Goal: Task Accomplishment & Management: Use online tool/utility

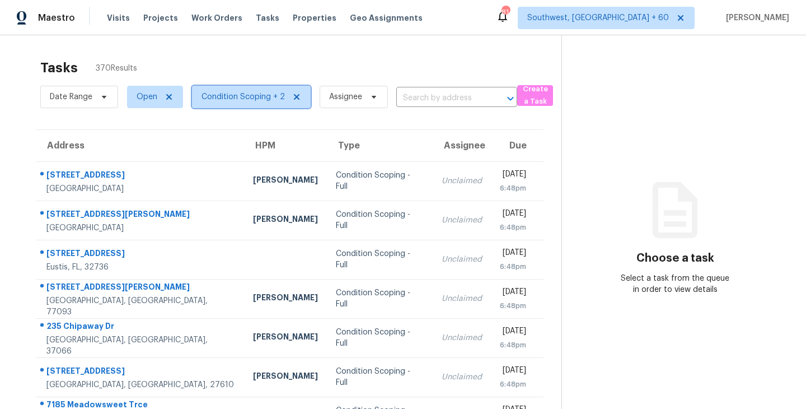
click at [218, 93] on span "Condition Scoping + 2" at bounding box center [243, 96] width 83 height 11
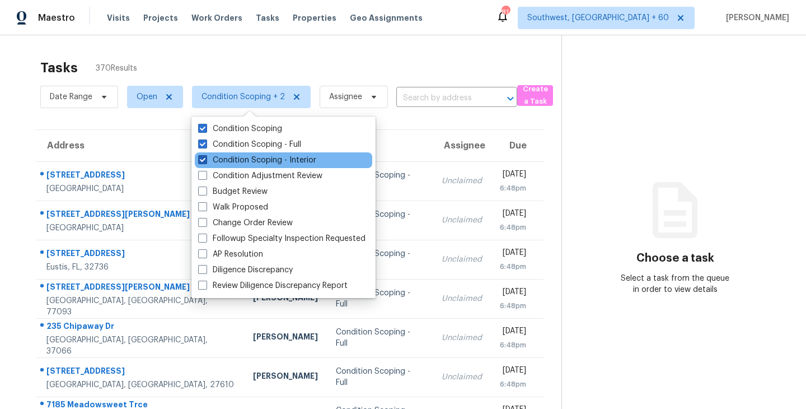
click at [242, 159] on label "Condition Scoping - Interior" at bounding box center [257, 160] width 118 height 11
click at [205, 159] on input "Condition Scoping - Interior" at bounding box center [201, 158] width 7 height 7
checkbox input "false"
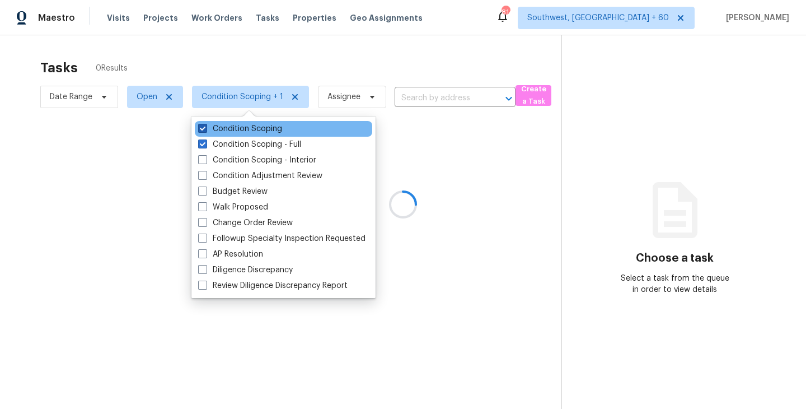
click at [253, 128] on label "Condition Scoping" at bounding box center [240, 128] width 84 height 11
click at [205, 128] on input "Condition Scoping" at bounding box center [201, 126] width 7 height 7
checkbox input "false"
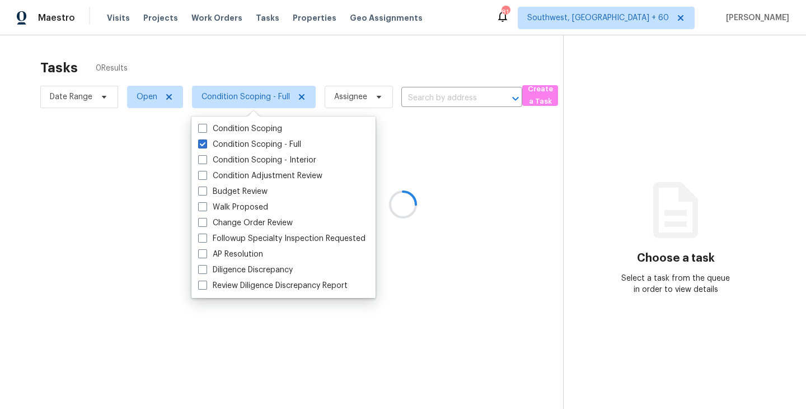
click at [430, 158] on div at bounding box center [403, 204] width 806 height 409
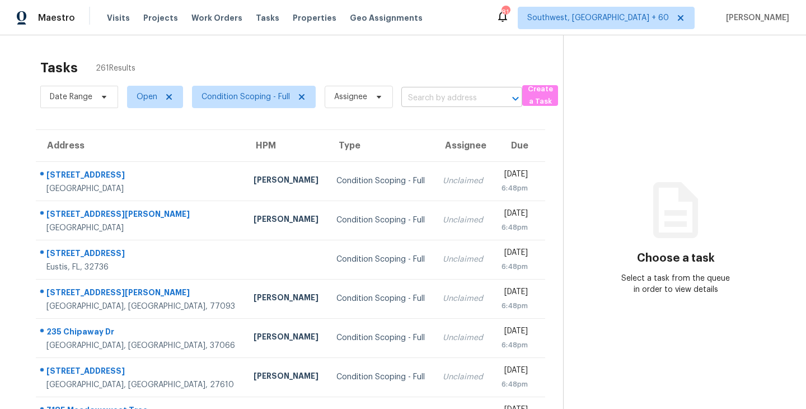
click at [424, 96] on input "text" at bounding box center [446, 98] width 90 height 17
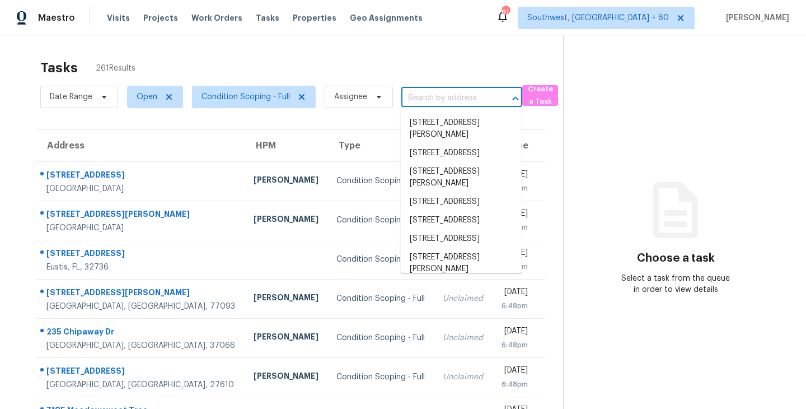
paste input "36640 Oconee Ave, Eustis, FL, 32736"
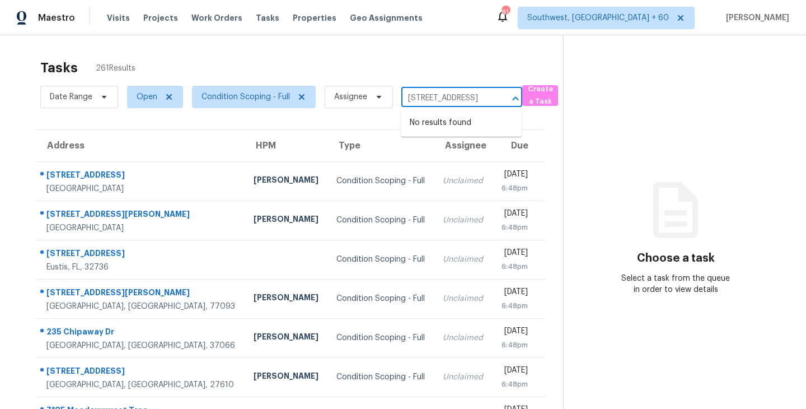
type input "36640 Oconee Ave, Eustis, FL, 32736"
click at [440, 73] on div "Tasks 261 Results" at bounding box center [301, 67] width 523 height 29
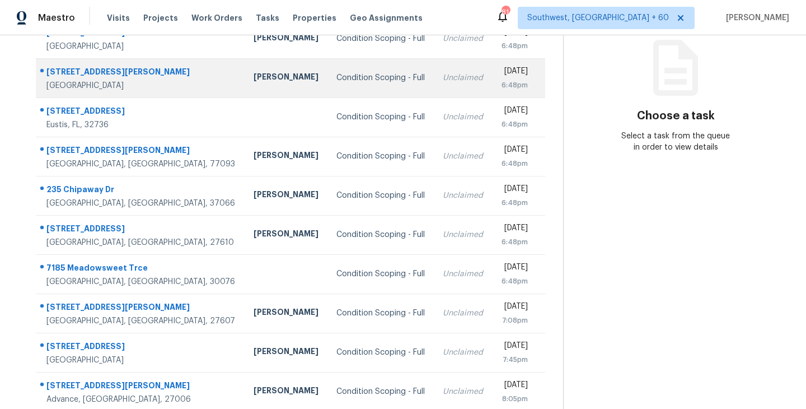
scroll to position [143, 0]
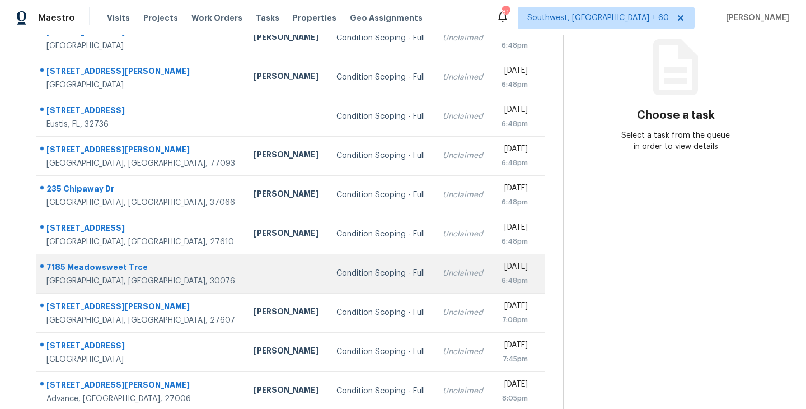
click at [336, 270] on div "Condition Scoping - Full" at bounding box center [380, 273] width 88 height 11
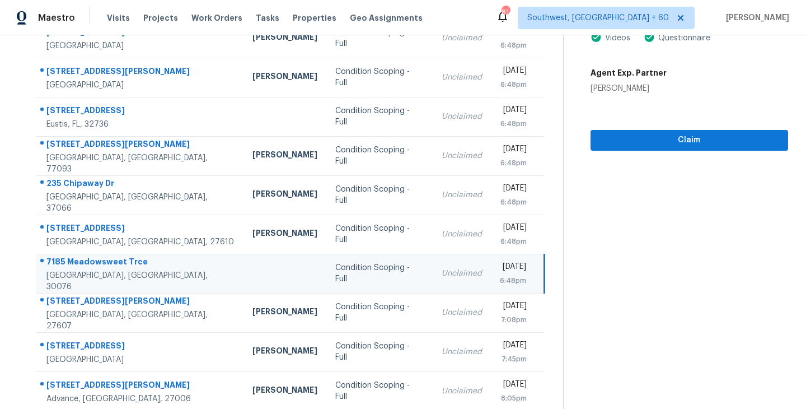
click at [433, 280] on td "Unclaimed" at bounding box center [462, 273] width 58 height 39
click at [709, 148] on button "Claim" at bounding box center [690, 140] width 198 height 21
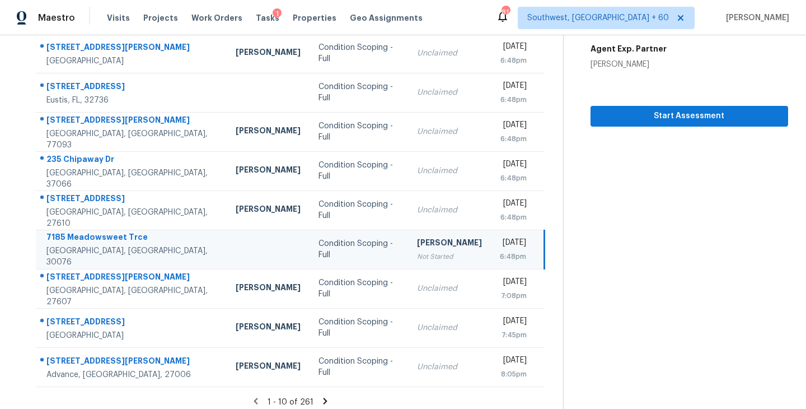
scroll to position [168, 0]
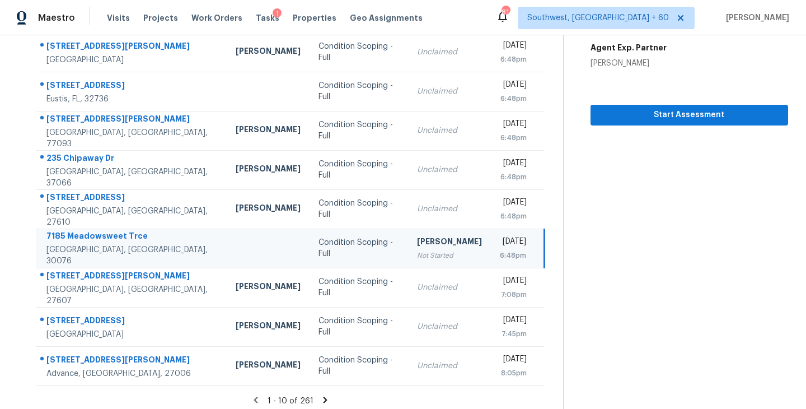
click at [324, 400] on icon at bounding box center [326, 399] width 4 height 6
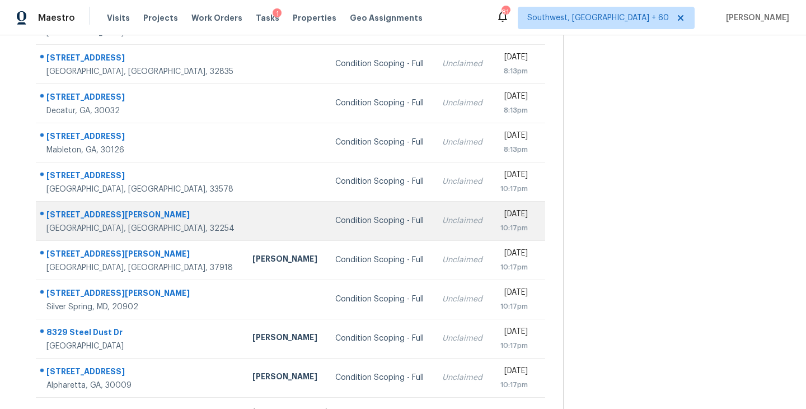
scroll to position [174, 0]
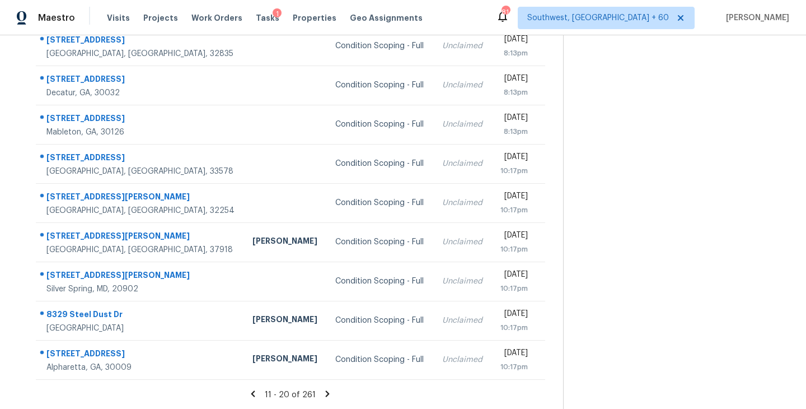
click at [326, 391] on icon at bounding box center [328, 393] width 4 height 6
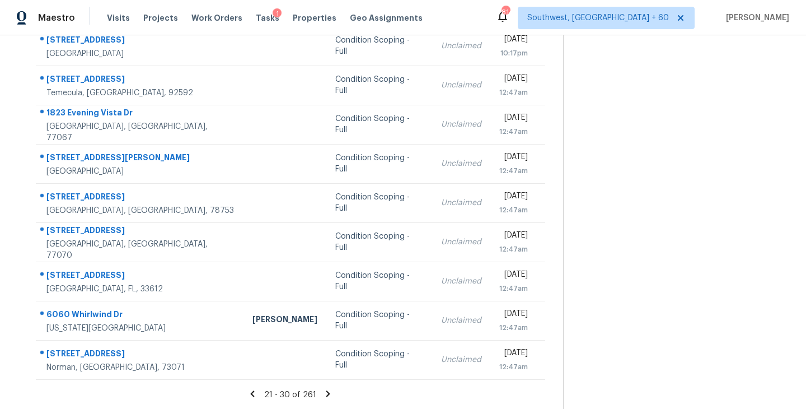
click at [326, 389] on icon at bounding box center [328, 394] width 10 height 10
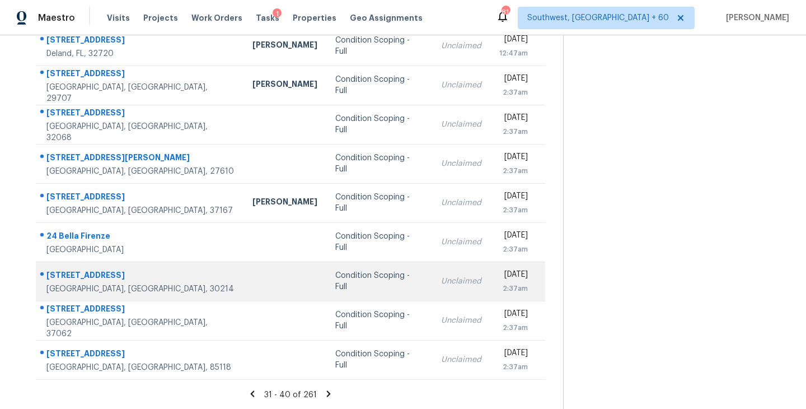
click at [335, 282] on div "Condition Scoping - Full" at bounding box center [379, 281] width 88 height 22
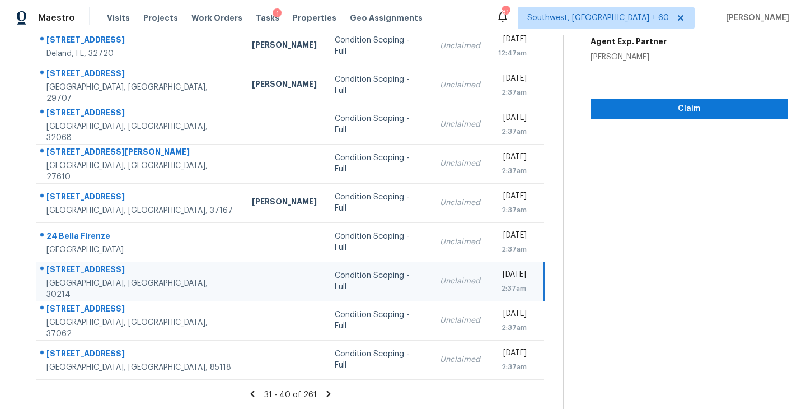
click at [335, 286] on div "Condition Scoping - Full" at bounding box center [379, 281] width 88 height 22
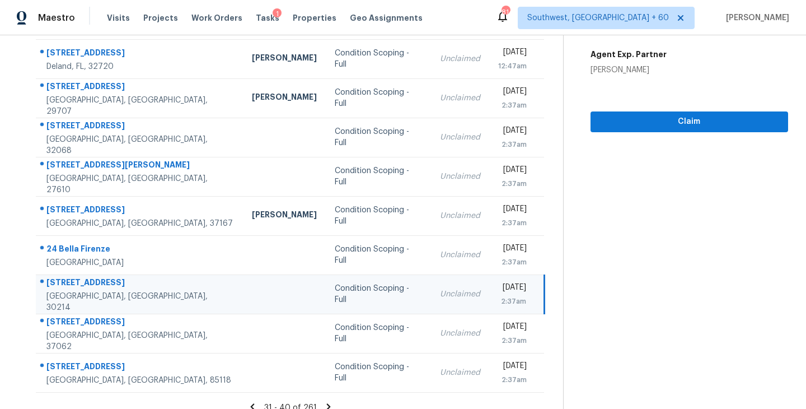
scroll to position [157, 0]
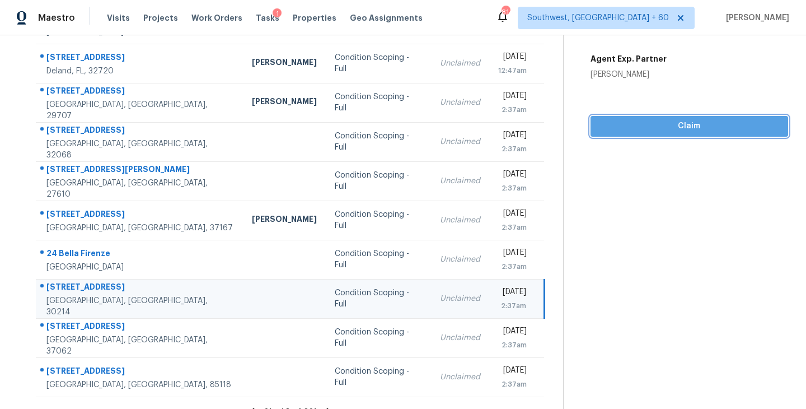
click at [682, 123] on span "Claim" at bounding box center [690, 126] width 180 height 14
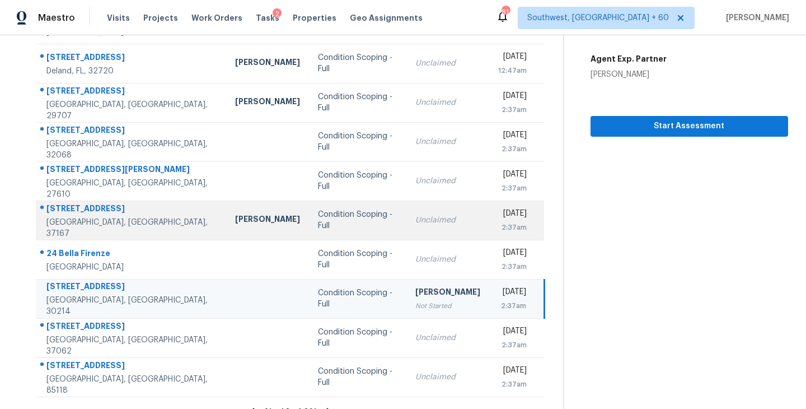
scroll to position [174, 0]
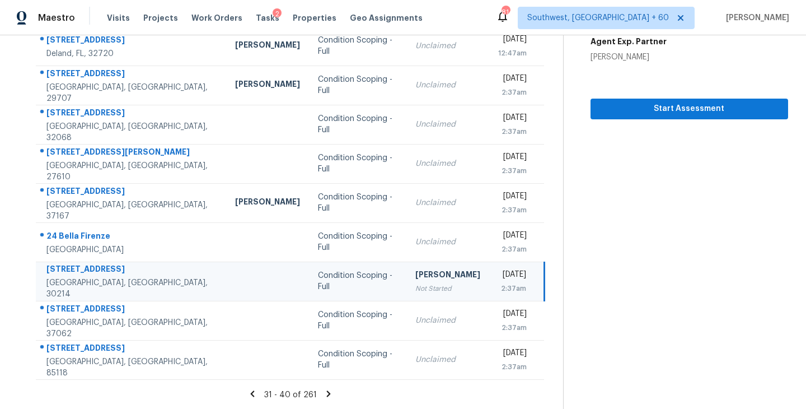
click at [327, 396] on icon at bounding box center [329, 393] width 4 height 6
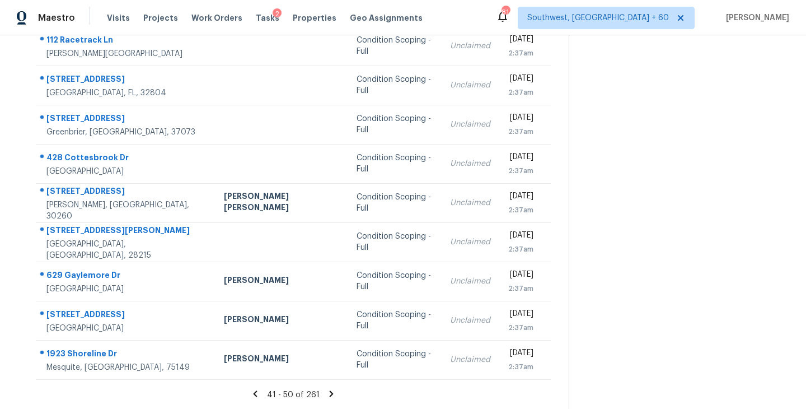
click at [327, 390] on icon at bounding box center [331, 394] width 10 height 10
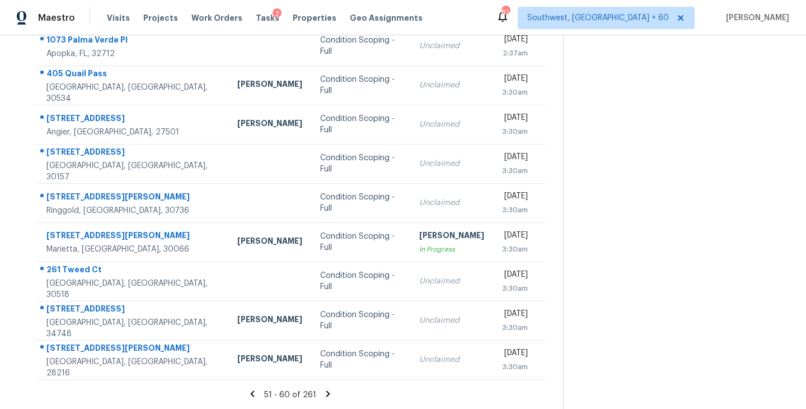
click at [326, 391] on icon at bounding box center [328, 393] width 4 height 6
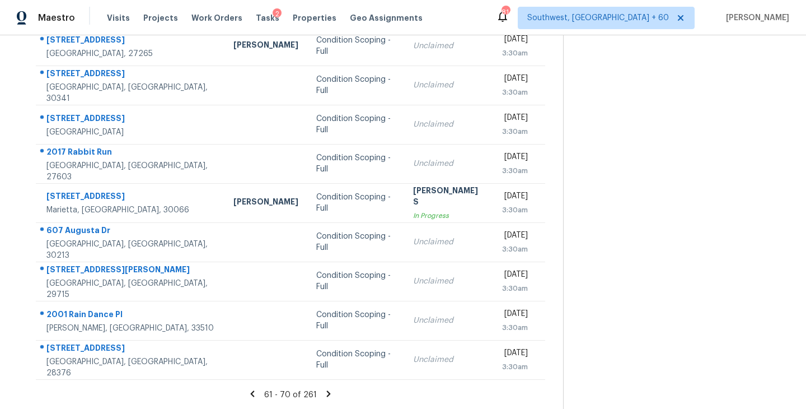
scroll to position [155, 0]
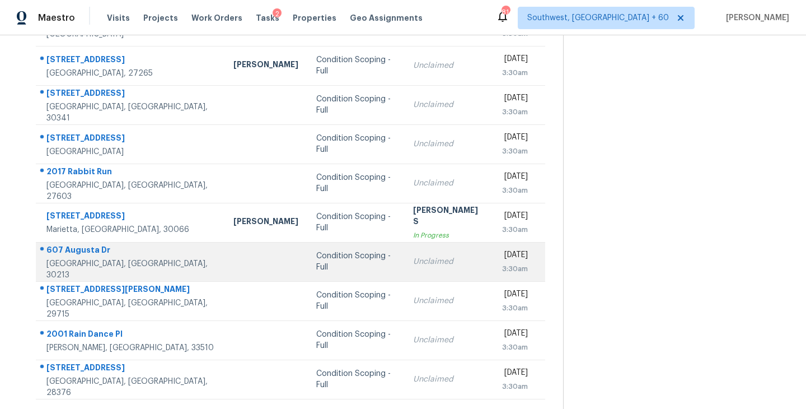
click at [327, 268] on td "Condition Scoping - Full" at bounding box center [355, 261] width 97 height 39
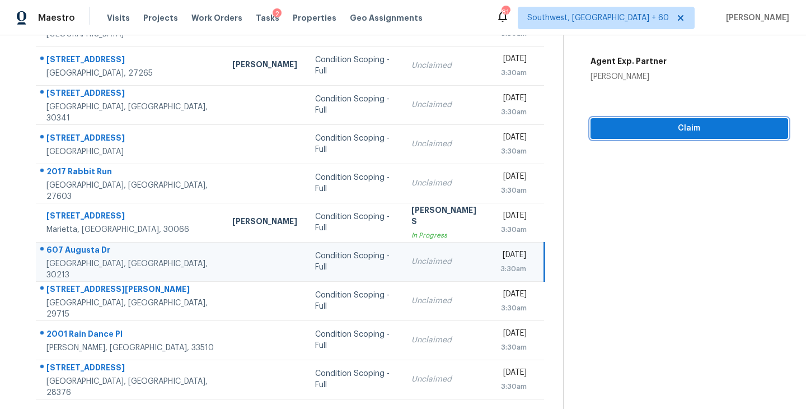
click at [723, 129] on span "Claim" at bounding box center [690, 128] width 180 height 14
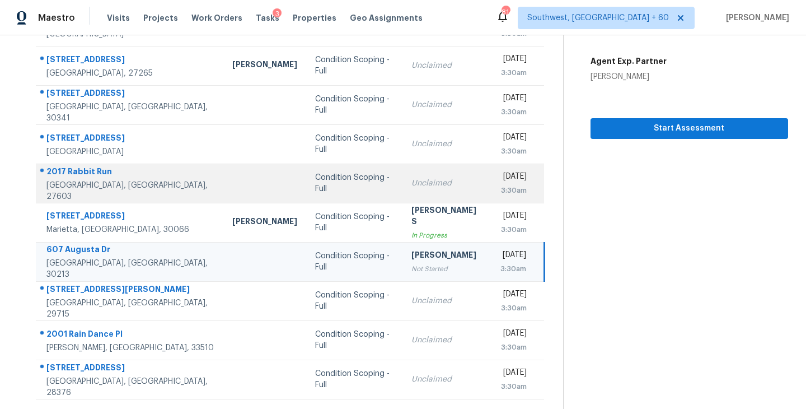
scroll to position [174, 0]
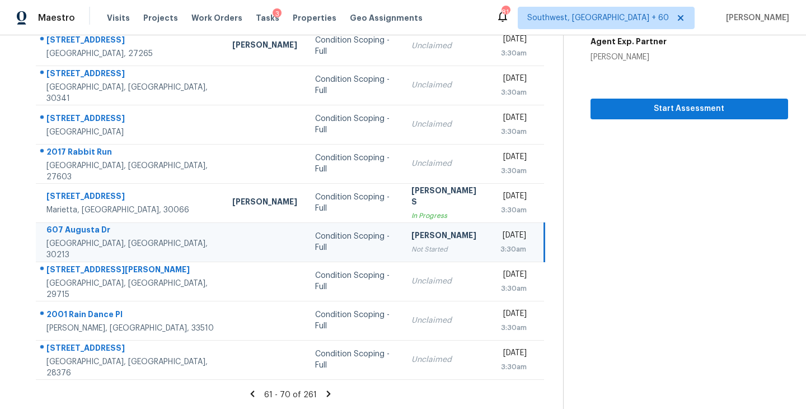
click at [327, 391] on icon at bounding box center [329, 393] width 4 height 6
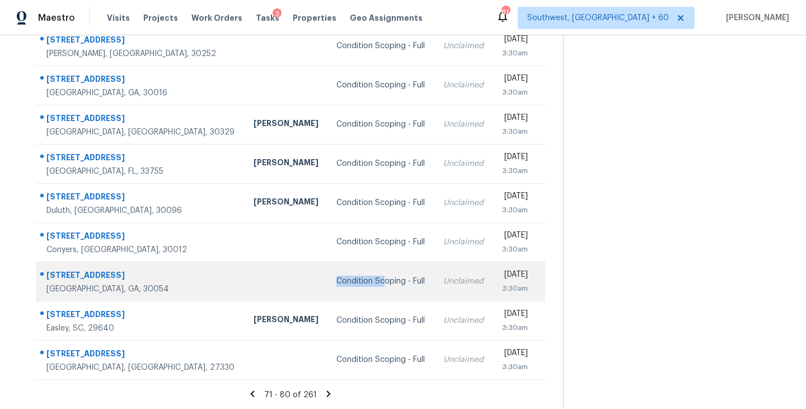
click at [336, 275] on div "Condition Scoping - Full" at bounding box center [380, 280] width 89 height 11
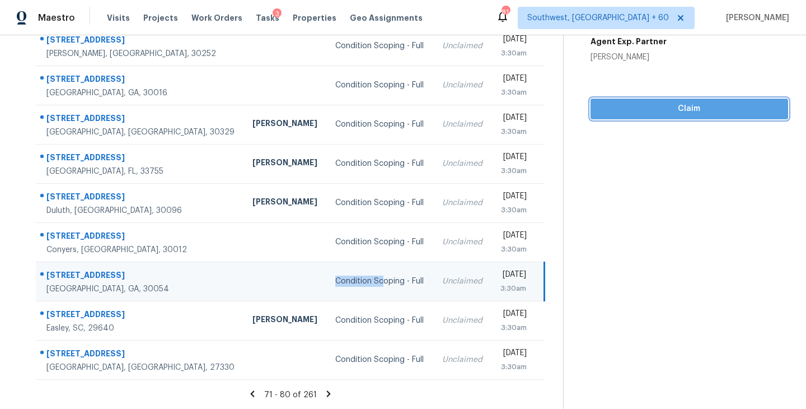
click at [696, 107] on span "Claim" at bounding box center [690, 109] width 180 height 14
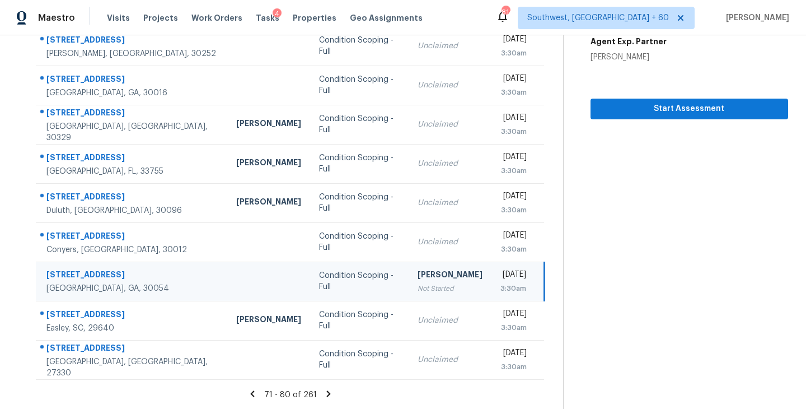
click at [327, 394] on icon at bounding box center [329, 393] width 4 height 6
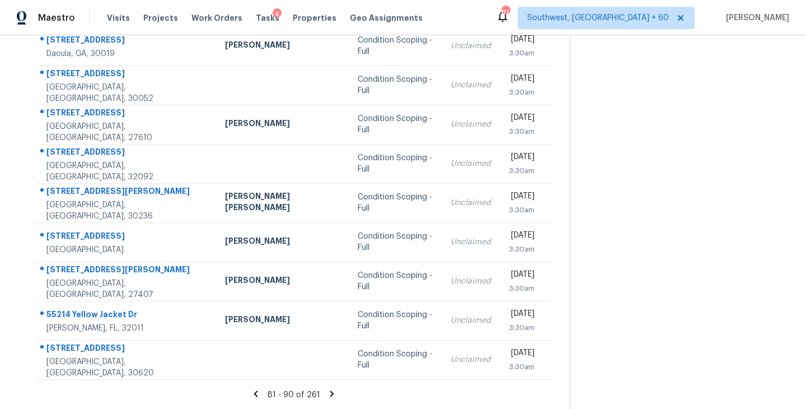
click at [327, 394] on icon at bounding box center [332, 394] width 10 height 10
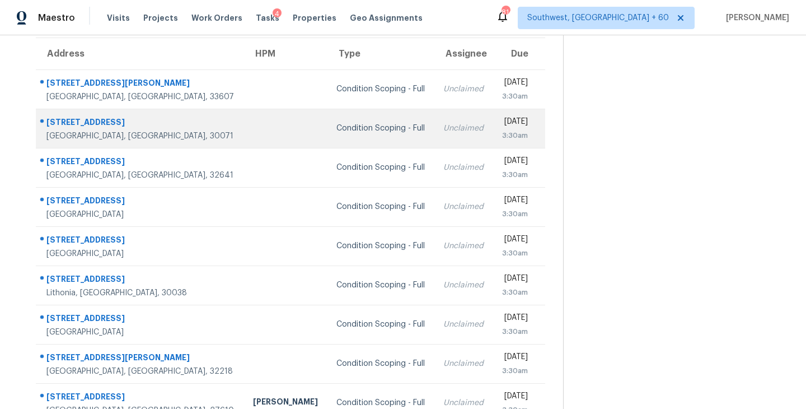
scroll to position [88, 0]
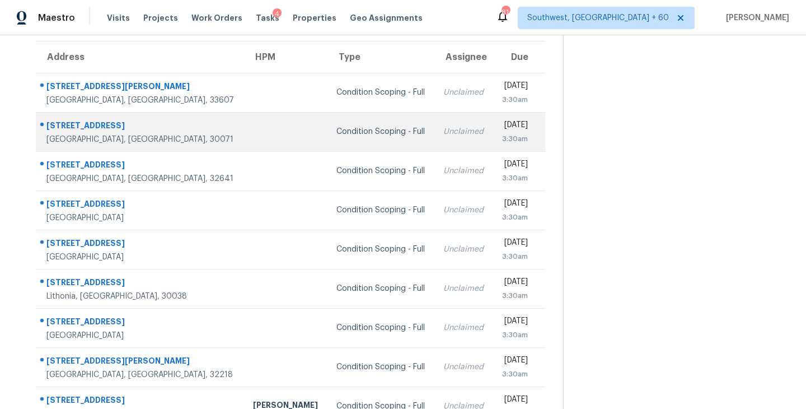
click at [341, 137] on td "Condition Scoping - Full" at bounding box center [380, 131] width 107 height 39
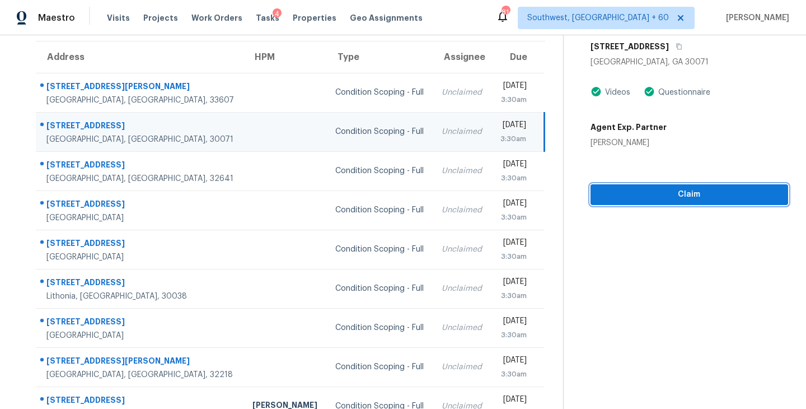
click at [644, 195] on span "Claim" at bounding box center [690, 195] width 180 height 14
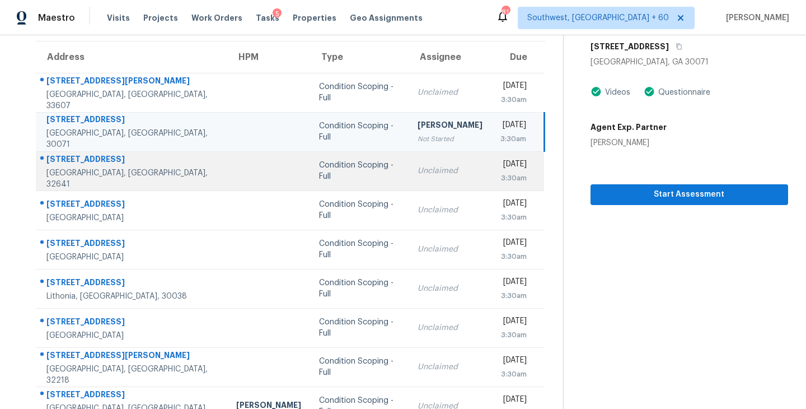
scroll to position [0, 0]
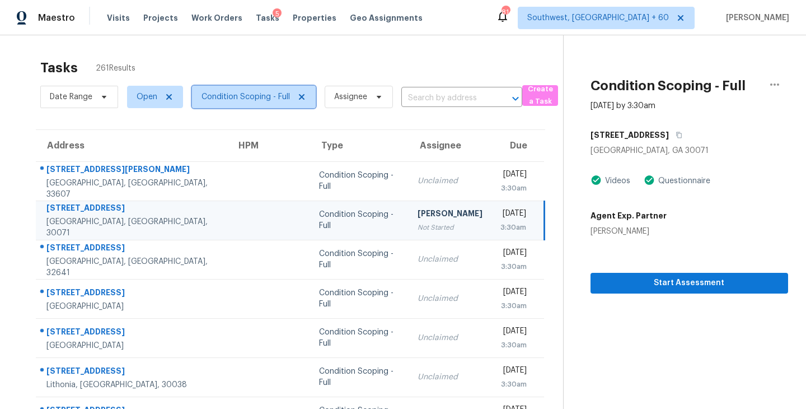
click at [280, 105] on span "Condition Scoping - Full" at bounding box center [254, 97] width 124 height 22
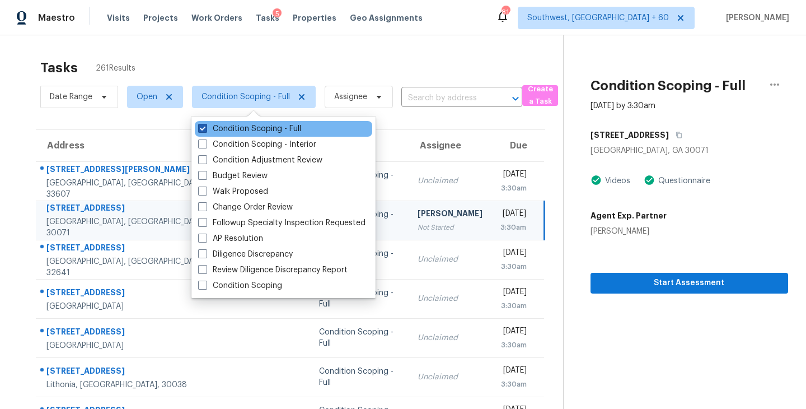
click at [279, 128] on label "Condition Scoping - Full" at bounding box center [249, 128] width 103 height 11
click at [205, 128] on input "Condition Scoping - Full" at bounding box center [201, 126] width 7 height 7
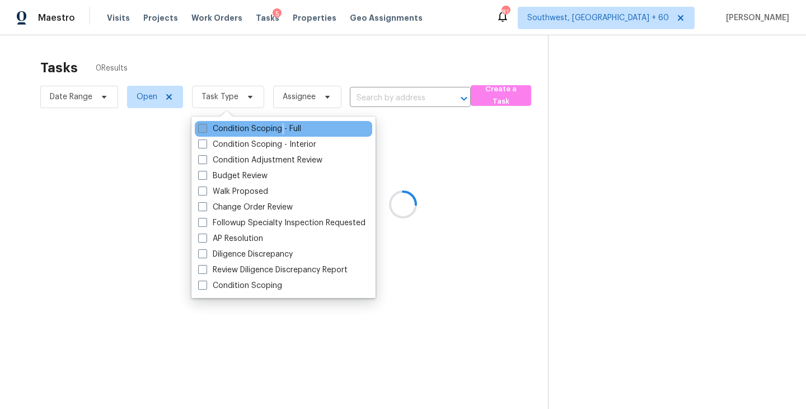
click at [279, 128] on label "Condition Scoping - Full" at bounding box center [249, 128] width 103 height 11
click at [205, 128] on input "Condition Scoping - Full" at bounding box center [201, 126] width 7 height 7
checkbox input "true"
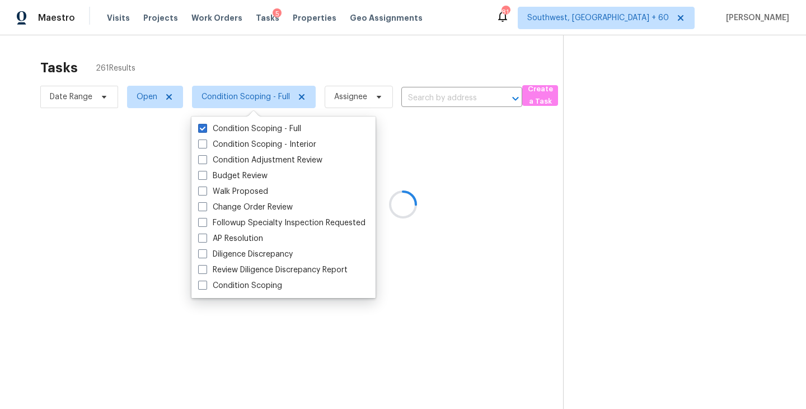
click at [625, 200] on div at bounding box center [403, 204] width 806 height 409
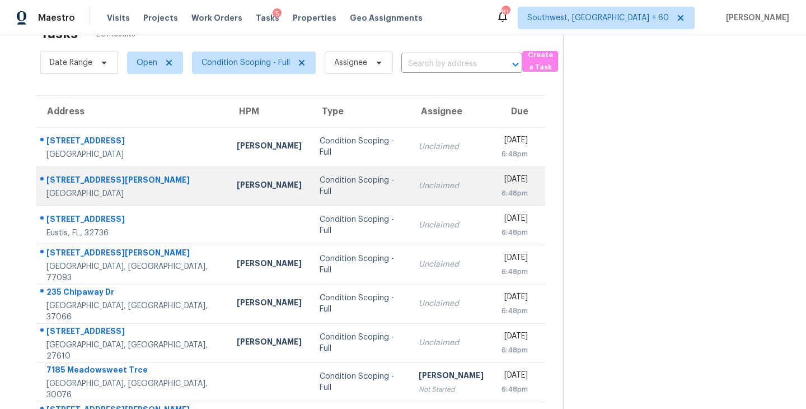
scroll to position [75, 0]
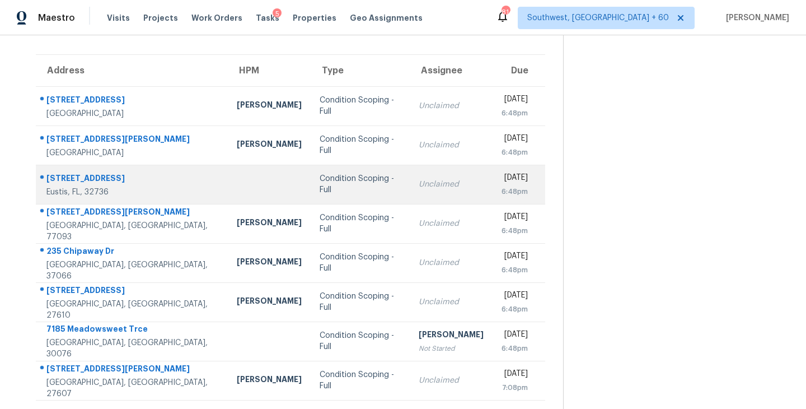
click at [410, 180] on td "Unclaimed" at bounding box center [451, 184] width 83 height 39
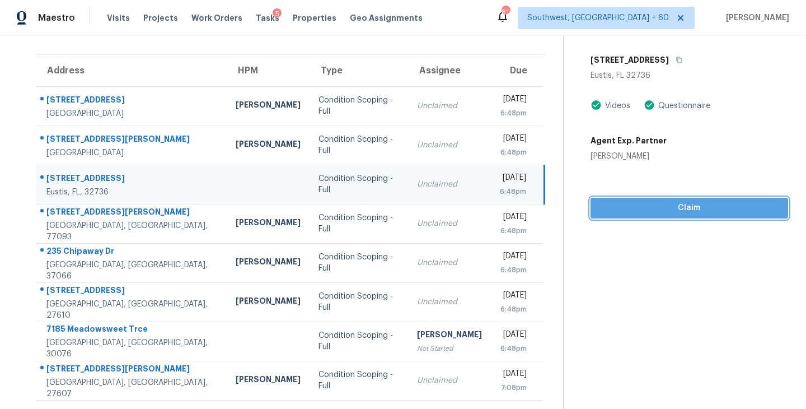
click at [685, 203] on span "Claim" at bounding box center [690, 208] width 180 height 14
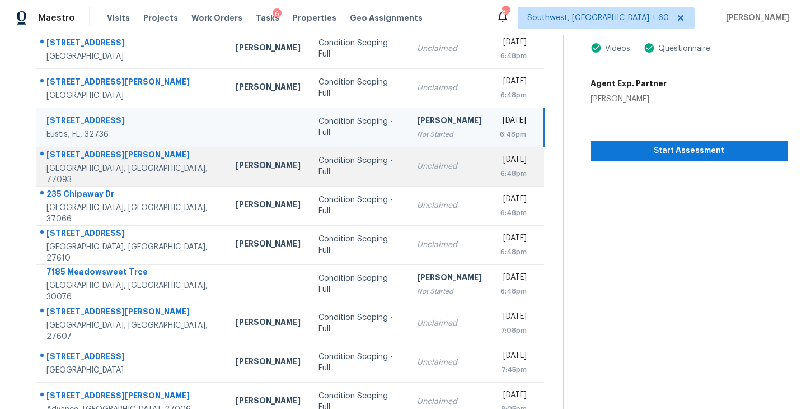
scroll to position [174, 0]
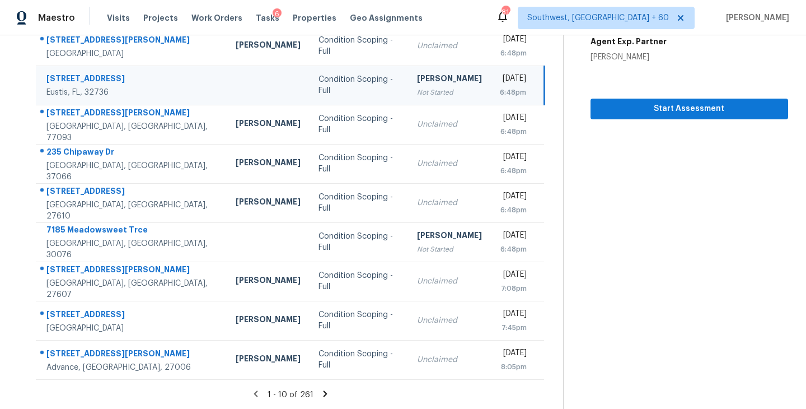
click at [322, 392] on icon at bounding box center [325, 394] width 10 height 10
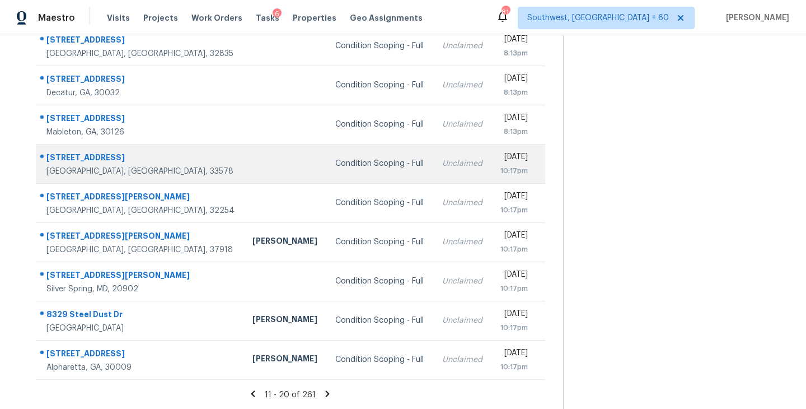
click at [345, 164] on div "Condition Scoping - Full" at bounding box center [379, 163] width 88 height 11
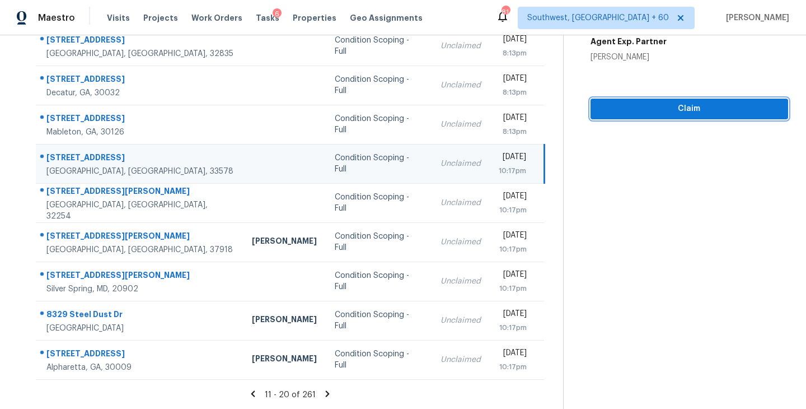
click at [689, 108] on span "Claim" at bounding box center [690, 109] width 180 height 14
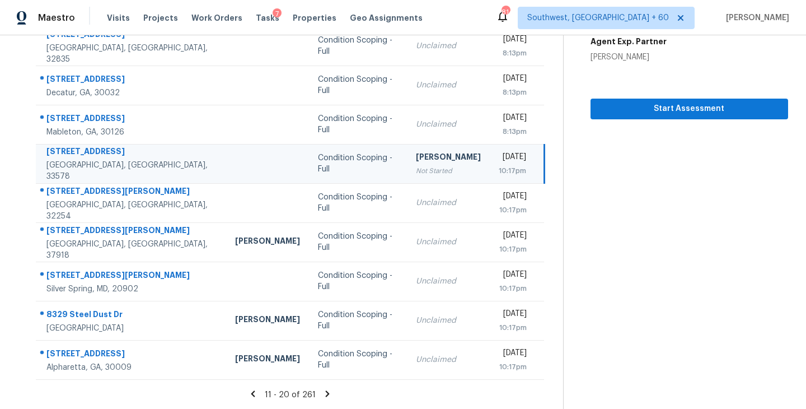
click at [327, 392] on icon at bounding box center [328, 393] width 4 height 6
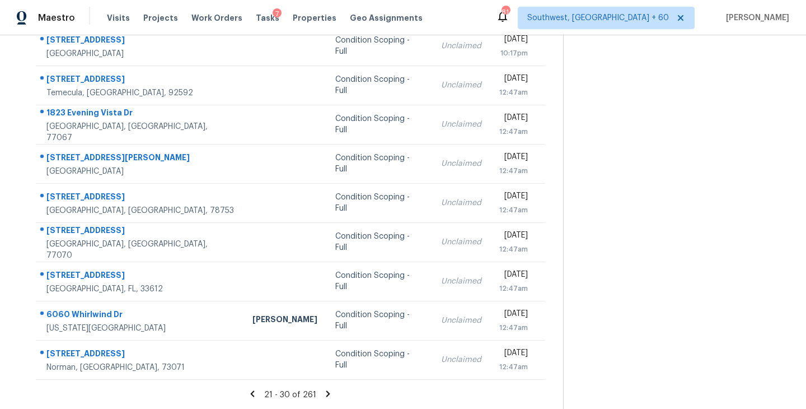
click at [328, 395] on icon at bounding box center [328, 394] width 10 height 10
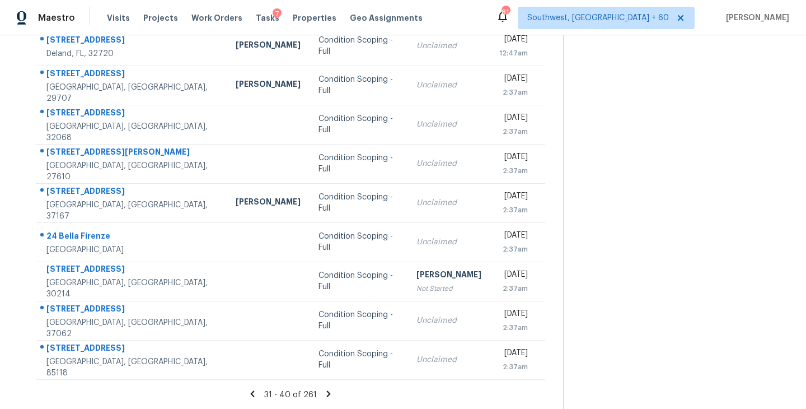
click at [327, 394] on icon at bounding box center [329, 394] width 10 height 10
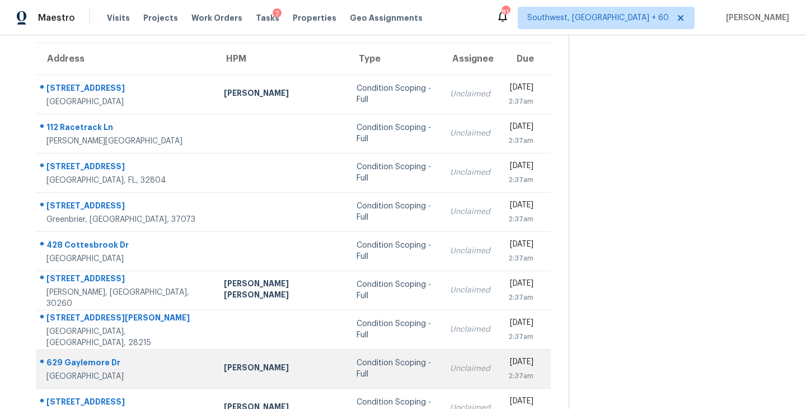
scroll to position [69, 0]
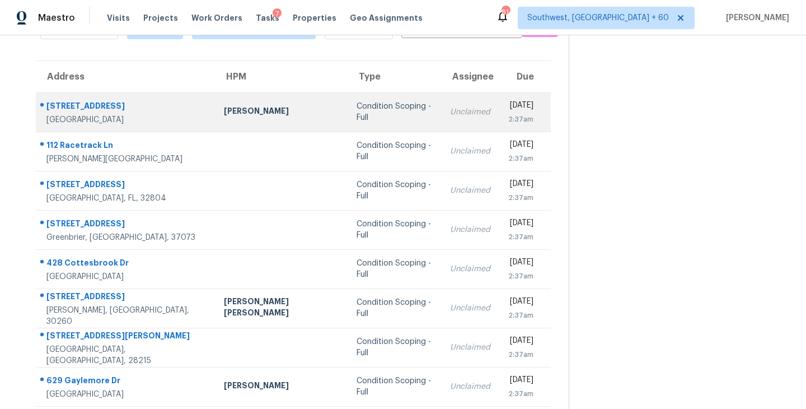
click at [357, 114] on div "Condition Scoping - Full" at bounding box center [395, 112] width 76 height 22
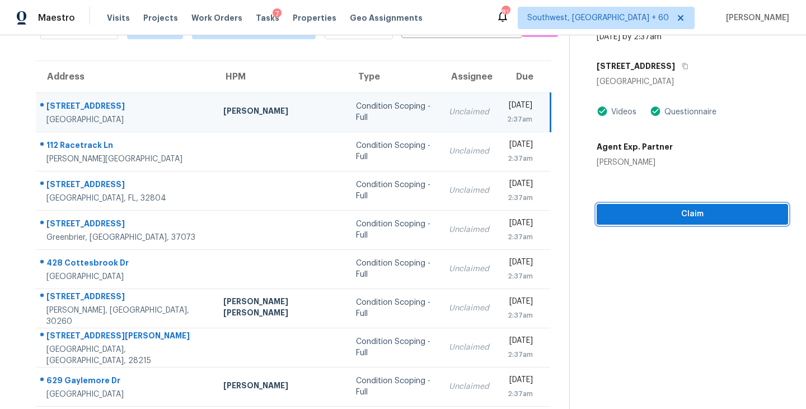
click at [653, 212] on span "Claim" at bounding box center [693, 214] width 174 height 14
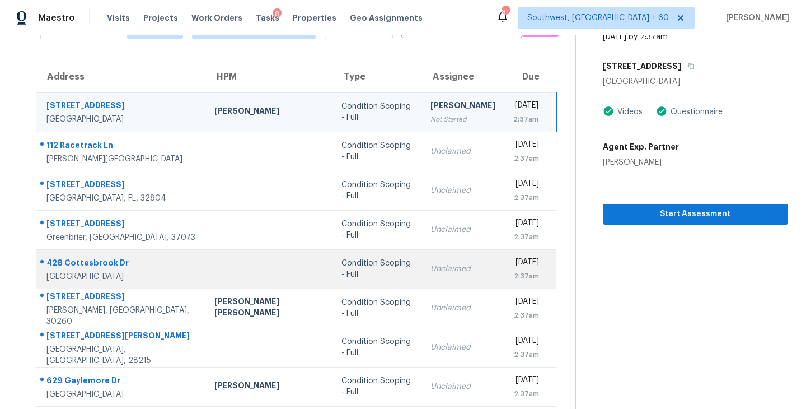
scroll to position [174, 0]
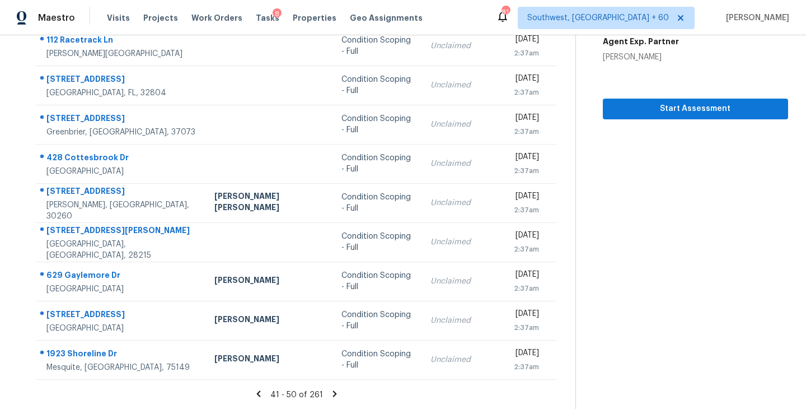
click at [333, 392] on icon at bounding box center [335, 393] width 4 height 6
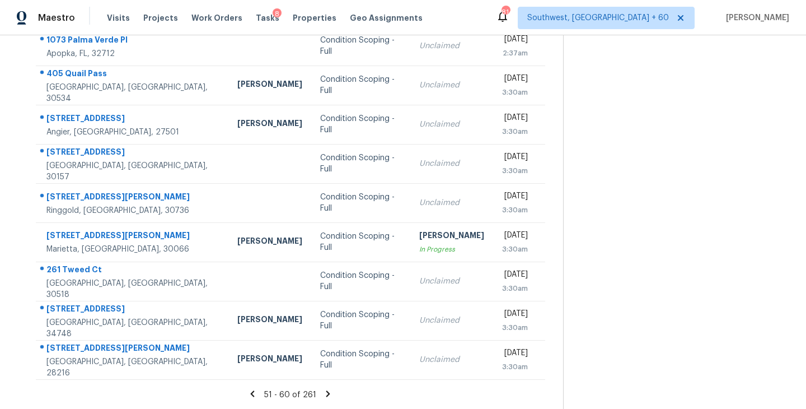
click at [327, 392] on icon at bounding box center [328, 393] width 4 height 6
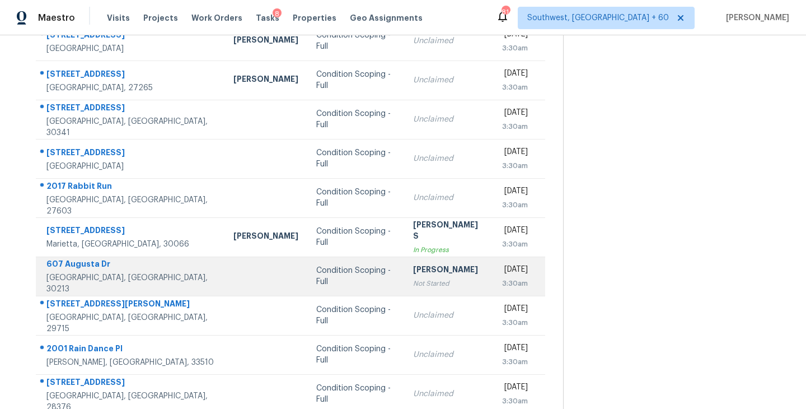
scroll to position [101, 0]
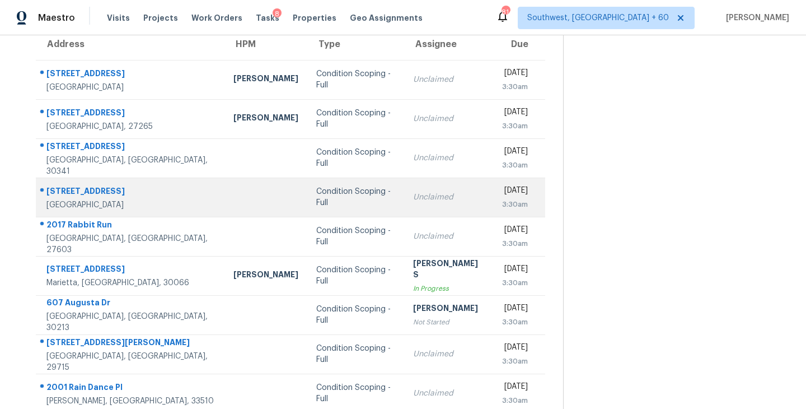
click at [316, 196] on div "Condition Scoping - Full" at bounding box center [355, 197] width 79 height 22
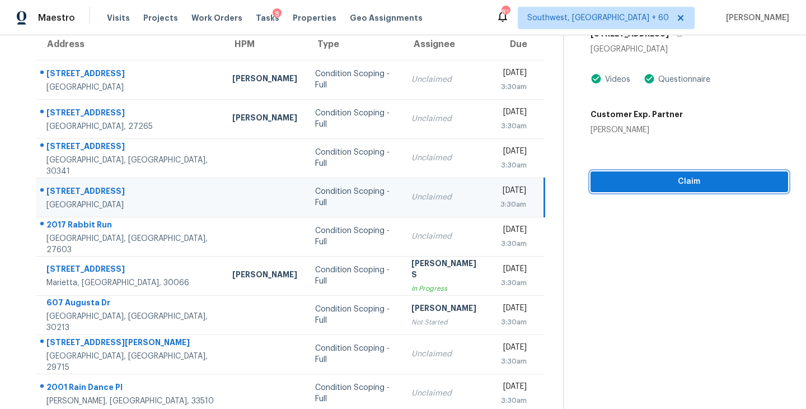
click at [666, 187] on span "Claim" at bounding box center [690, 182] width 180 height 14
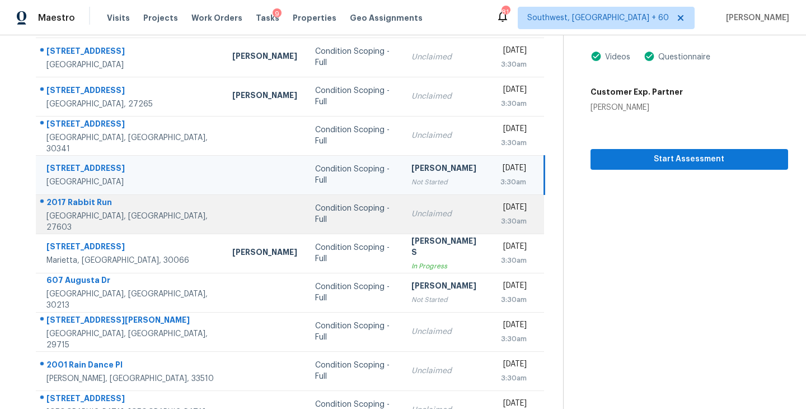
scroll to position [174, 0]
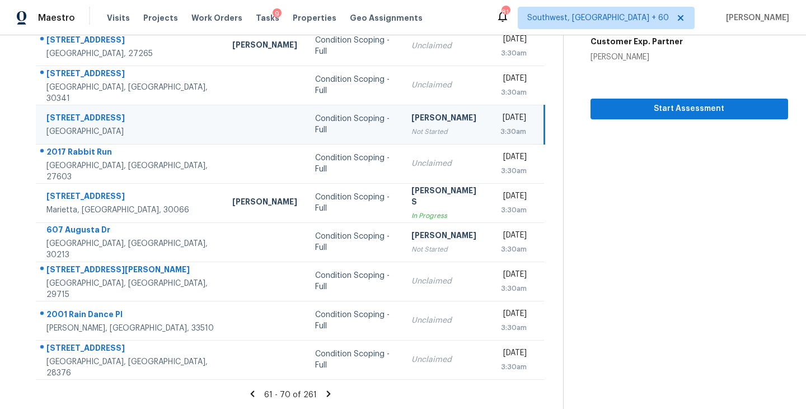
click at [327, 394] on icon at bounding box center [329, 393] width 4 height 6
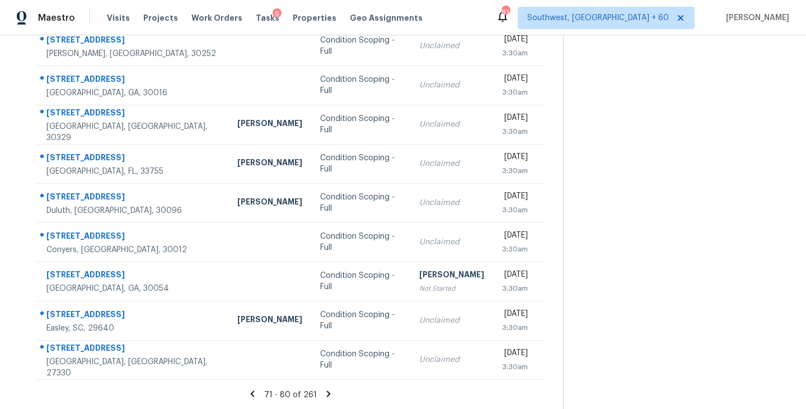
click at [327, 391] on icon at bounding box center [329, 393] width 4 height 6
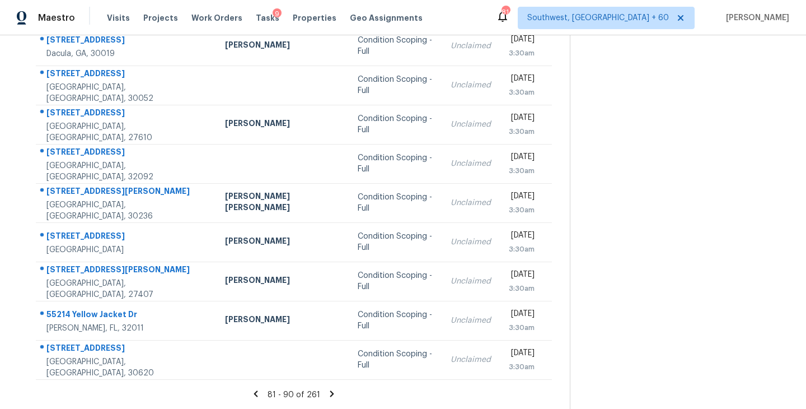
click at [330, 392] on icon at bounding box center [332, 393] width 4 height 6
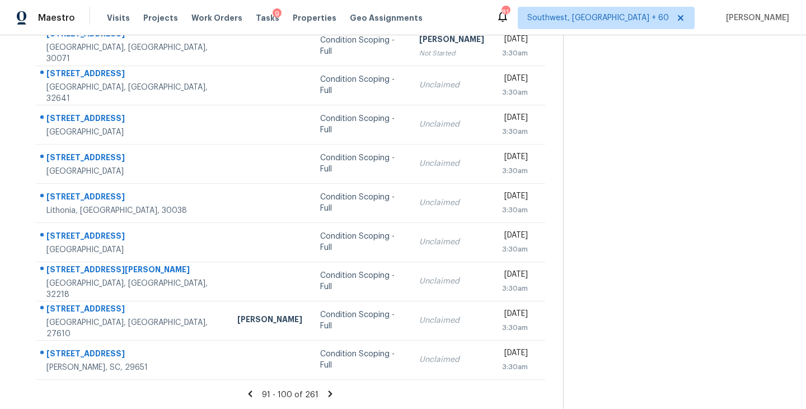
scroll to position [118, 0]
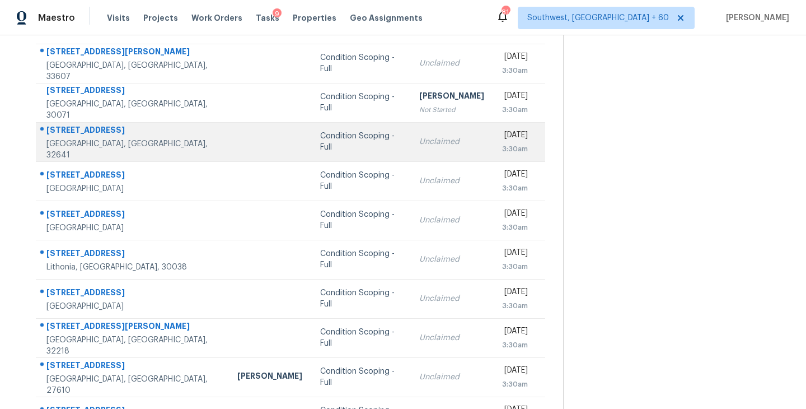
click at [320, 142] on div "Condition Scoping - Full" at bounding box center [360, 141] width 81 height 22
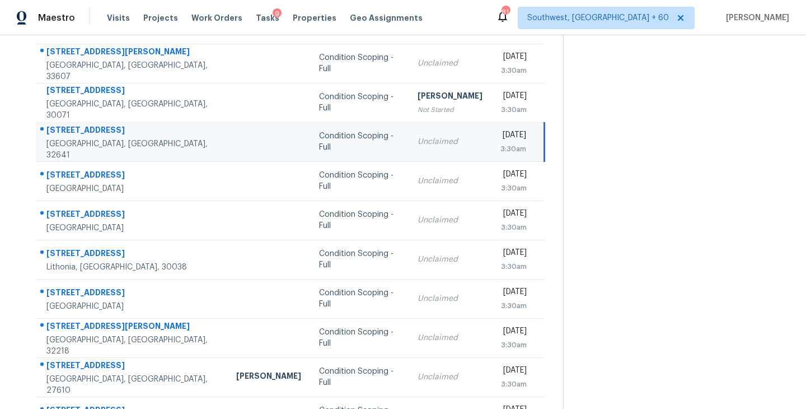
click at [500, 139] on div "Tue, Sep 9th 2025" at bounding box center [513, 136] width 26 height 14
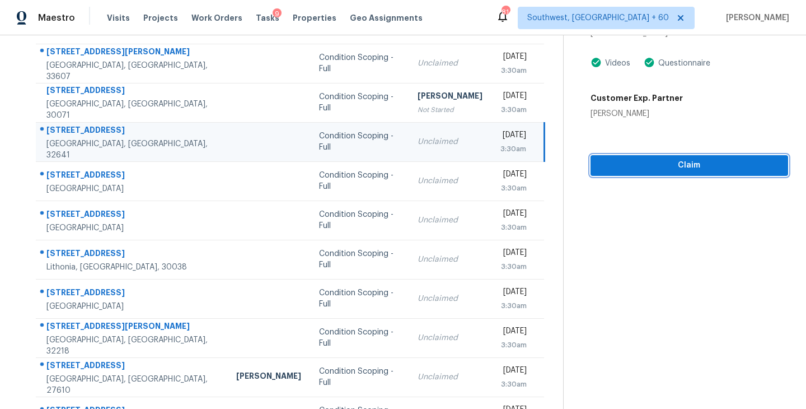
click at [717, 170] on span "Claim" at bounding box center [690, 165] width 180 height 14
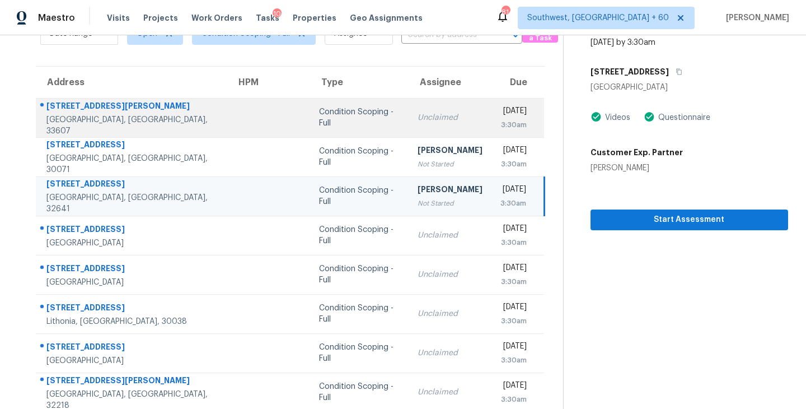
scroll to position [17, 0]
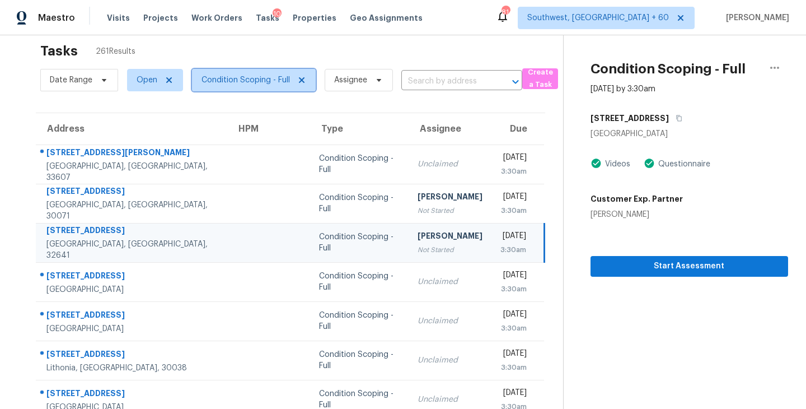
click at [275, 83] on span "Condition Scoping - Full" at bounding box center [246, 79] width 88 height 11
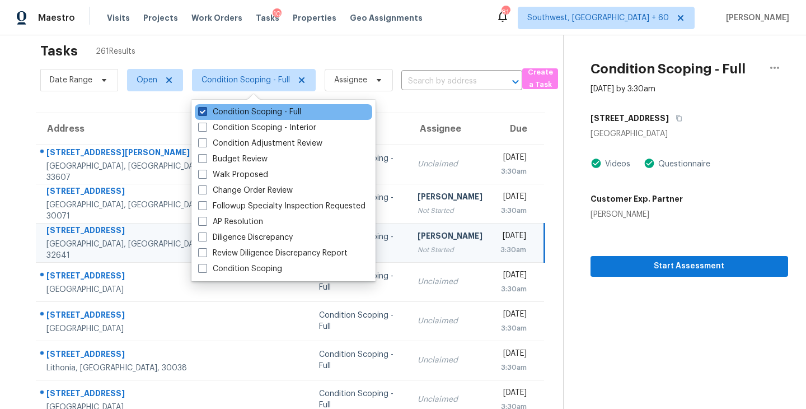
click at [282, 114] on label "Condition Scoping - Full" at bounding box center [249, 111] width 103 height 11
click at [205, 114] on input "Condition Scoping - Full" at bounding box center [201, 109] width 7 height 7
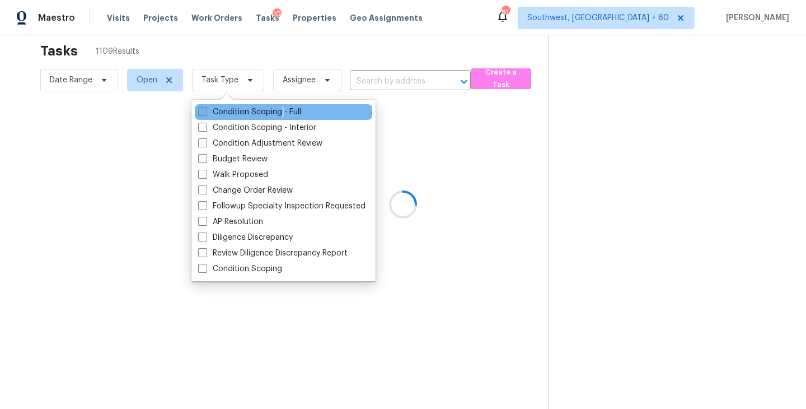
click at [282, 114] on label "Condition Scoping - Full" at bounding box center [249, 111] width 103 height 11
click at [205, 114] on input "Condition Scoping - Full" at bounding box center [201, 109] width 7 height 7
checkbox input "true"
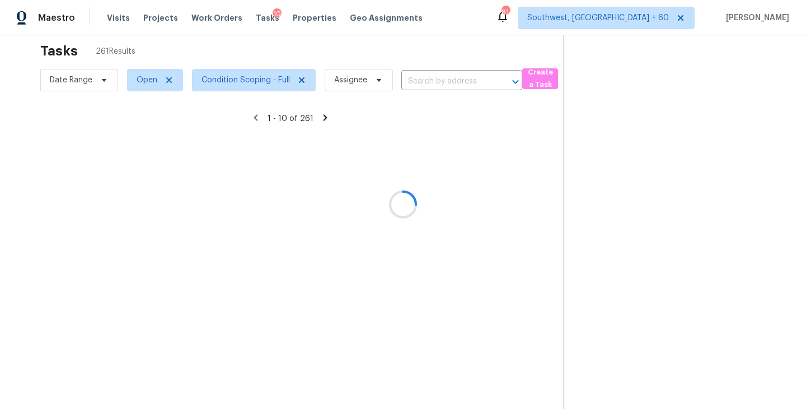
click at [498, 178] on div at bounding box center [403, 204] width 806 height 409
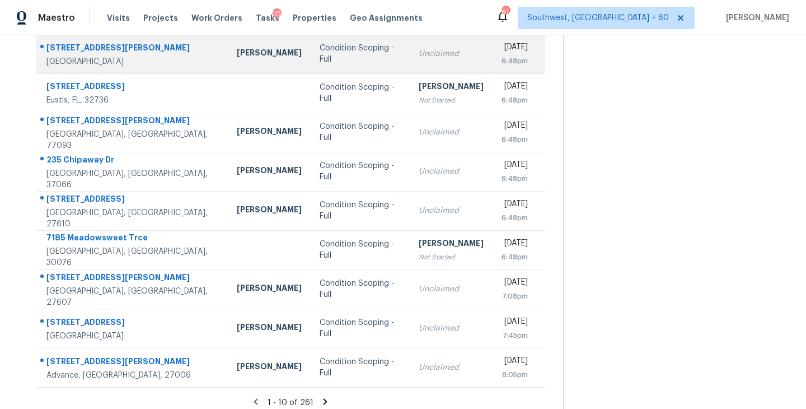
scroll to position [174, 0]
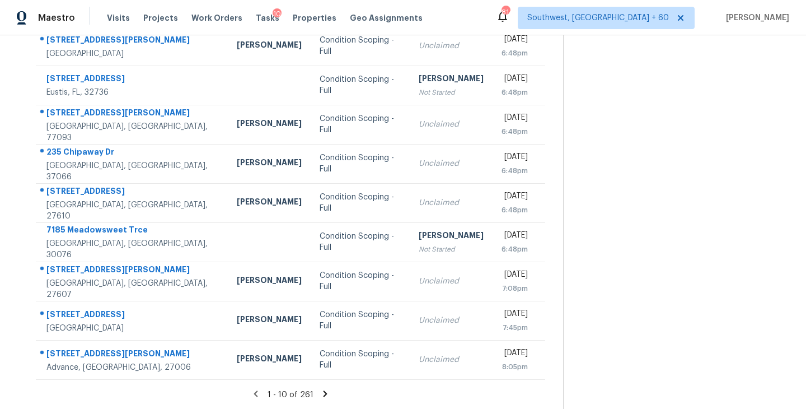
click at [323, 393] on icon at bounding box center [325, 394] width 10 height 10
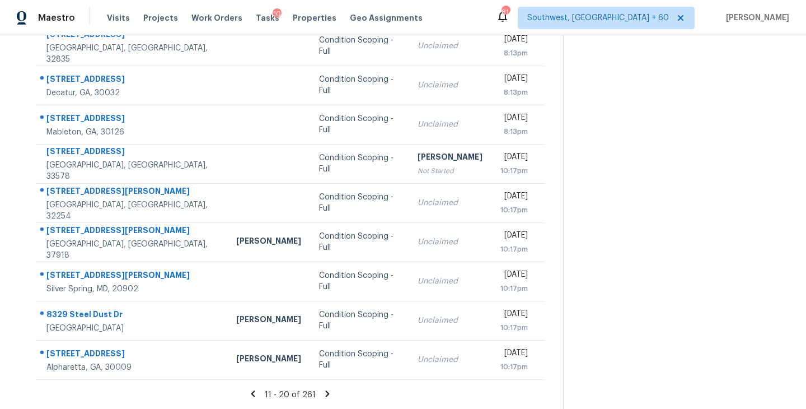
click at [326, 393] on icon at bounding box center [328, 393] width 4 height 6
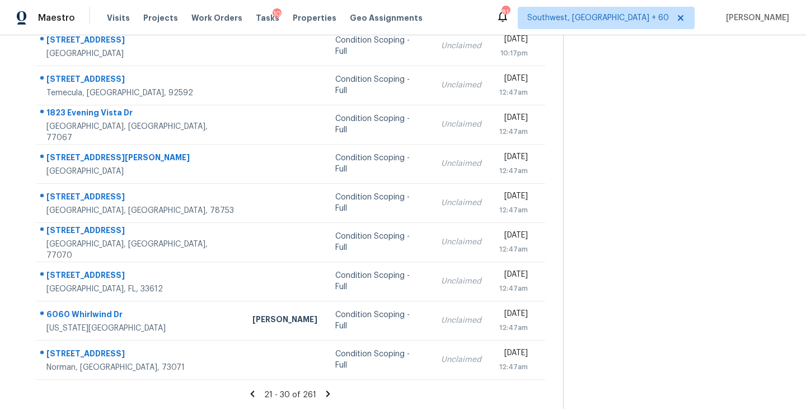
click at [326, 392] on icon at bounding box center [328, 393] width 4 height 6
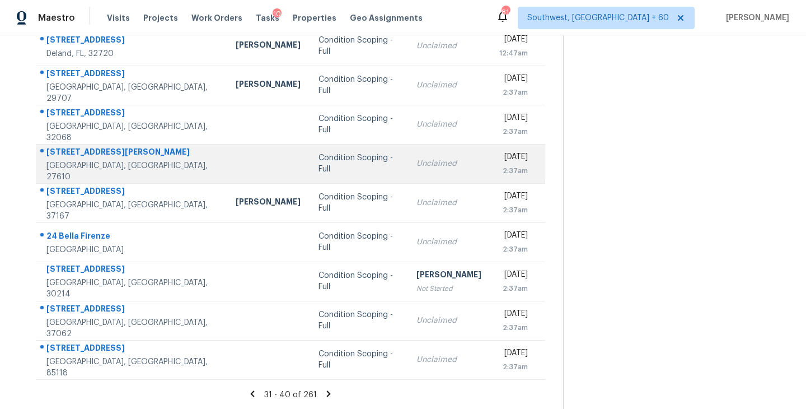
click at [319, 162] on div "Condition Scoping - Full" at bounding box center [359, 163] width 80 height 22
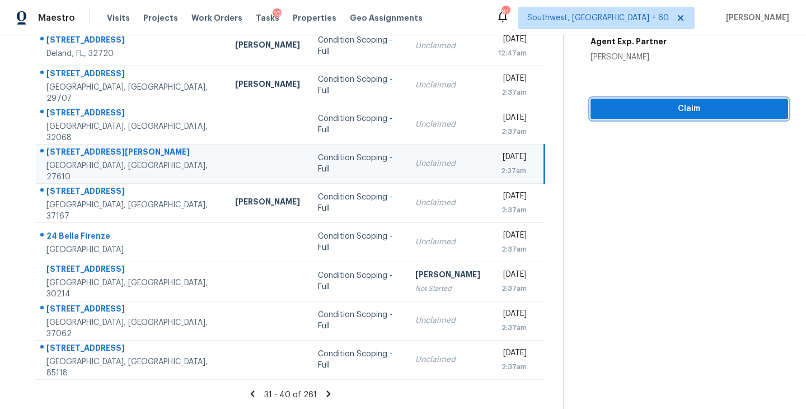
click at [696, 109] on span "Claim" at bounding box center [690, 109] width 180 height 14
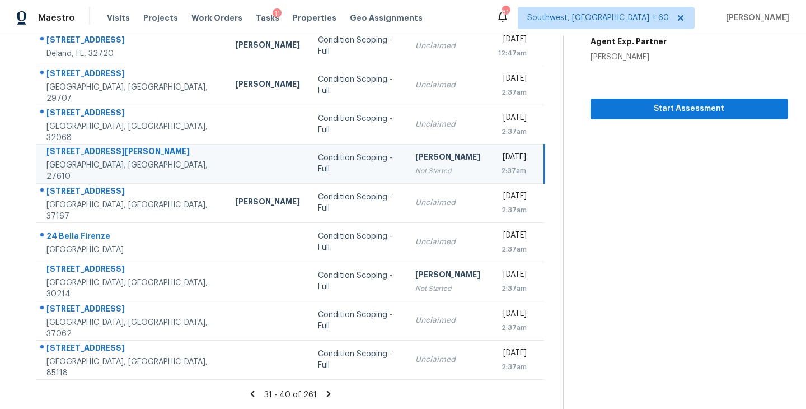
click at [327, 390] on icon at bounding box center [329, 393] width 4 height 6
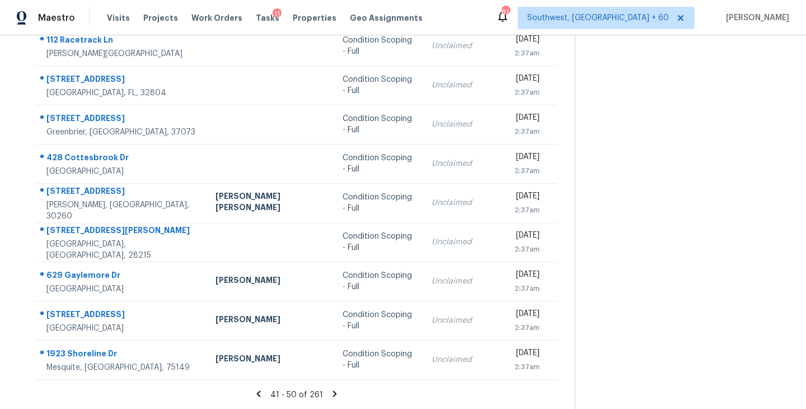
click at [333, 392] on icon at bounding box center [335, 393] width 4 height 6
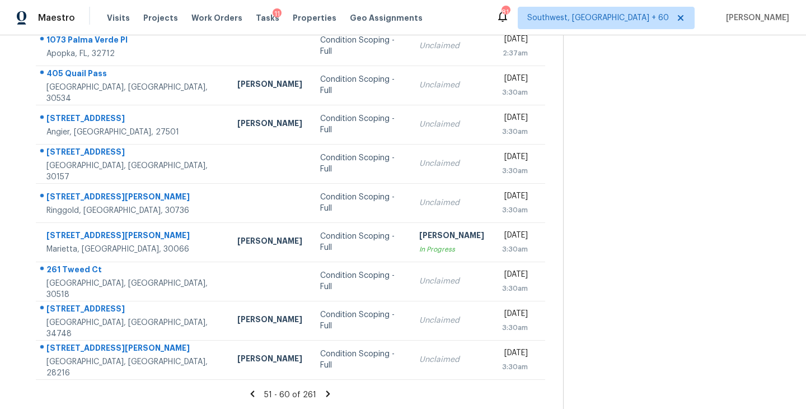
click at [329, 390] on icon at bounding box center [328, 394] width 10 height 10
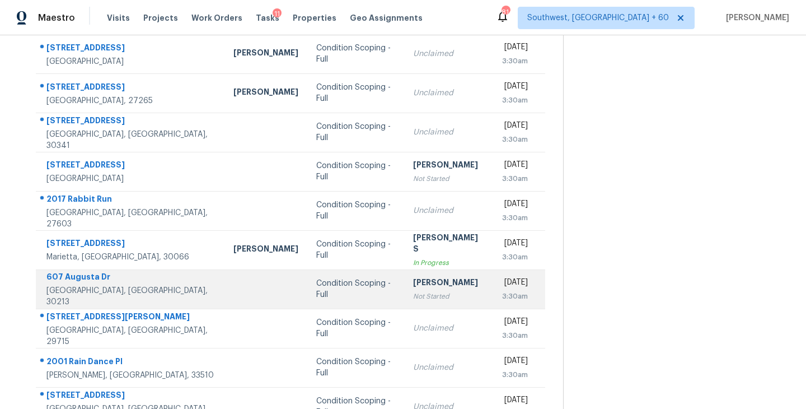
scroll to position [120, 0]
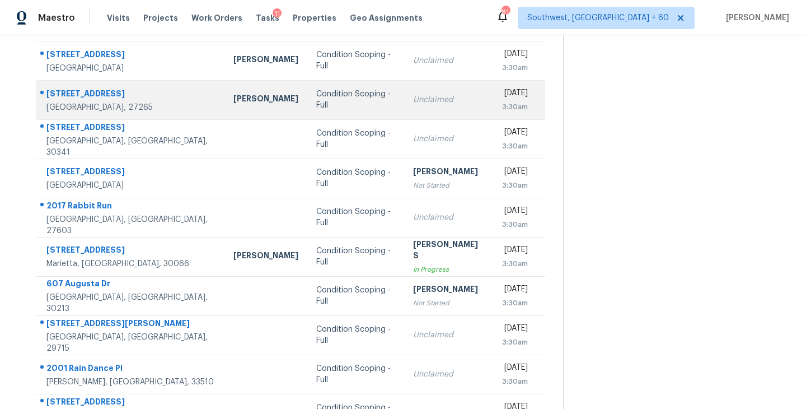
click at [316, 101] on div "Condition Scoping - Full" at bounding box center [355, 99] width 79 height 22
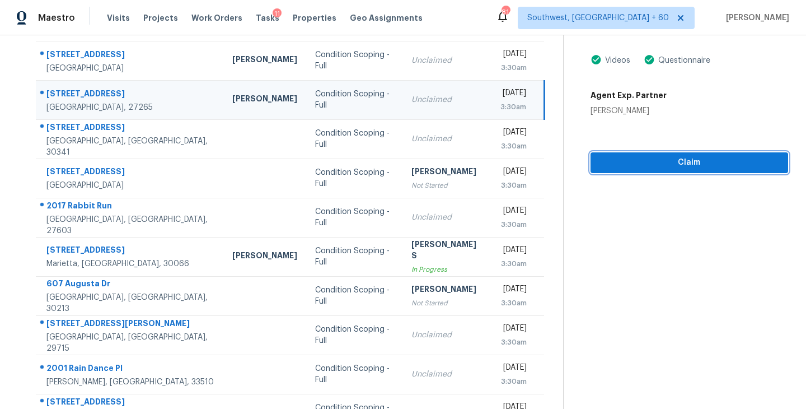
click at [674, 160] on span "Claim" at bounding box center [690, 163] width 180 height 14
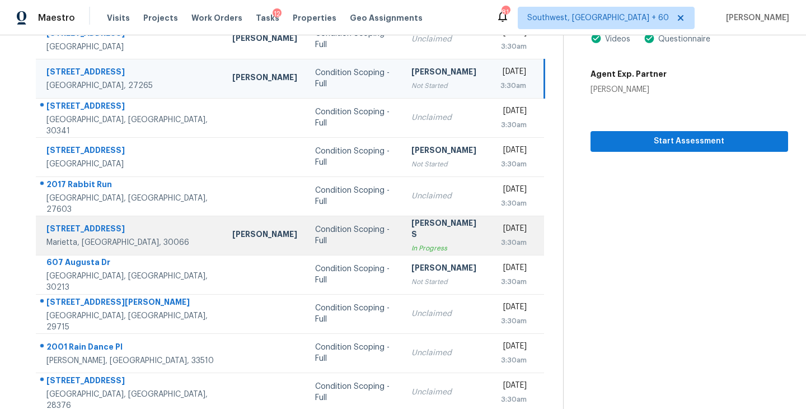
scroll to position [174, 0]
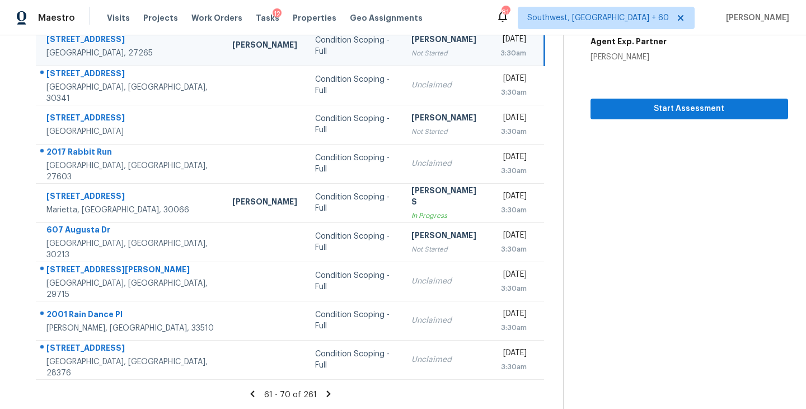
click at [324, 392] on icon at bounding box center [329, 394] width 10 height 10
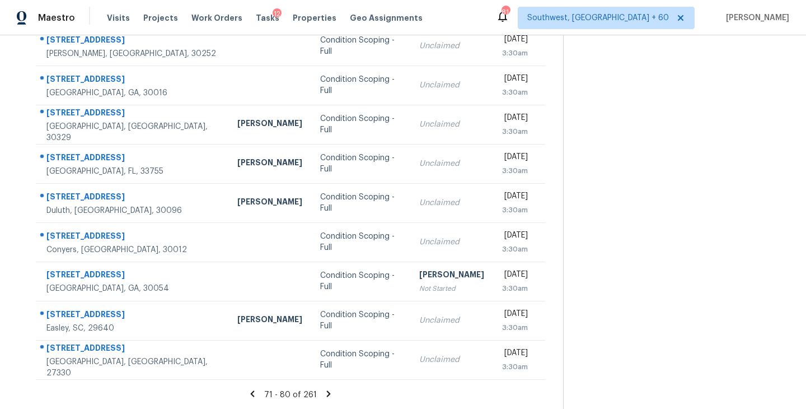
click at [327, 393] on icon at bounding box center [329, 393] width 4 height 6
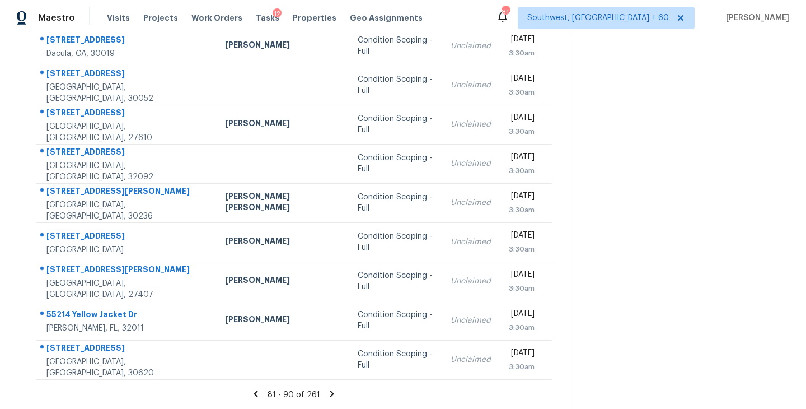
click at [330, 394] on icon at bounding box center [332, 393] width 4 height 6
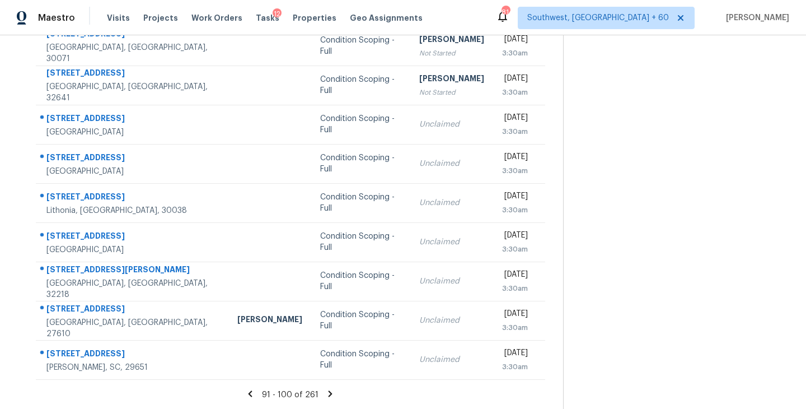
click at [329, 391] on icon at bounding box center [331, 393] width 4 height 6
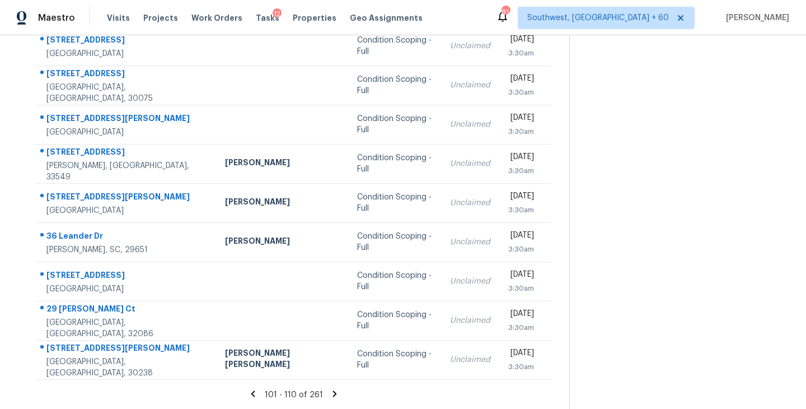
click at [331, 392] on icon at bounding box center [335, 394] width 10 height 10
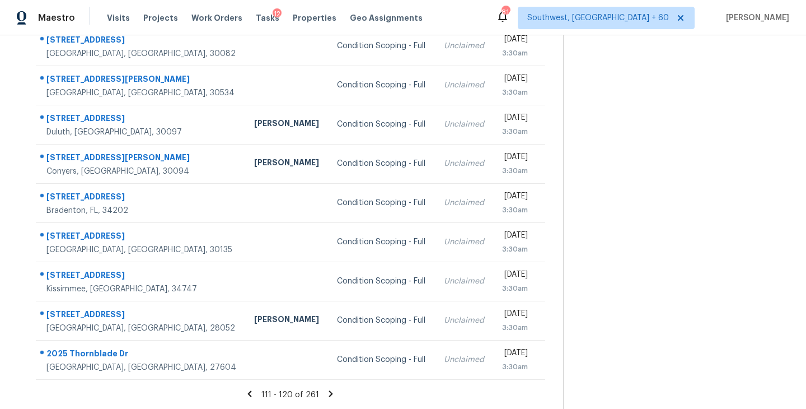
click at [326, 395] on icon at bounding box center [331, 394] width 10 height 10
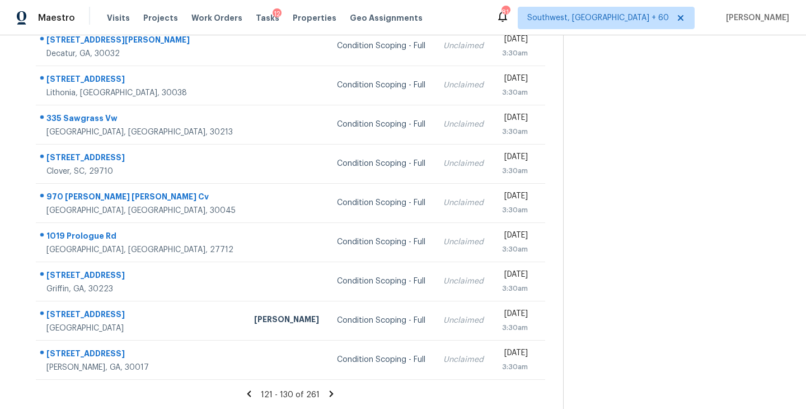
click at [330, 391] on icon at bounding box center [332, 393] width 4 height 6
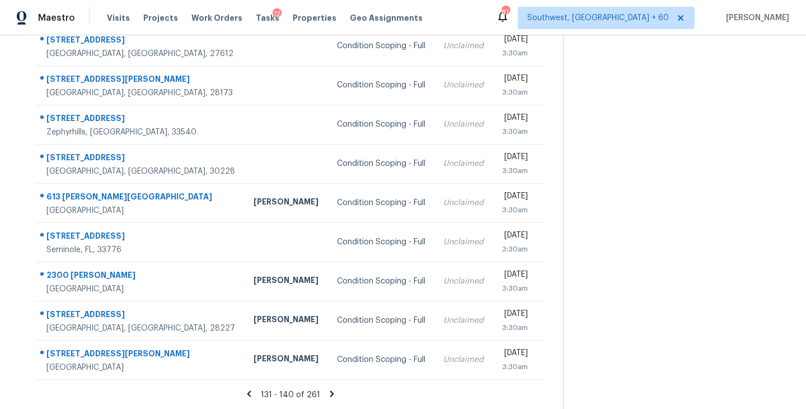
click at [330, 391] on icon at bounding box center [332, 393] width 4 height 6
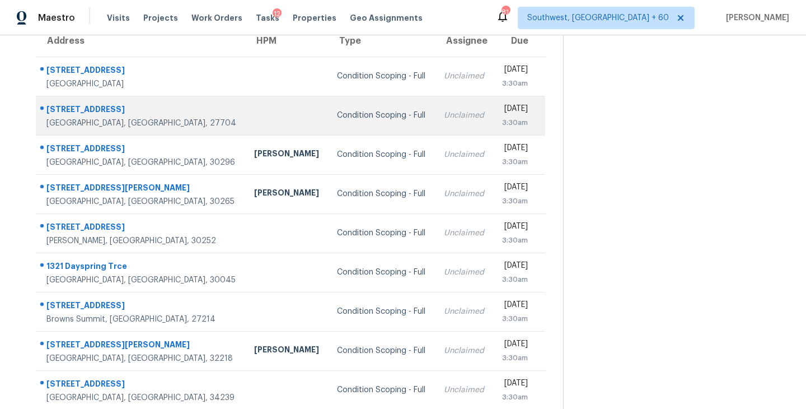
scroll to position [6, 0]
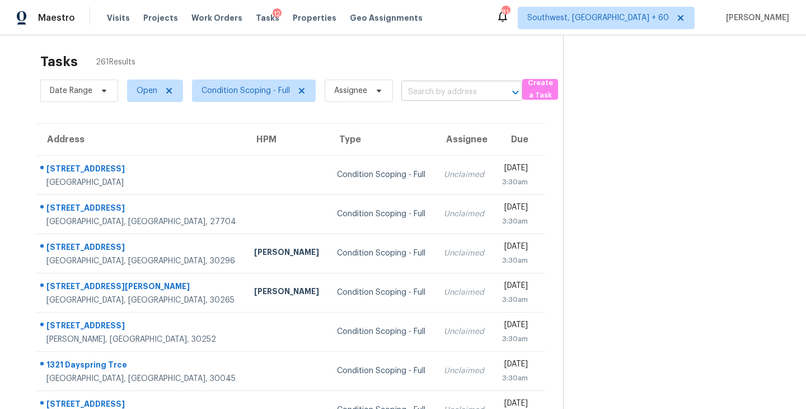
click at [424, 99] on input "text" at bounding box center [446, 91] width 90 height 17
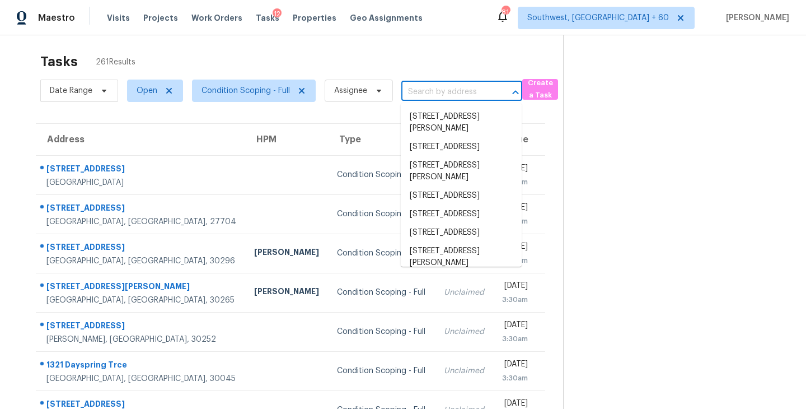
paste input "432 Bent Willow Dr, Clayton, NC, 27527"
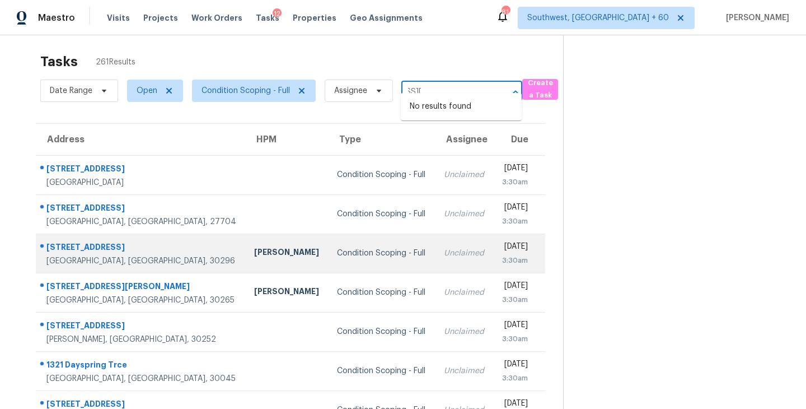
scroll to position [174, 0]
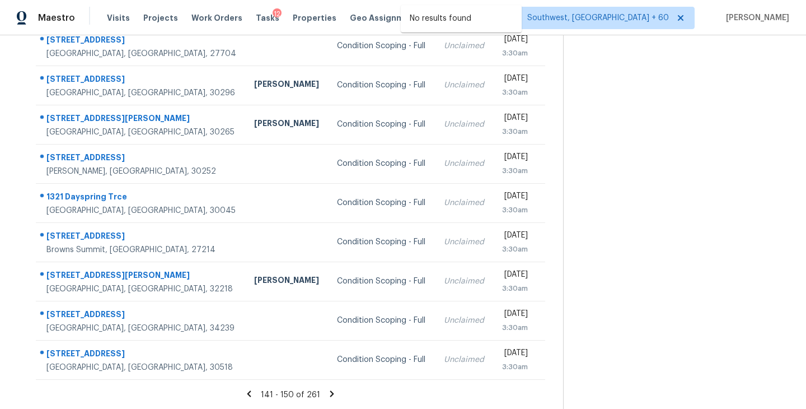
type input "432 Bent Willow Dr, Clayton, NC, 27527"
click at [331, 389] on icon at bounding box center [332, 394] width 10 height 10
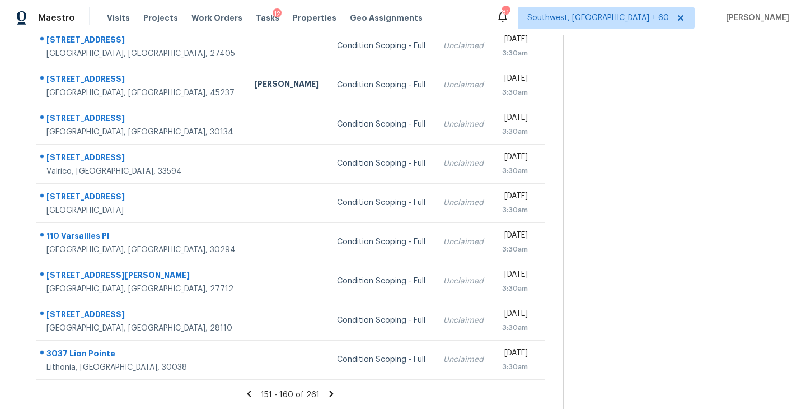
click at [329, 393] on icon at bounding box center [331, 394] width 10 height 10
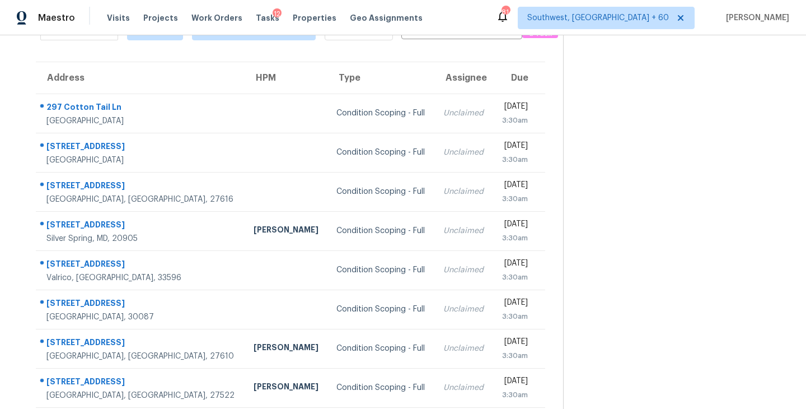
scroll to position [44, 0]
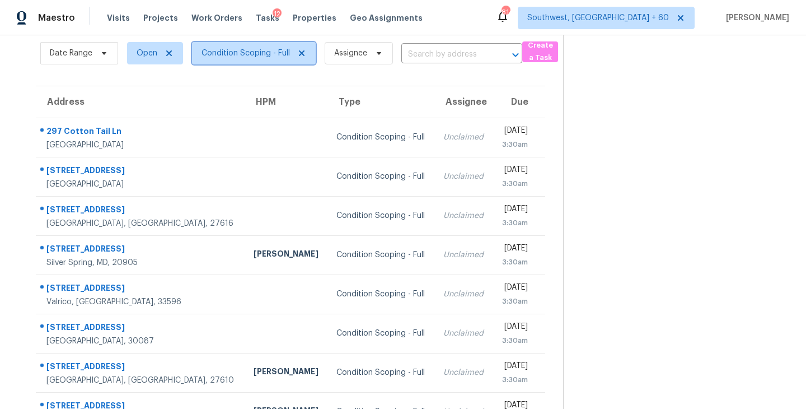
click at [284, 49] on span "Condition Scoping - Full" at bounding box center [246, 53] width 88 height 11
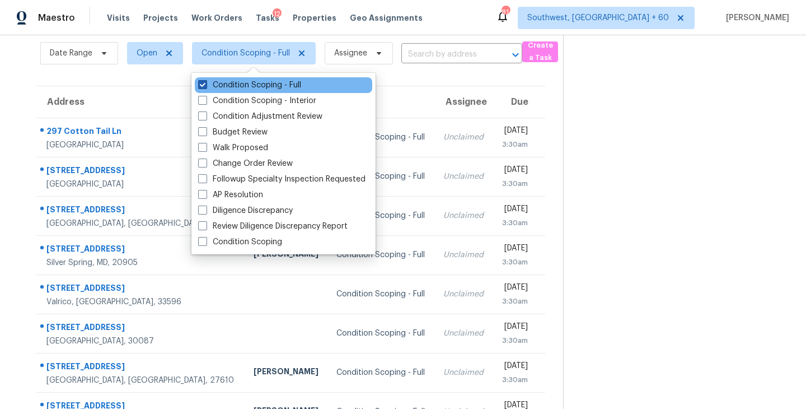
click at [278, 85] on label "Condition Scoping - Full" at bounding box center [249, 84] width 103 height 11
click at [205, 85] on input "Condition Scoping - Full" at bounding box center [201, 82] width 7 height 7
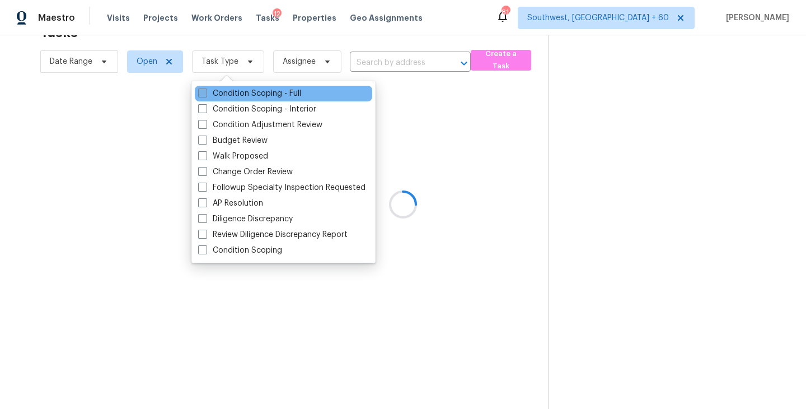
click at [278, 86] on div "Condition Scoping - Full" at bounding box center [283, 94] width 177 height 16
click at [278, 92] on label "Condition Scoping - Full" at bounding box center [249, 93] width 103 height 11
click at [205, 92] on input "Condition Scoping - Full" at bounding box center [201, 91] width 7 height 7
checkbox input "true"
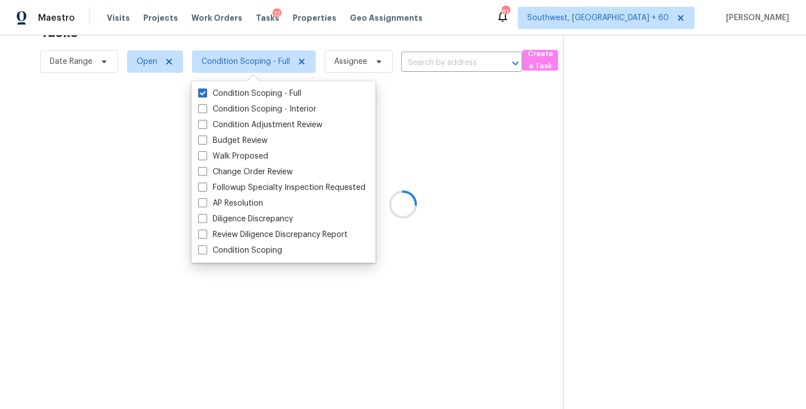
click at [569, 127] on div at bounding box center [403, 204] width 806 height 409
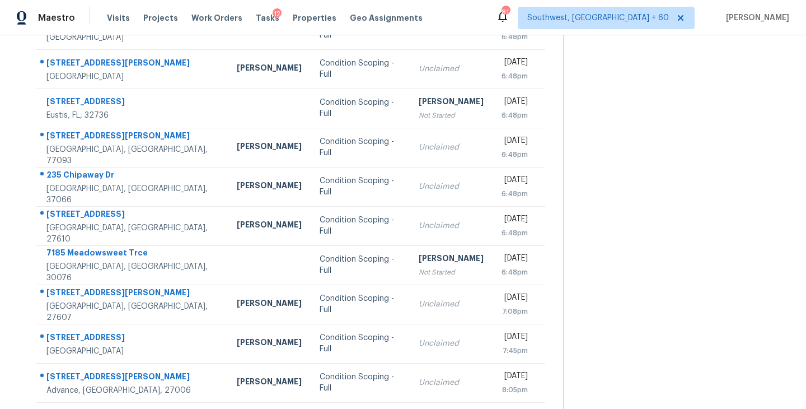
scroll to position [174, 0]
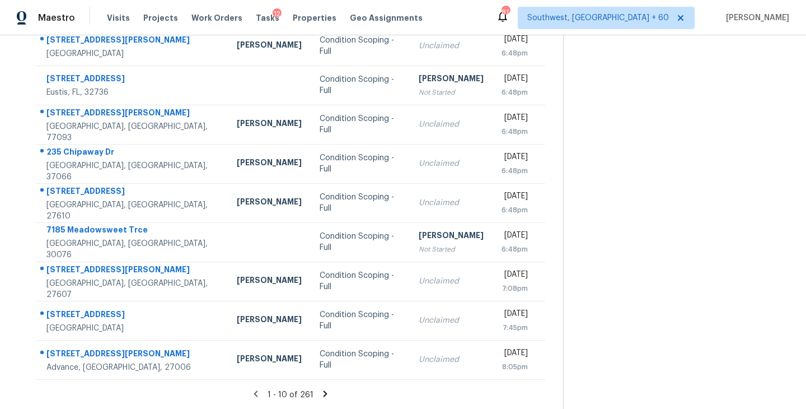
click at [324, 395] on icon at bounding box center [326, 393] width 4 height 6
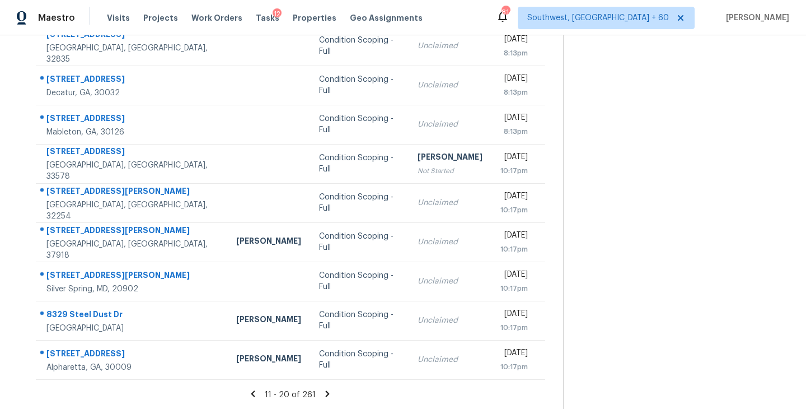
click at [324, 392] on icon at bounding box center [327, 394] width 10 height 10
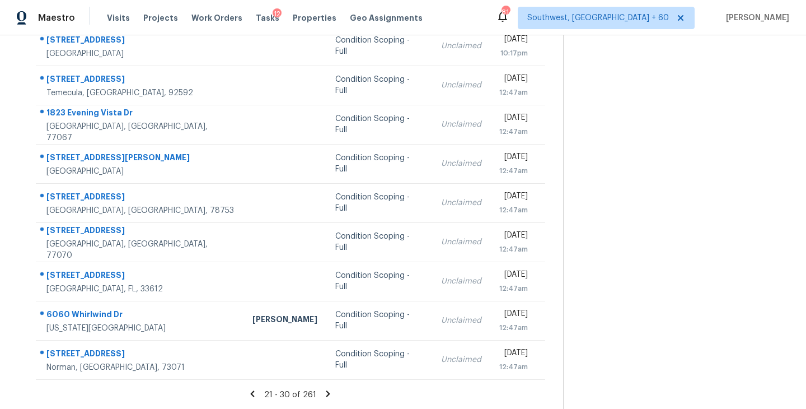
click at [323, 392] on icon at bounding box center [328, 394] width 10 height 10
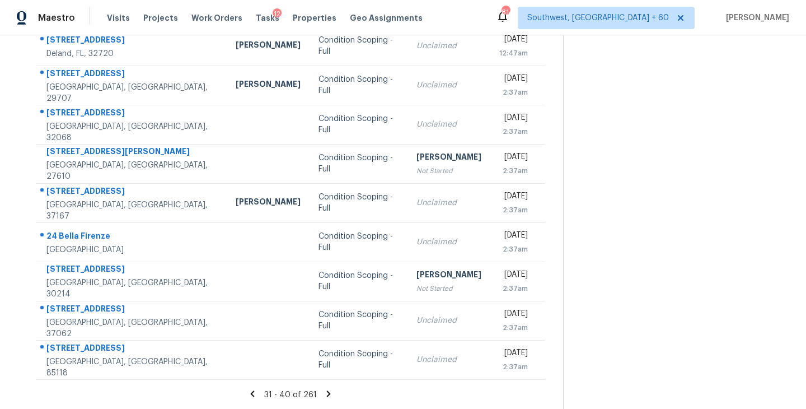
click at [327, 393] on icon at bounding box center [329, 393] width 4 height 6
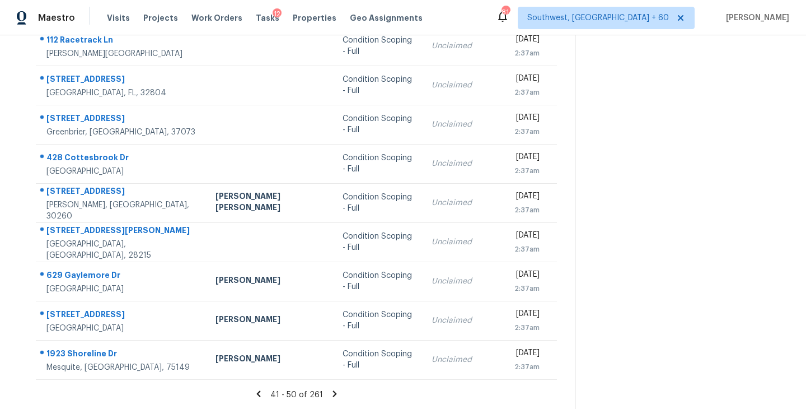
click at [333, 392] on icon at bounding box center [335, 393] width 4 height 6
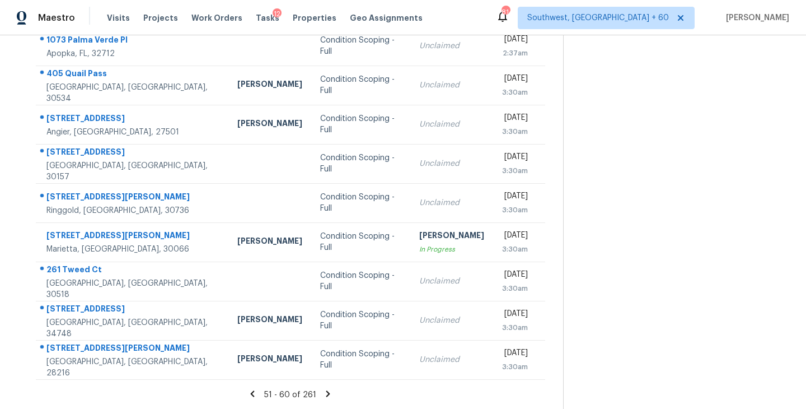
click at [326, 391] on icon at bounding box center [328, 393] width 4 height 6
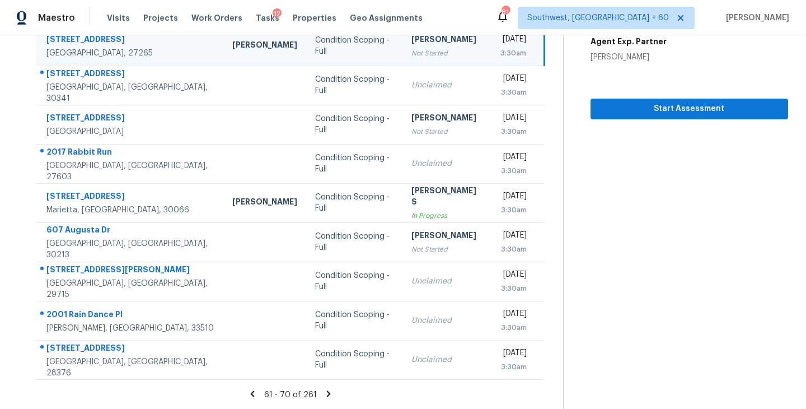
click at [326, 396] on icon at bounding box center [329, 394] width 10 height 10
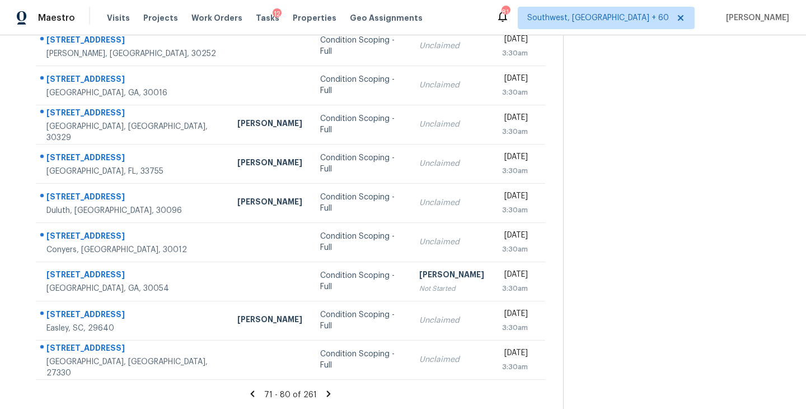
click at [327, 391] on icon at bounding box center [329, 393] width 4 height 6
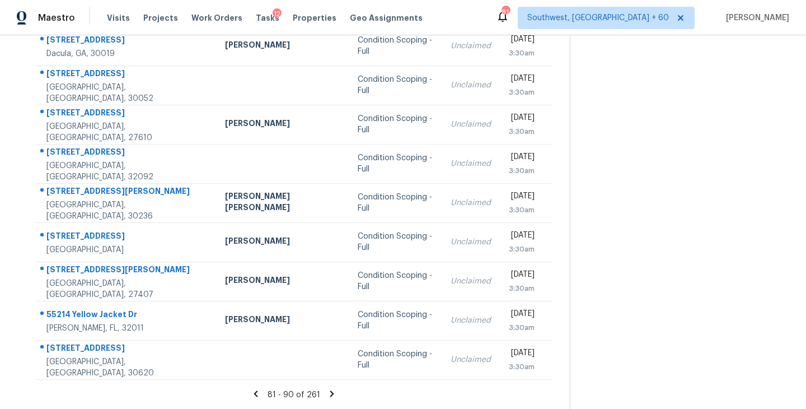
click at [330, 393] on icon at bounding box center [332, 393] width 4 height 6
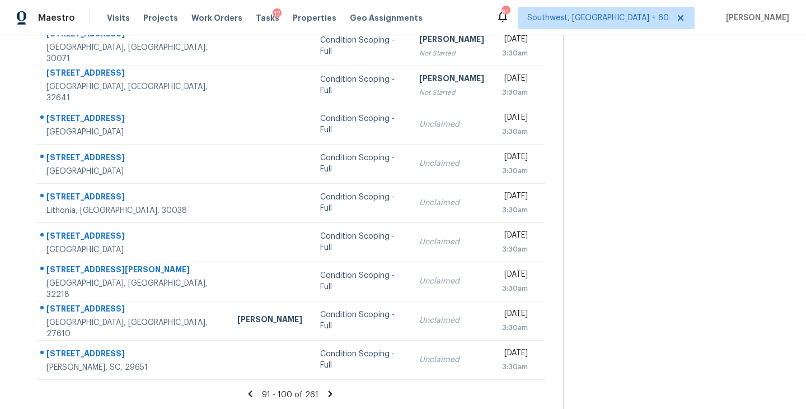
click at [329, 394] on icon at bounding box center [331, 393] width 4 height 6
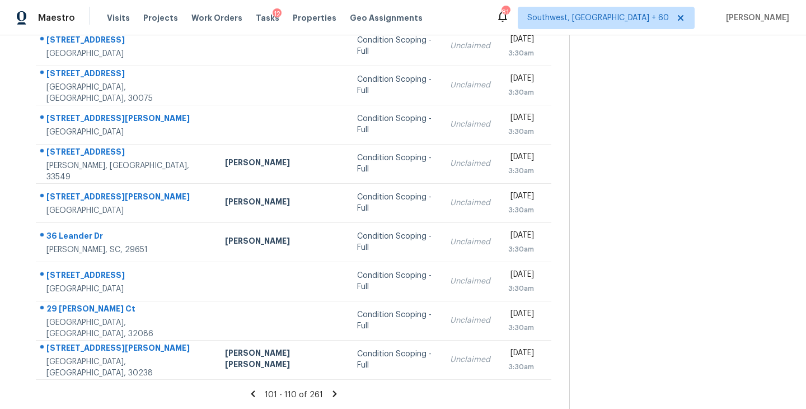
click at [331, 390] on icon at bounding box center [335, 394] width 10 height 10
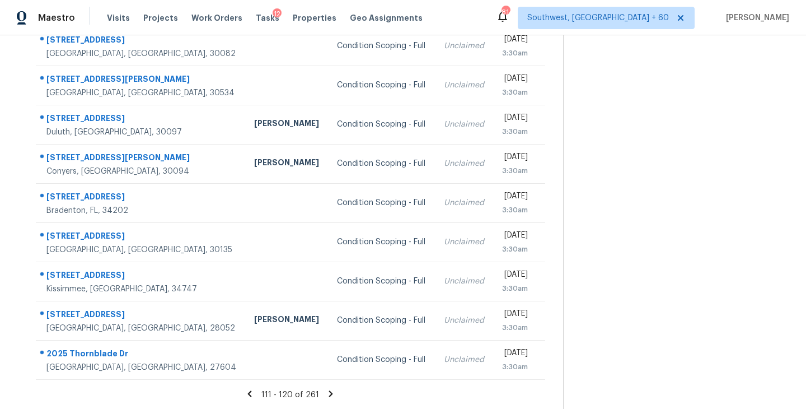
click at [329, 391] on icon at bounding box center [331, 393] width 4 height 6
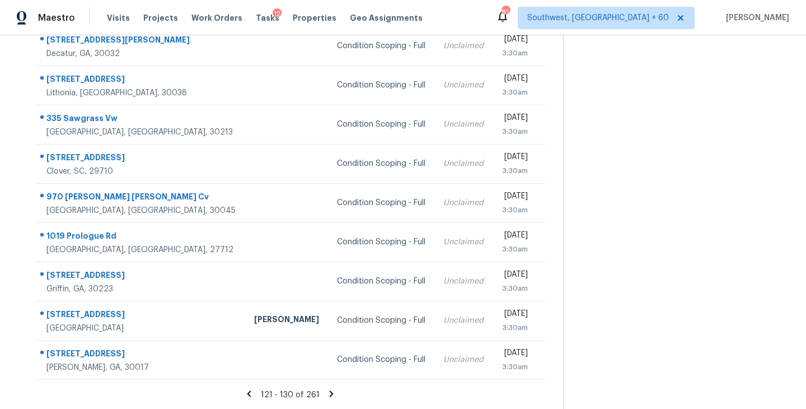
click at [331, 392] on icon at bounding box center [332, 393] width 4 height 6
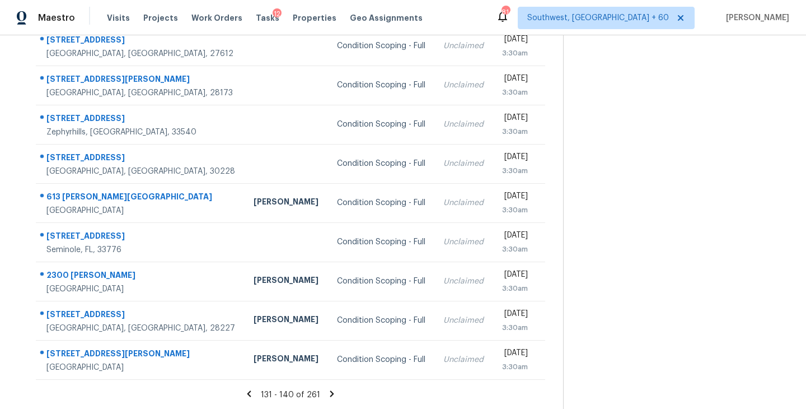
click at [331, 396] on icon at bounding box center [332, 394] width 10 height 10
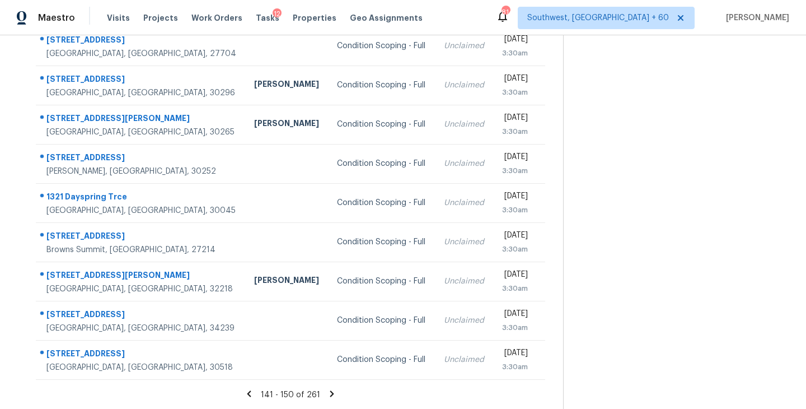
click at [327, 391] on icon at bounding box center [332, 394] width 10 height 10
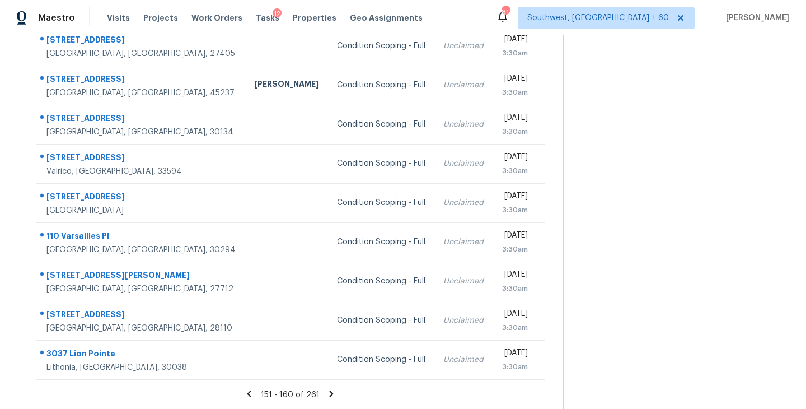
click at [330, 392] on icon at bounding box center [332, 393] width 4 height 6
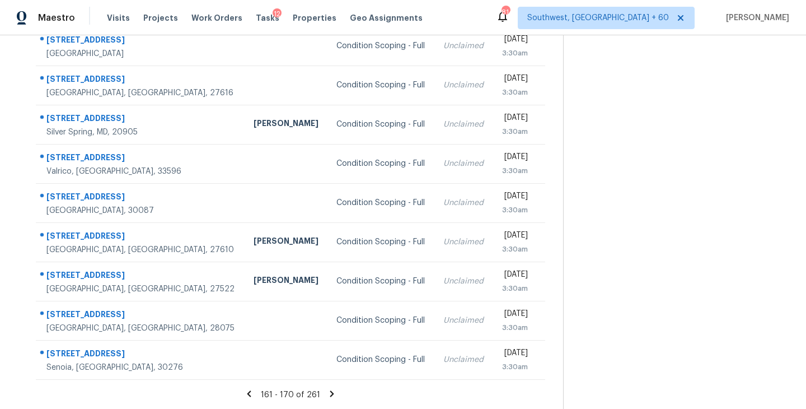
click at [329, 389] on icon at bounding box center [332, 394] width 10 height 10
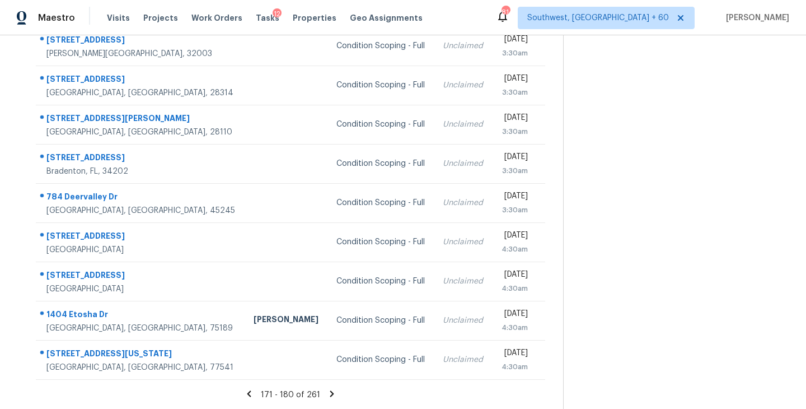
click at [328, 392] on icon at bounding box center [332, 394] width 10 height 10
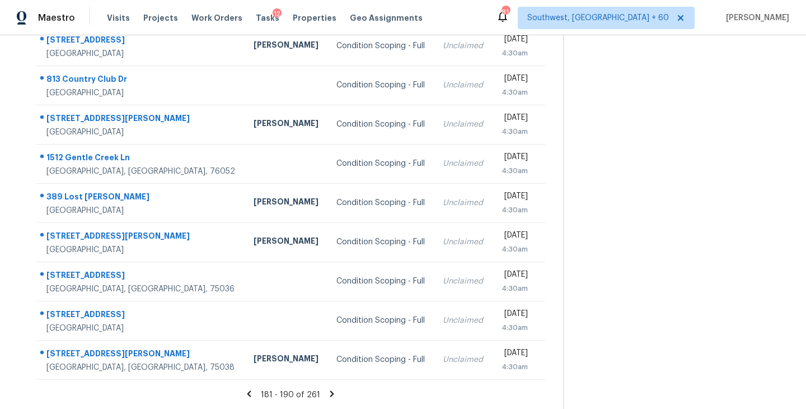
click at [330, 393] on icon at bounding box center [332, 393] width 4 height 6
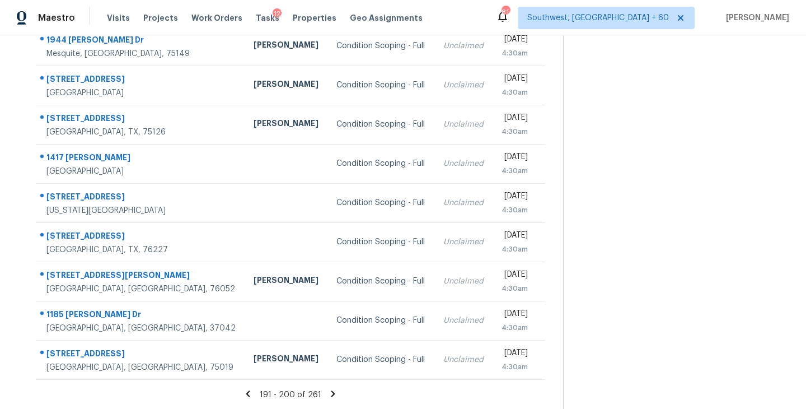
click at [331, 394] on icon at bounding box center [333, 393] width 4 height 6
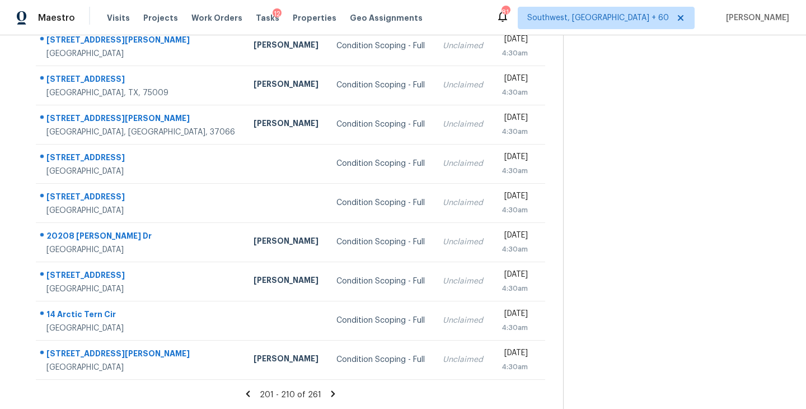
click at [331, 391] on icon at bounding box center [333, 394] width 10 height 10
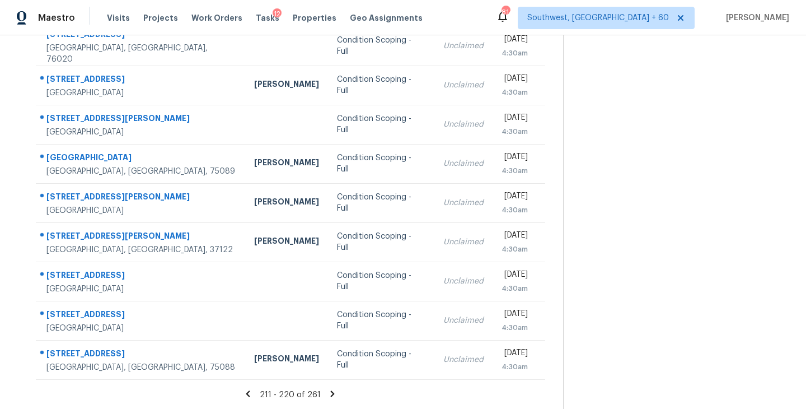
click at [331, 392] on icon at bounding box center [333, 393] width 4 height 6
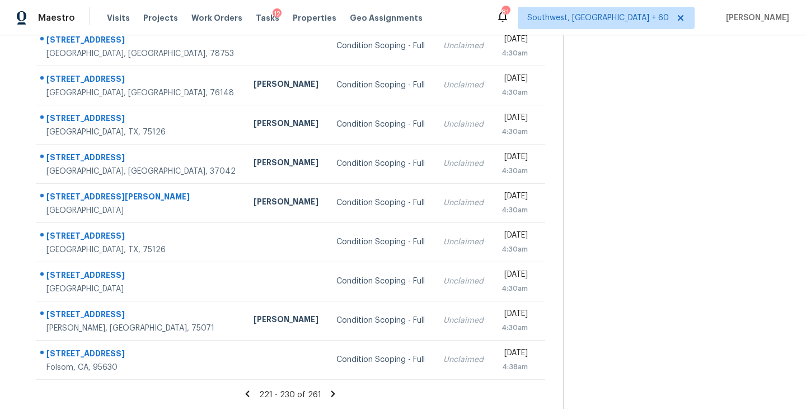
click at [331, 391] on icon at bounding box center [333, 394] width 10 height 10
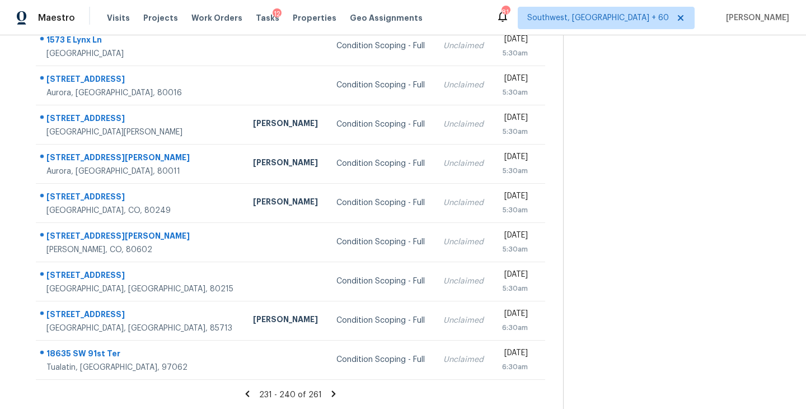
click at [331, 390] on icon at bounding box center [334, 394] width 10 height 10
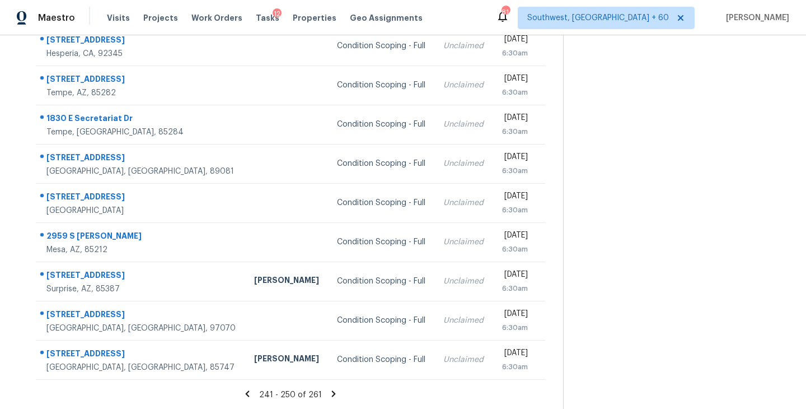
click at [329, 394] on icon at bounding box center [334, 394] width 10 height 10
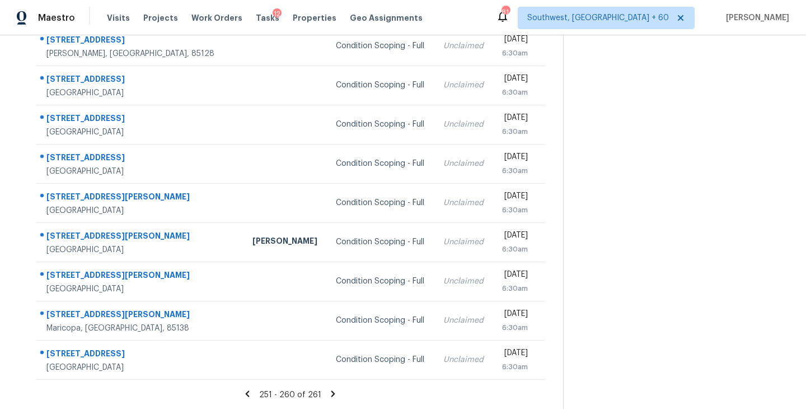
click at [331, 392] on icon at bounding box center [333, 393] width 4 height 6
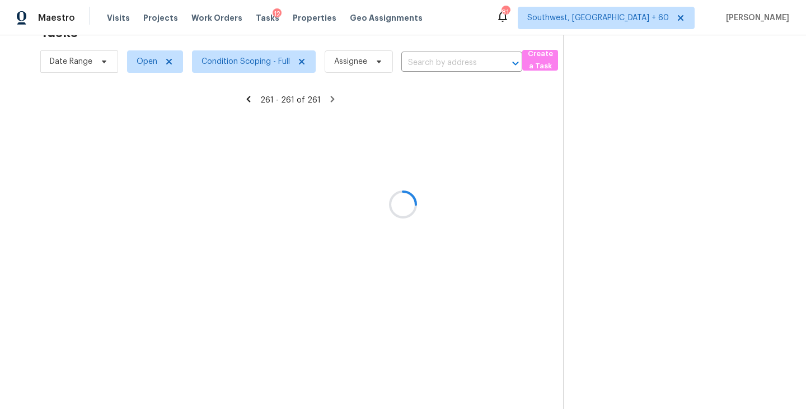
scroll to position [35, 0]
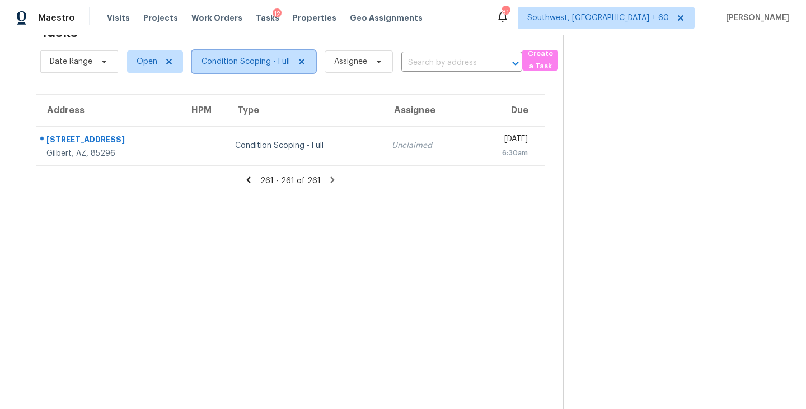
click at [244, 63] on span "Condition Scoping - Full" at bounding box center [246, 61] width 88 height 11
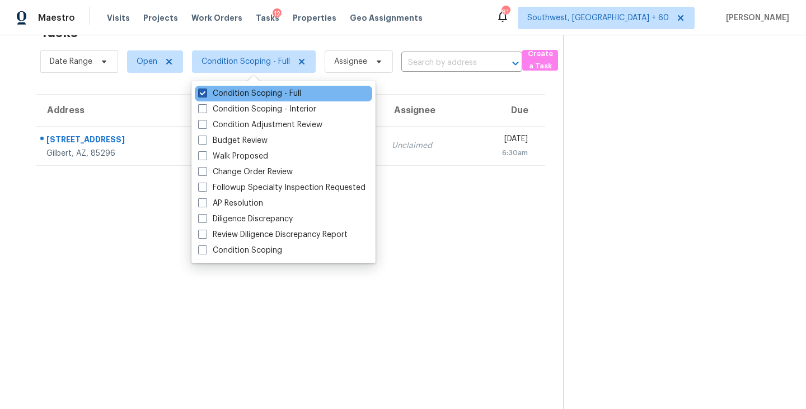
click at [246, 94] on label "Condition Scoping - Full" at bounding box center [249, 93] width 103 height 11
click at [205, 94] on input "Condition Scoping - Full" at bounding box center [201, 91] width 7 height 7
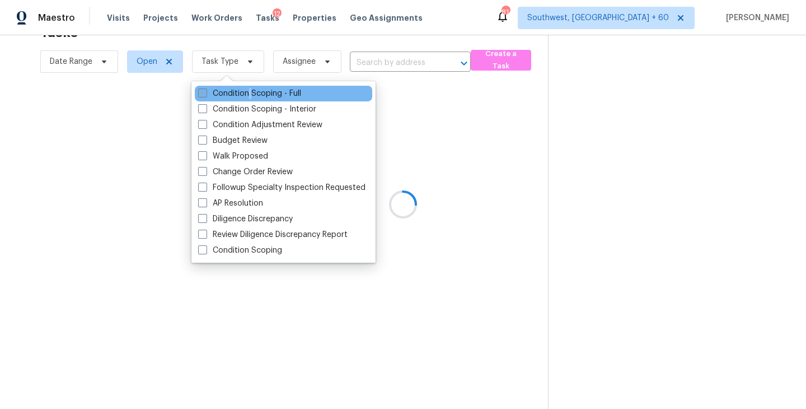
click at [246, 94] on label "Condition Scoping - Full" at bounding box center [249, 93] width 103 height 11
click at [205, 94] on input "Condition Scoping - Full" at bounding box center [201, 91] width 7 height 7
checkbox input "true"
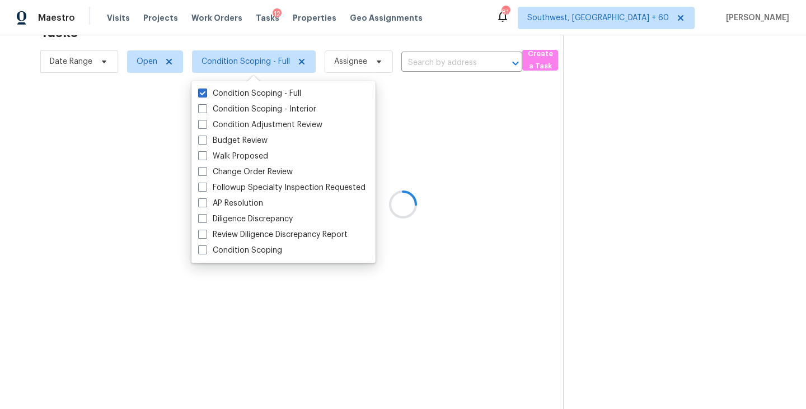
click at [510, 191] on div at bounding box center [403, 204] width 806 height 409
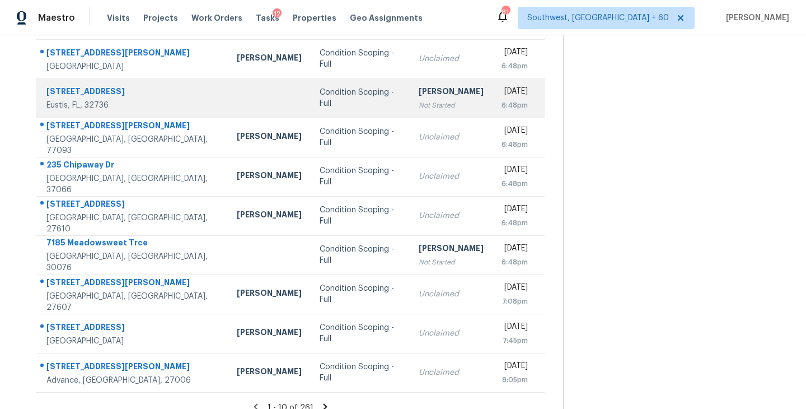
scroll to position [174, 0]
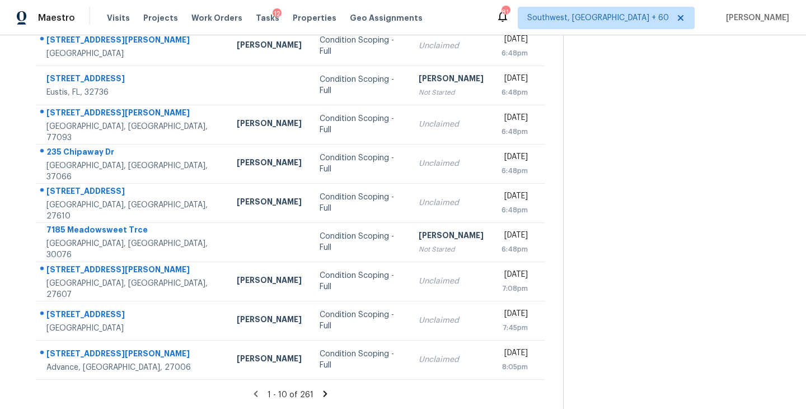
click at [324, 391] on icon at bounding box center [326, 393] width 4 height 6
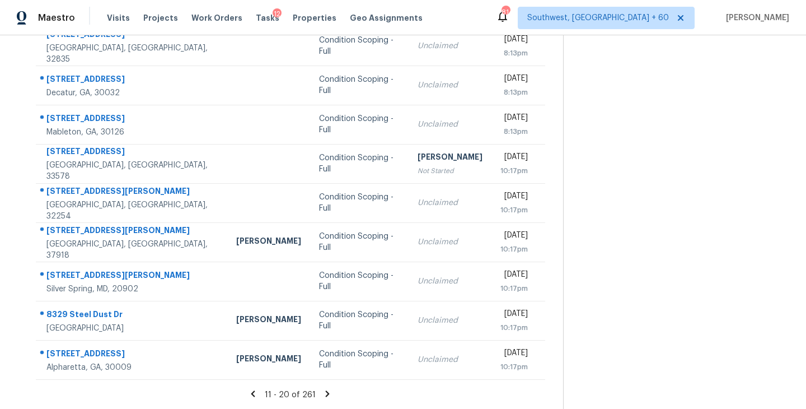
click at [326, 396] on icon at bounding box center [328, 393] width 4 height 6
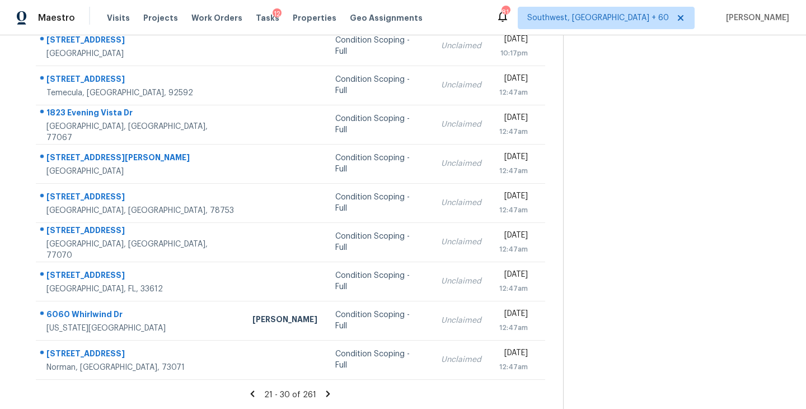
click at [326, 392] on icon at bounding box center [328, 393] width 4 height 6
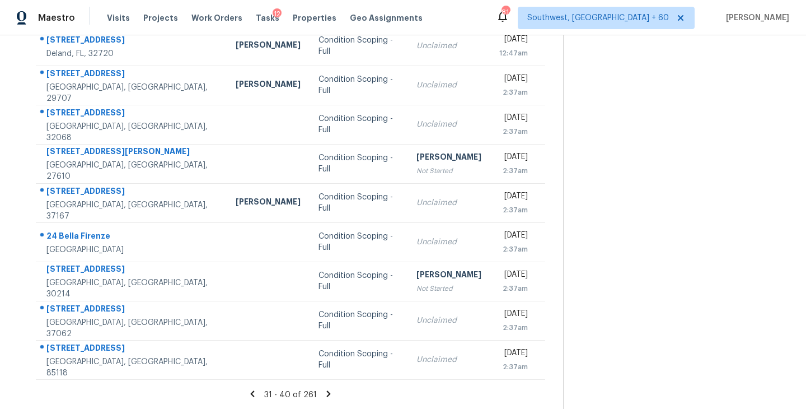
click at [327, 392] on icon at bounding box center [329, 393] width 4 height 6
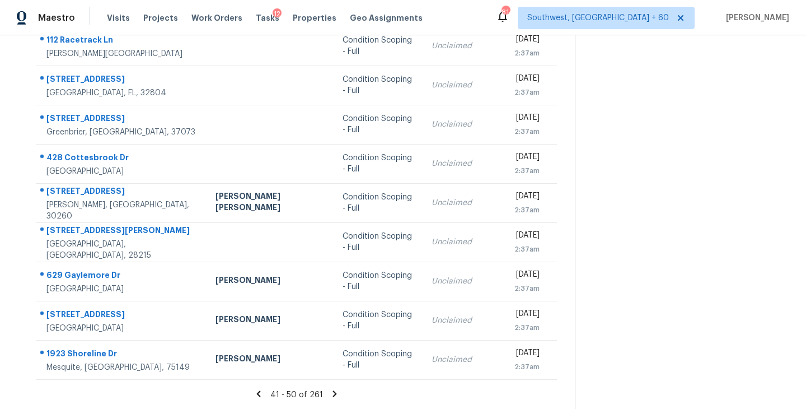
click at [330, 389] on icon at bounding box center [335, 394] width 10 height 10
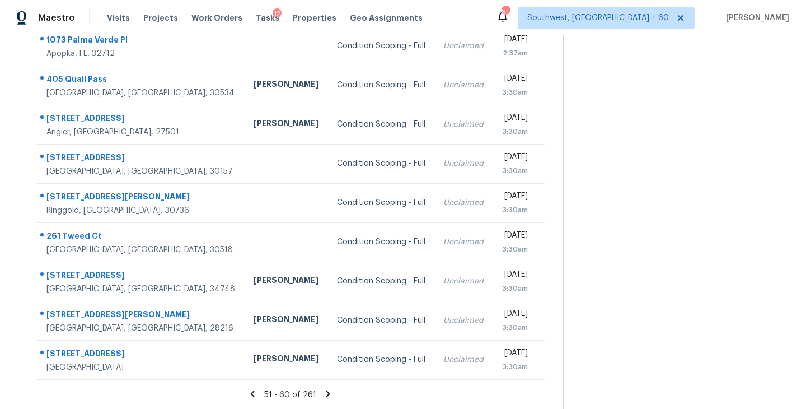
click at [327, 394] on icon at bounding box center [328, 393] width 4 height 6
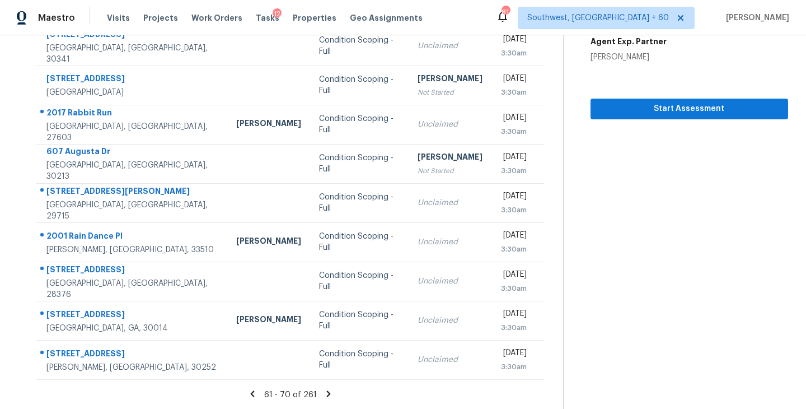
click at [327, 394] on icon at bounding box center [329, 393] width 4 height 6
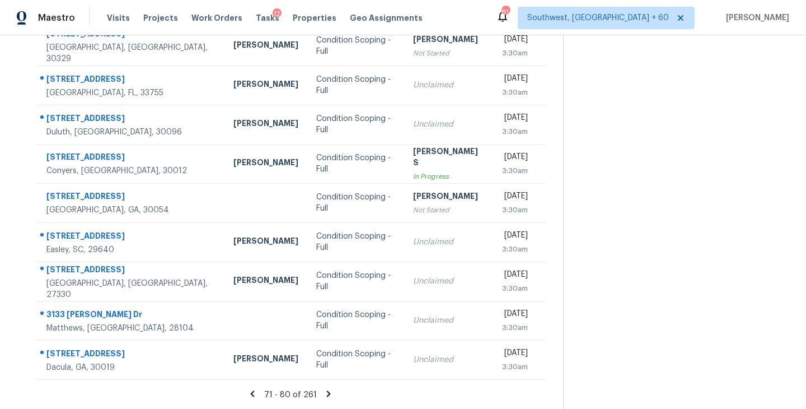
click at [331, 391] on div "71 - 80 of 261" at bounding box center [290, 395] width 545 height 12
click at [329, 391] on icon at bounding box center [329, 394] width 10 height 10
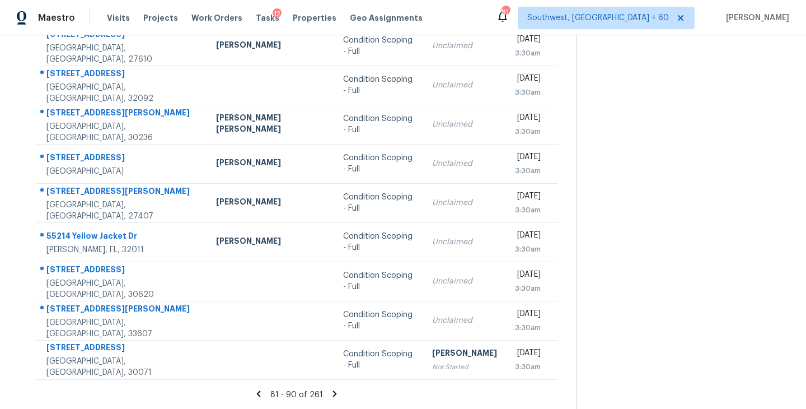
click at [330, 392] on icon at bounding box center [335, 394] width 10 height 10
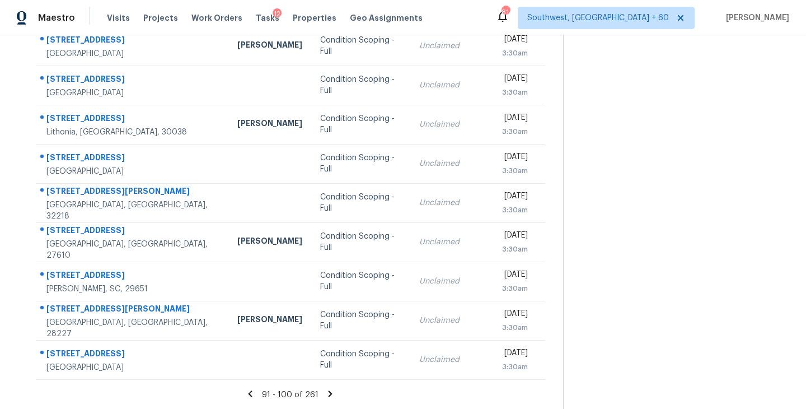
click at [329, 395] on icon at bounding box center [331, 393] width 4 height 6
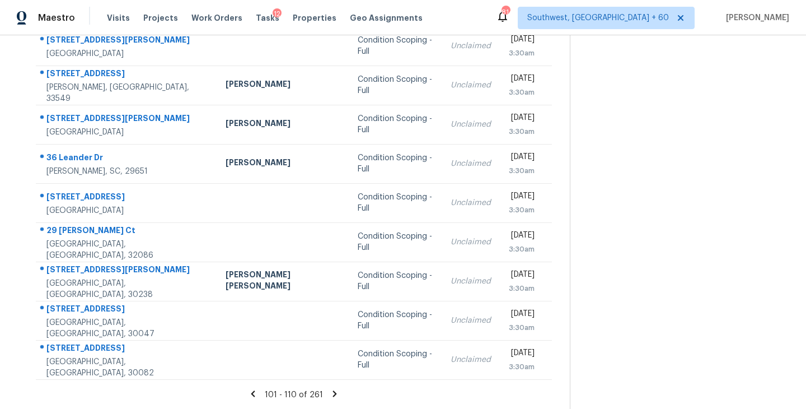
click at [333, 395] on icon at bounding box center [335, 393] width 4 height 6
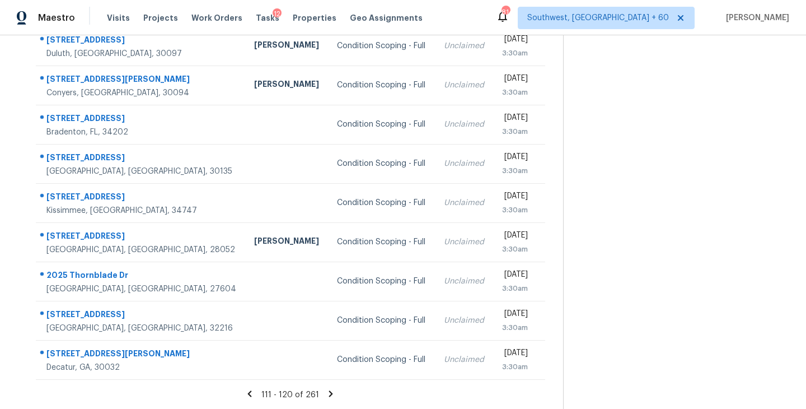
click at [330, 393] on icon at bounding box center [331, 393] width 4 height 6
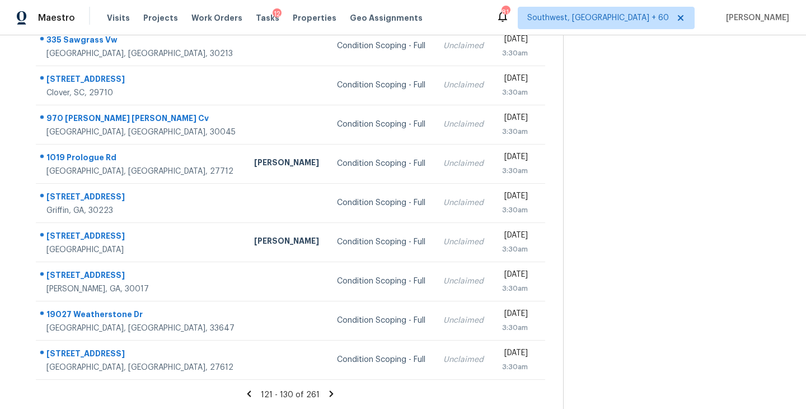
click at [330, 391] on icon at bounding box center [332, 393] width 4 height 6
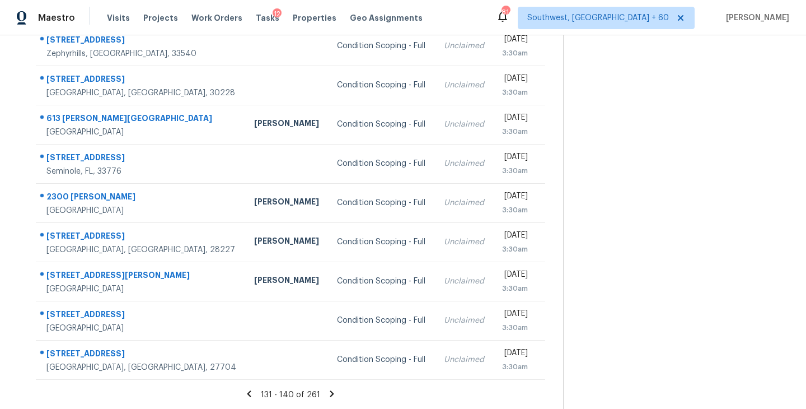
click at [330, 393] on icon at bounding box center [332, 393] width 4 height 6
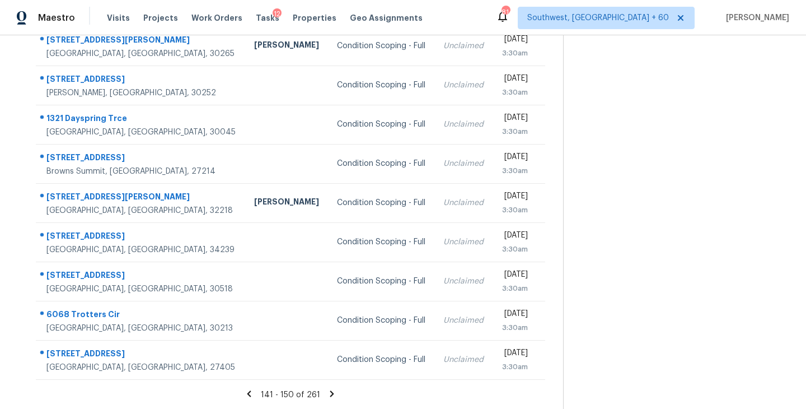
click at [330, 392] on icon at bounding box center [332, 393] width 4 height 6
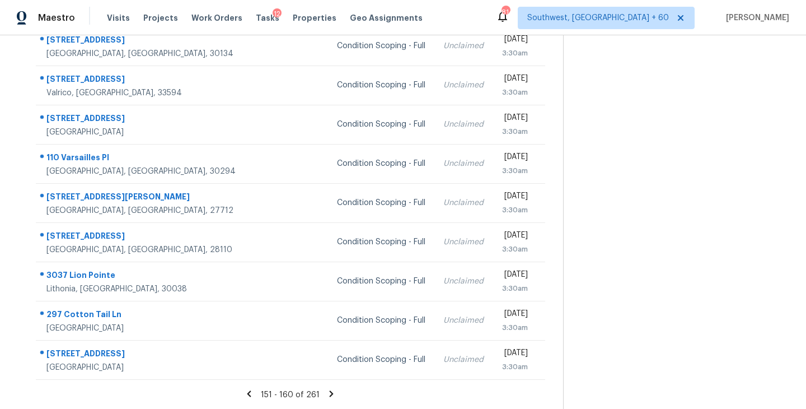
click at [330, 394] on icon at bounding box center [332, 393] width 4 height 6
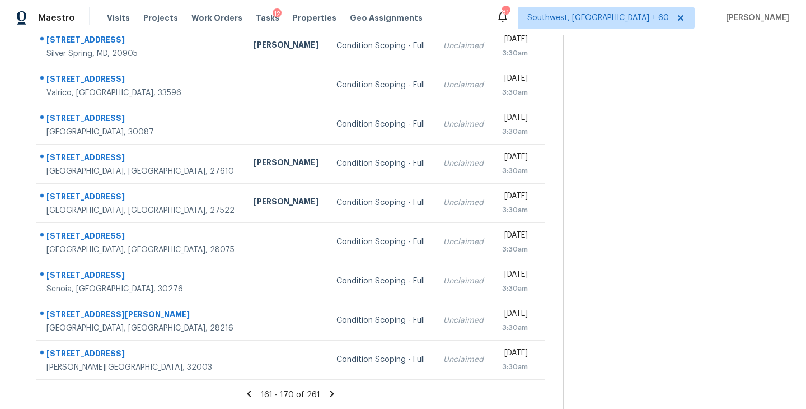
click at [330, 392] on icon at bounding box center [332, 393] width 4 height 6
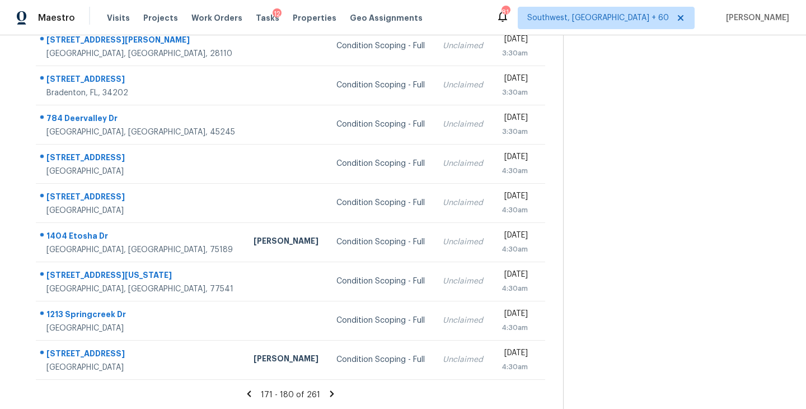
click at [327, 391] on icon at bounding box center [332, 394] width 10 height 10
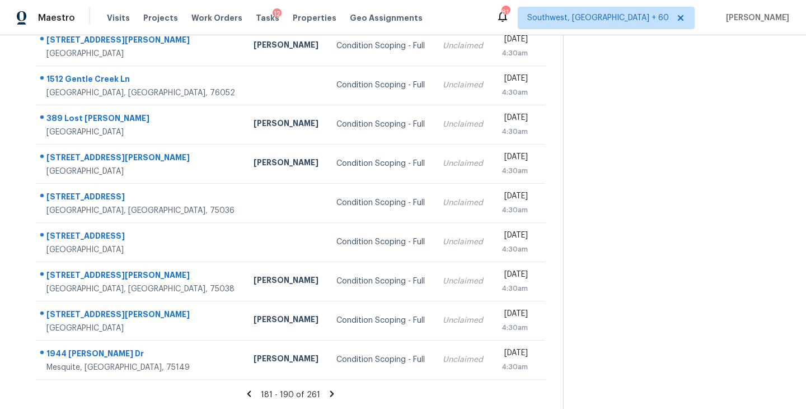
click at [331, 392] on icon at bounding box center [332, 393] width 4 height 6
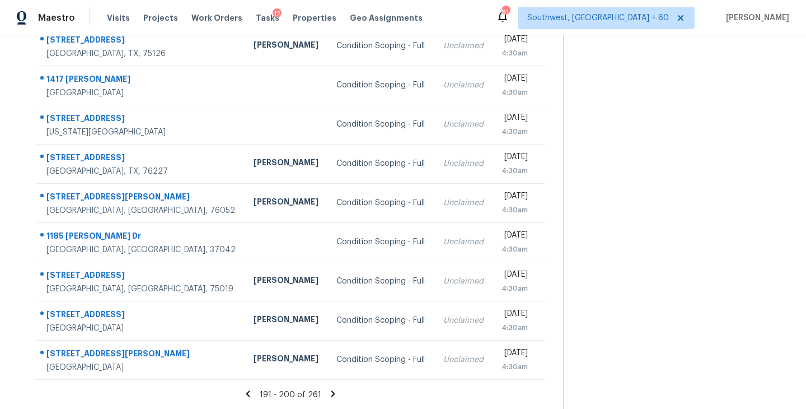
click at [331, 391] on icon at bounding box center [333, 393] width 4 height 6
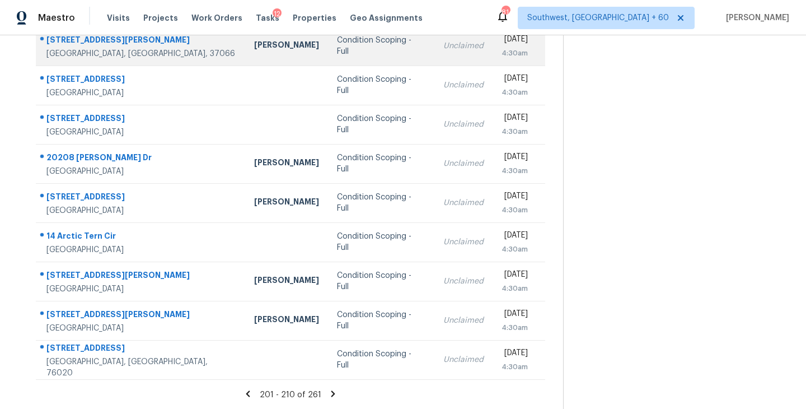
scroll to position [0, 0]
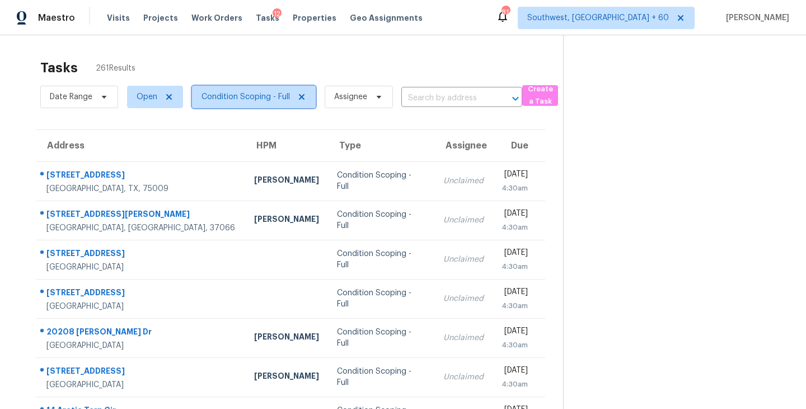
click at [267, 93] on span "Condition Scoping - Full" at bounding box center [246, 96] width 88 height 11
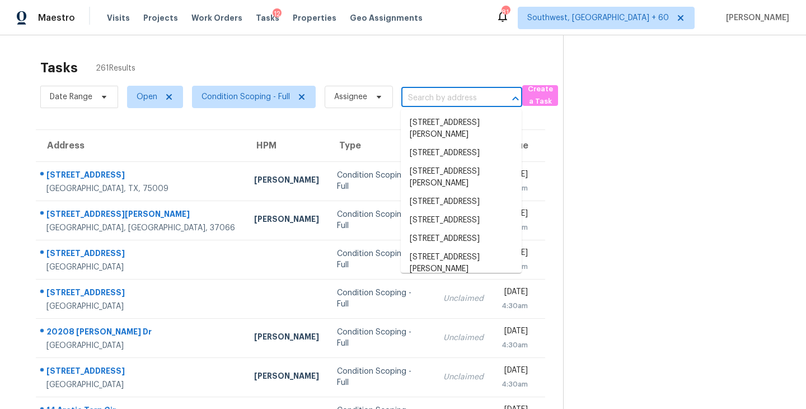
click at [427, 99] on input "text" at bounding box center [446, 98] width 90 height 17
paste input "432 Bent Willow Dr, Clayton, NC 27527"
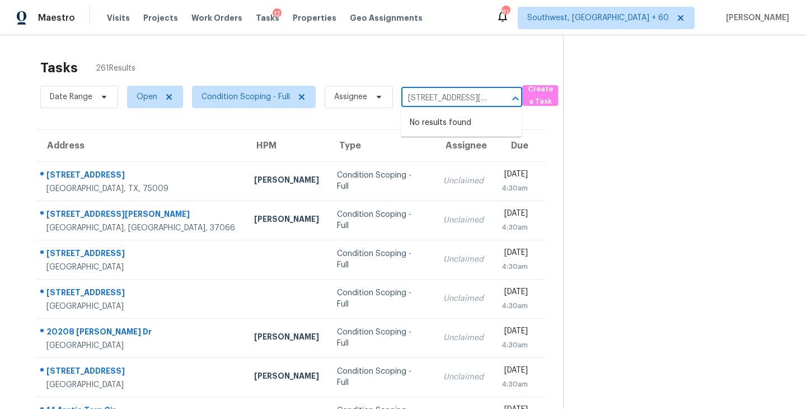
scroll to position [0, 58]
type input "432 Bent Willow Dr, Clayton, NC 27527"
click at [150, 100] on span "Open" at bounding box center [147, 96] width 21 height 11
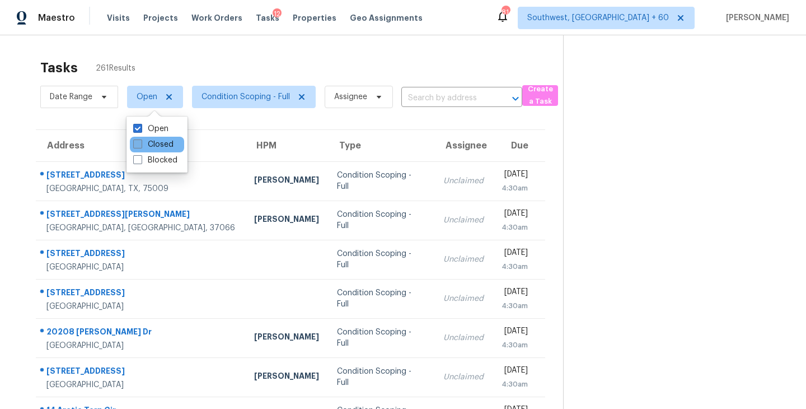
click at [152, 146] on label "Closed" at bounding box center [153, 144] width 40 height 11
click at [141, 146] on input "Closed" at bounding box center [136, 142] width 7 height 7
checkbox input "true"
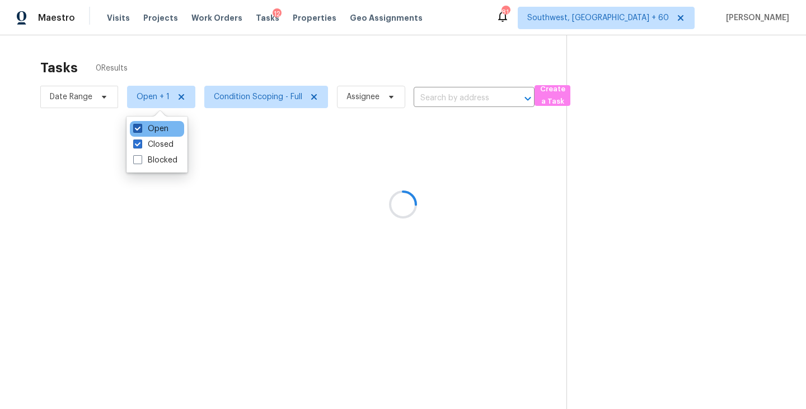
click at [143, 128] on label "Open" at bounding box center [150, 128] width 35 height 11
click at [141, 128] on input "Open" at bounding box center [136, 126] width 7 height 7
checkbox input "false"
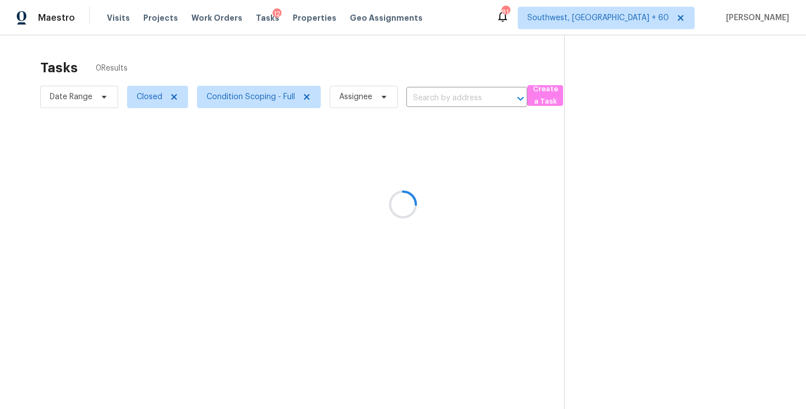
click at [340, 48] on div at bounding box center [403, 204] width 806 height 409
click at [446, 105] on div at bounding box center [403, 204] width 806 height 409
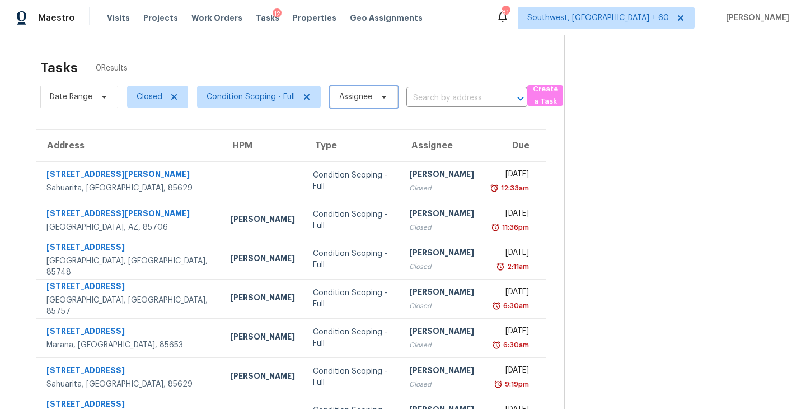
click at [368, 99] on span "Assignee" at bounding box center [355, 96] width 33 height 11
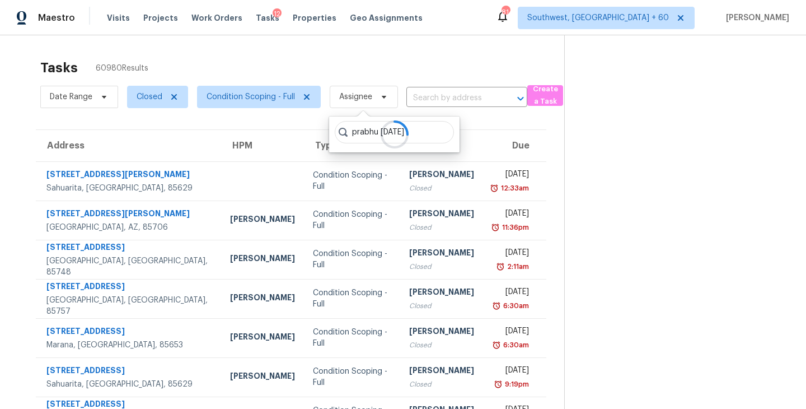
type input "prabhu raja"
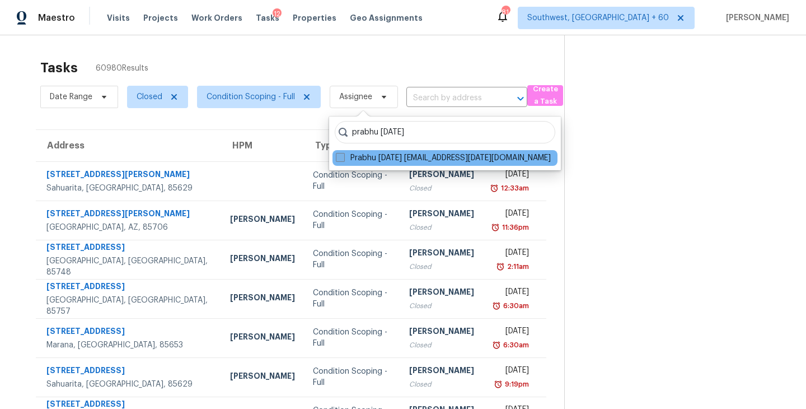
click at [342, 156] on span at bounding box center [340, 157] width 9 height 9
click at [342, 156] on input "Prabhu Raja prabhu.raja@opendoor.com" at bounding box center [339, 155] width 7 height 7
checkbox input "true"
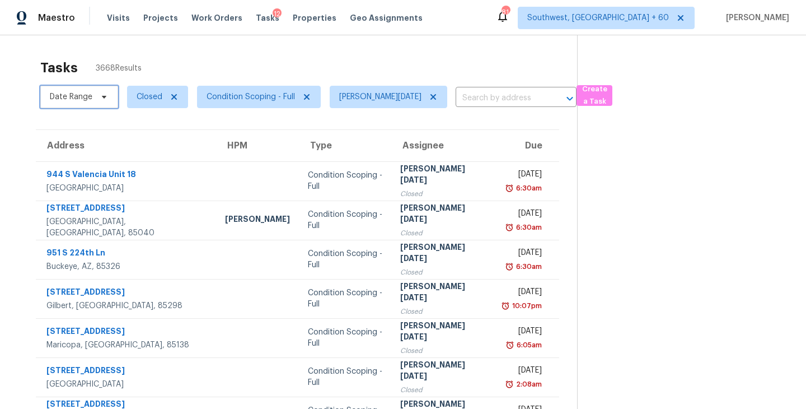
click at [82, 97] on span "Date Range" at bounding box center [71, 96] width 43 height 11
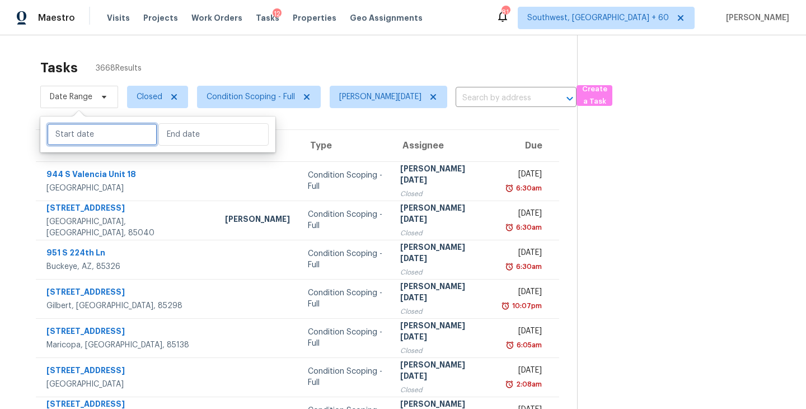
click at [88, 134] on input "text" at bounding box center [102, 134] width 110 height 22
select select "8"
select select "2025"
select select "9"
select select "2025"
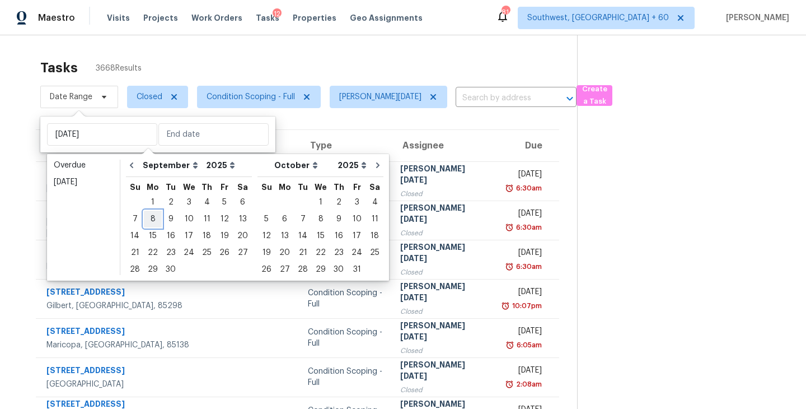
click at [152, 219] on div "8" at bounding box center [153, 219] width 18 height 16
type input "Mon, Sep 08"
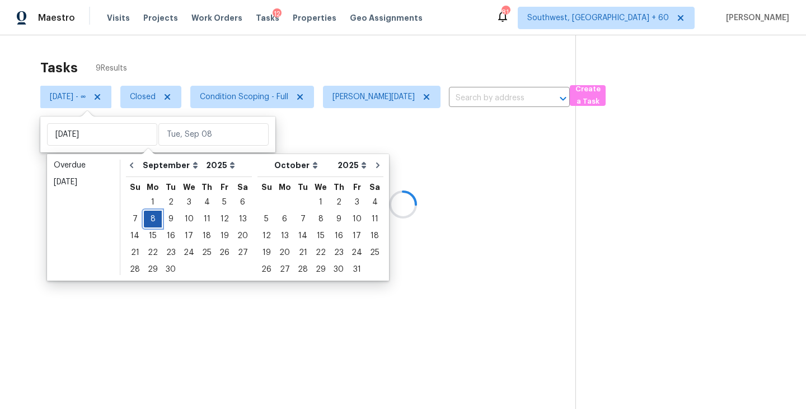
click at [152, 219] on div "8" at bounding box center [153, 219] width 18 height 16
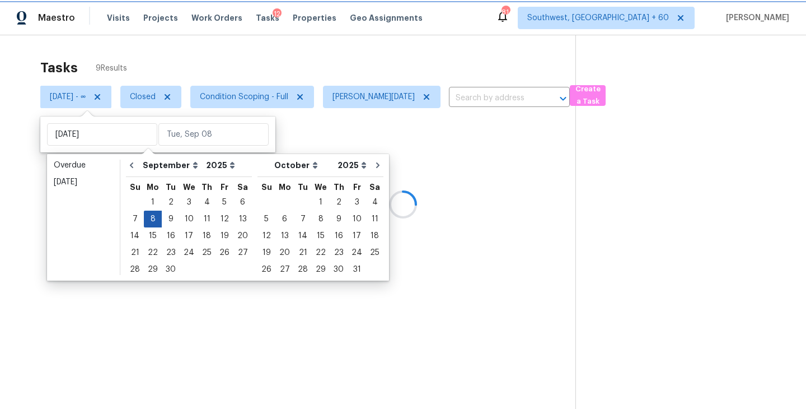
type input "Mon, Sep 08"
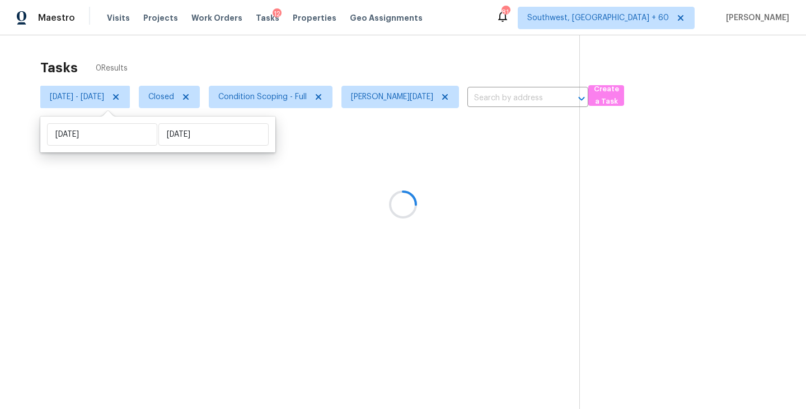
click at [678, 254] on div at bounding box center [403, 204] width 806 height 409
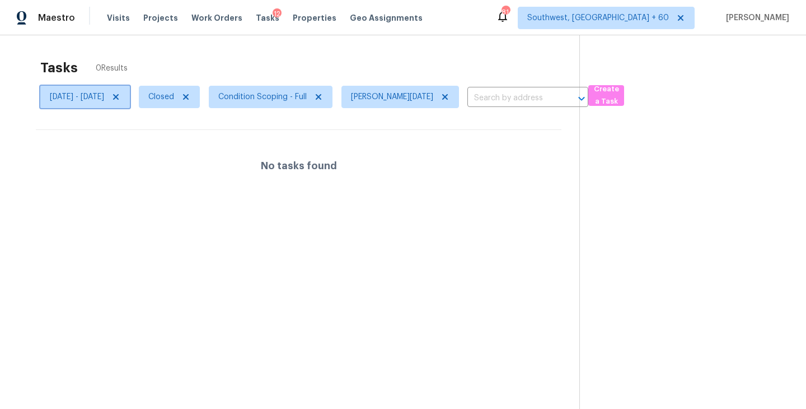
click at [104, 102] on span "Mon, Sep 08 - Mon, Sep 08" at bounding box center [77, 96] width 54 height 11
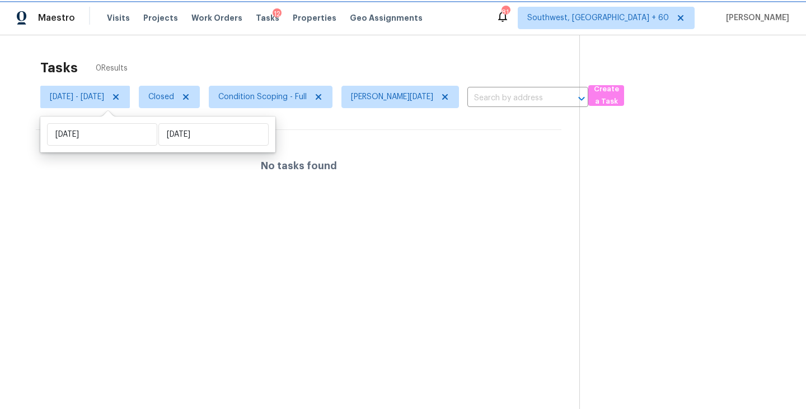
click at [120, 100] on icon at bounding box center [115, 96] width 9 height 9
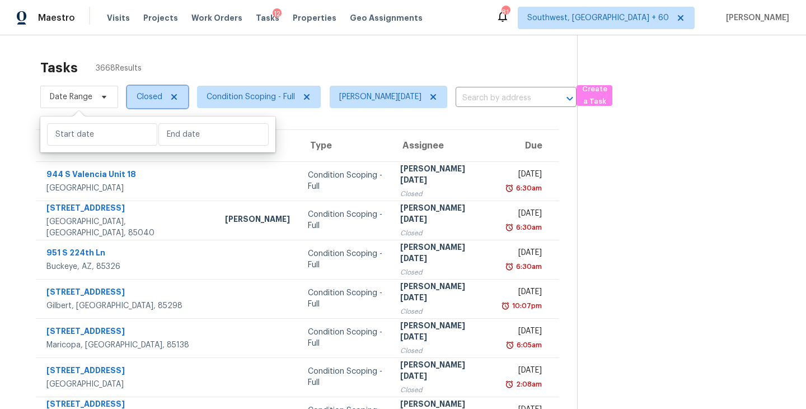
click at [153, 97] on span "Closed" at bounding box center [150, 96] width 26 height 11
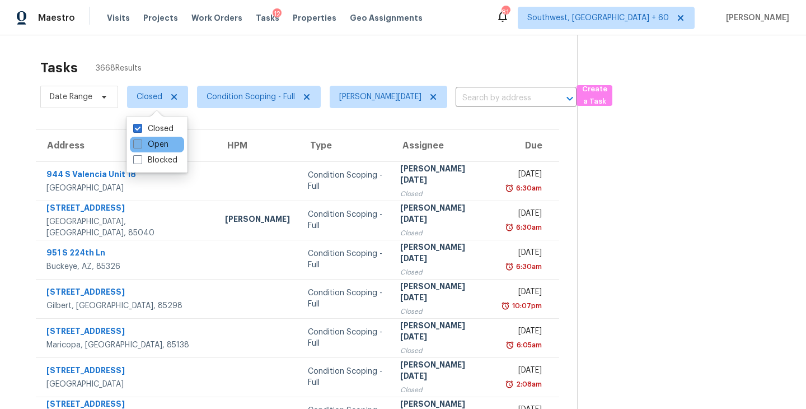
click at [160, 146] on label "Open" at bounding box center [150, 144] width 35 height 11
click at [141, 146] on input "Open" at bounding box center [136, 142] width 7 height 7
checkbox input "true"
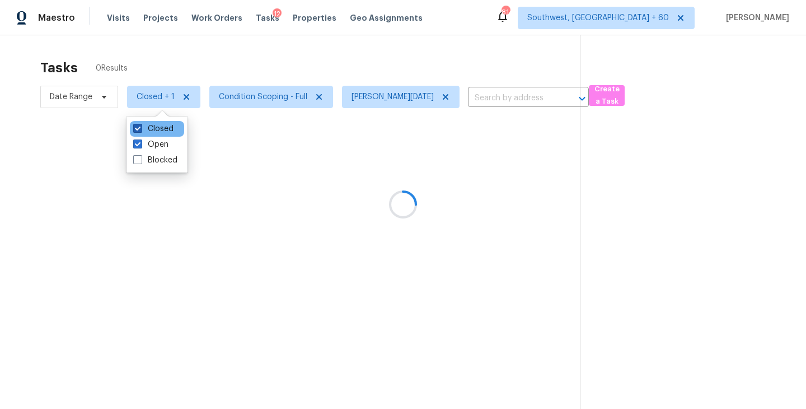
click at [165, 132] on label "Closed" at bounding box center [153, 128] width 40 height 11
click at [141, 130] on input "Closed" at bounding box center [136, 126] width 7 height 7
checkbox input "false"
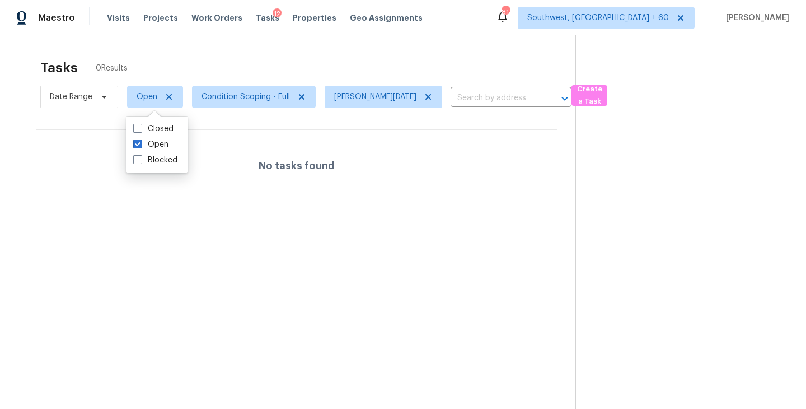
click at [324, 165] on h4 "No tasks found" at bounding box center [297, 165] width 76 height 11
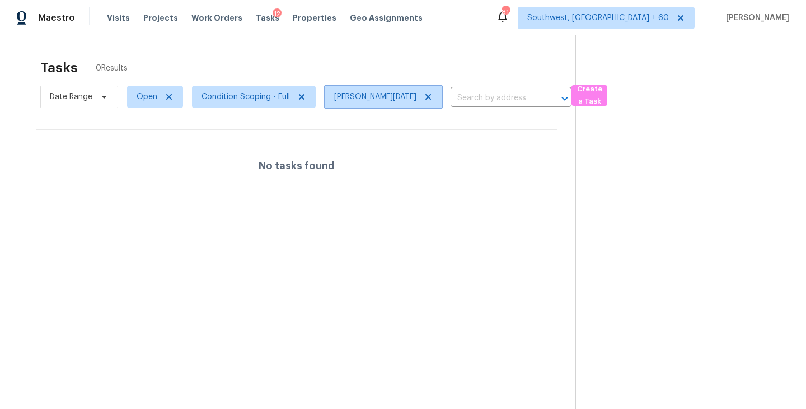
click at [424, 92] on icon at bounding box center [428, 96] width 9 height 9
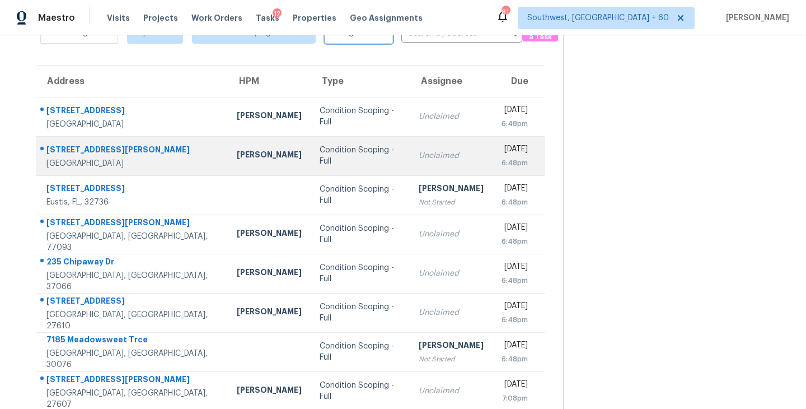
scroll to position [174, 0]
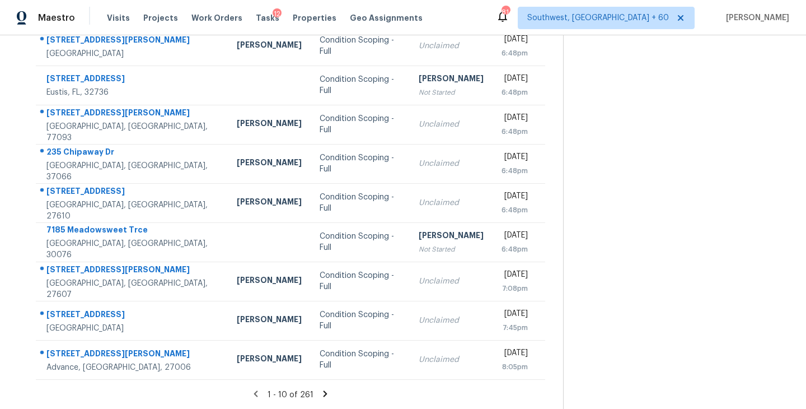
click at [323, 392] on icon at bounding box center [325, 394] width 10 height 10
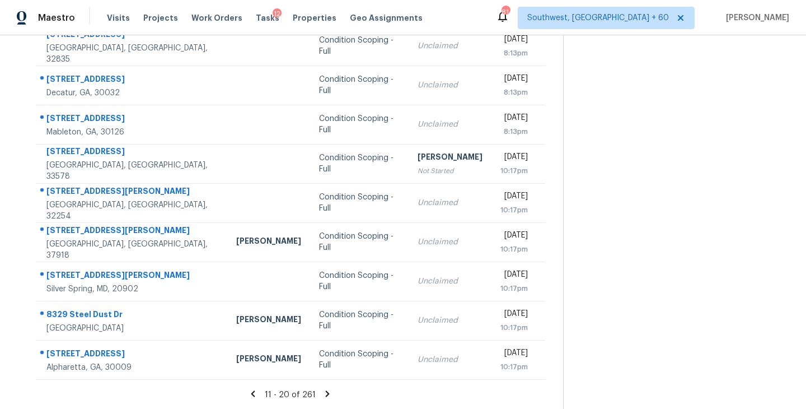
click at [326, 392] on icon at bounding box center [328, 393] width 4 height 6
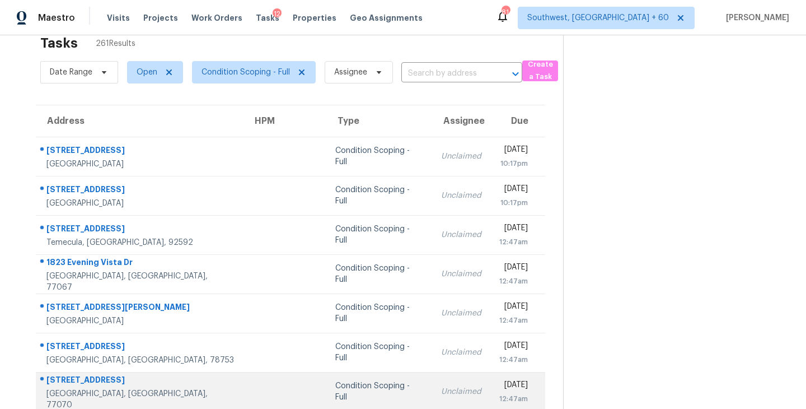
scroll to position [0, 0]
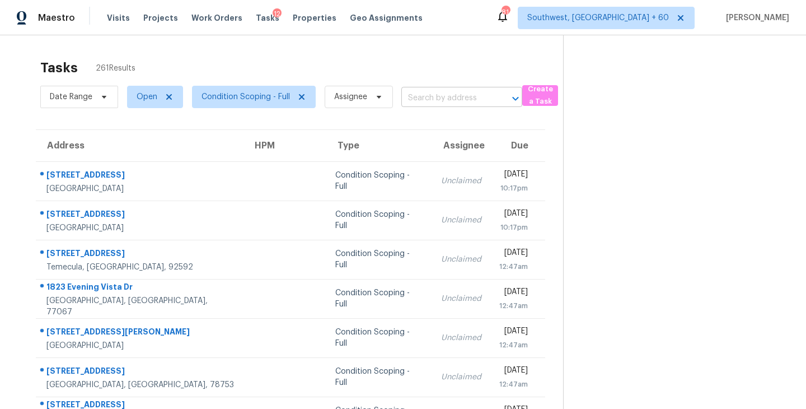
click at [456, 97] on input "text" at bounding box center [446, 98] width 90 height 17
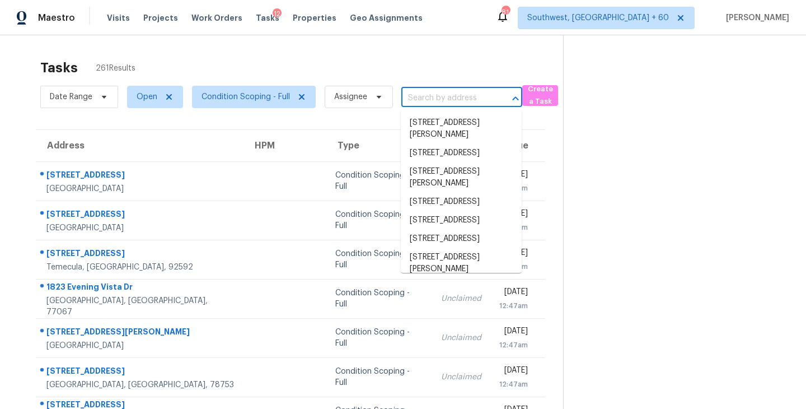
paste input "83 Huntress Dr, Greer, SC, 29651"
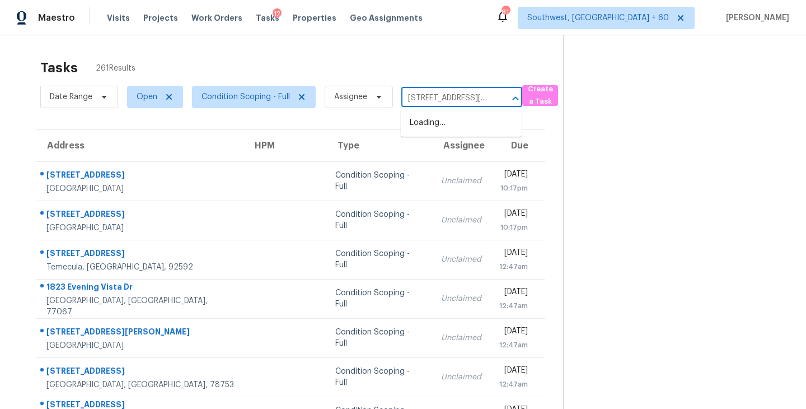
scroll to position [0, 36]
type input "83 Huntress Dr, Greer, SC, 29651"
click at [471, 58] on div "Tasks 261 Results" at bounding box center [301, 67] width 523 height 29
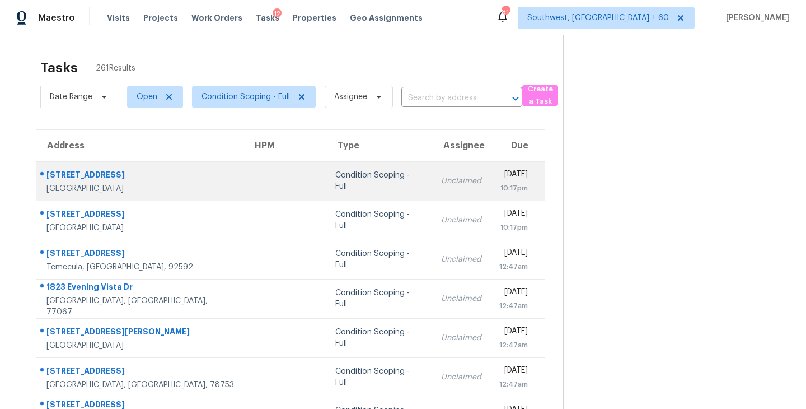
scroll to position [174, 0]
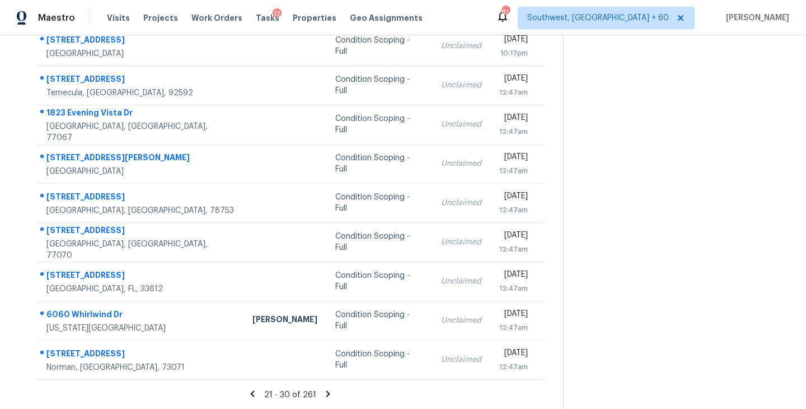
click at [324, 390] on icon at bounding box center [328, 394] width 10 height 10
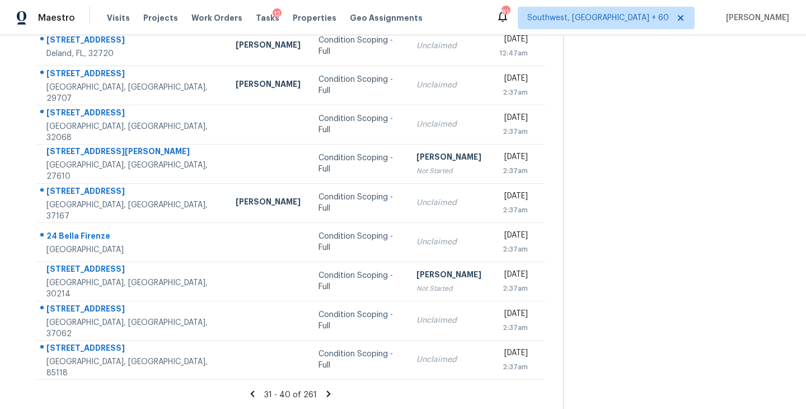
click at [328, 394] on icon at bounding box center [329, 394] width 10 height 10
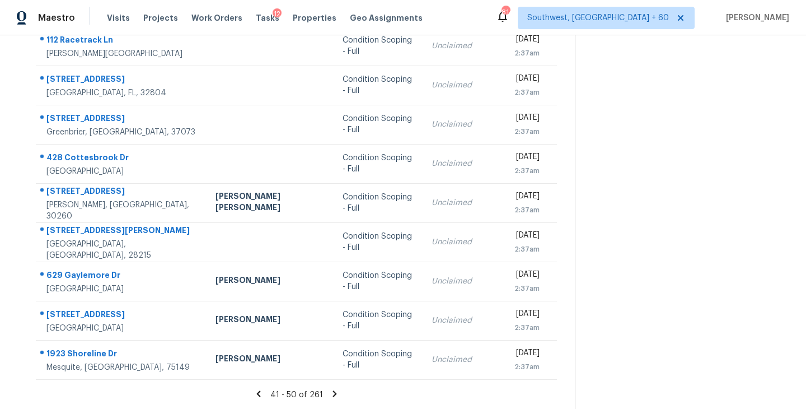
click at [330, 393] on icon at bounding box center [335, 394] width 10 height 10
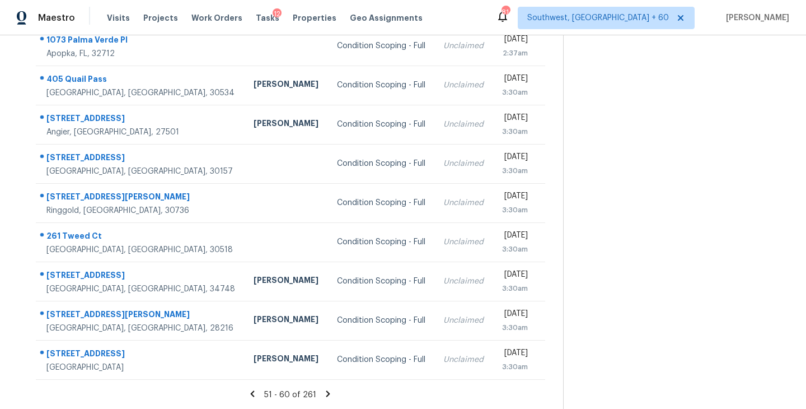
click at [326, 392] on icon at bounding box center [328, 393] width 4 height 6
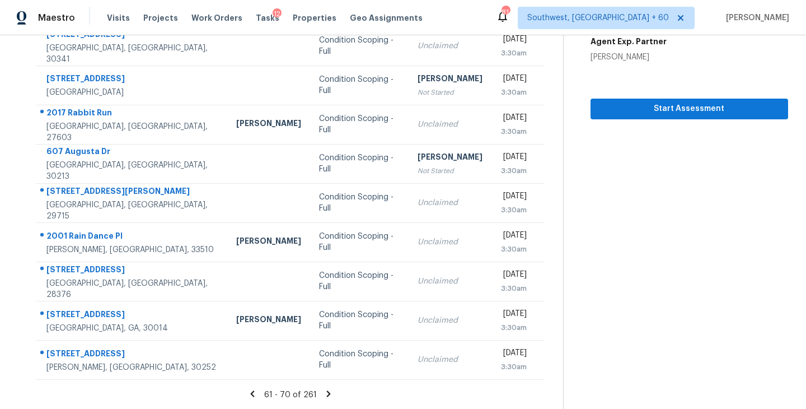
click at [327, 394] on icon at bounding box center [329, 393] width 4 height 6
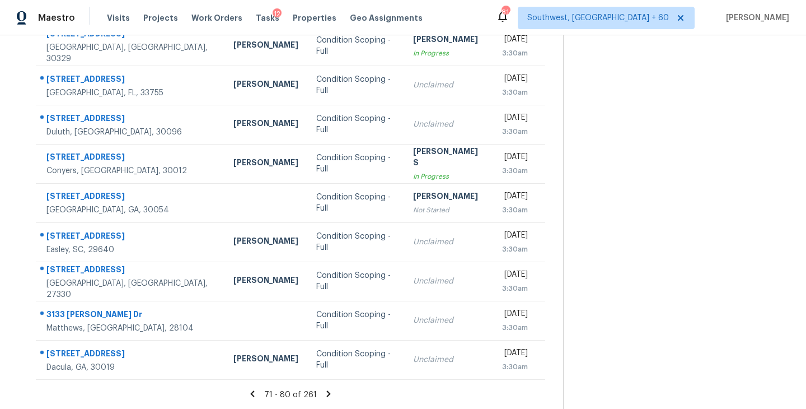
click at [327, 393] on icon at bounding box center [329, 393] width 4 height 6
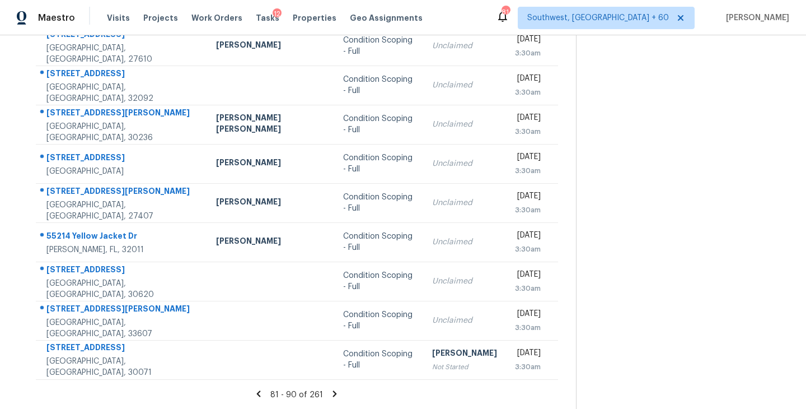
click at [330, 395] on icon at bounding box center [335, 394] width 10 height 10
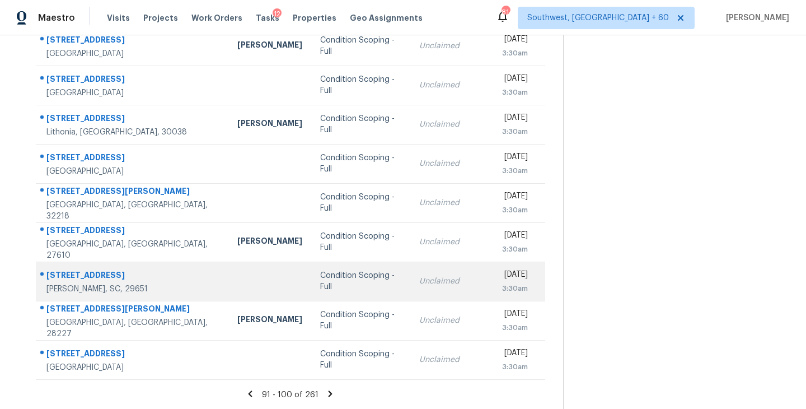
click at [320, 285] on div "Condition Scoping - Full" at bounding box center [360, 281] width 81 height 22
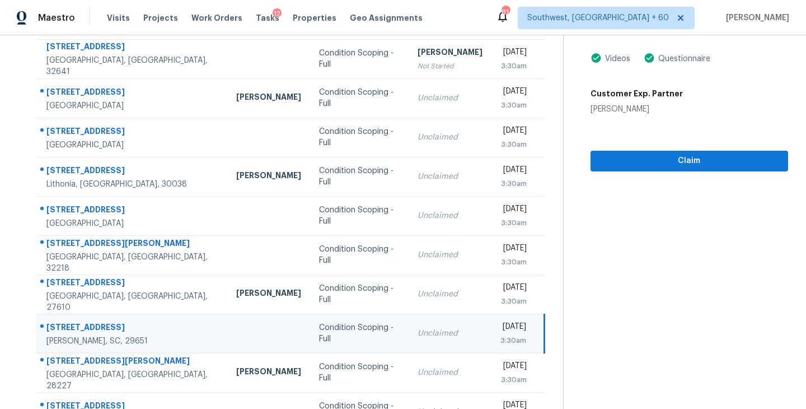
scroll to position [125, 0]
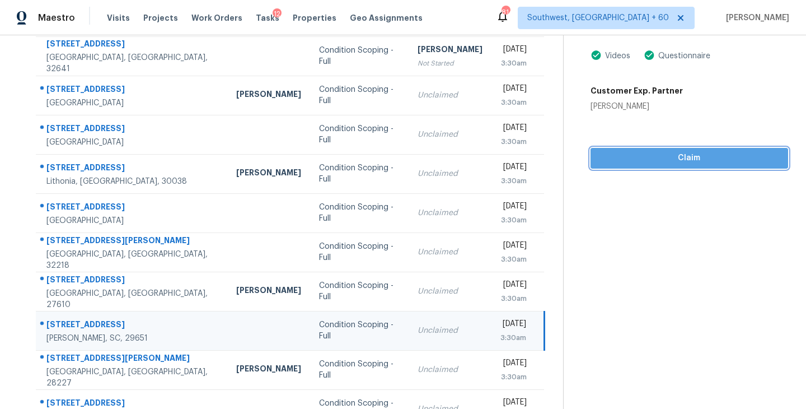
click at [671, 164] on span "Claim" at bounding box center [690, 158] width 180 height 14
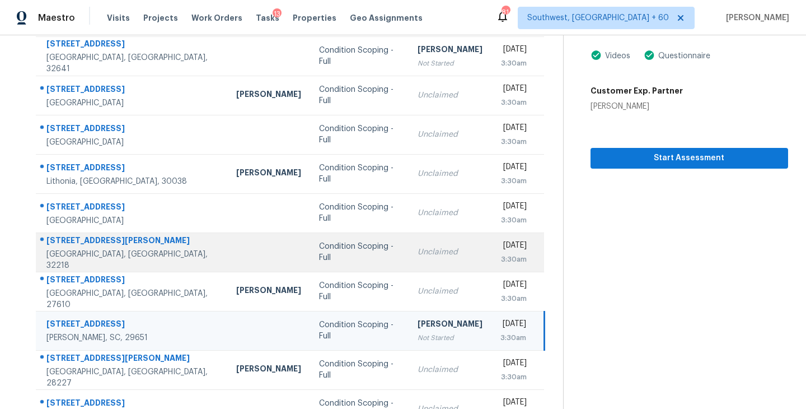
scroll to position [174, 0]
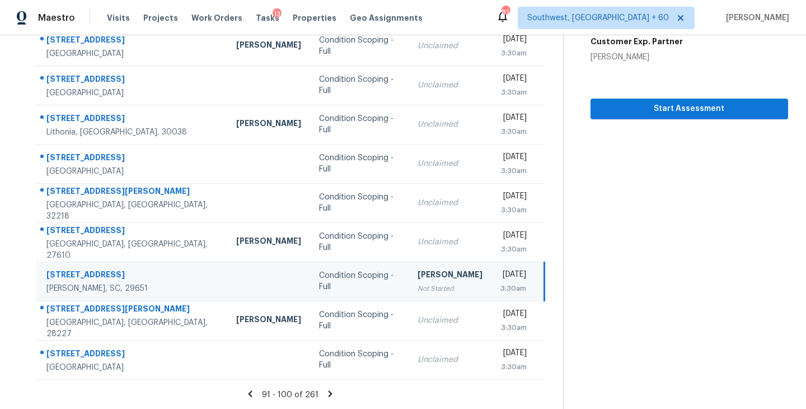
click at [327, 394] on icon at bounding box center [330, 394] width 10 height 10
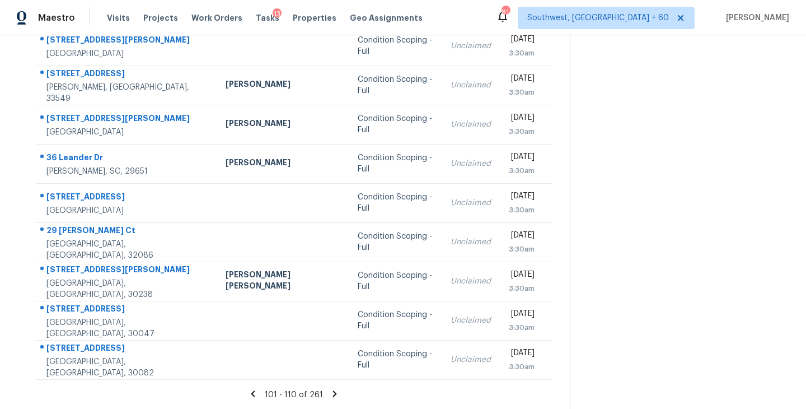
click at [333, 392] on icon at bounding box center [335, 393] width 4 height 6
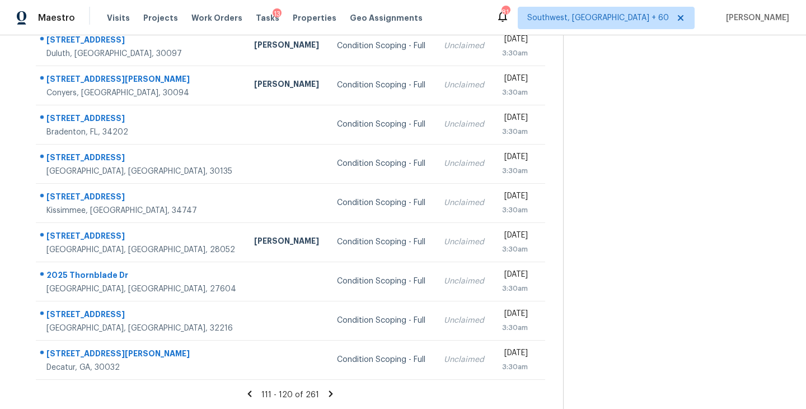
click at [329, 391] on icon at bounding box center [331, 393] width 4 height 6
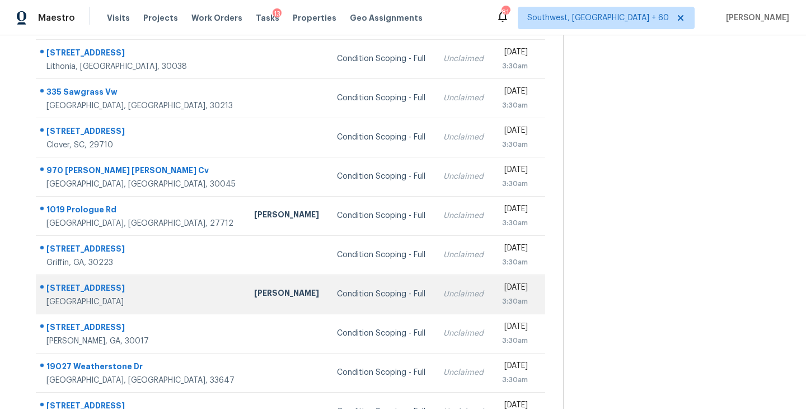
scroll to position [118, 0]
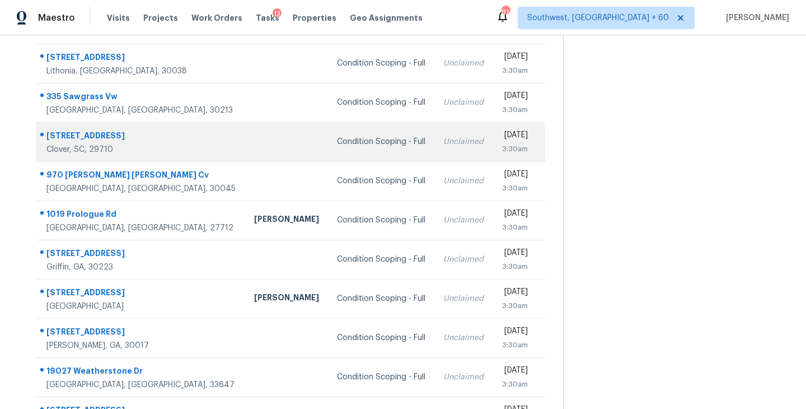
click at [337, 144] on div "Condition Scoping - Full" at bounding box center [381, 141] width 88 height 11
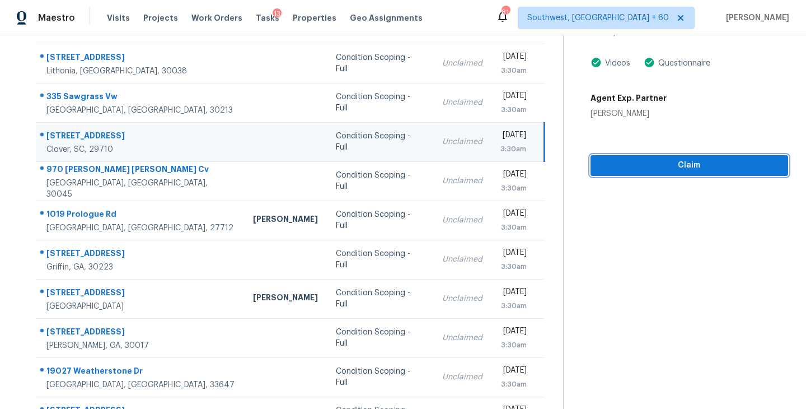
click at [685, 166] on span "Claim" at bounding box center [690, 165] width 180 height 14
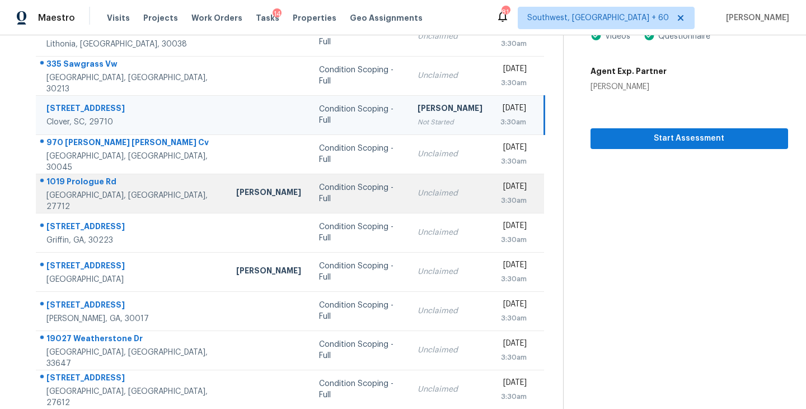
scroll to position [174, 0]
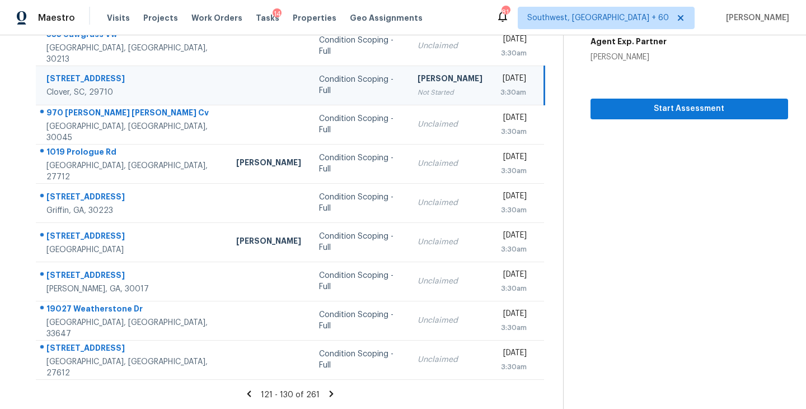
click at [330, 391] on icon at bounding box center [332, 393] width 4 height 6
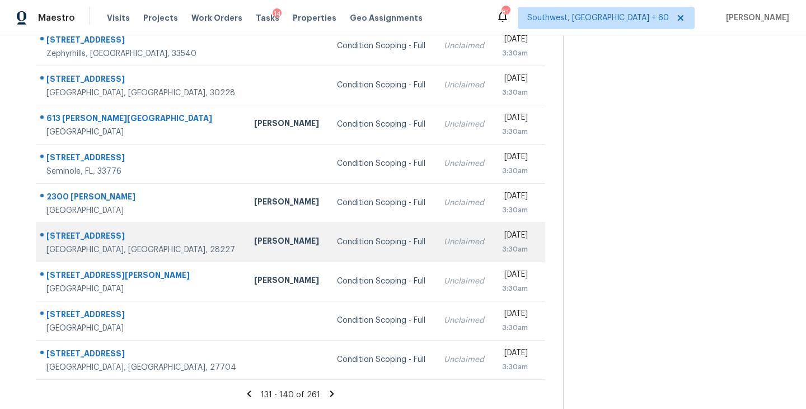
scroll to position [0, 0]
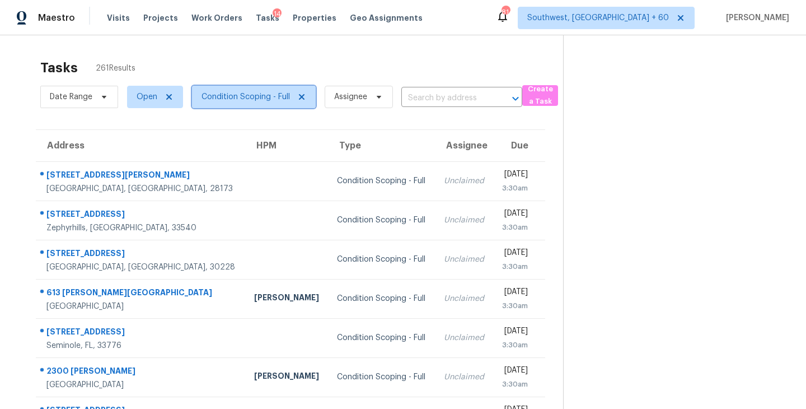
click at [247, 98] on span "Condition Scoping - Full" at bounding box center [246, 96] width 88 height 11
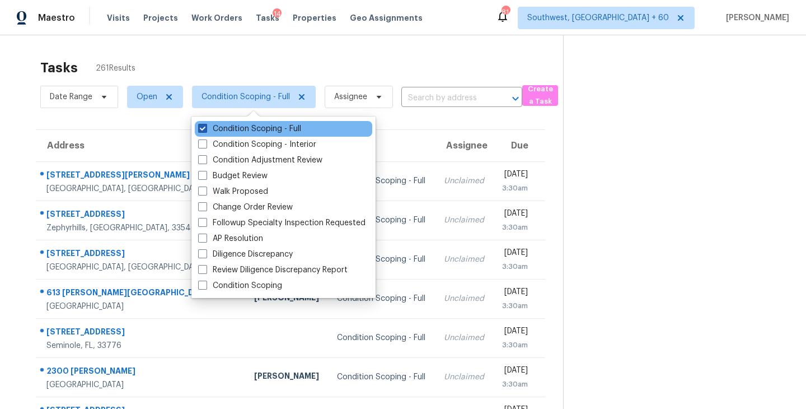
click at [250, 129] on label "Condition Scoping - Full" at bounding box center [249, 128] width 103 height 11
click at [205, 129] on input "Condition Scoping - Full" at bounding box center [201, 126] width 7 height 7
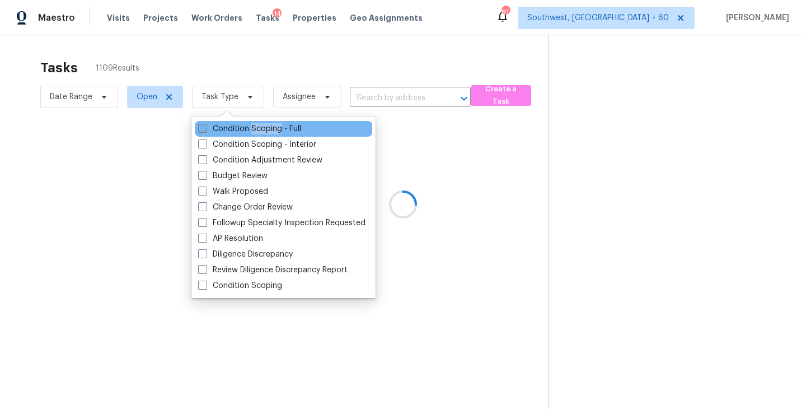
click at [250, 129] on label "Condition Scoping - Full" at bounding box center [249, 128] width 103 height 11
click at [205, 129] on input "Condition Scoping - Full" at bounding box center [201, 126] width 7 height 7
checkbox input "true"
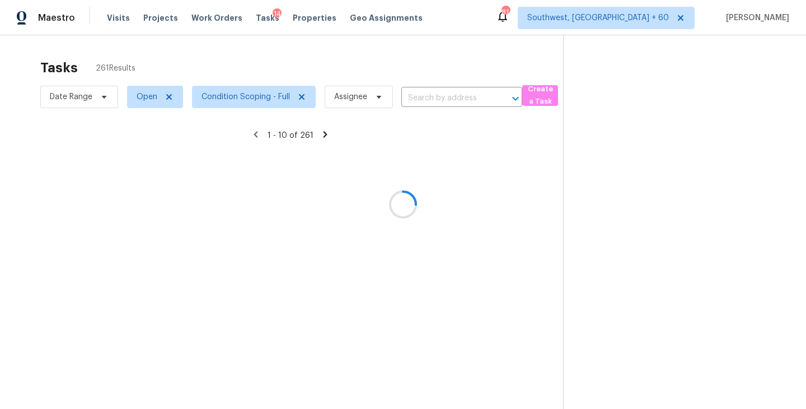
click at [560, 190] on div at bounding box center [403, 204] width 806 height 409
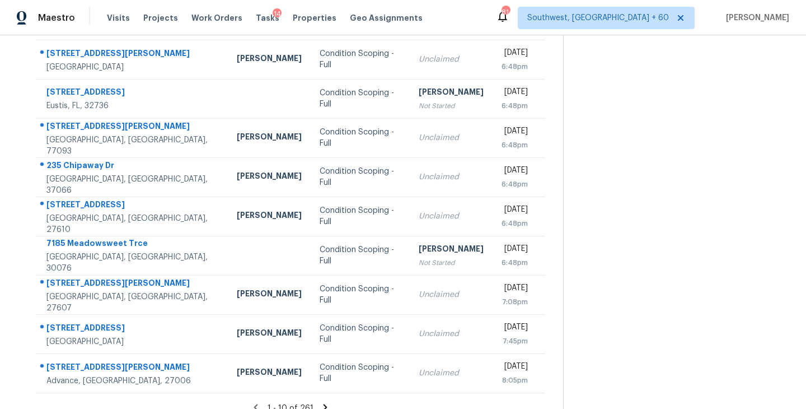
scroll to position [174, 0]
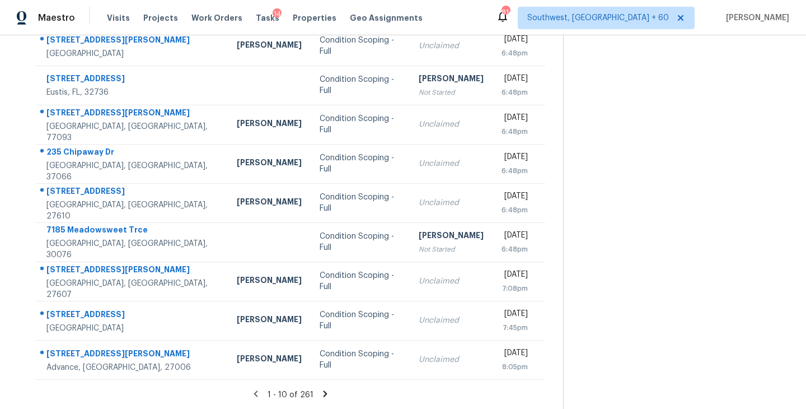
click at [322, 393] on icon at bounding box center [325, 394] width 10 height 10
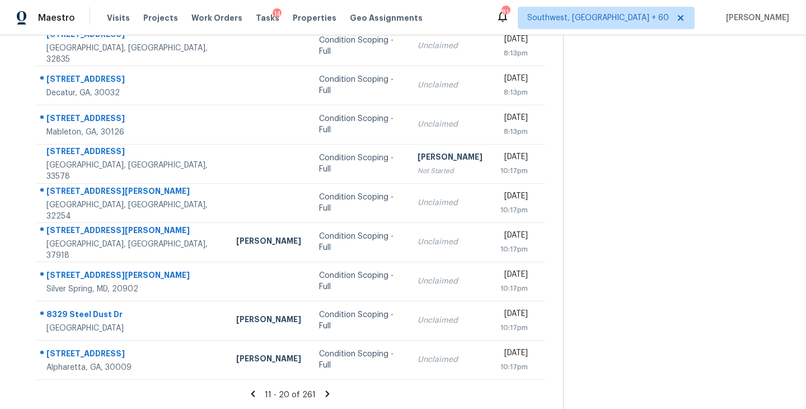
click at [325, 389] on icon at bounding box center [327, 394] width 10 height 10
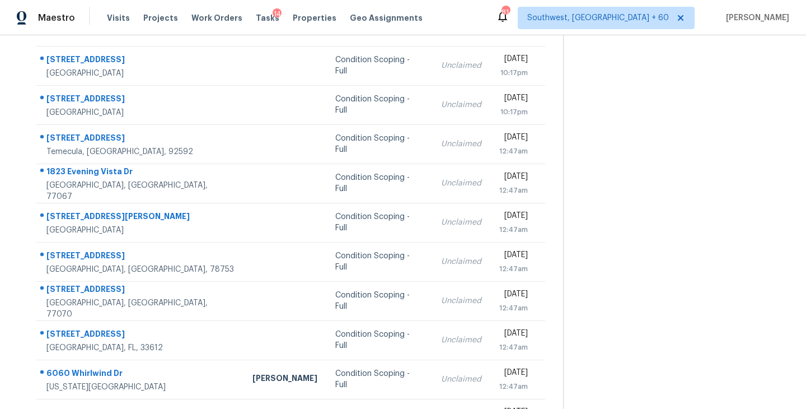
scroll to position [87, 0]
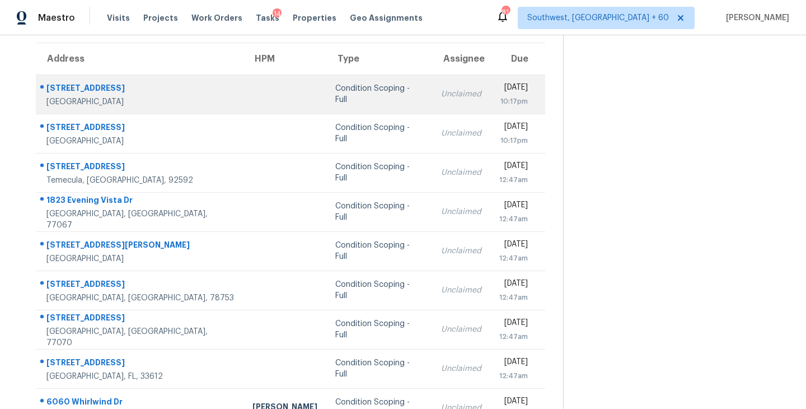
click at [335, 95] on div "Condition Scoping - Full" at bounding box center [379, 94] width 88 height 22
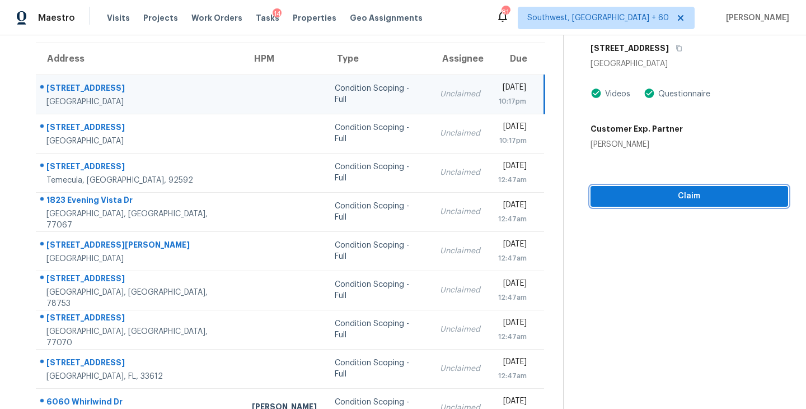
click at [640, 196] on span "Claim" at bounding box center [690, 196] width 180 height 14
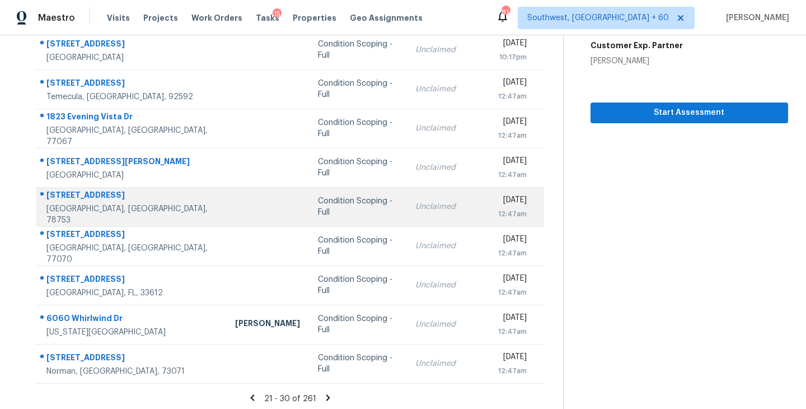
scroll to position [174, 0]
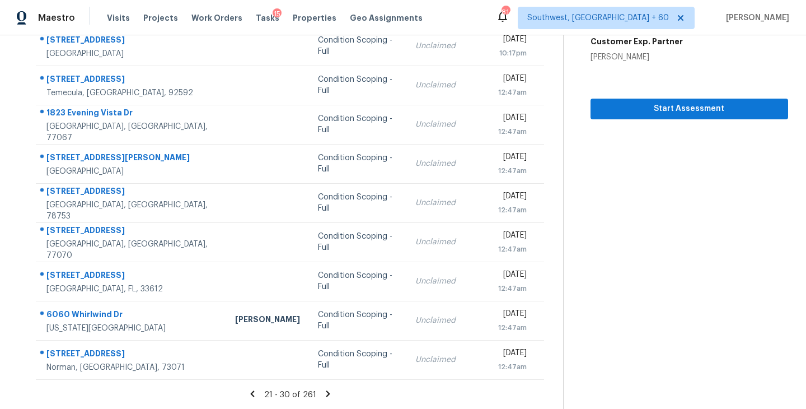
click at [327, 395] on icon at bounding box center [328, 394] width 10 height 10
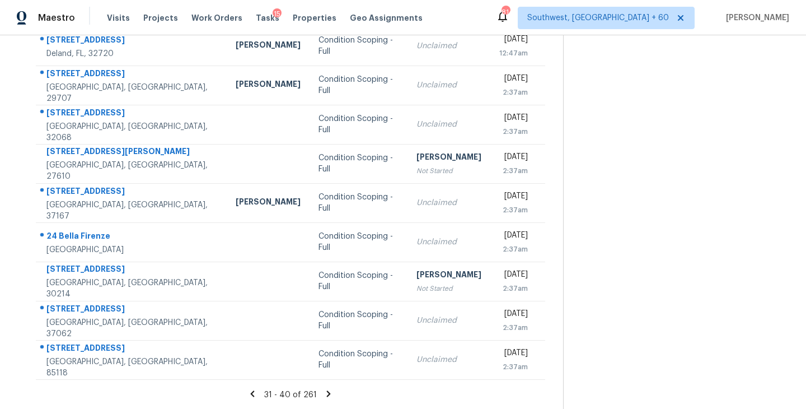
click at [326, 396] on icon at bounding box center [329, 394] width 10 height 10
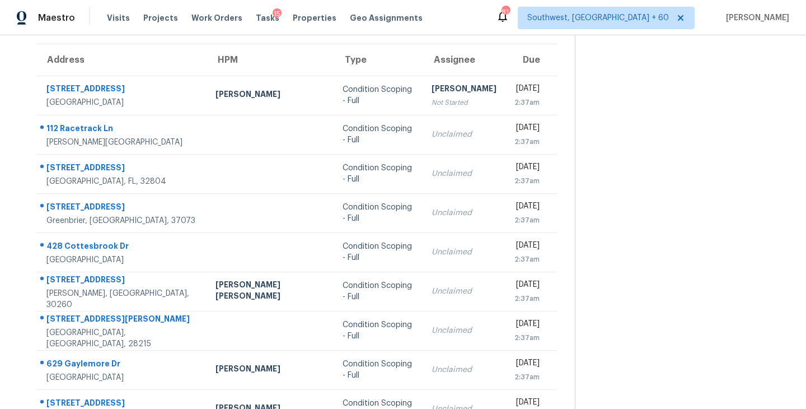
scroll to position [49, 0]
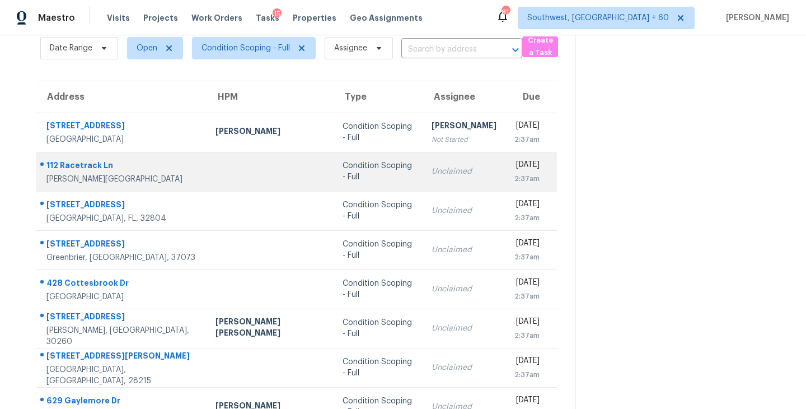
click at [343, 171] on div "Condition Scoping - Full" at bounding box center [378, 171] width 71 height 22
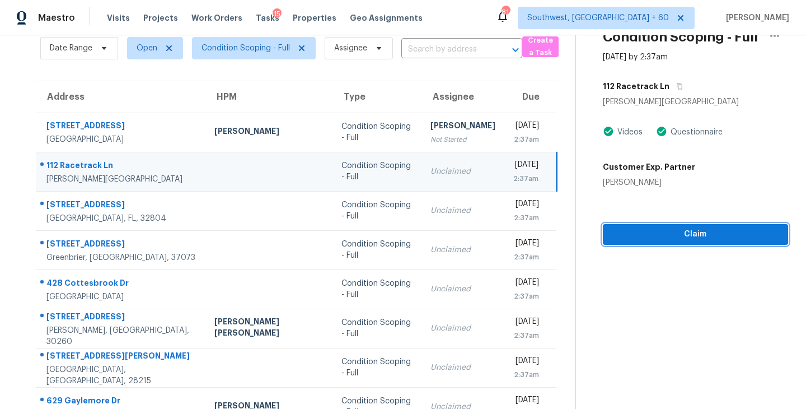
click at [651, 242] on button "Claim" at bounding box center [695, 234] width 185 height 21
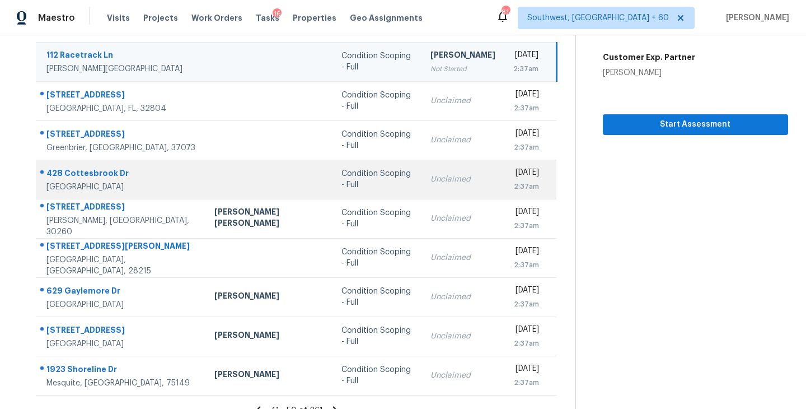
scroll to position [174, 0]
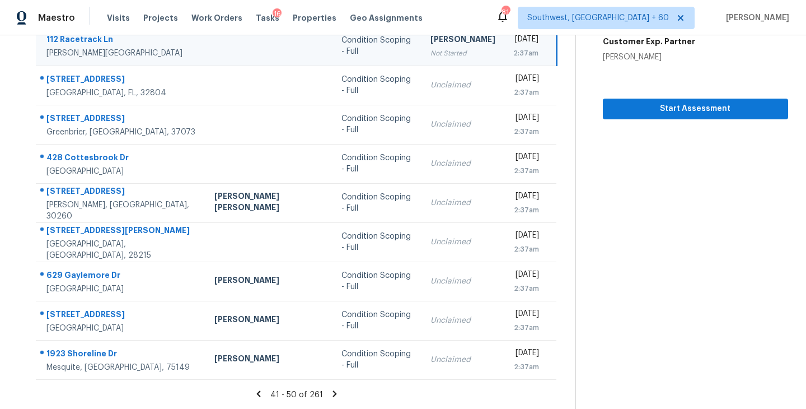
click at [333, 393] on icon at bounding box center [335, 393] width 4 height 6
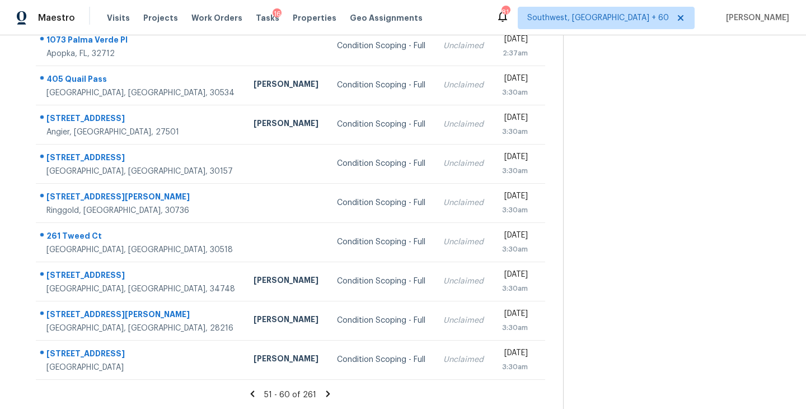
click at [327, 392] on icon at bounding box center [328, 393] width 4 height 6
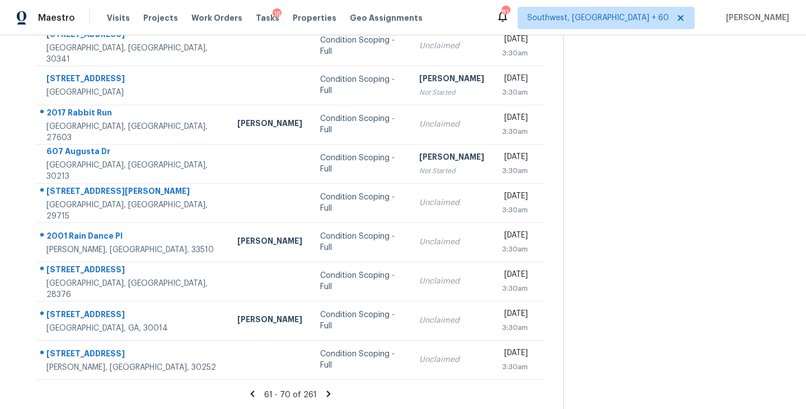
click at [327, 394] on icon at bounding box center [329, 394] width 10 height 10
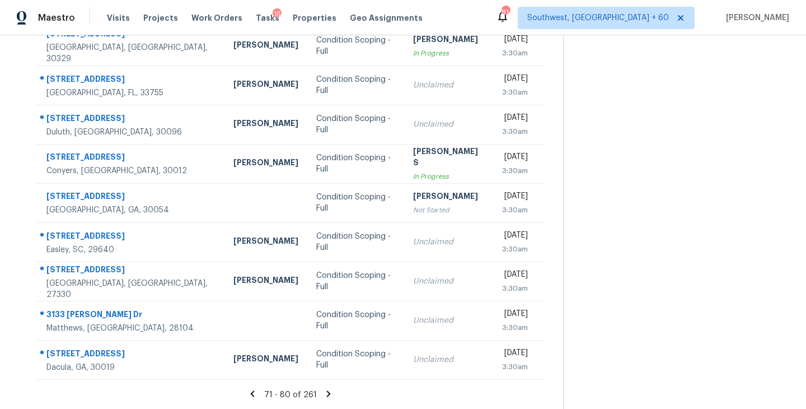
click at [327, 394] on icon at bounding box center [329, 393] width 4 height 6
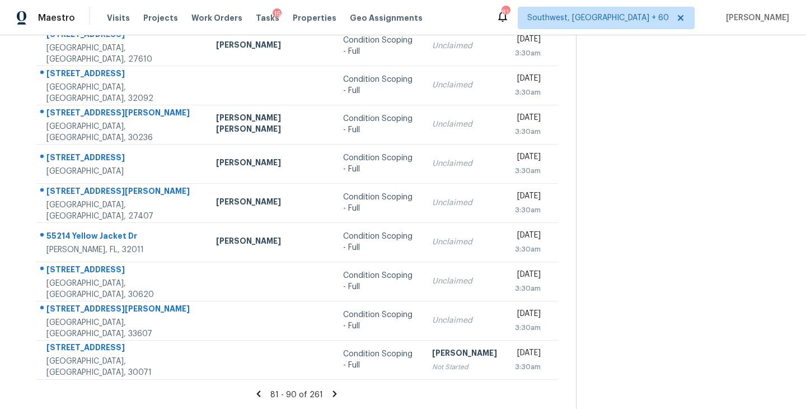
click at [333, 393] on icon at bounding box center [335, 393] width 4 height 6
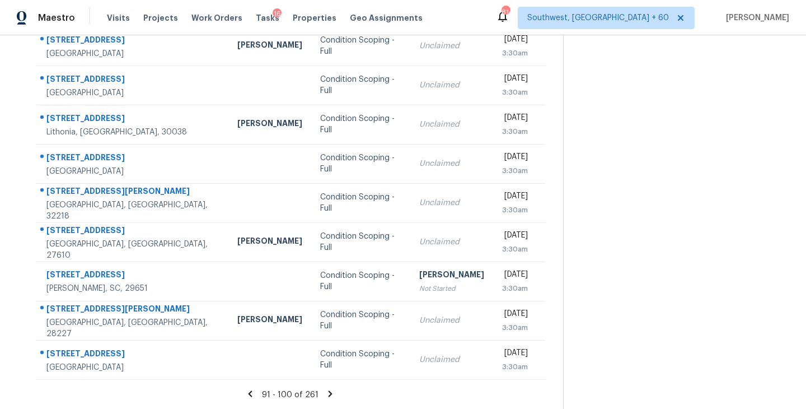
click at [330, 394] on icon at bounding box center [330, 394] width 10 height 10
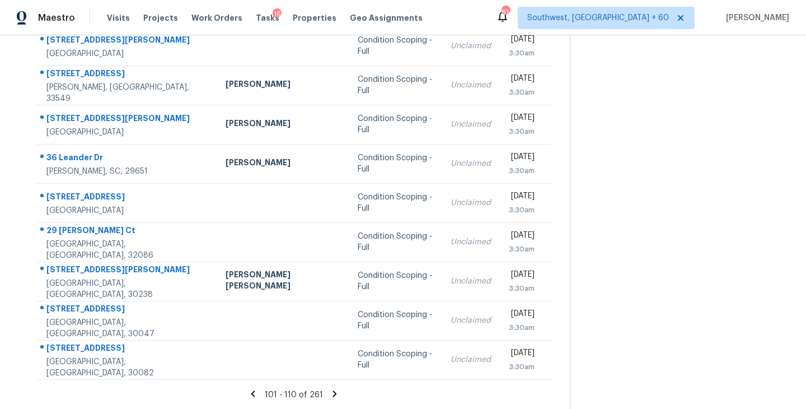
click at [330, 391] on icon at bounding box center [335, 394] width 10 height 10
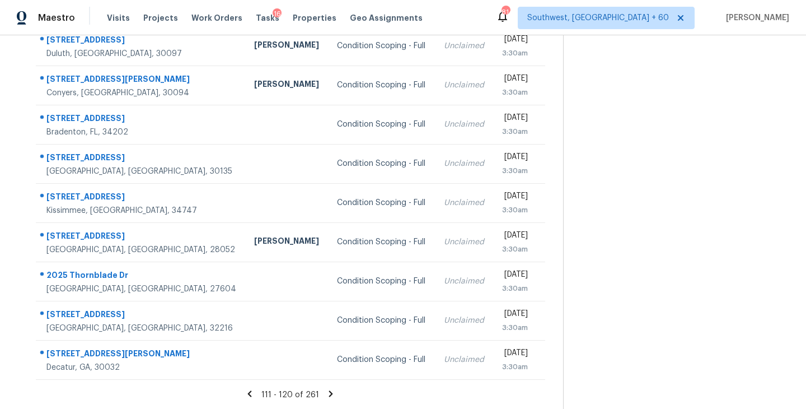
click at [329, 392] on icon at bounding box center [331, 393] width 4 height 6
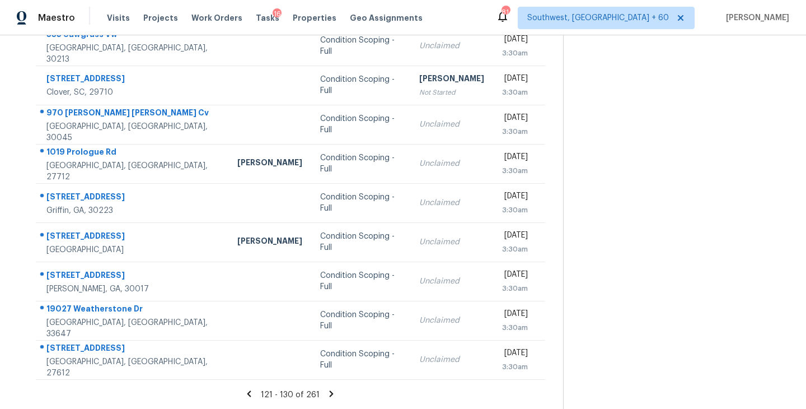
click at [332, 393] on icon at bounding box center [331, 394] width 10 height 10
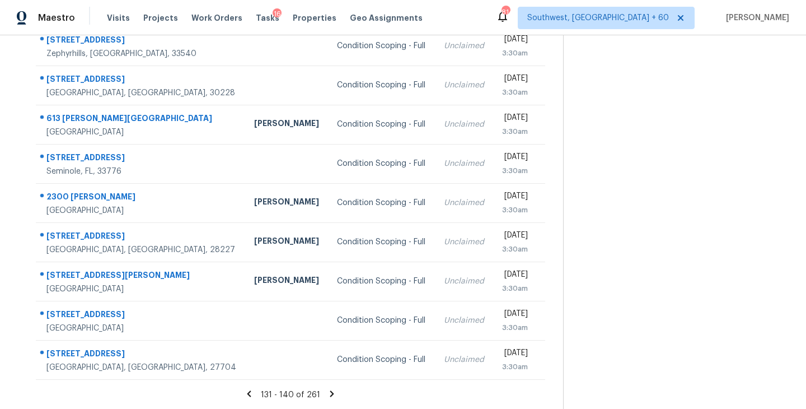
click at [326, 398] on div "131 - 140 of 261" at bounding box center [290, 395] width 545 height 12
click at [330, 391] on icon at bounding box center [332, 393] width 4 height 6
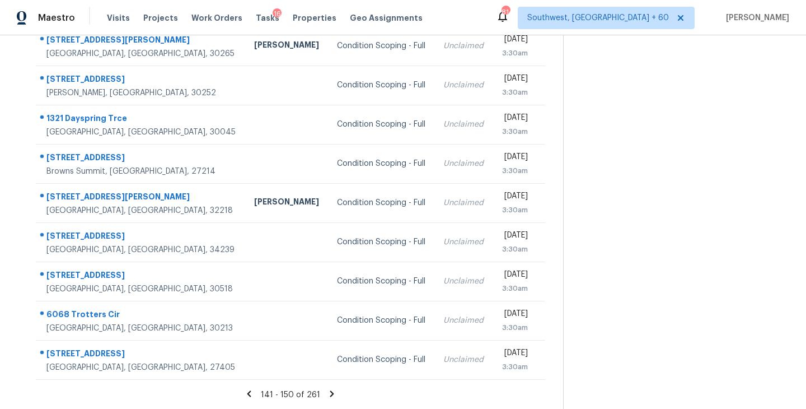
click at [330, 393] on icon at bounding box center [332, 393] width 4 height 6
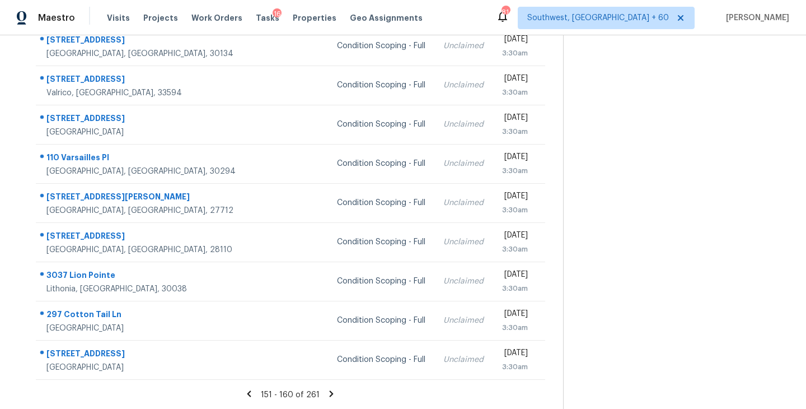
click at [330, 390] on icon at bounding box center [332, 393] width 4 height 6
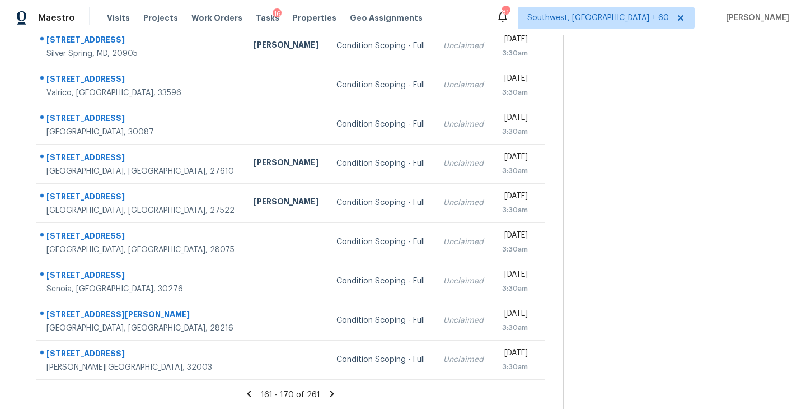
click at [327, 394] on icon at bounding box center [332, 394] width 10 height 10
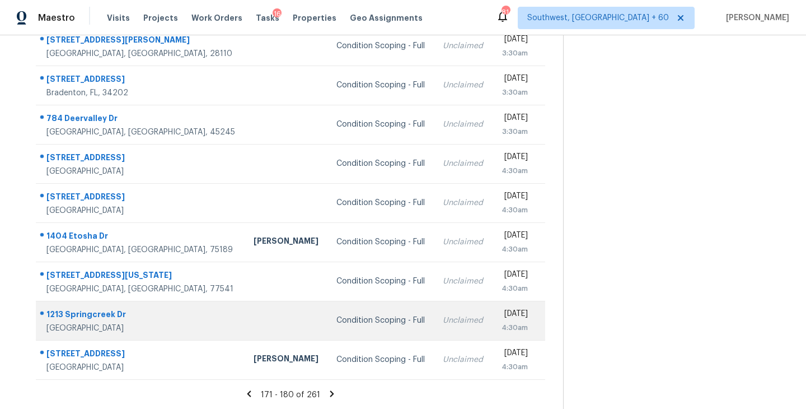
click at [336, 321] on div "Condition Scoping - Full" at bounding box center [380, 320] width 88 height 11
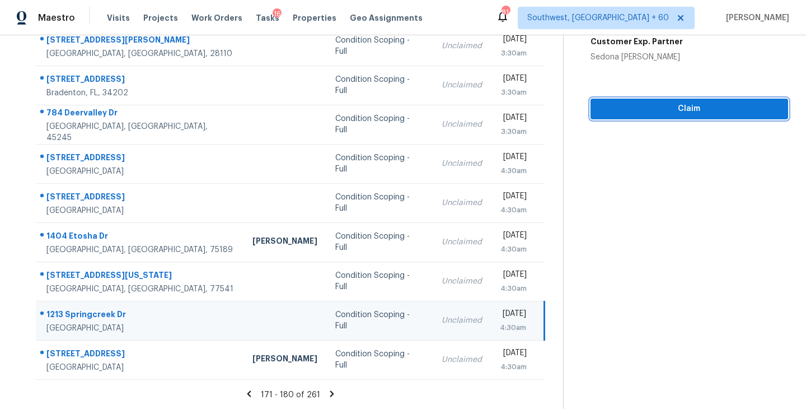
click at [705, 107] on span "Claim" at bounding box center [690, 109] width 180 height 14
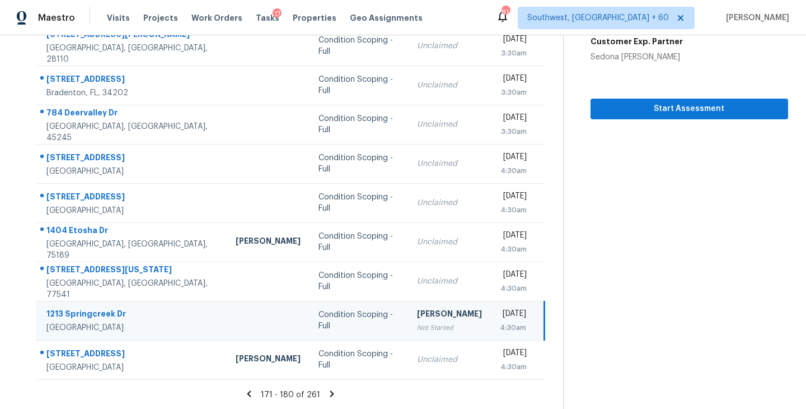
click at [330, 391] on icon at bounding box center [332, 393] width 4 height 6
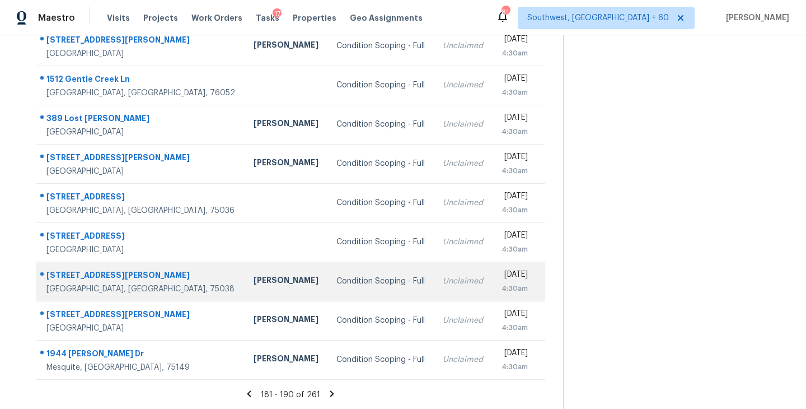
click at [336, 283] on div "Condition Scoping - Full" at bounding box center [380, 280] width 88 height 11
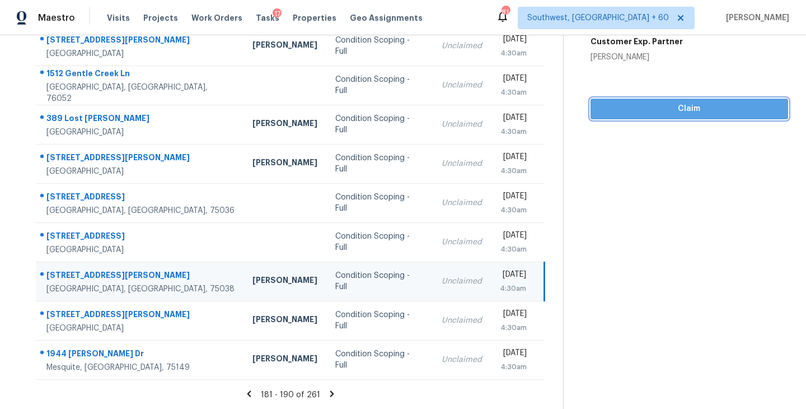
click at [695, 114] on span "Claim" at bounding box center [690, 109] width 180 height 14
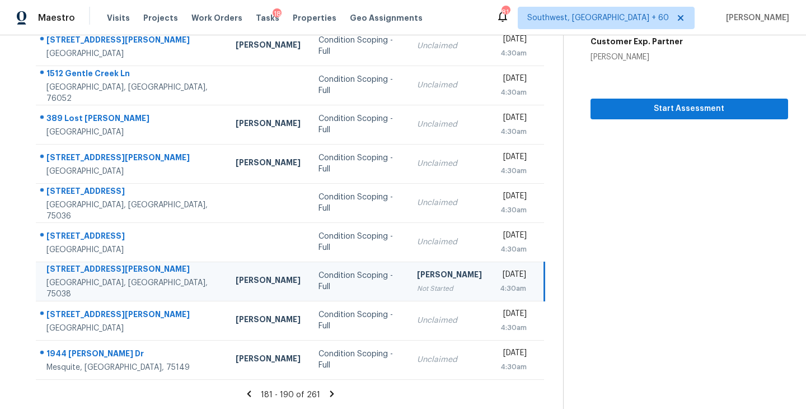
click at [327, 393] on icon at bounding box center [332, 394] width 10 height 10
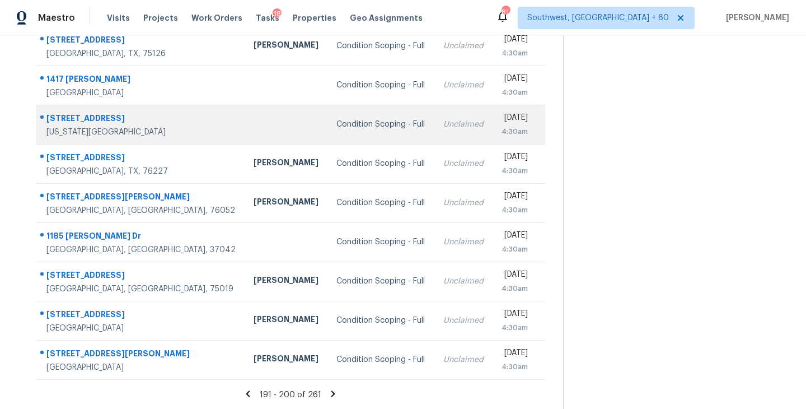
click at [327, 131] on td "Condition Scoping - Full" at bounding box center [380, 124] width 106 height 39
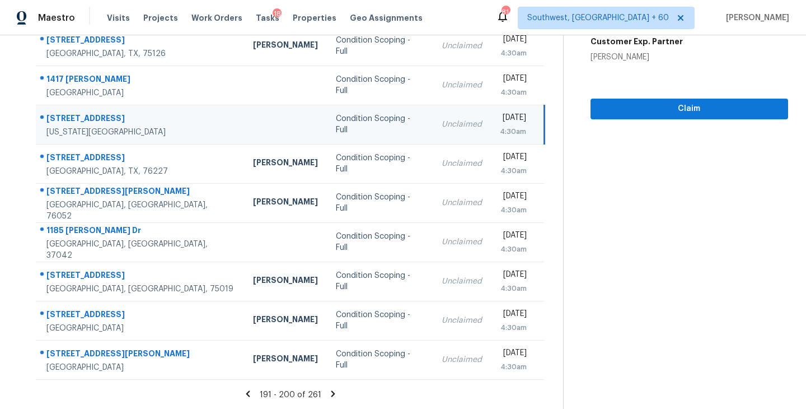
click at [667, 122] on section "Condition Scoping - Full Sep 9th 2025 by 4:30am 3526 London Ln Missouri City, T…" at bounding box center [675, 135] width 225 height 548
click at [675, 116] on button "Claim" at bounding box center [690, 109] width 198 height 21
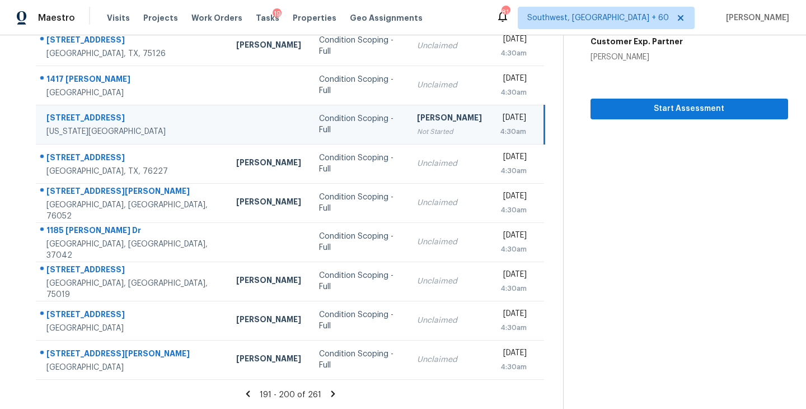
click at [331, 393] on icon at bounding box center [333, 393] width 4 height 6
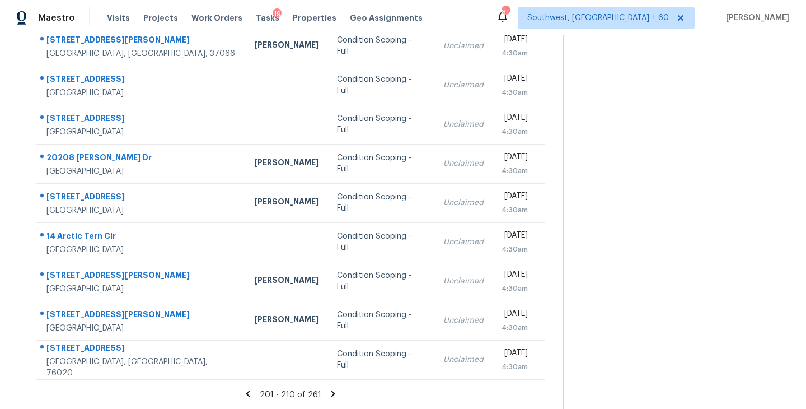
click at [331, 391] on icon at bounding box center [333, 393] width 4 height 6
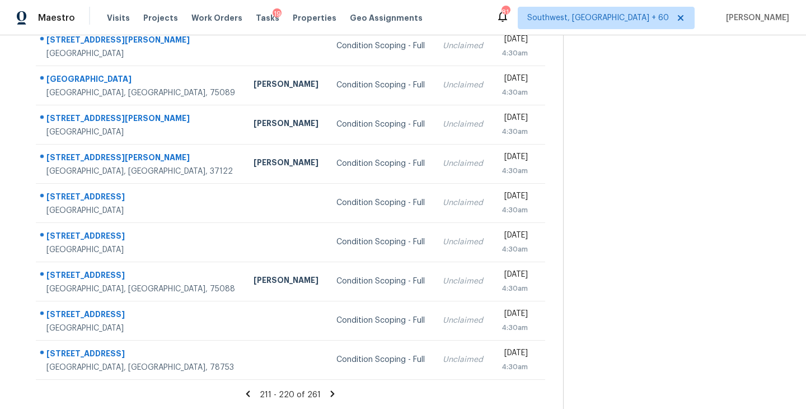
click at [331, 391] on icon at bounding box center [333, 393] width 4 height 6
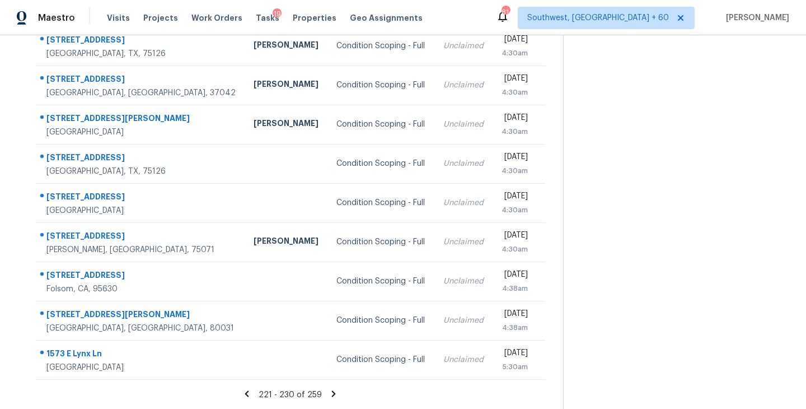
click at [330, 389] on icon at bounding box center [334, 394] width 10 height 10
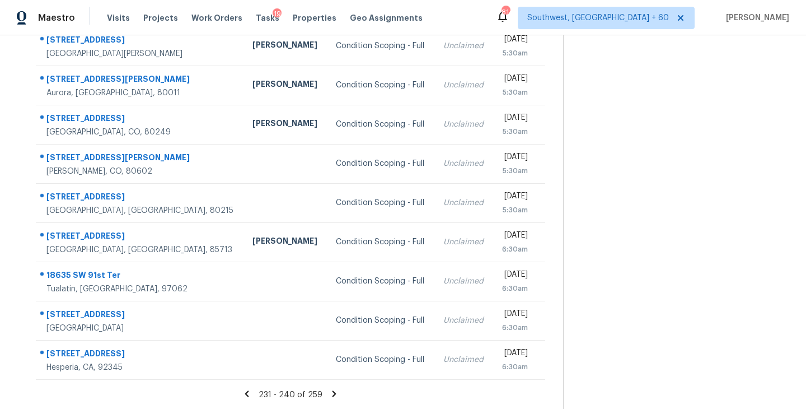
click at [332, 390] on icon at bounding box center [334, 394] width 10 height 10
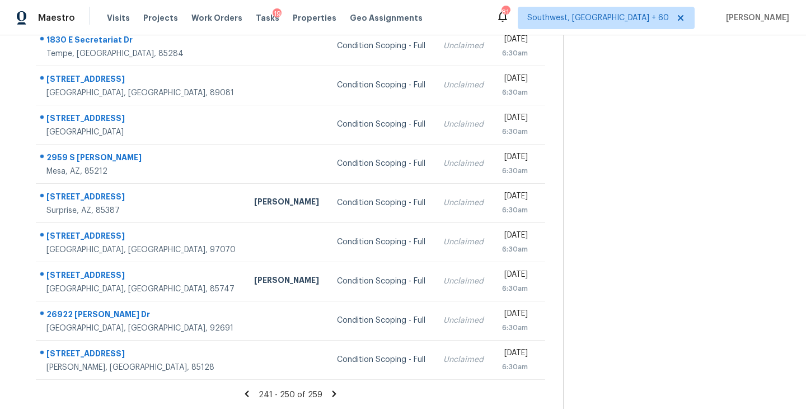
click at [334, 395] on icon at bounding box center [334, 394] width 10 height 10
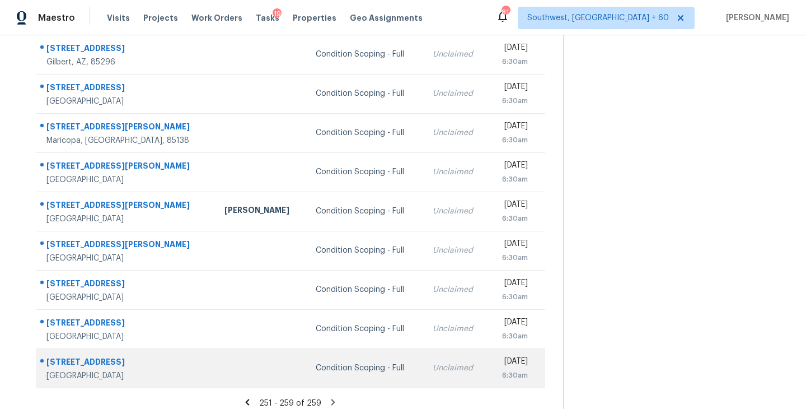
scroll to position [135, 0]
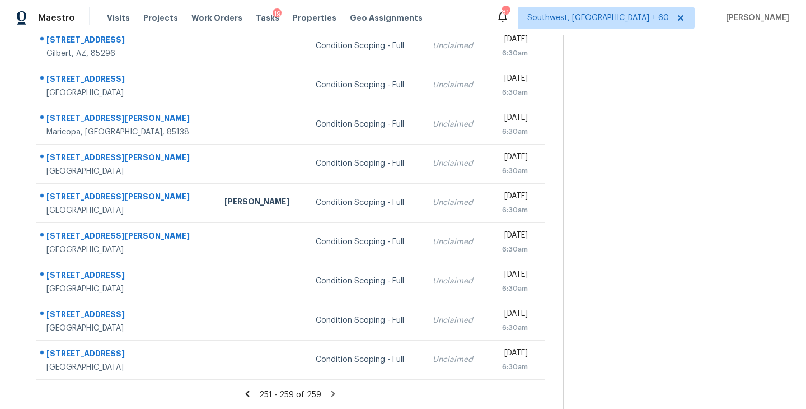
click at [331, 392] on icon at bounding box center [333, 393] width 4 height 6
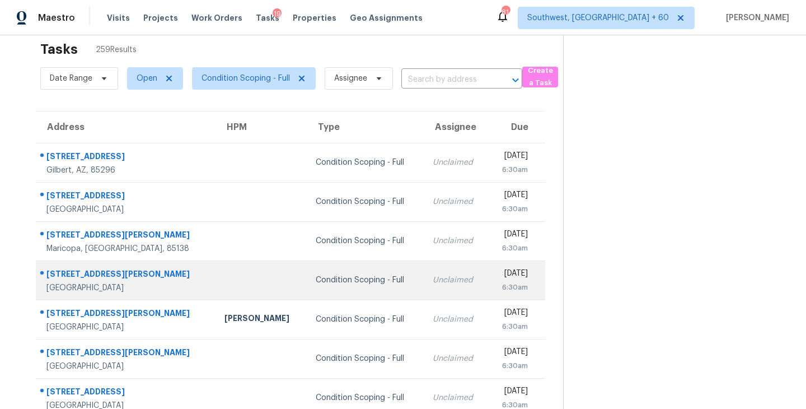
scroll to position [0, 0]
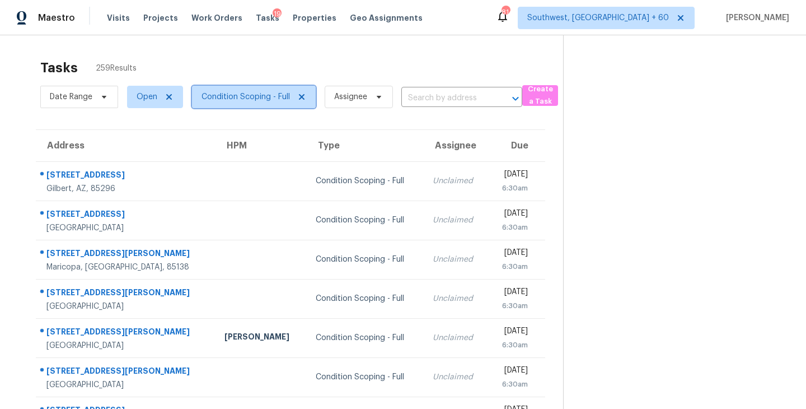
click at [273, 102] on span "Condition Scoping - Full" at bounding box center [246, 96] width 88 height 11
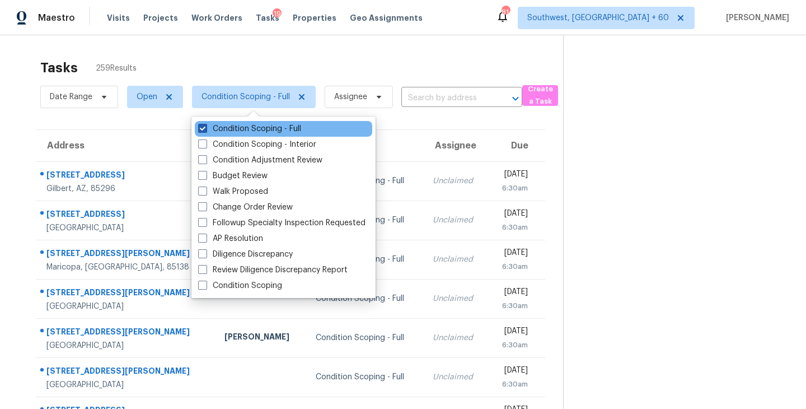
click at [275, 133] on label "Condition Scoping - Full" at bounding box center [249, 128] width 103 height 11
click at [205, 130] on input "Condition Scoping - Full" at bounding box center [201, 126] width 7 height 7
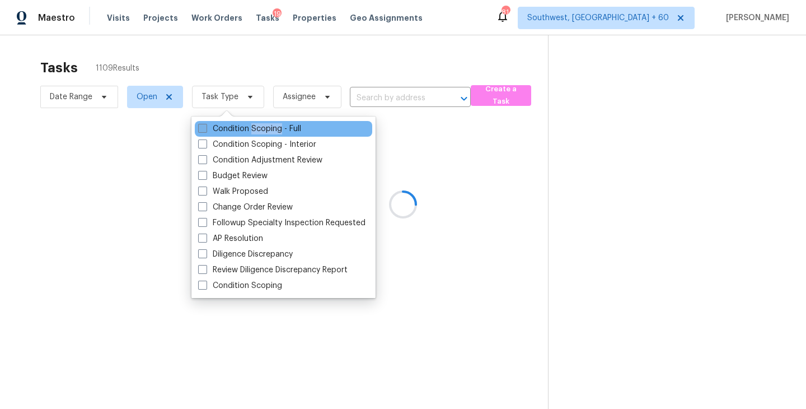
click at [275, 133] on label "Condition Scoping - Full" at bounding box center [249, 128] width 103 height 11
click at [205, 130] on input "Condition Scoping - Full" at bounding box center [201, 126] width 7 height 7
checkbox input "true"
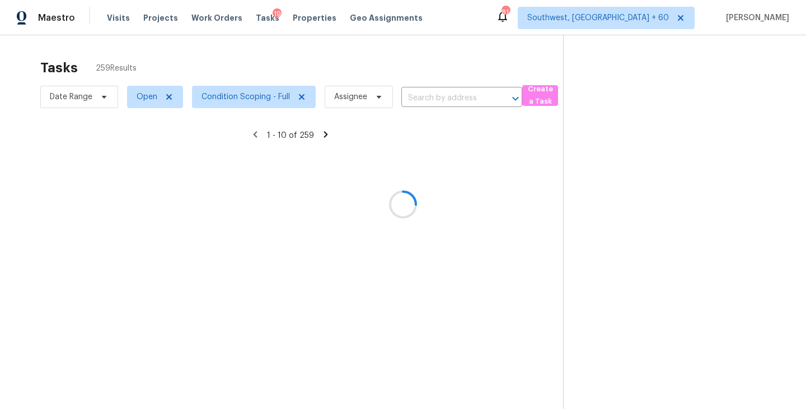
click at [558, 202] on div at bounding box center [403, 204] width 806 height 409
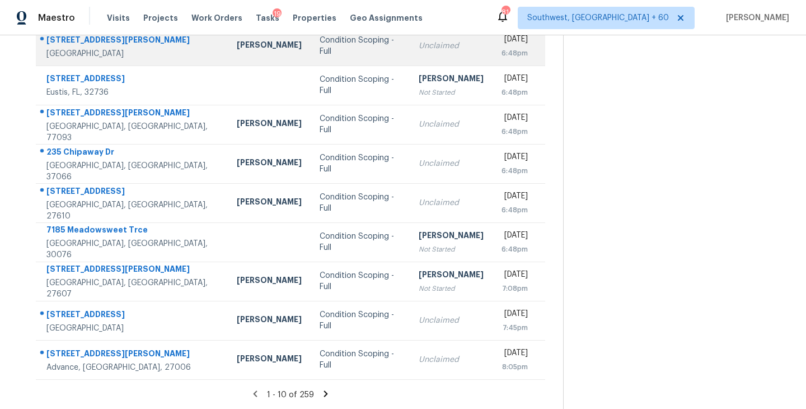
scroll to position [174, 0]
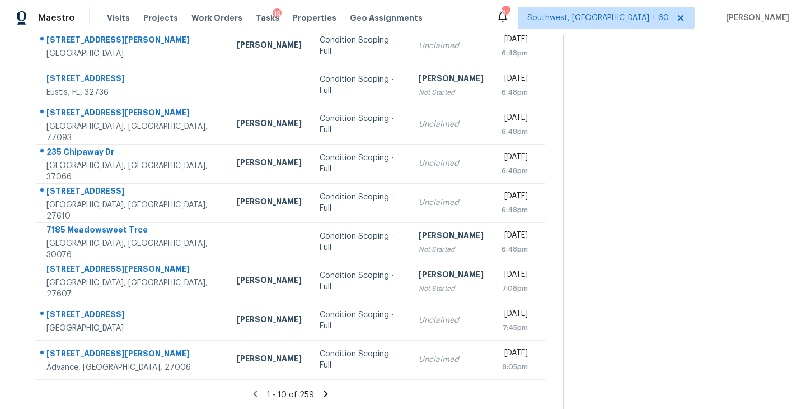
click at [322, 391] on icon at bounding box center [326, 394] width 10 height 10
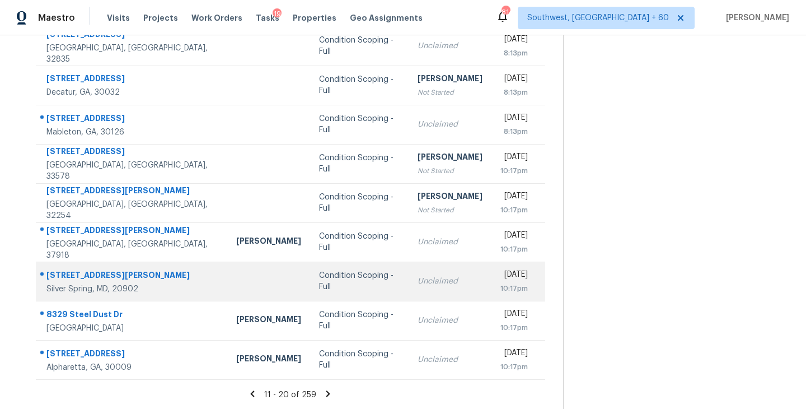
click at [335, 284] on div "Condition Scoping - Full" at bounding box center [359, 281] width 81 height 22
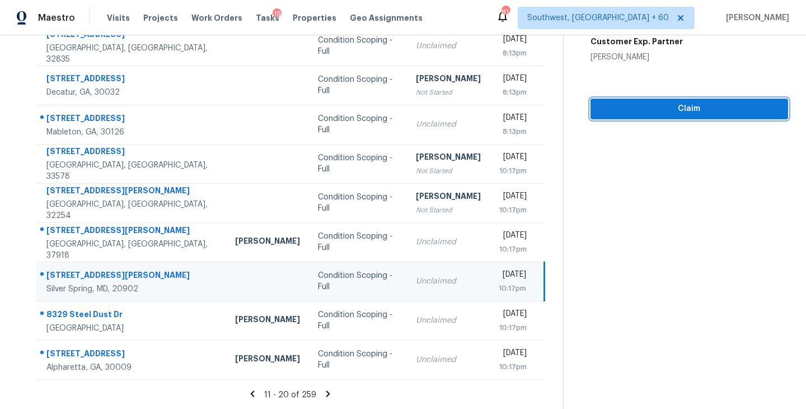
click at [657, 103] on span "Claim" at bounding box center [690, 109] width 180 height 14
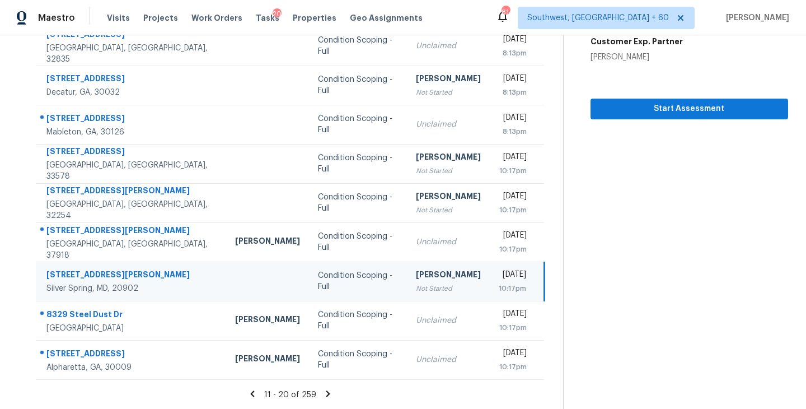
click at [325, 391] on icon at bounding box center [328, 394] width 10 height 10
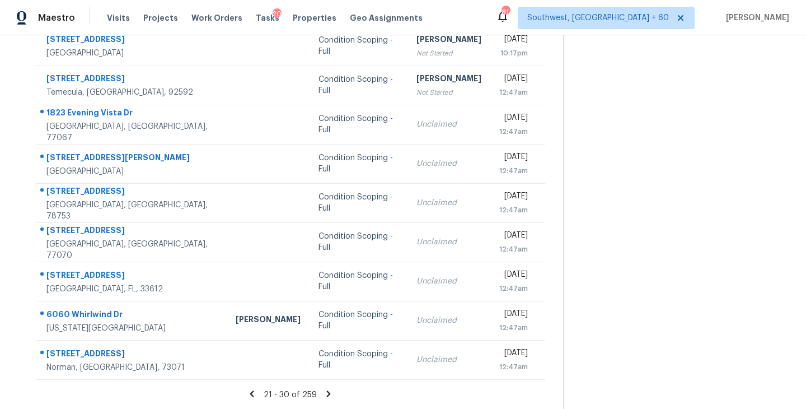
click at [327, 392] on icon at bounding box center [329, 393] width 4 height 6
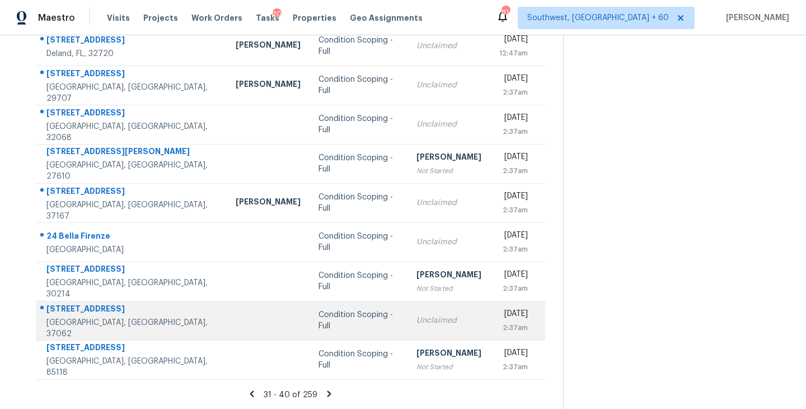
click at [319, 321] on div "Condition Scoping - Full" at bounding box center [359, 320] width 80 height 22
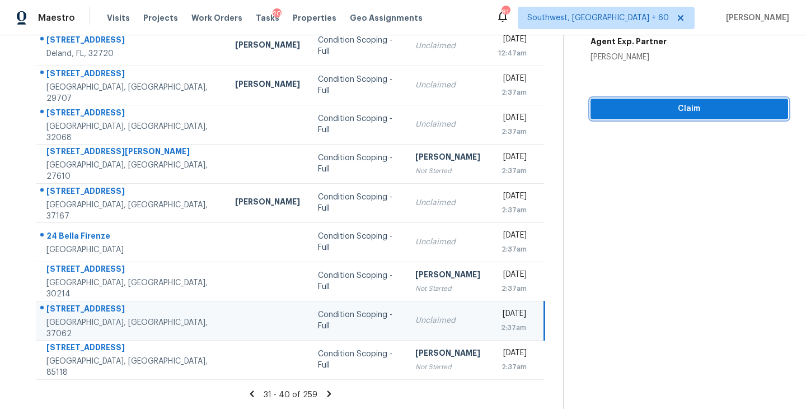
click at [656, 115] on span "Claim" at bounding box center [690, 109] width 180 height 14
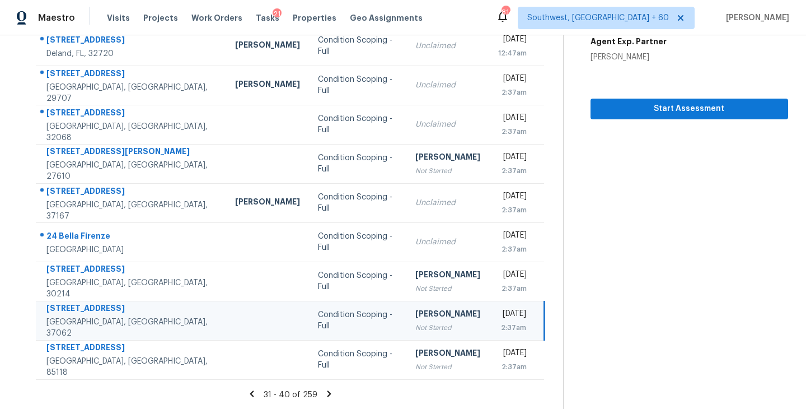
click at [325, 390] on icon at bounding box center [329, 394] width 10 height 10
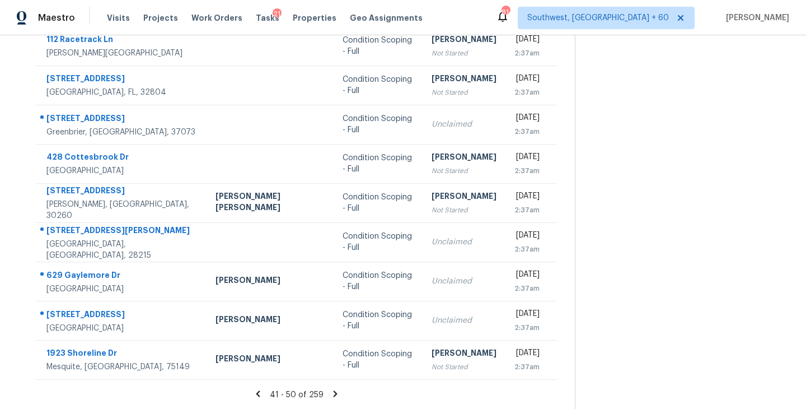
click at [333, 394] on icon at bounding box center [335, 393] width 4 height 6
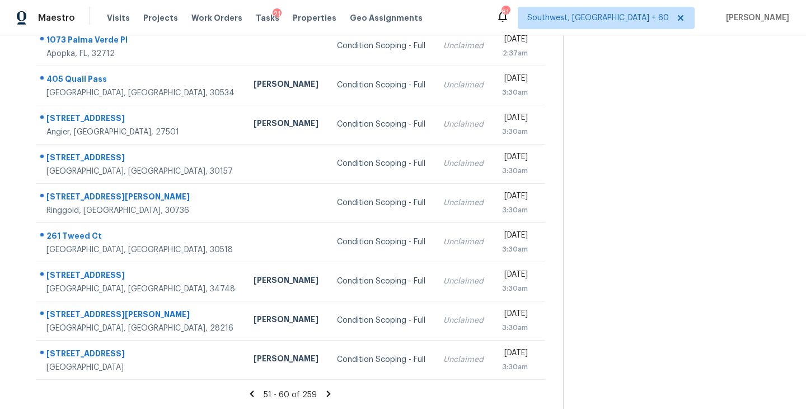
click at [327, 393] on icon at bounding box center [329, 393] width 4 height 6
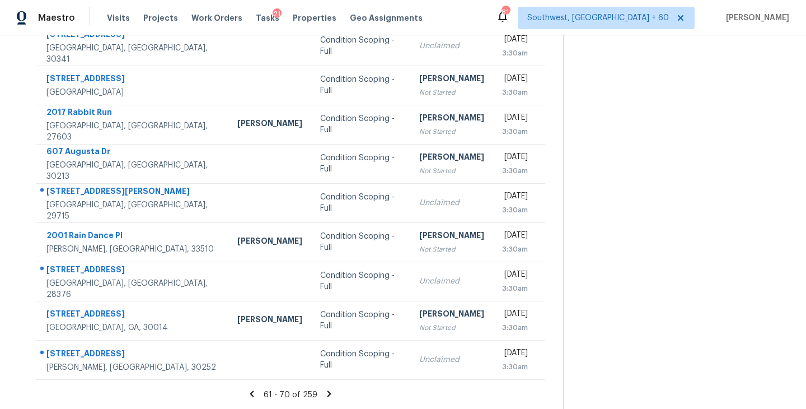
click at [327, 392] on icon at bounding box center [329, 393] width 4 height 6
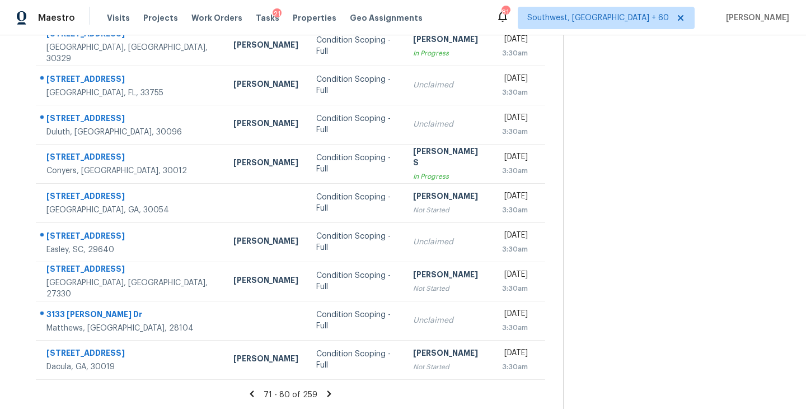
click at [327, 392] on icon at bounding box center [329, 393] width 4 height 6
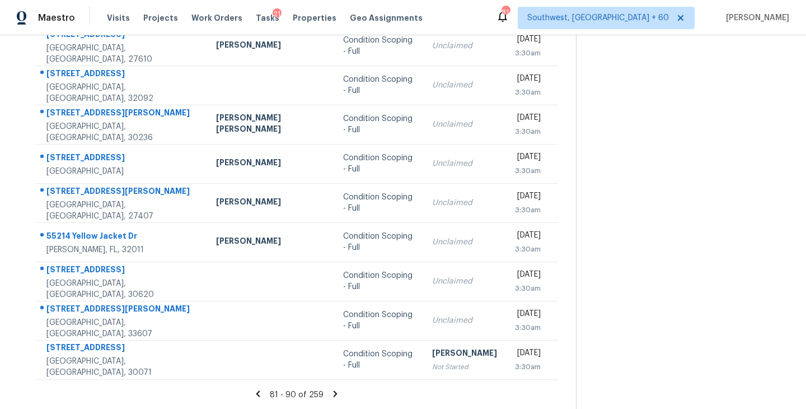
click at [334, 392] on icon at bounding box center [336, 393] width 4 height 6
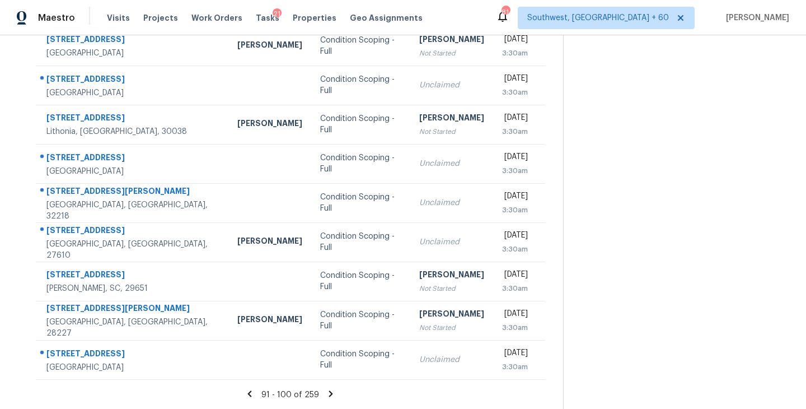
click at [326, 389] on icon at bounding box center [331, 394] width 10 height 10
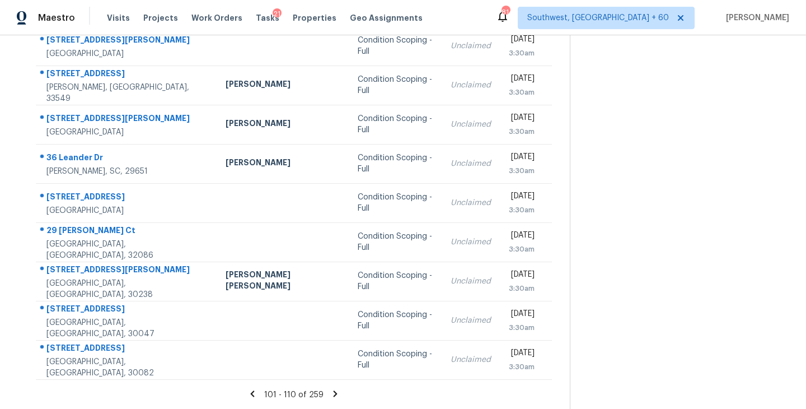
click at [330, 391] on icon at bounding box center [335, 394] width 10 height 10
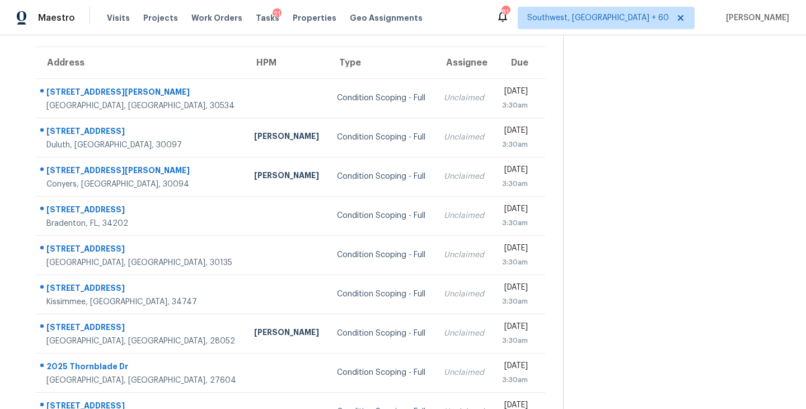
scroll to position [0, 0]
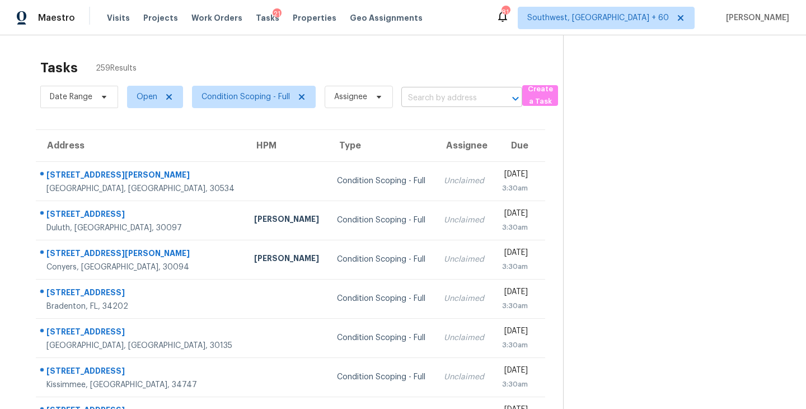
click at [441, 101] on input "text" at bounding box center [446, 98] width 90 height 17
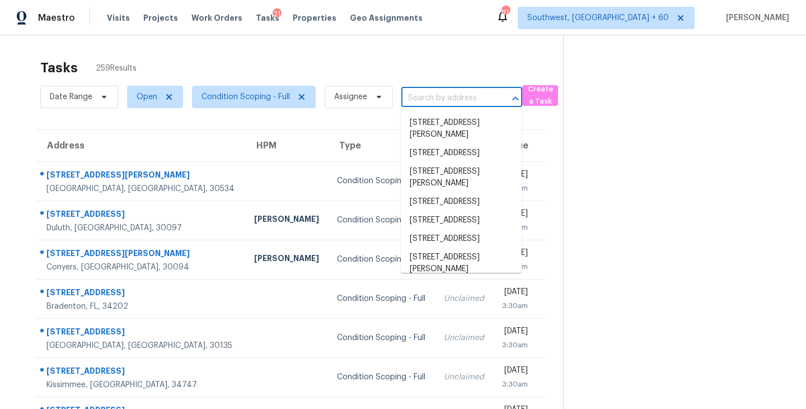
paste input "5327 Laconia Ave, Cincinnati, OH, 45237"
type input "5327 Laconia Ave, Cincinnati, OH, 45237"
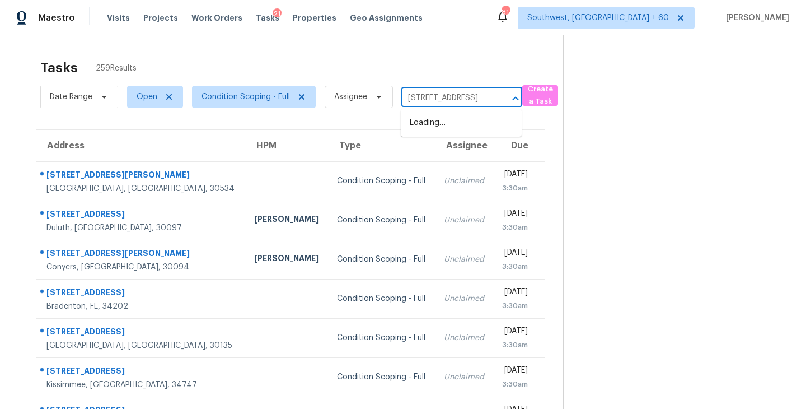
scroll to position [0, 65]
click at [451, 131] on li "5327 Laconia Ave, Cincinnati, OH 45237" at bounding box center [461, 123] width 121 height 18
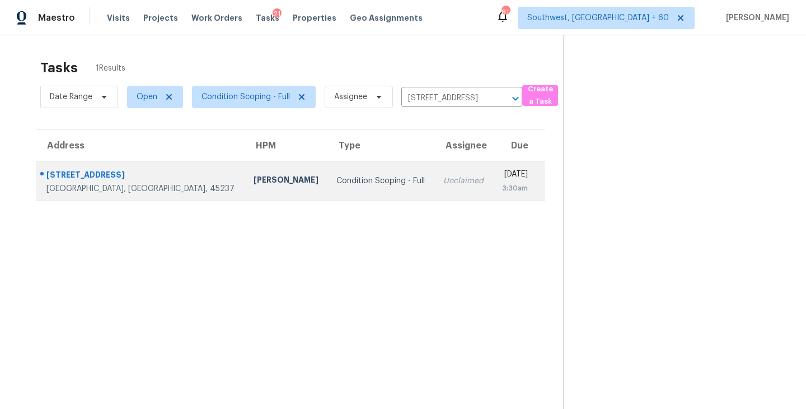
click at [336, 181] on div "Condition Scoping - Full" at bounding box center [380, 180] width 89 height 11
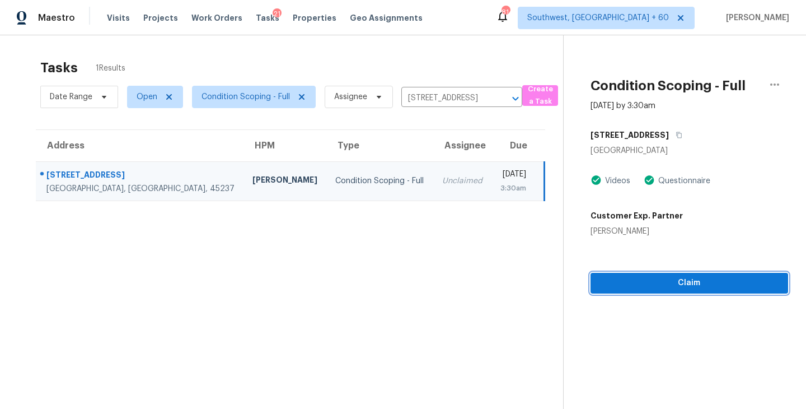
click at [635, 287] on span "Claim" at bounding box center [690, 283] width 180 height 14
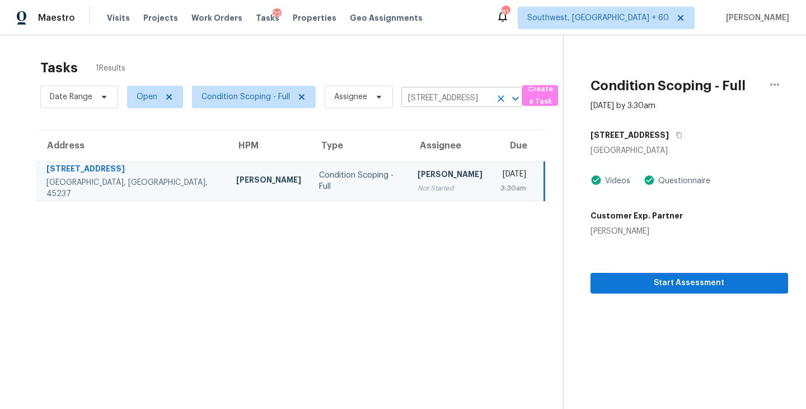
click at [503, 97] on icon "Clear" at bounding box center [500, 98] width 11 height 11
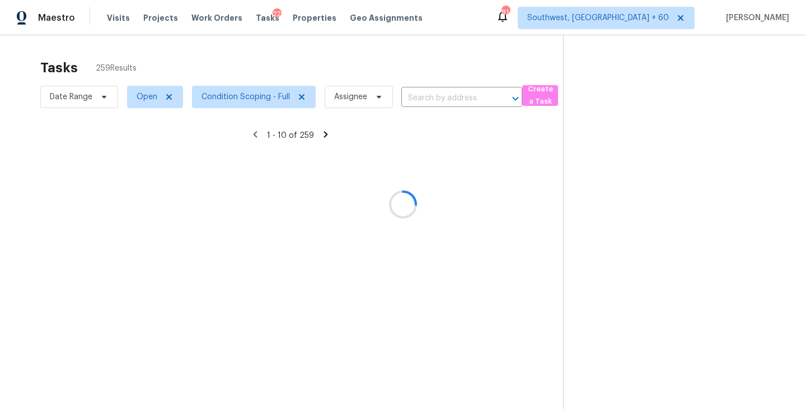
click at [433, 98] on div at bounding box center [403, 204] width 806 height 409
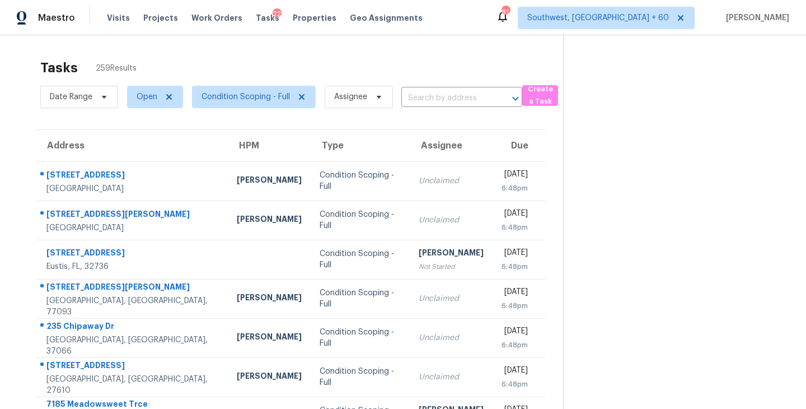
click at [433, 99] on input "text" at bounding box center [446, 98] width 90 height 17
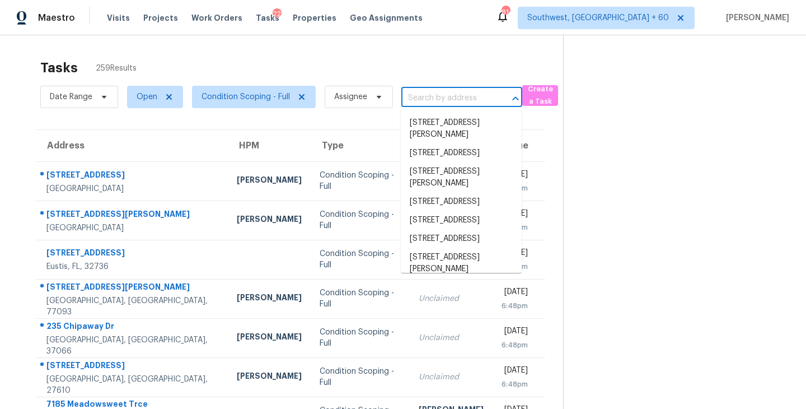
paste input "1009 Lewis Jones Blvd, Gallatin, TN, 37066"
type input "1009 Lewis Jones Blvd, Gallatin, TN, 37066"
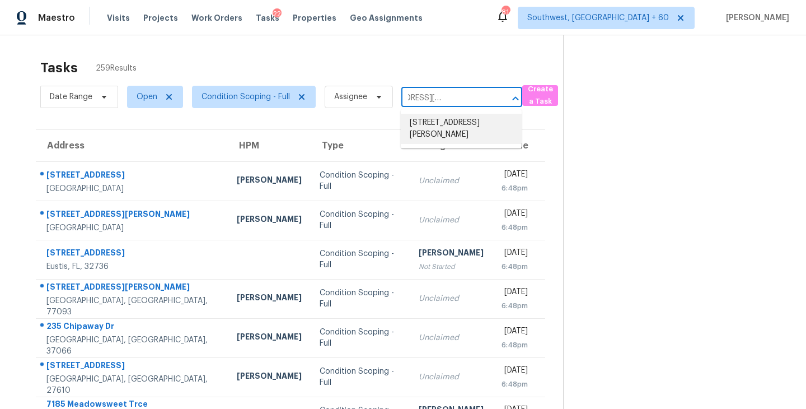
click at [448, 133] on li "1009 Lewis Jones Blvd, Gallatin, TN 37066" at bounding box center [461, 129] width 121 height 30
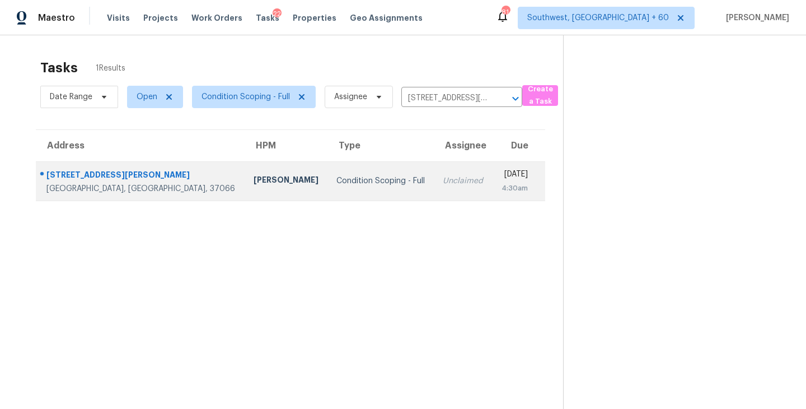
click at [350, 180] on div "Condition Scoping - Full" at bounding box center [380, 180] width 88 height 11
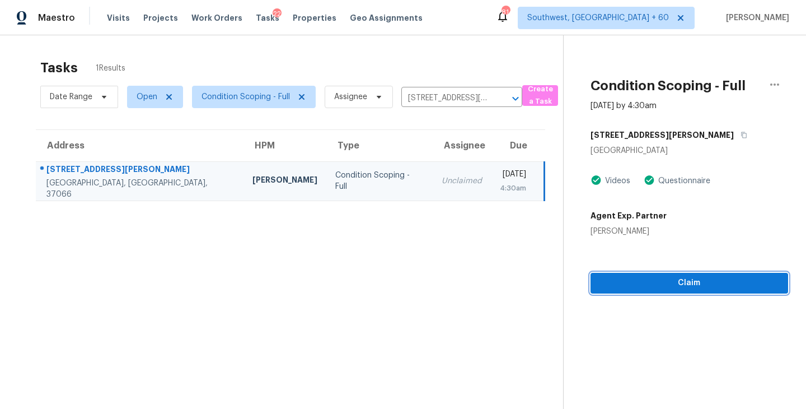
click at [669, 293] on button "Claim" at bounding box center [690, 283] width 198 height 21
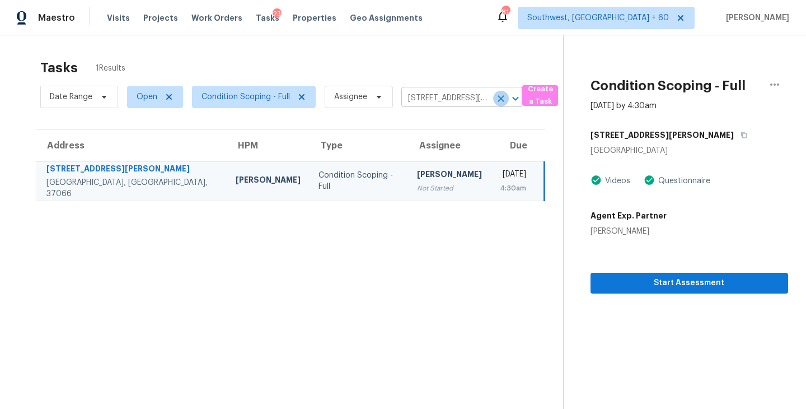
click at [505, 95] on icon "Clear" at bounding box center [500, 98] width 11 height 11
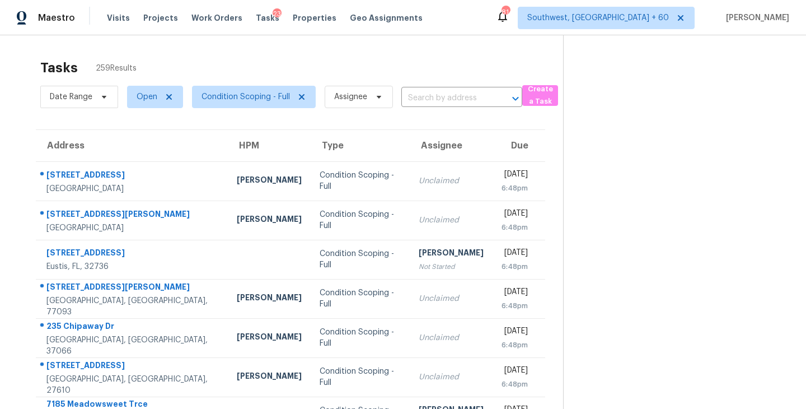
click at [348, 113] on section "Tasks 259 Results Date Range Open Condition Scoping - Full Assignee ​ Create a …" at bounding box center [290, 318] width 545 height 530
click at [357, 100] on span "Assignee" at bounding box center [350, 96] width 33 height 11
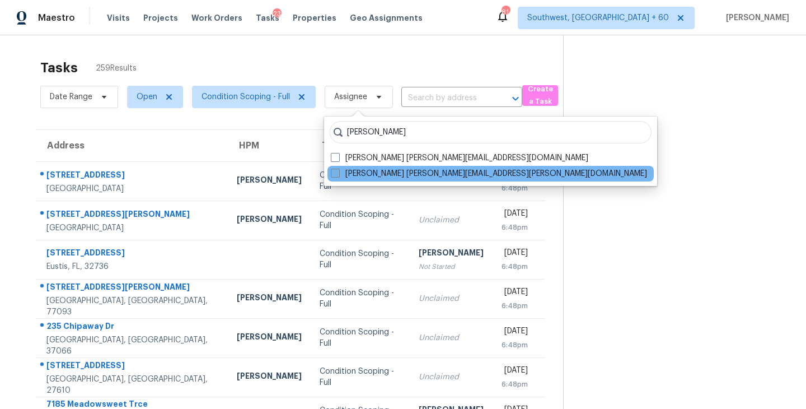
type input "[PERSON_NAME]"
click at [340, 175] on label "[PERSON_NAME] [PERSON_NAME][EMAIL_ADDRESS][PERSON_NAME][DOMAIN_NAME]" at bounding box center [489, 173] width 316 height 11
click at [338, 175] on input "[PERSON_NAME] [PERSON_NAME][EMAIL_ADDRESS][PERSON_NAME][DOMAIN_NAME]" at bounding box center [334, 171] width 7 height 7
checkbox input "true"
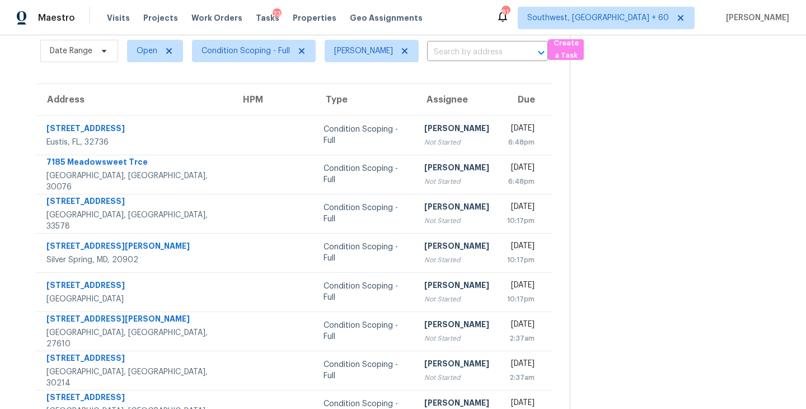
scroll to position [48, 0]
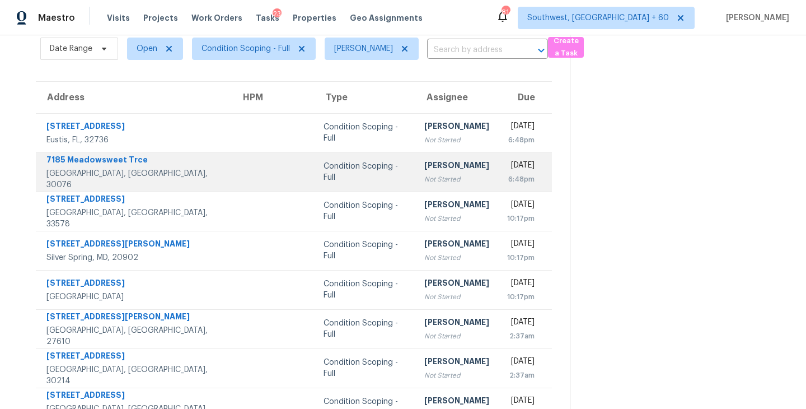
click at [424, 180] on div "Not Started" at bounding box center [456, 179] width 65 height 11
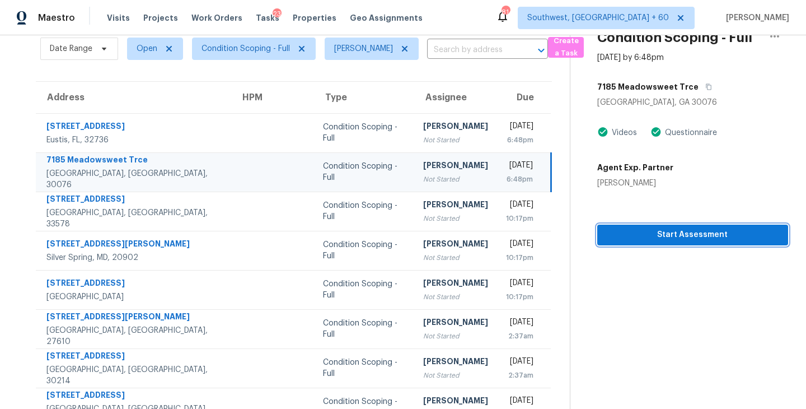
click at [715, 232] on span "Start Assessment" at bounding box center [692, 235] width 173 height 14
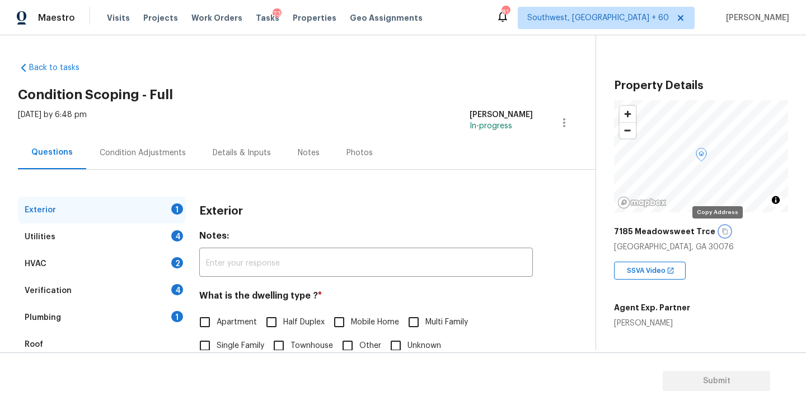
click at [722, 231] on icon "button" at bounding box center [725, 231] width 7 height 7
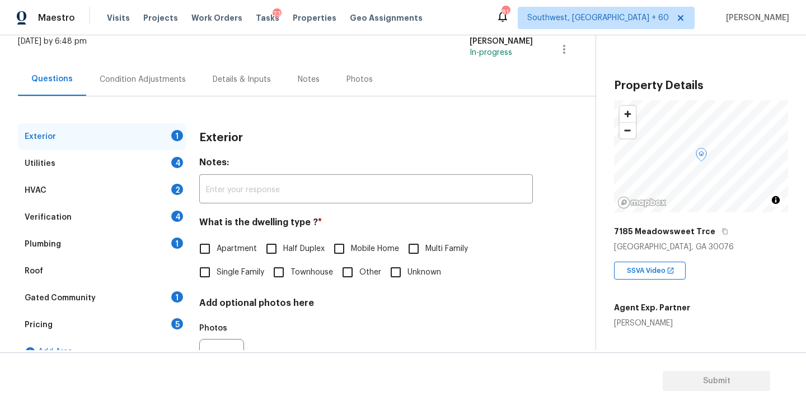
click at [226, 272] on span "Single Family" at bounding box center [241, 272] width 48 height 12
click at [217, 272] on input "Single Family" at bounding box center [205, 272] width 24 height 24
checkbox input "true"
click at [126, 163] on div "Utilities 4" at bounding box center [102, 163] width 168 height 27
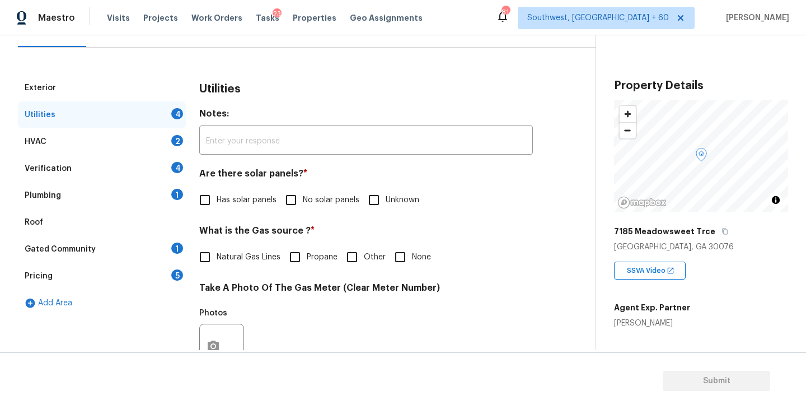
scroll to position [161, 0]
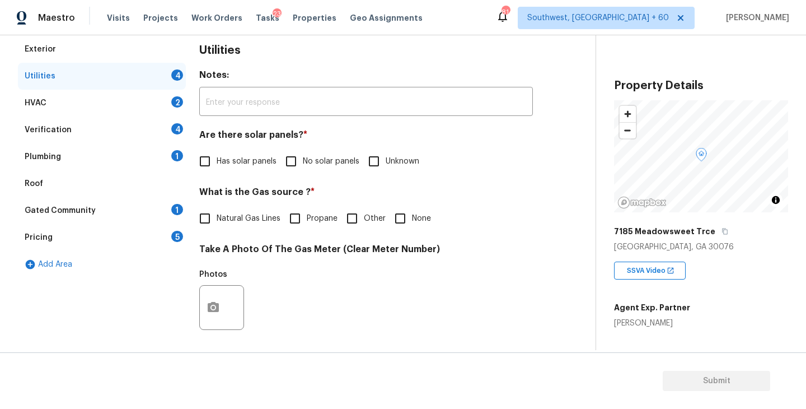
click at [319, 160] on span "No solar panels" at bounding box center [331, 162] width 57 height 12
click at [303, 160] on input "No solar panels" at bounding box center [291, 161] width 24 height 24
checkbox input "true"
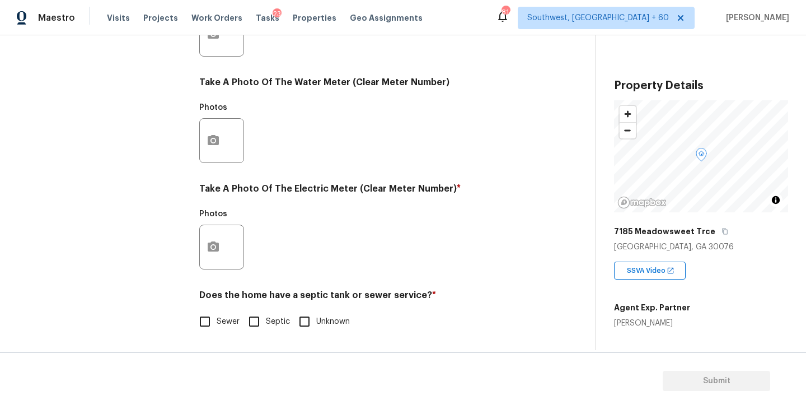
click at [225, 324] on span "Sewer" at bounding box center [228, 322] width 23 height 12
click at [217, 324] on input "Sewer" at bounding box center [205, 322] width 24 height 24
checkbox input "true"
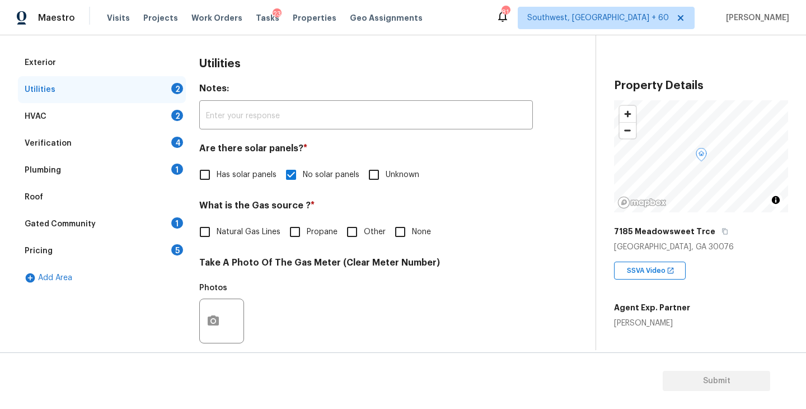
click at [107, 164] on div "Plumbing 1" at bounding box center [102, 170] width 168 height 27
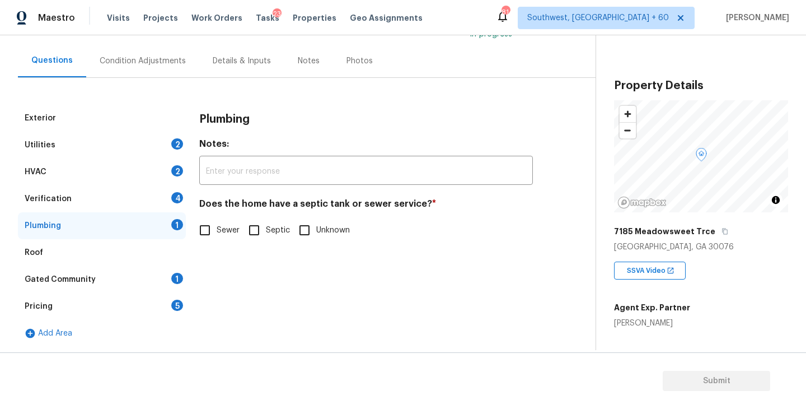
click at [216, 229] on input "Sewer" at bounding box center [205, 230] width 24 height 24
checkbox input "true"
click at [133, 282] on div "Gated Community 1" at bounding box center [102, 279] width 168 height 27
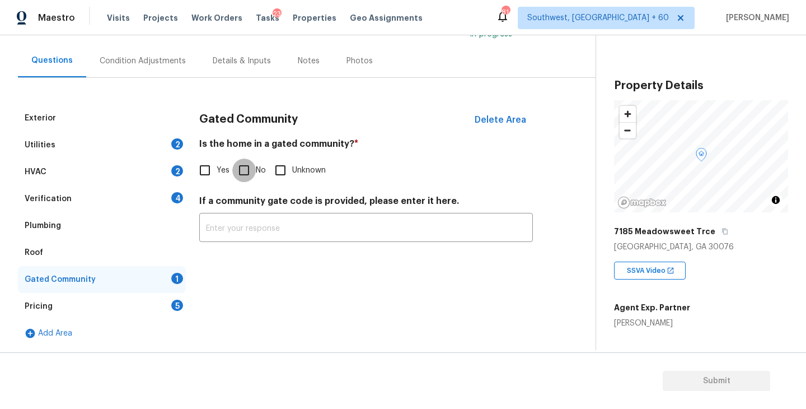
click at [244, 170] on input "No" at bounding box center [244, 170] width 24 height 24
checkbox input "true"
click at [157, 53] on div "Condition Adjustments" at bounding box center [142, 60] width 113 height 33
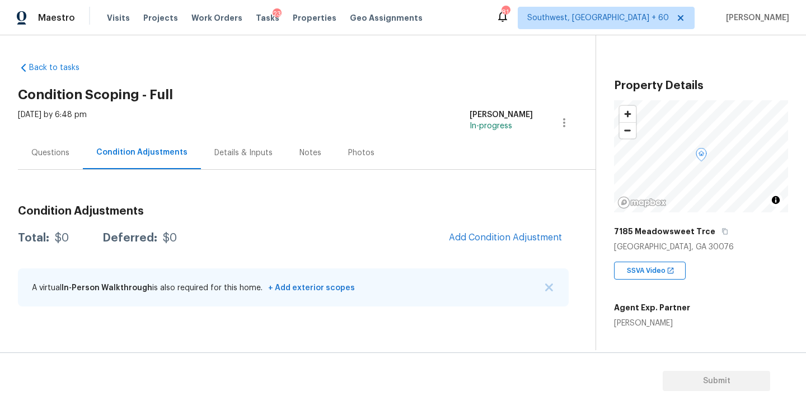
click at [64, 163] on div "Questions" at bounding box center [50, 152] width 65 height 33
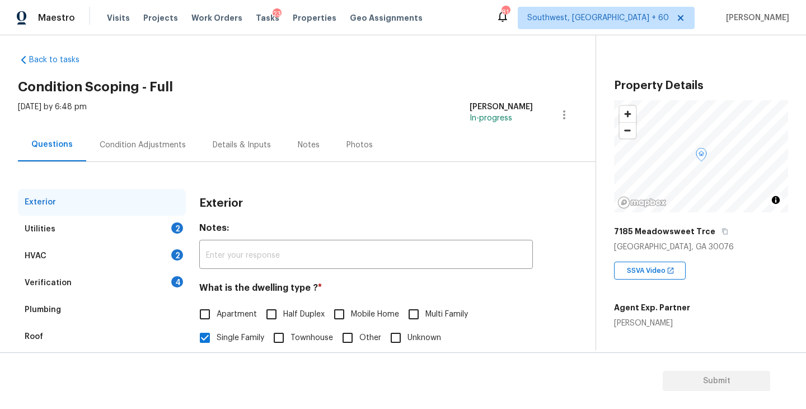
scroll to position [8, 0]
click at [153, 148] on div "Condition Adjustments" at bounding box center [143, 144] width 86 height 11
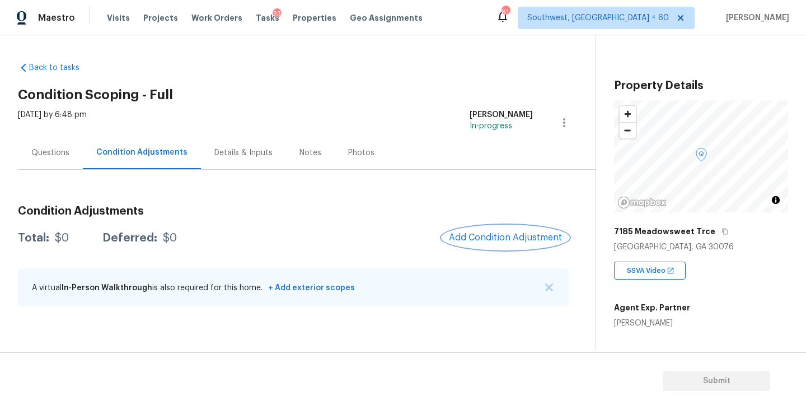
click at [486, 226] on button "Add Condition Adjustment" at bounding box center [505, 238] width 127 height 24
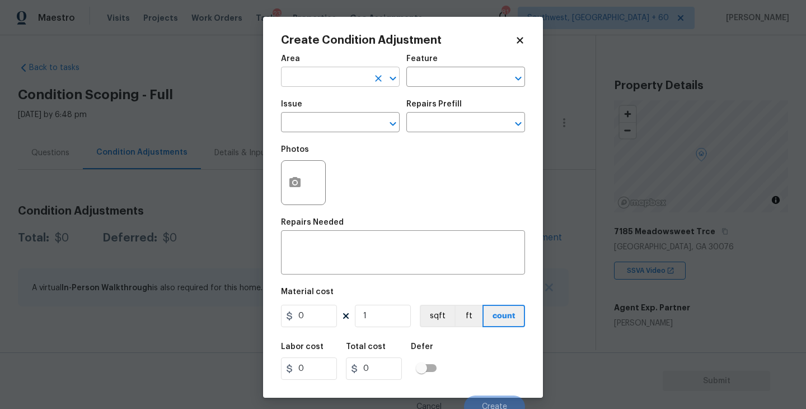
click at [312, 82] on input "text" at bounding box center [324, 77] width 87 height 17
click at [314, 130] on li "Exterior Overall" at bounding box center [340, 122] width 119 height 18
type input "Exterior Overall"
click at [427, 83] on input "text" at bounding box center [449, 77] width 87 height 17
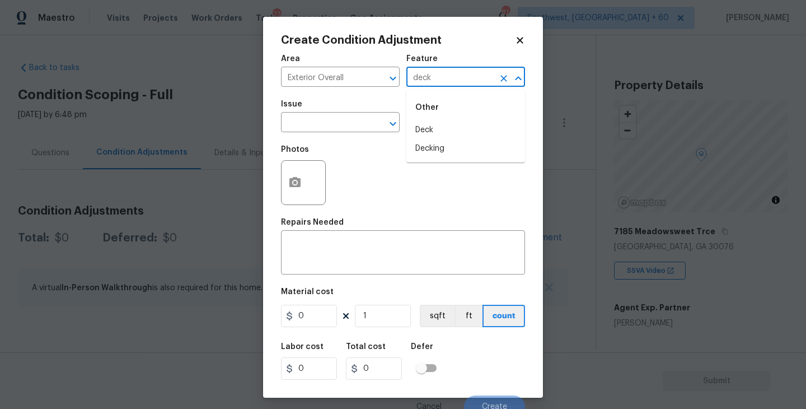
click at [427, 122] on li "Deck" at bounding box center [465, 130] width 119 height 18
type input "Deck"
click at [341, 122] on input "text" at bounding box center [324, 123] width 87 height 17
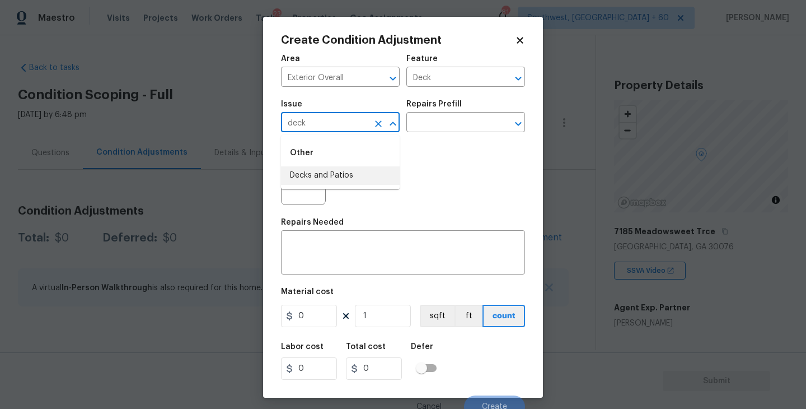
click at [329, 174] on li "Decks and Patios" at bounding box center [340, 175] width 119 height 18
type input "Decks and Patios"
click at [320, 250] on textarea at bounding box center [403, 254] width 231 height 24
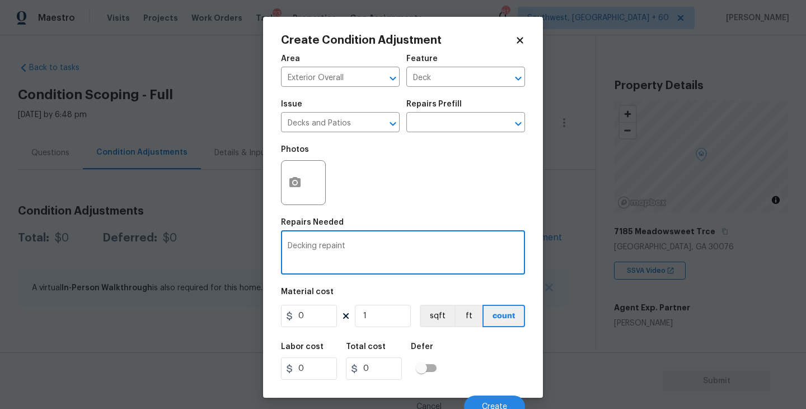
type textarea "Decking repaint"
drag, startPoint x: 303, startPoint y: 313, endPoint x: 254, endPoint y: 315, distance: 48.7
click at [254, 315] on div "Create Condition Adjustment Area Exterior Overall ​ Feature Deck ​ Issue Decks …" at bounding box center [403, 204] width 806 height 409
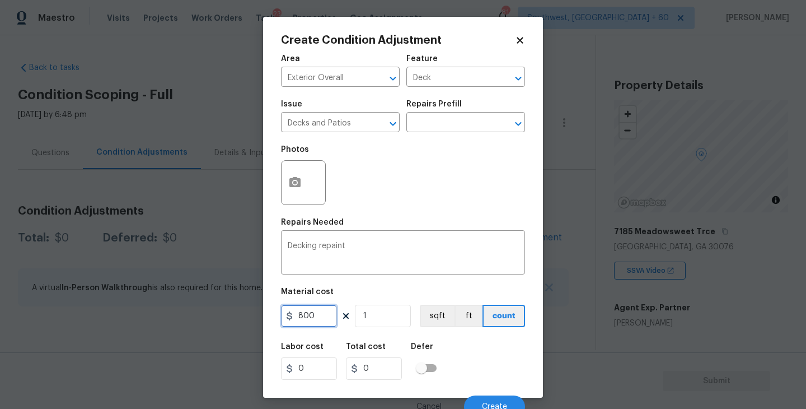
type input "800"
click at [283, 191] on button "button" at bounding box center [295, 183] width 27 height 44
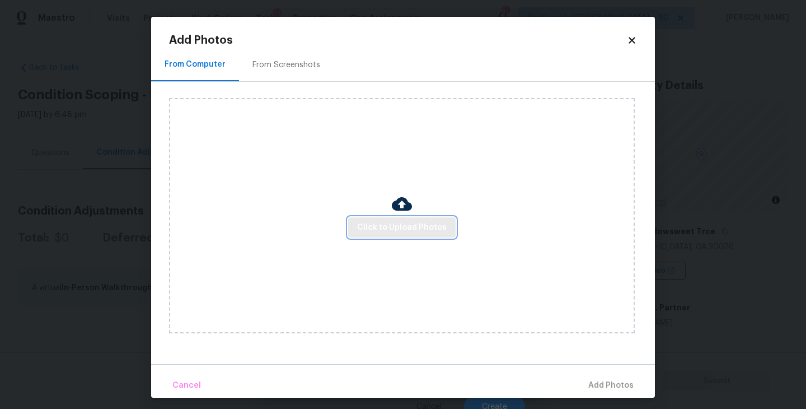
click at [373, 231] on span "Click to Upload Photos" at bounding box center [402, 228] width 90 height 14
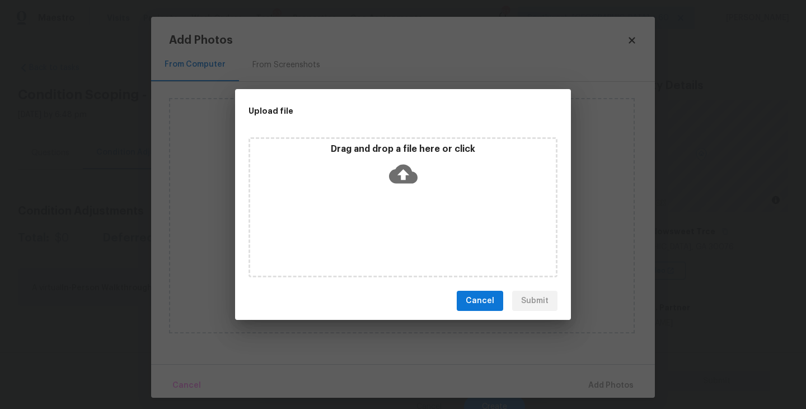
click at [394, 195] on div "Drag and drop a file here or click" at bounding box center [403, 207] width 309 height 140
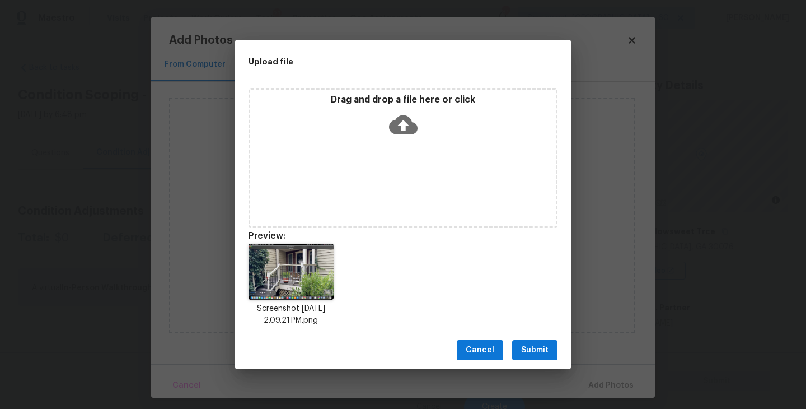
click at [531, 344] on span "Submit" at bounding box center [534, 350] width 27 height 14
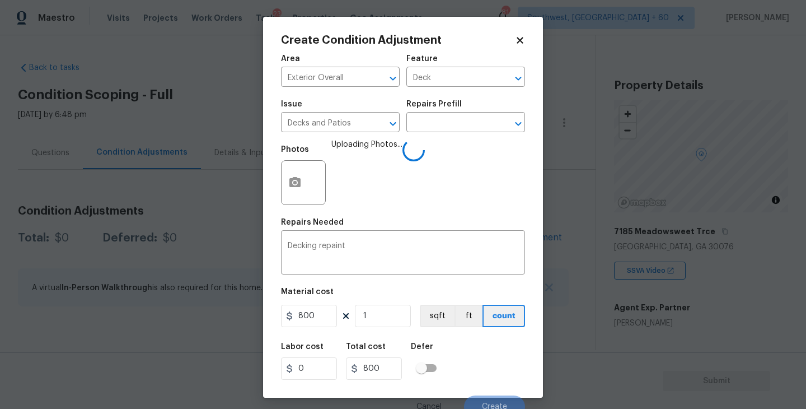
scroll to position [10, 0]
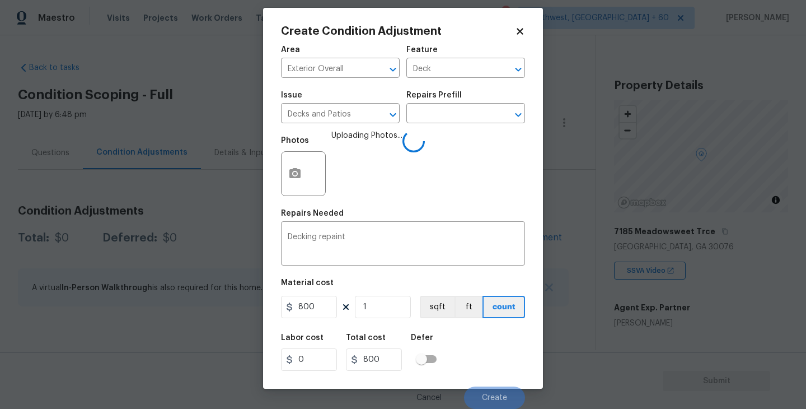
click at [491, 343] on div "Labor cost 0 Total cost 800 Defer" at bounding box center [403, 352] width 244 height 50
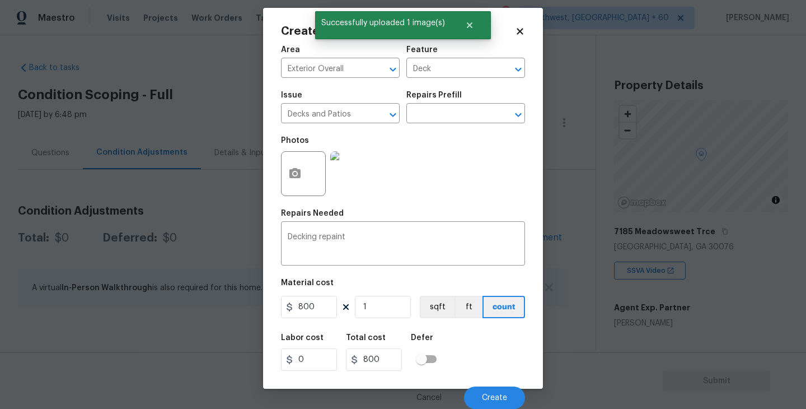
click at [492, 367] on div "Labor cost 0 Total cost 800 Defer" at bounding box center [403, 352] width 244 height 50
click at [494, 394] on span "Create" at bounding box center [494, 398] width 25 height 8
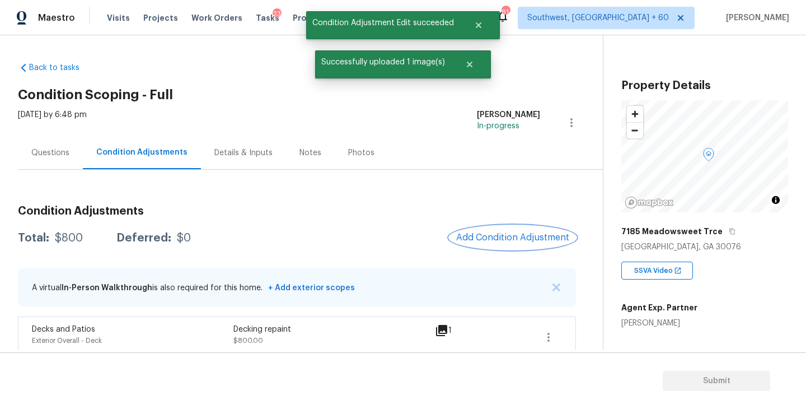
scroll to position [0, 0]
click at [387, 228] on div "Total: $800 Deferred: $0 Add Condition Adjustment" at bounding box center [297, 238] width 558 height 25
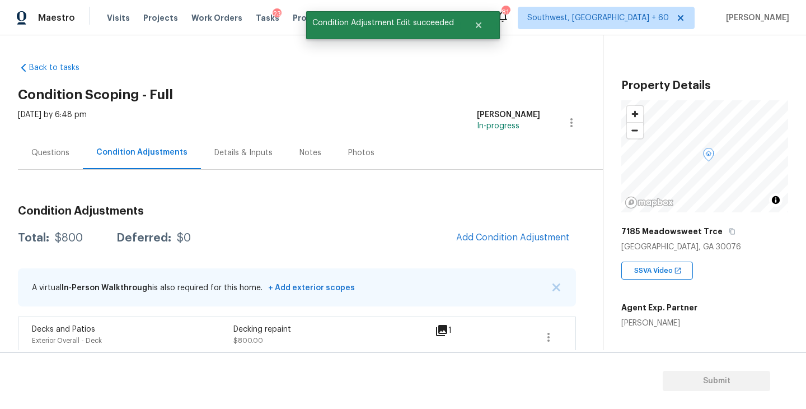
scroll to position [2, 0]
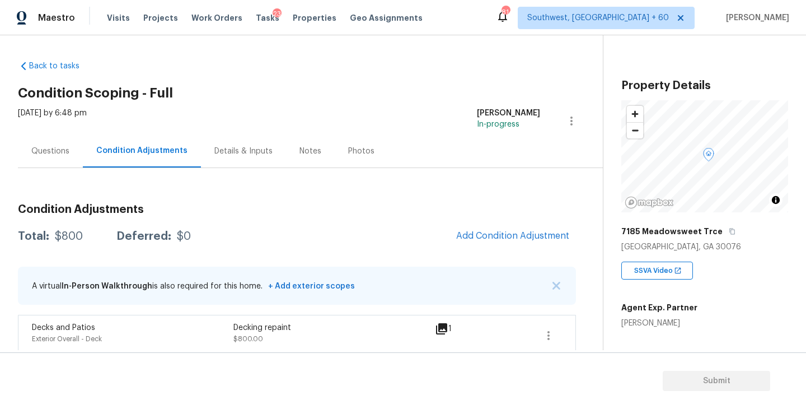
click at [387, 228] on div "Total: $800 Deferred: $0 Add Condition Adjustment" at bounding box center [297, 236] width 558 height 25
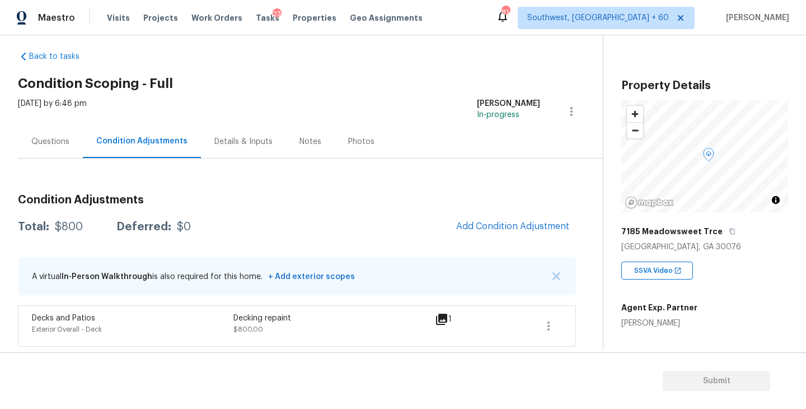
scroll to position [11, 0]
click at [356, 221] on div "Total: $800 Deferred: $0 Add Condition Adjustment" at bounding box center [297, 227] width 558 height 25
click at [64, 146] on div "Questions" at bounding box center [50, 142] width 38 height 11
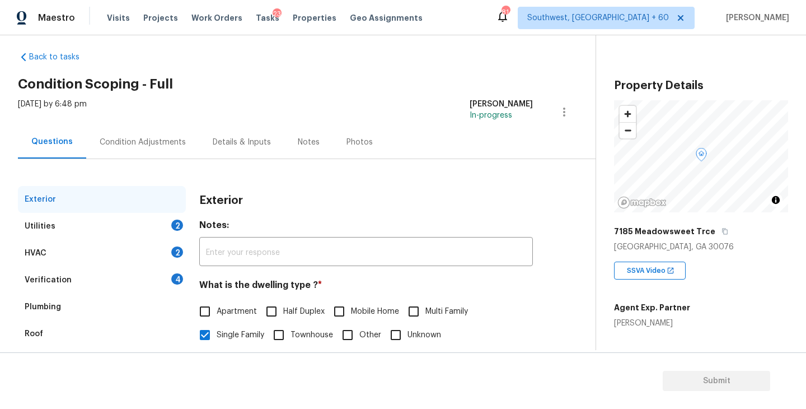
click at [140, 147] on div "Condition Adjustments" at bounding box center [143, 142] width 86 height 11
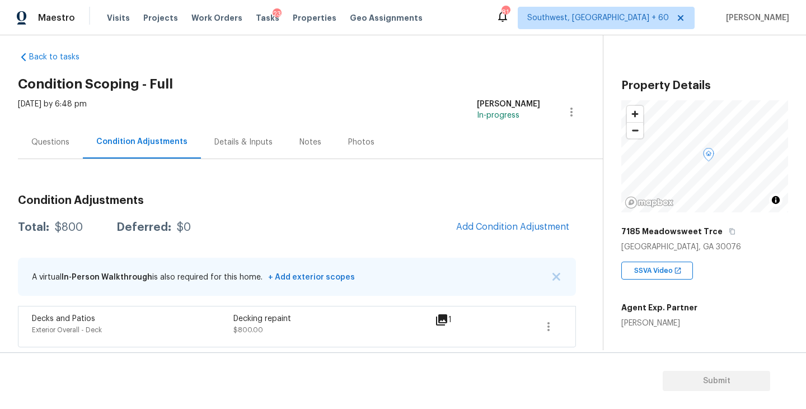
click at [284, 177] on div "Condition Adjustments Total: $800 Deferred: $0 Add Condition Adjustment A virtu…" at bounding box center [297, 253] width 558 height 188
click at [311, 102] on div "Mon, Sep 08 2025 by 6:48 pm Sakthivel Chandran In-progress" at bounding box center [310, 111] width 585 height 27
click at [260, 79] on h2 "Condition Scoping - Full" at bounding box center [310, 83] width 585 height 11
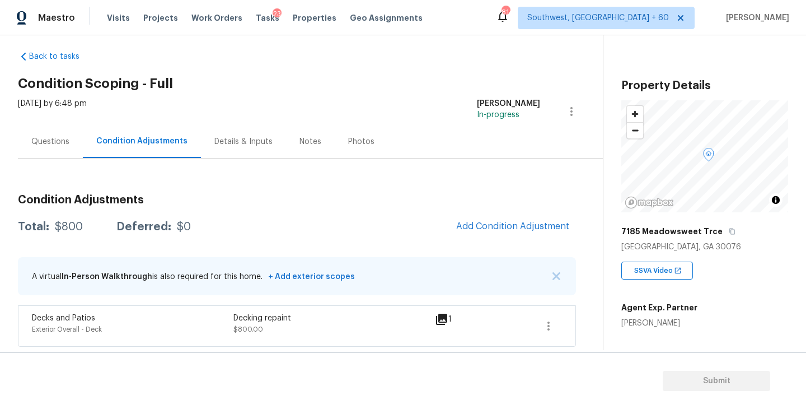
click at [258, 82] on h2 "Condition Scoping - Full" at bounding box center [310, 83] width 585 height 11
click at [264, 52] on div "Back to tasks Condition Scoping - Full Mon, Sep 08 2025 by 6:48 pm Sakthivel Ch…" at bounding box center [310, 196] width 585 height 308
click at [301, 98] on div "Mon, Sep 08 2025 by 6:48 pm Sakthivel Chandran In-progress" at bounding box center [310, 111] width 585 height 27
click at [306, 101] on div "Mon, Sep 08 2025 by 6:48 pm Sakthivel Chandran In-progress" at bounding box center [310, 111] width 585 height 27
click at [320, 88] on h2 "Condition Scoping - Full" at bounding box center [310, 83] width 585 height 11
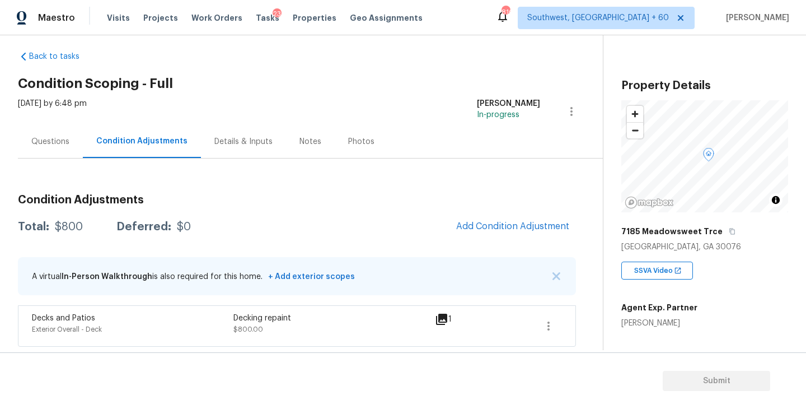
click at [571, 366] on section "Submit" at bounding box center [403, 380] width 806 height 57
click at [559, 369] on section "Submit" at bounding box center [403, 380] width 806 height 57
click at [212, 377] on section "Submit" at bounding box center [403, 380] width 806 height 57
click at [373, 207] on div "Condition Adjustments Total: $800 Deferred: $0 Add Condition Adjustment A virtu…" at bounding box center [297, 265] width 558 height 161
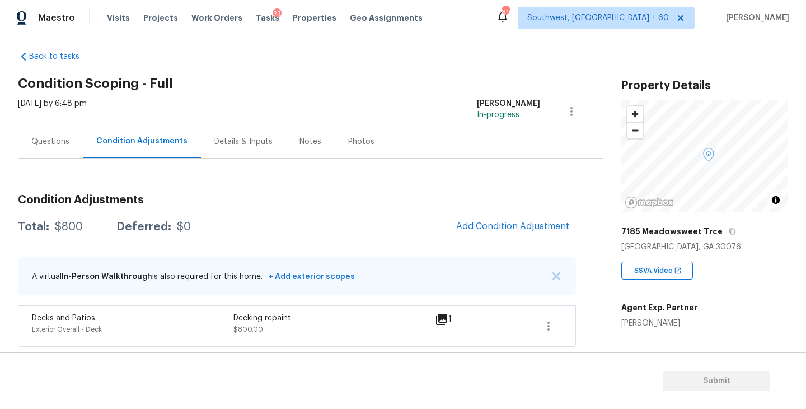
click at [450, 180] on div "Condition Adjustments Total: $800 Deferred: $0 Add Condition Adjustment A virtu…" at bounding box center [297, 252] width 558 height 188
click at [338, 97] on div "Back to tasks Condition Scoping - Full Mon, Sep 08 2025 by 6:48 pm Sakthivel Ch…" at bounding box center [310, 196] width 585 height 308
click at [420, 204] on h3 "Condition Adjustments" at bounding box center [297, 199] width 558 height 11
click at [321, 81] on h2 "Condition Scoping - Full" at bounding box center [310, 83] width 585 height 11
click at [74, 154] on div "Questions" at bounding box center [50, 141] width 65 height 33
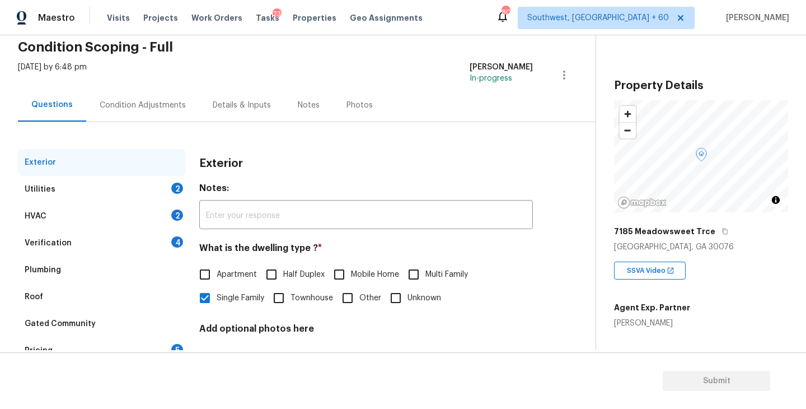
scroll to position [91, 0]
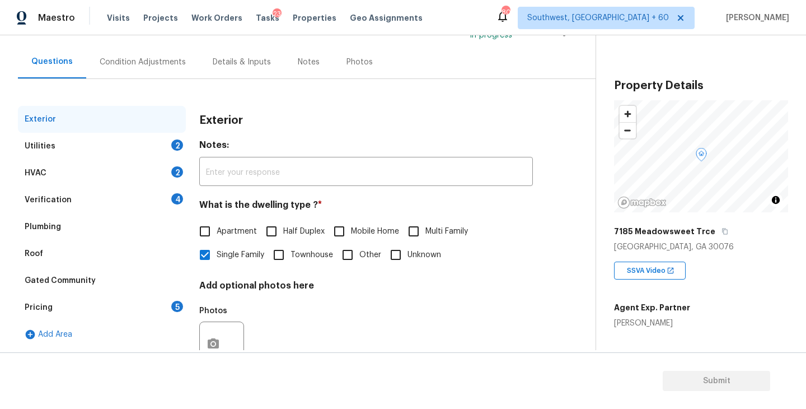
click at [74, 151] on div "Utilities 2" at bounding box center [102, 146] width 168 height 27
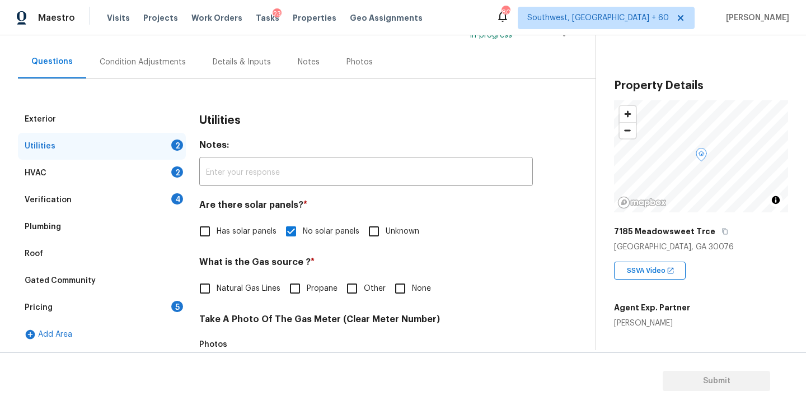
click at [72, 205] on div "Verification 4" at bounding box center [102, 199] width 168 height 27
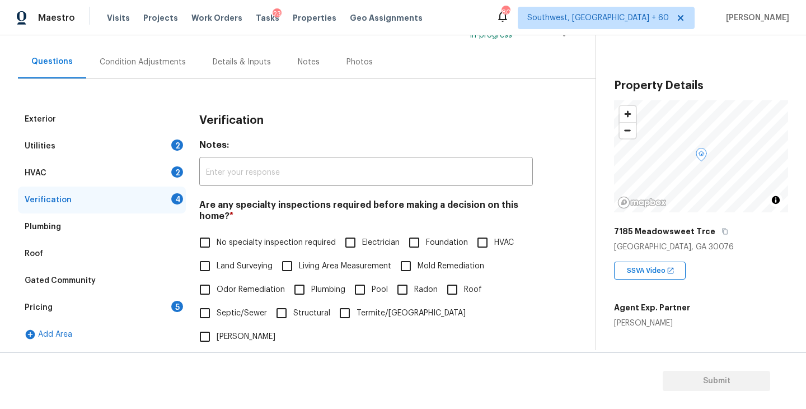
click at [409, 240] on input "Foundation" at bounding box center [415, 243] width 24 height 24
checkbox input "true"
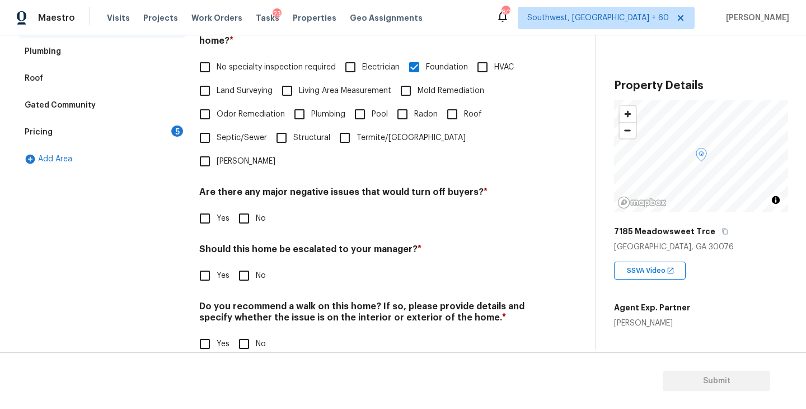
scroll to position [265, 0]
click at [244, 208] on input "No" at bounding box center [244, 220] width 24 height 24
checkbox input "true"
click at [250, 333] on input "No" at bounding box center [244, 345] width 24 height 24
checkbox input "true"
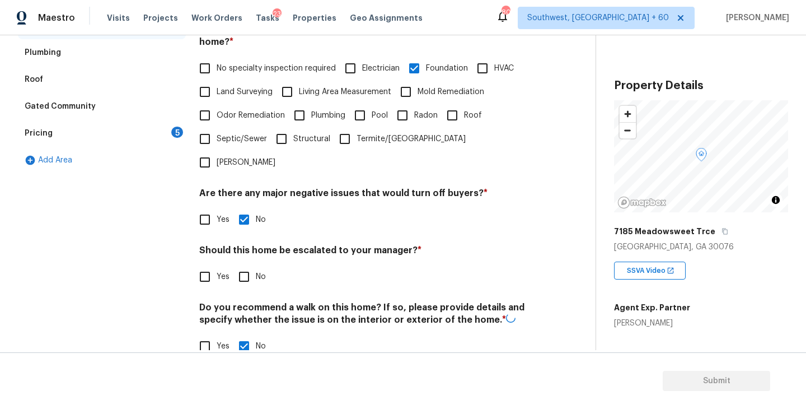
click at [222, 271] on span "Yes" at bounding box center [223, 277] width 13 height 12
click at [217, 265] on input "Yes" at bounding box center [205, 277] width 24 height 24
checkbox input "true"
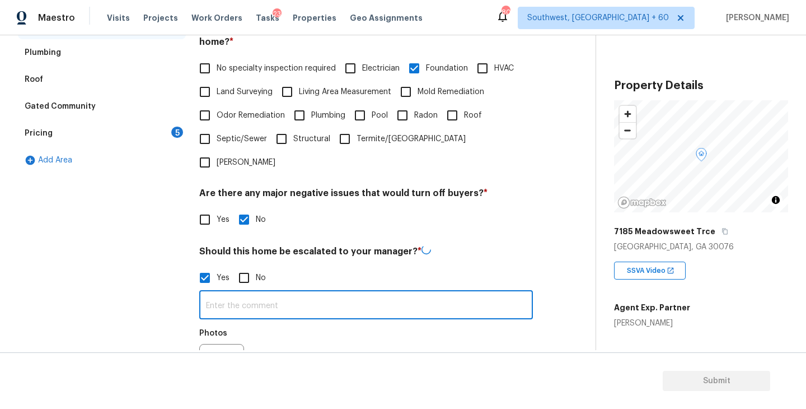
click at [222, 293] on input "text" at bounding box center [366, 306] width 334 height 26
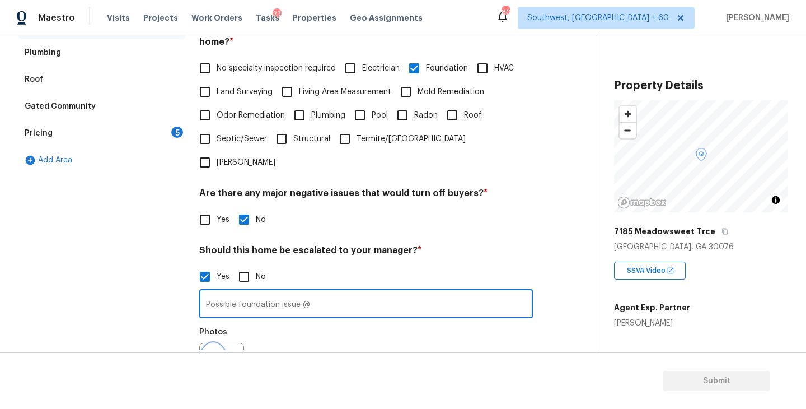
click at [222, 343] on button "button" at bounding box center [213, 365] width 27 height 44
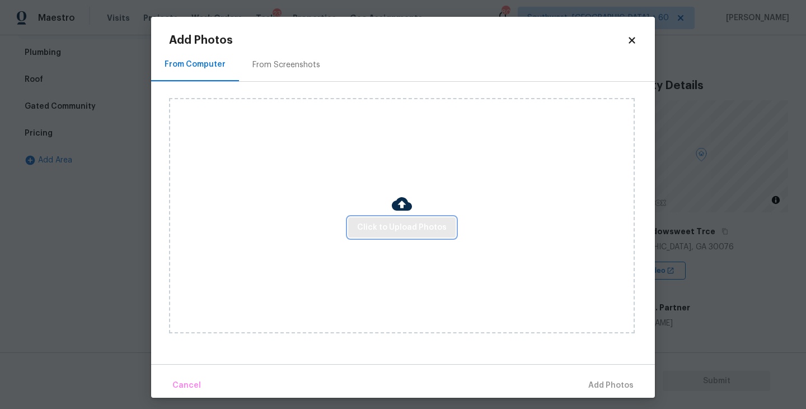
click at [402, 232] on span "Click to Upload Photos" at bounding box center [402, 228] width 90 height 14
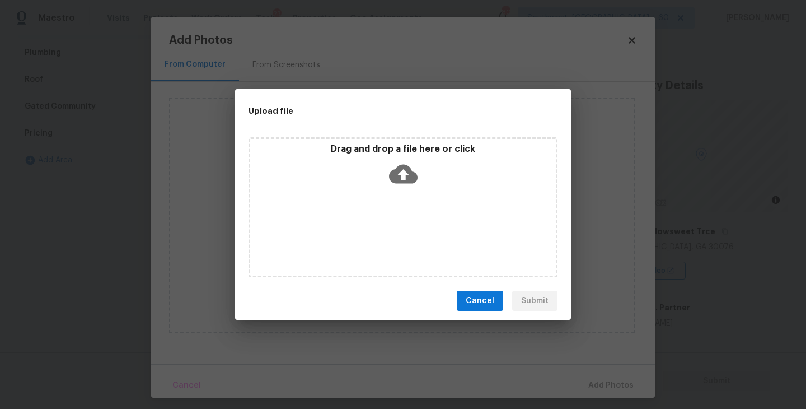
click at [413, 161] on icon at bounding box center [403, 174] width 29 height 29
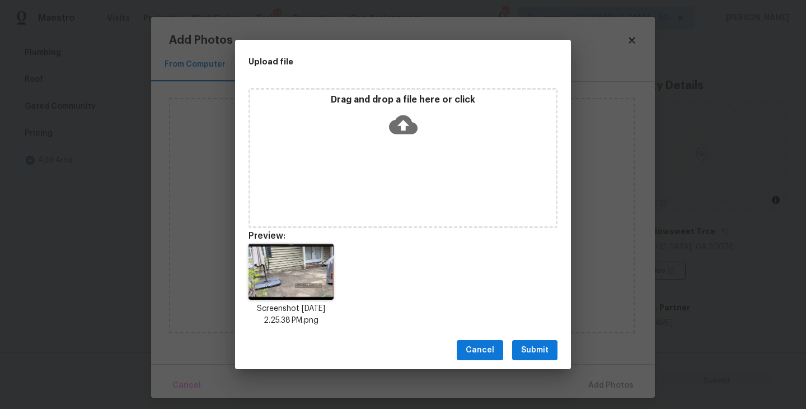
click at [526, 346] on span "Submit" at bounding box center [534, 350] width 27 height 14
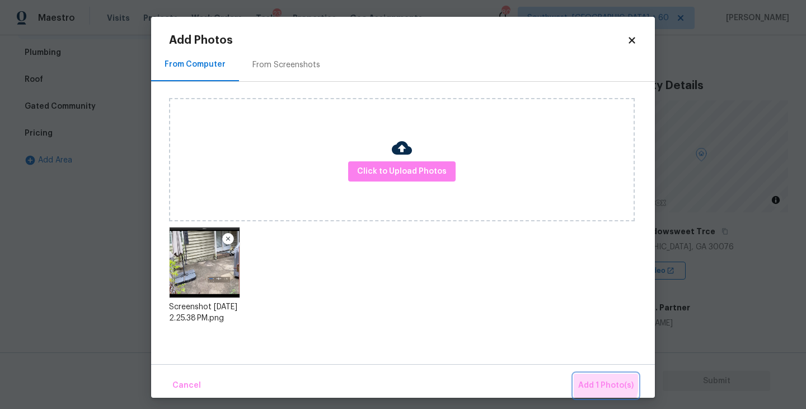
click at [587, 382] on span "Add 1 Photo(s)" at bounding box center [605, 385] width 55 height 14
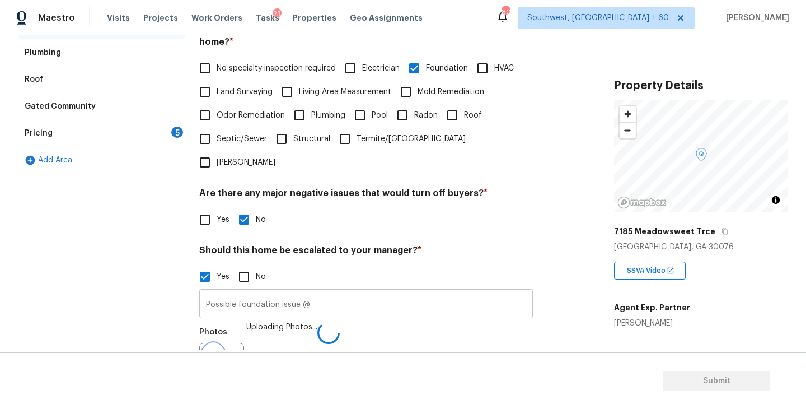
scroll to position [279, 0]
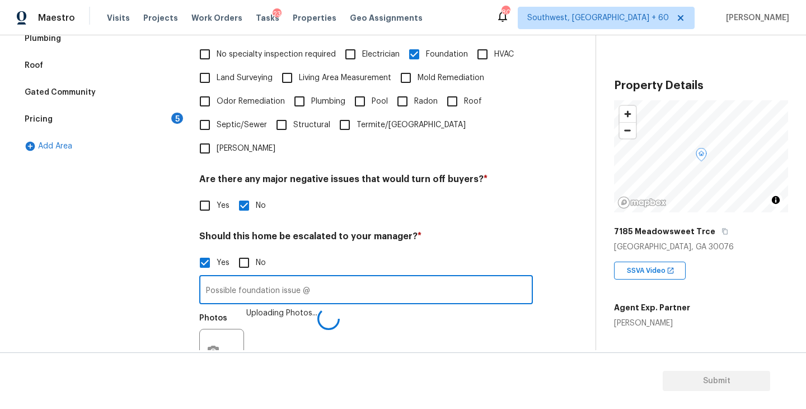
click at [434, 278] on input "Possible foundation issue @" at bounding box center [366, 291] width 334 height 26
click at [422, 278] on input "Possible foundation issue @" at bounding box center [366, 291] width 334 height 26
click at [364, 278] on input "Possible foundation issue @" at bounding box center [366, 291] width 334 height 26
type input "Possible foundation issue @03:31"
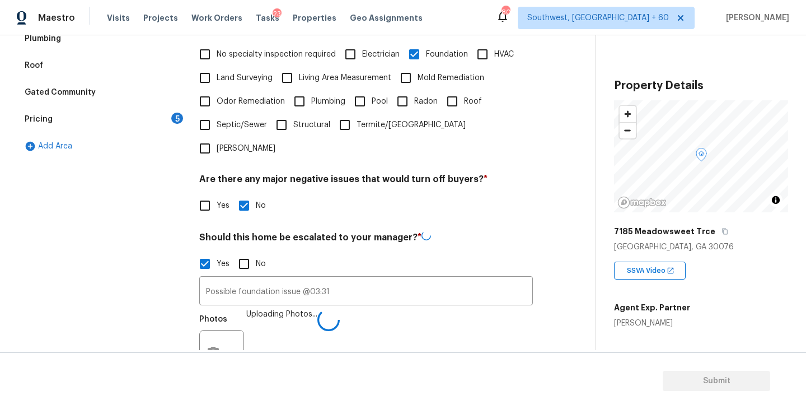
click at [387, 323] on div "Photos Uploading Photos..." at bounding box center [366, 344] width 334 height 73
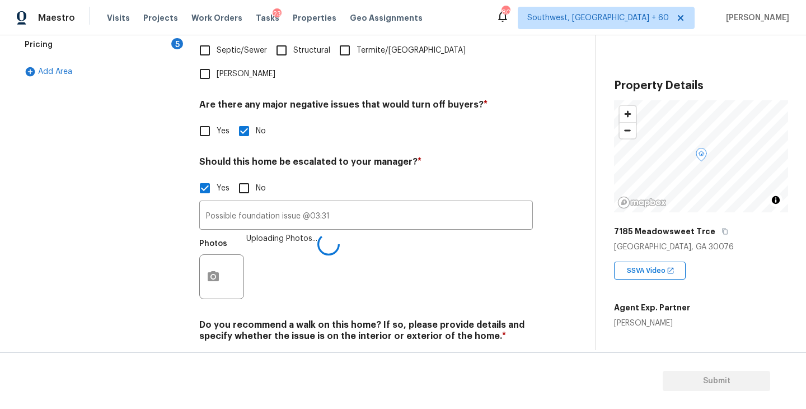
scroll to position [353, 0]
click at [448, 283] on div "Verification Notes: ​ Are any specialty inspections required before making a de…" at bounding box center [366, 116] width 334 height 544
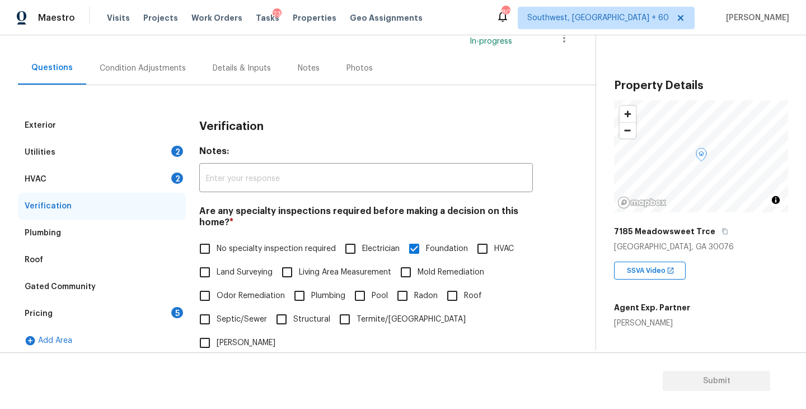
click at [147, 68] on div "Condition Adjustments" at bounding box center [143, 68] width 86 height 11
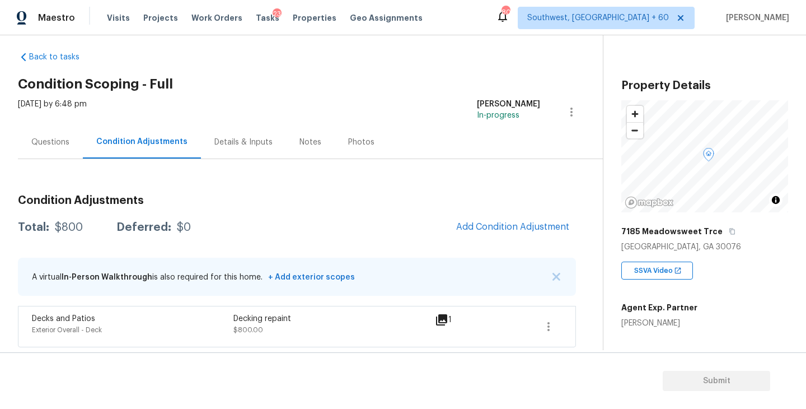
scroll to position [11, 0]
click at [453, 217] on span "Add Condition Adjustment" at bounding box center [513, 226] width 127 height 25
click at [470, 218] on button "Add Condition Adjustment" at bounding box center [513, 226] width 127 height 24
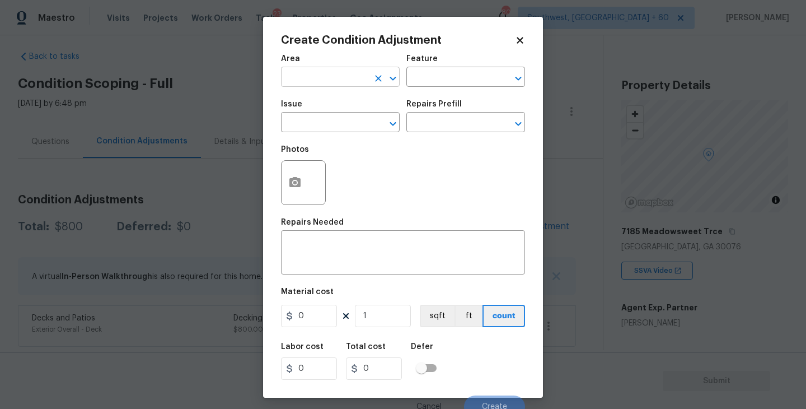
click at [330, 81] on input "text" at bounding box center [324, 77] width 87 height 17
click at [344, 115] on li "Exterior Overall" at bounding box center [340, 122] width 119 height 18
type input "Exterior Overall"
click at [438, 72] on input "text" at bounding box center [449, 77] width 87 height 17
type input "fou"
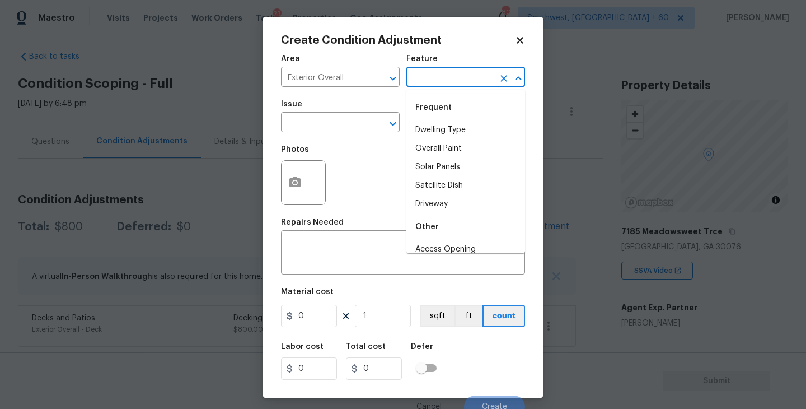
click at [421, 81] on input "text" at bounding box center [449, 77] width 87 height 17
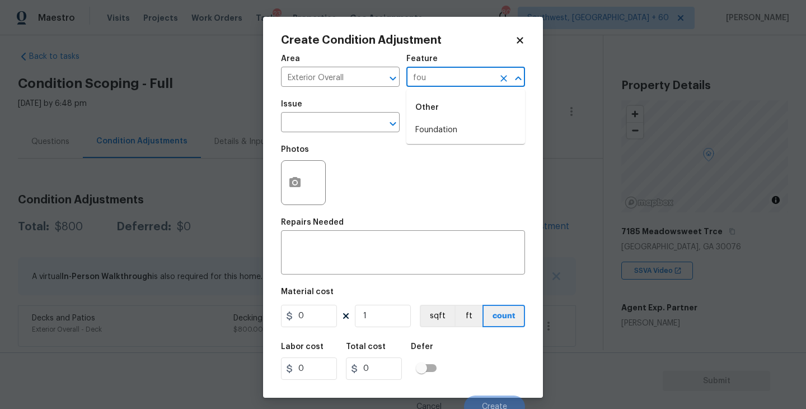
click at [423, 112] on div "Other" at bounding box center [465, 107] width 119 height 27
click at [423, 119] on div "Other" at bounding box center [465, 107] width 119 height 27
click at [423, 132] on li "Foundation" at bounding box center [465, 130] width 119 height 18
type input "Foundation"
click at [339, 122] on input "text" at bounding box center [324, 123] width 87 height 17
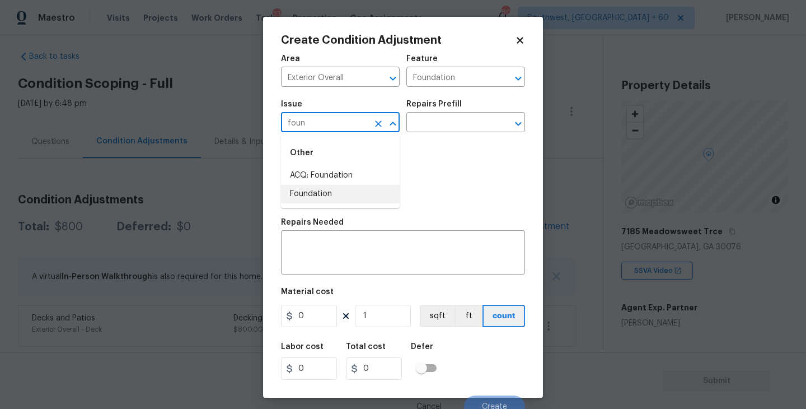
click at [336, 185] on li "Foundation" at bounding box center [340, 194] width 119 height 18
type input "Foundation"
click at [376, 121] on icon "Clear" at bounding box center [378, 123] width 7 height 7
click at [323, 125] on input "text" at bounding box center [324, 123] width 87 height 17
click at [343, 175] on li "ACQ: Foundation" at bounding box center [340, 175] width 119 height 18
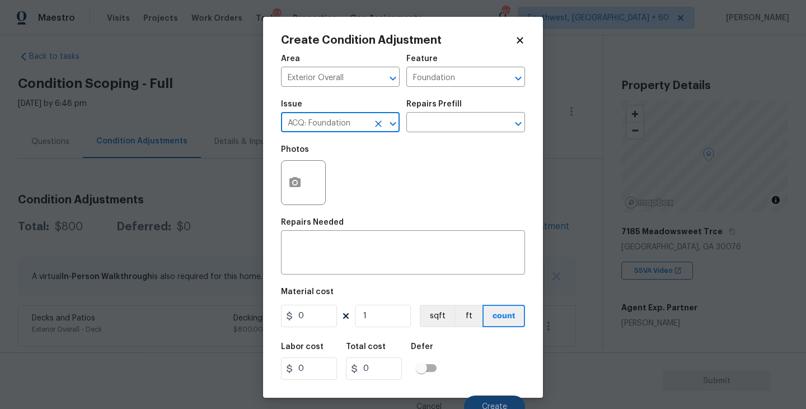
type input "ACQ: Foundation"
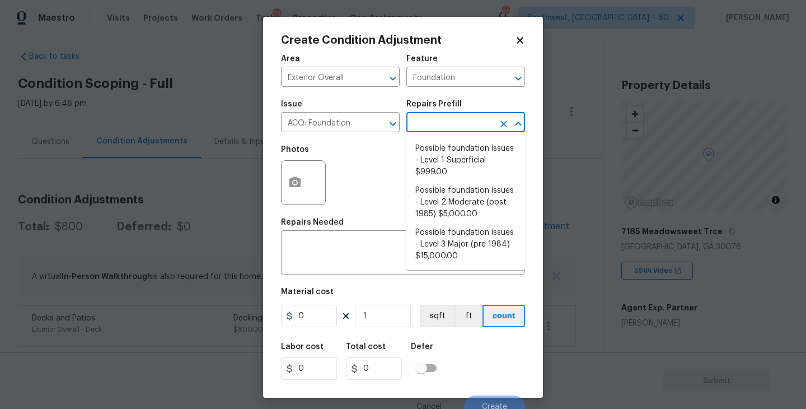
click at [452, 124] on input "text" at bounding box center [449, 123] width 87 height 17
click at [452, 195] on li "Possible foundation issues - Level 2 Moderate (post 1985) $5,000.00" at bounding box center [465, 202] width 119 height 42
type input "Acquisition"
type textarea "Possible foundation issues - Level 2 Moderate: Disclaimer: This is NOT a techni…"
type input "5000"
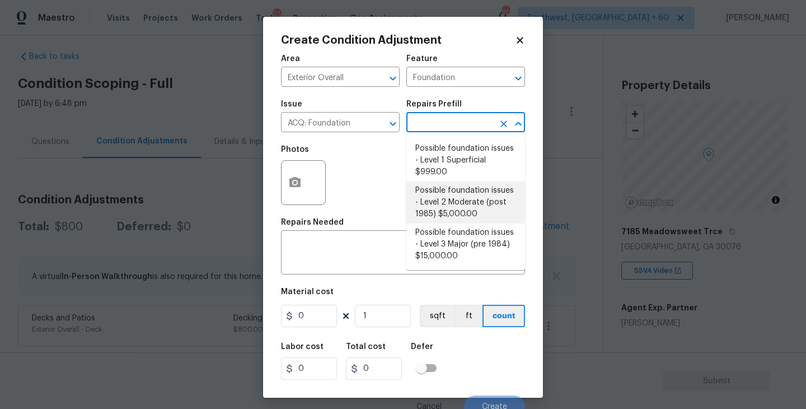
type input "5000"
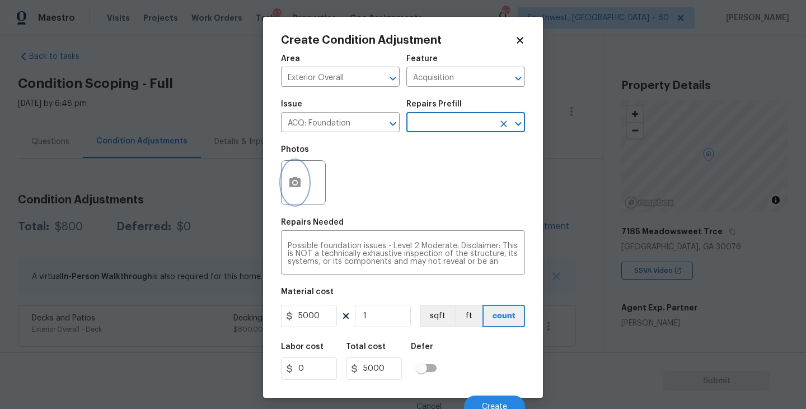
click at [303, 175] on button "button" at bounding box center [295, 183] width 27 height 44
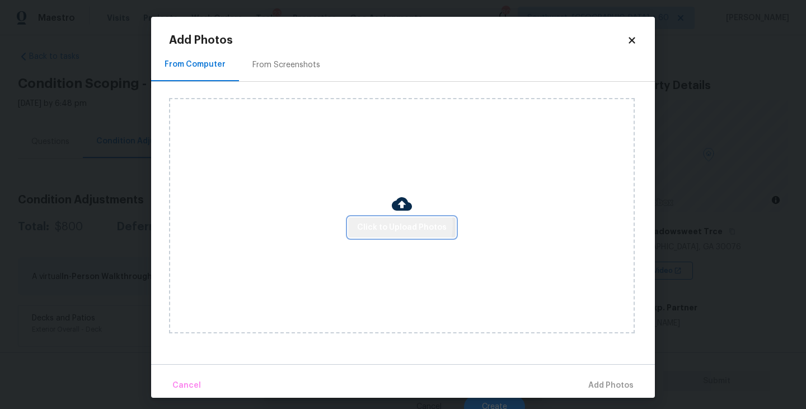
click at [392, 225] on span "Click to Upload Photos" at bounding box center [402, 228] width 90 height 14
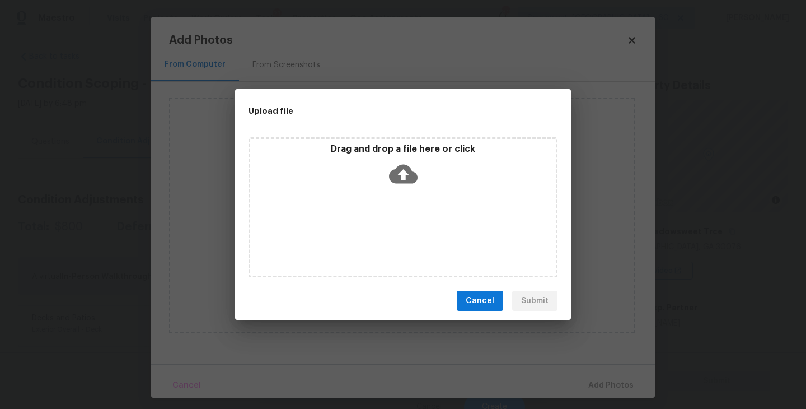
click at [403, 168] on icon at bounding box center [403, 174] width 29 height 29
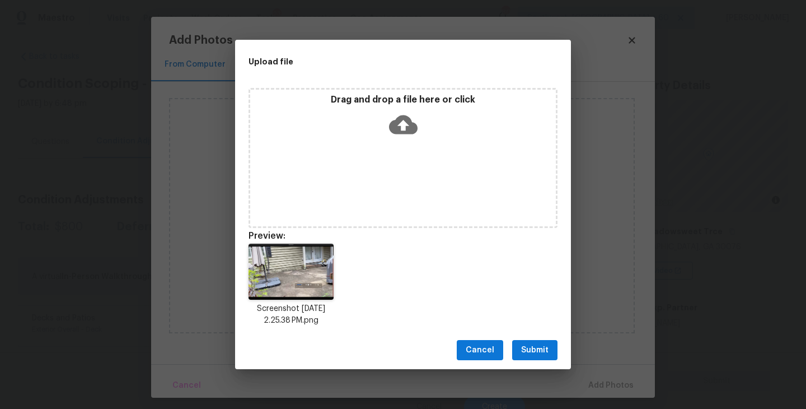
click at [539, 358] on button "Submit" at bounding box center [534, 350] width 45 height 21
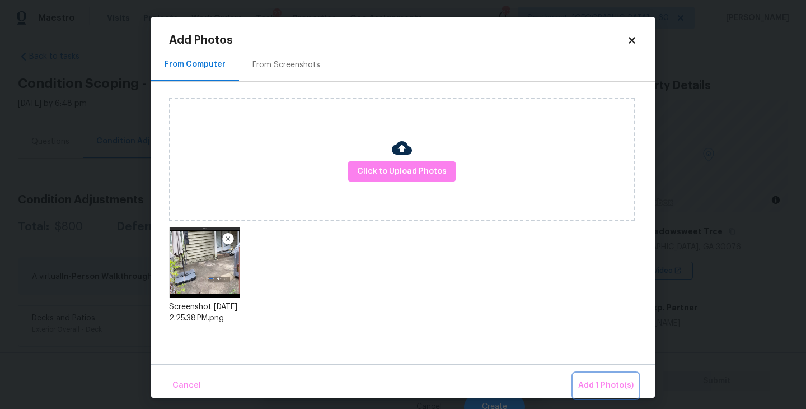
click at [588, 376] on button "Add 1 Photo(s)" at bounding box center [606, 385] width 64 height 24
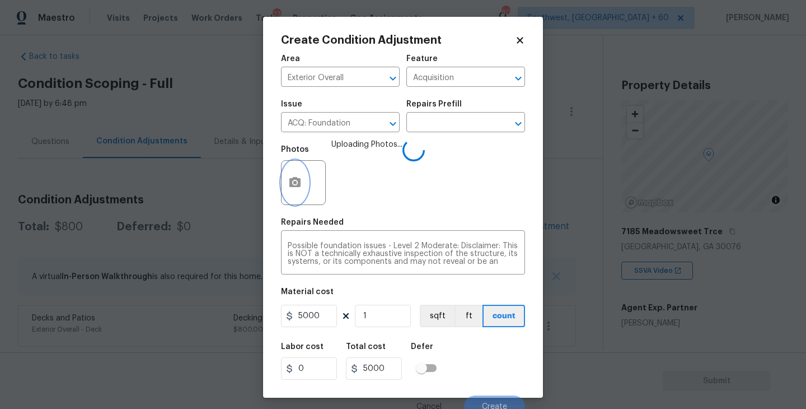
scroll to position [10, 0]
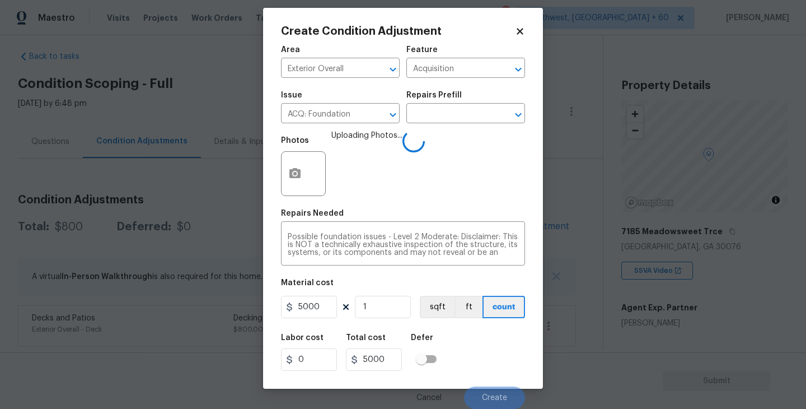
click at [509, 342] on div "Labor cost 0 Total cost 5000 Defer" at bounding box center [403, 352] width 244 height 50
click at [499, 347] on div "Labor cost 0 Total cost 5000 Defer" at bounding box center [403, 352] width 244 height 50
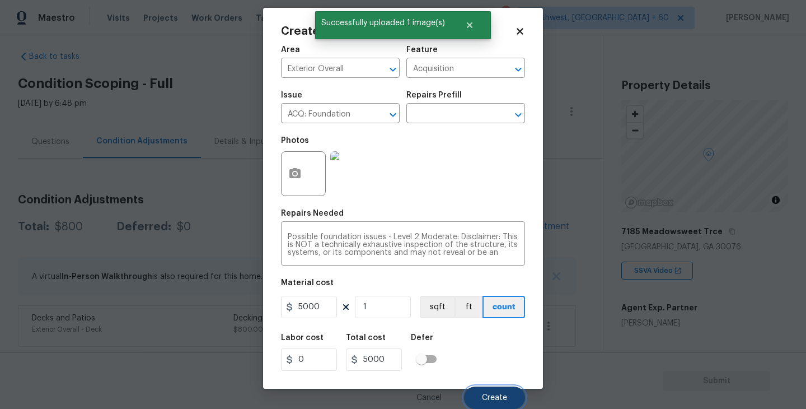
click at [499, 387] on button "Create" at bounding box center [494, 397] width 61 height 22
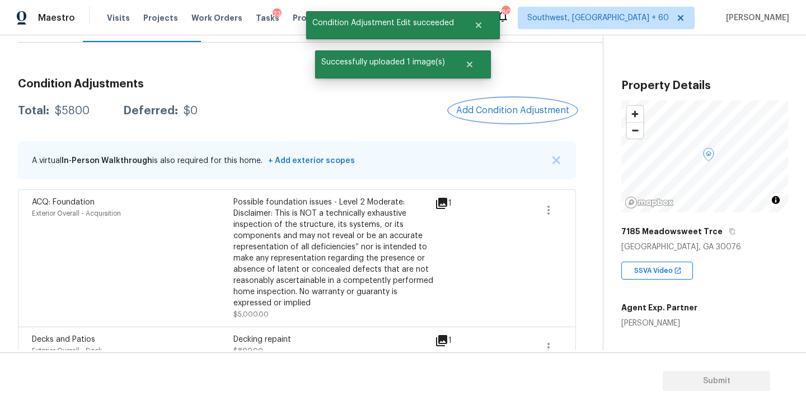
scroll to position [148, 0]
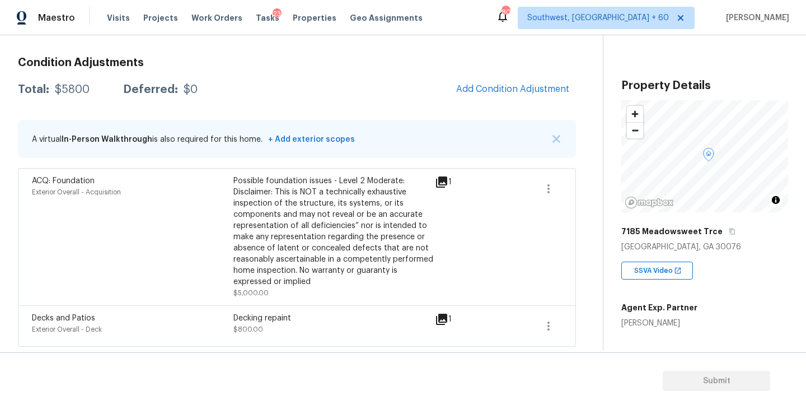
click at [495, 104] on div "Condition Adjustments Total: $5800 Deferred: $0 Add Condition Adjustment A virt…" at bounding box center [297, 197] width 558 height 298
click at [498, 93] on span "Add Condition Adjustment" at bounding box center [512, 89] width 113 height 10
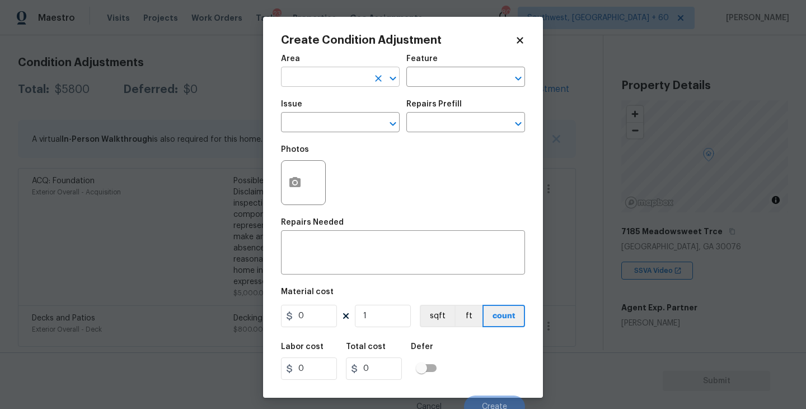
click at [312, 86] on input "text" at bounding box center [324, 77] width 87 height 17
click at [331, 127] on li "Exterior Overall" at bounding box center [340, 122] width 119 height 18
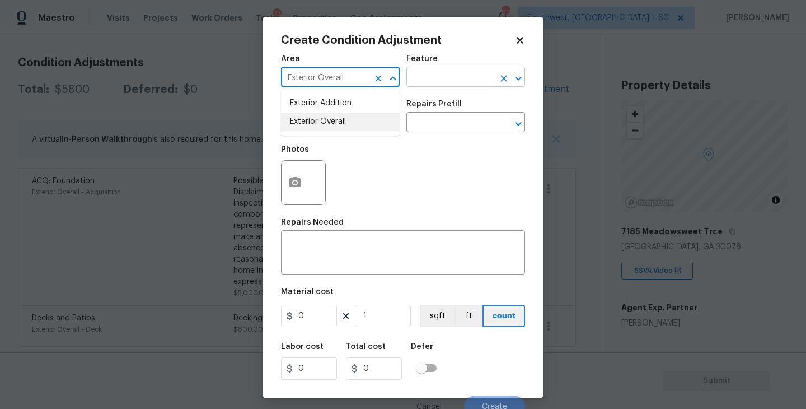
type input "Exterior Overall"
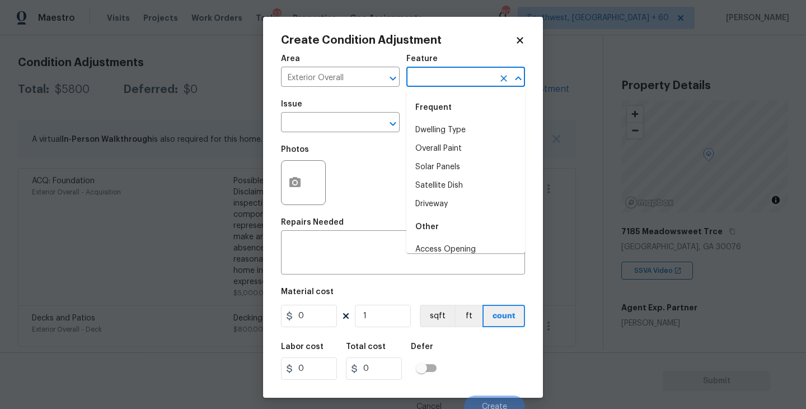
click at [421, 82] on input "text" at bounding box center [449, 77] width 87 height 17
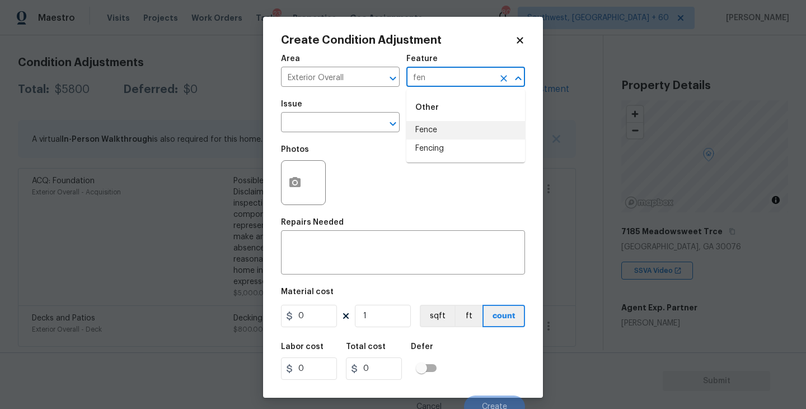
click at [437, 128] on li "Fence" at bounding box center [465, 130] width 119 height 18
type input "Fence"
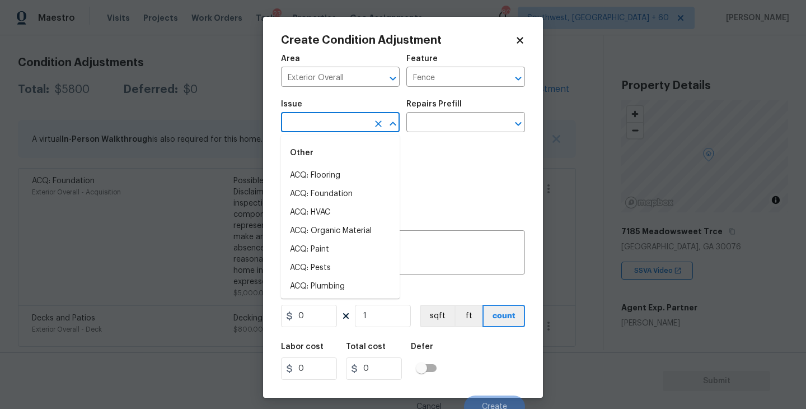
click at [340, 123] on input "text" at bounding box center [324, 123] width 87 height 17
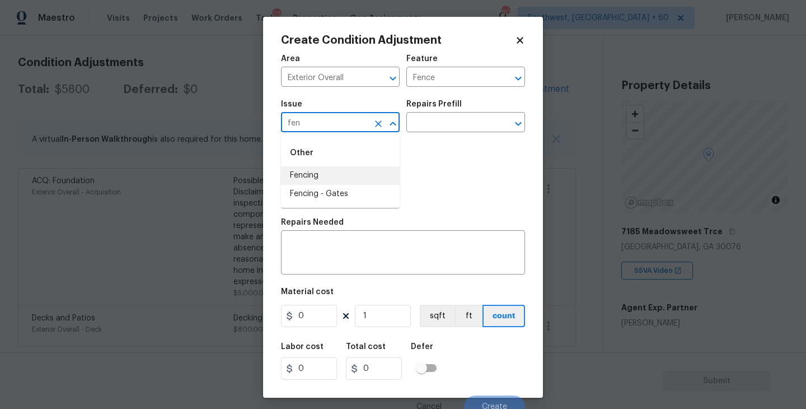
click at [334, 168] on li "Fencing" at bounding box center [340, 175] width 119 height 18
type input "Fencing"
click at [334, 235] on div "x ​" at bounding box center [403, 253] width 244 height 41
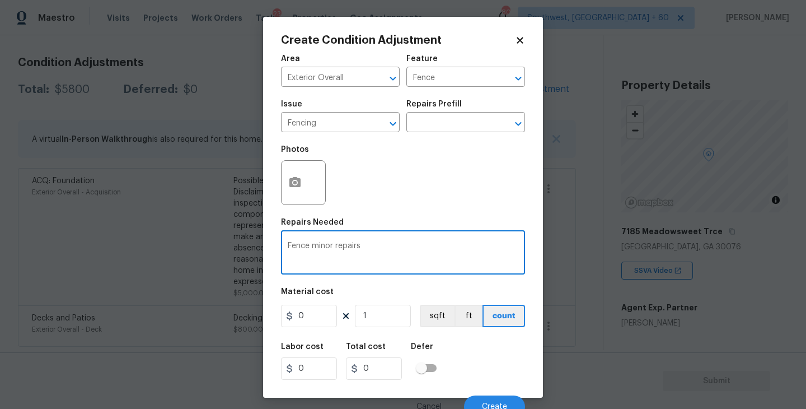
type textarea "Fence minor repairs"
drag, startPoint x: 311, startPoint y: 313, endPoint x: 227, endPoint y: 315, distance: 84.0
click at [227, 315] on div "Create Condition Adjustment Area Exterior Overall ​ Feature Fence ​ Issue Fenci…" at bounding box center [403, 204] width 806 height 409
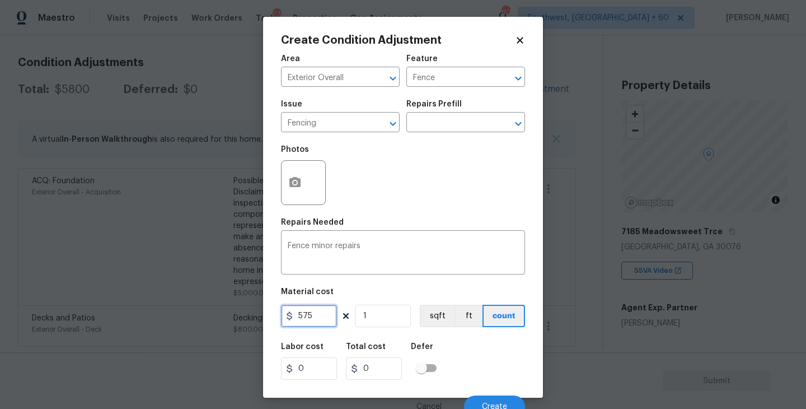
type input "575"
click at [307, 189] on button "button" at bounding box center [295, 183] width 27 height 44
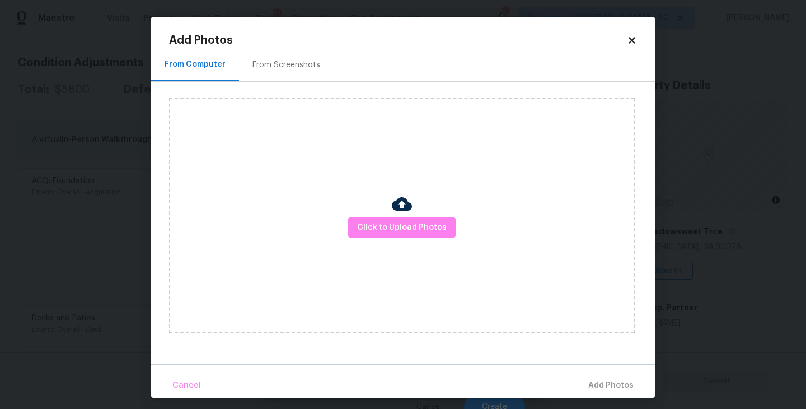
click at [390, 215] on div "Click to Upload Photos" at bounding box center [402, 215] width 466 height 235
click at [395, 221] on span "Click to Upload Photos" at bounding box center [402, 228] width 90 height 14
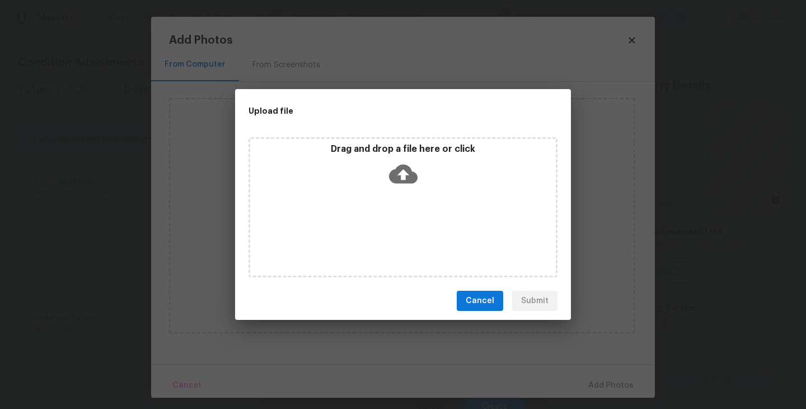
click at [400, 196] on div "Drag and drop a file here or click" at bounding box center [403, 207] width 309 height 140
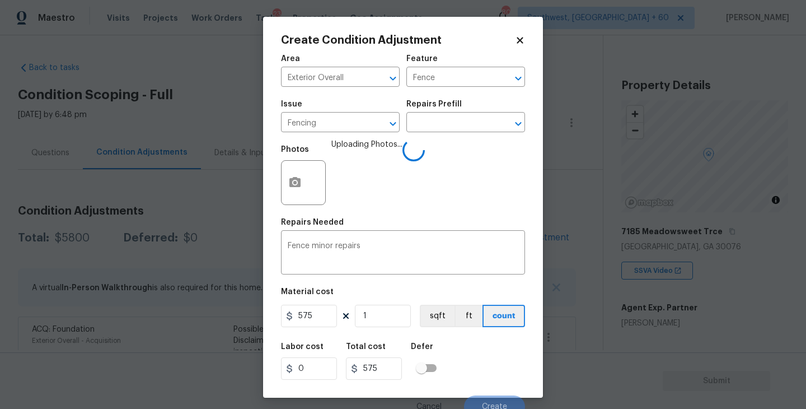
scroll to position [10, 0]
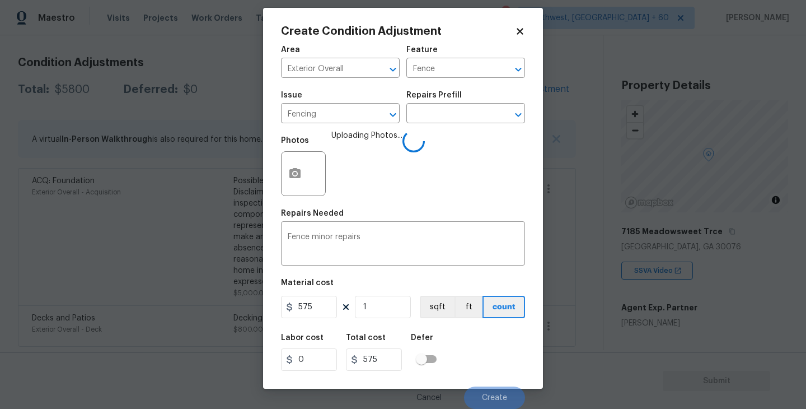
click at [515, 344] on div "Labor cost 0 Total cost 575 Defer" at bounding box center [403, 352] width 244 height 50
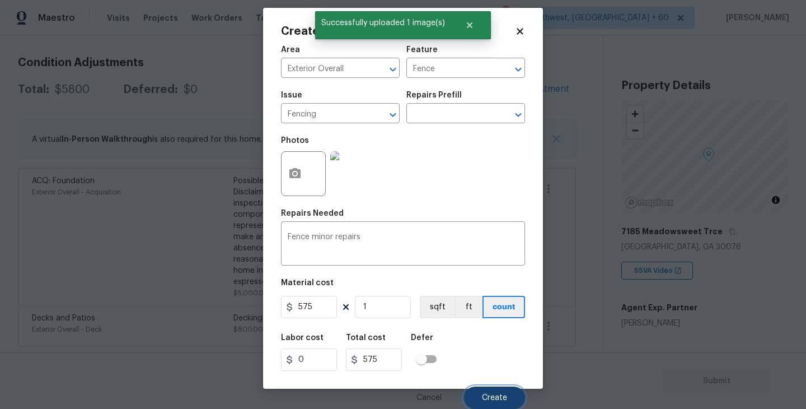
click at [500, 389] on button "Create" at bounding box center [494, 397] width 61 height 22
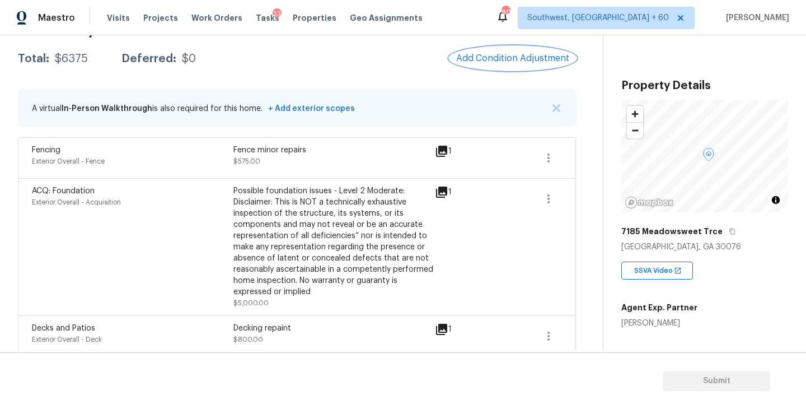
scroll to position [54, 0]
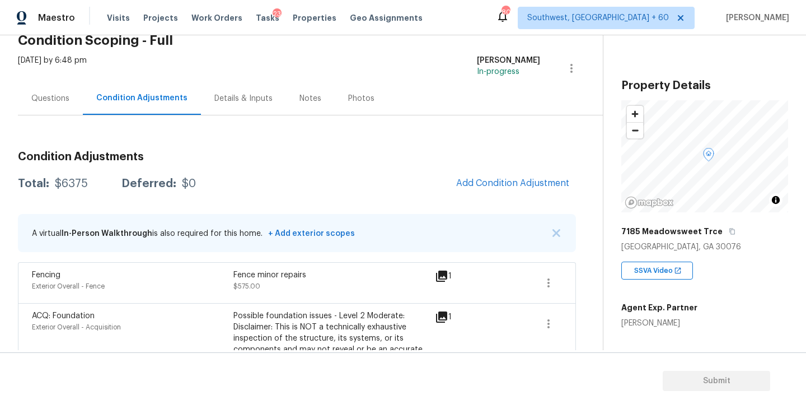
click at [42, 78] on div "[DATE] by 6:48 pm" at bounding box center [52, 68] width 69 height 27
click at [57, 110] on div "Questions" at bounding box center [50, 98] width 65 height 33
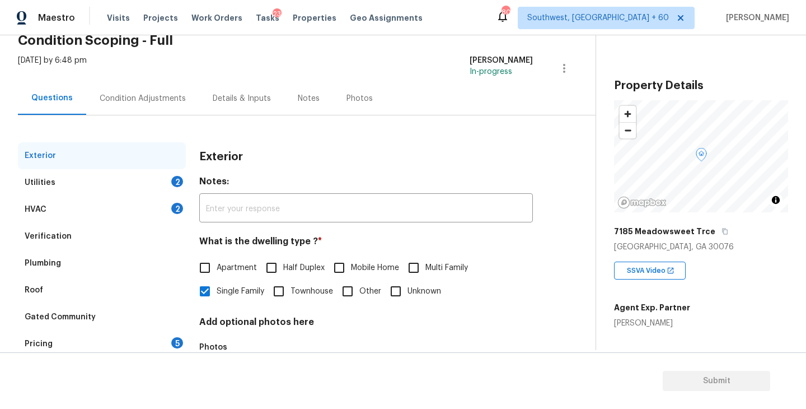
scroll to position [130, 0]
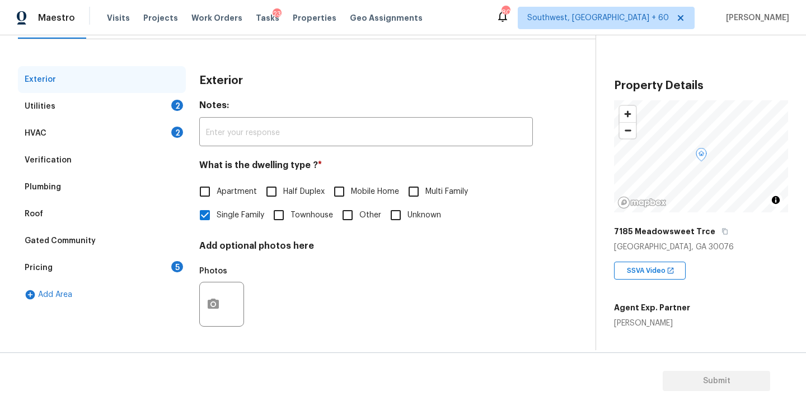
click at [77, 152] on div "Verification" at bounding box center [102, 160] width 168 height 27
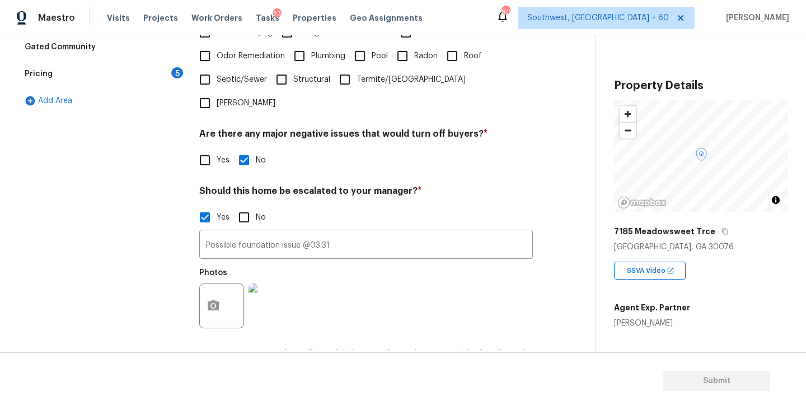
scroll to position [355, 0]
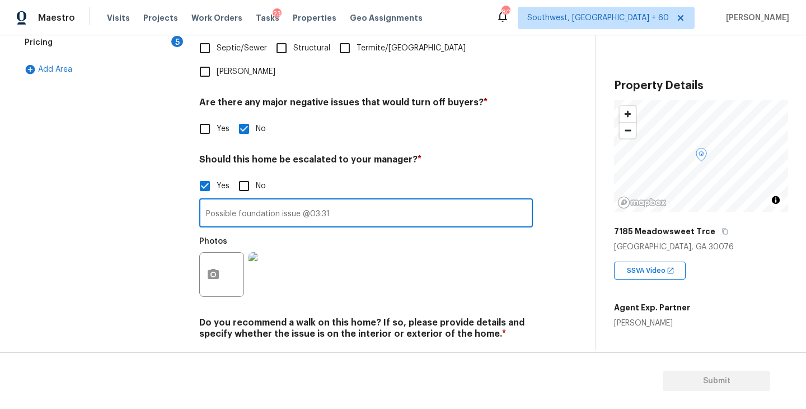
click at [362, 201] on input "Possible foundation issue @03:31" at bounding box center [366, 214] width 334 height 26
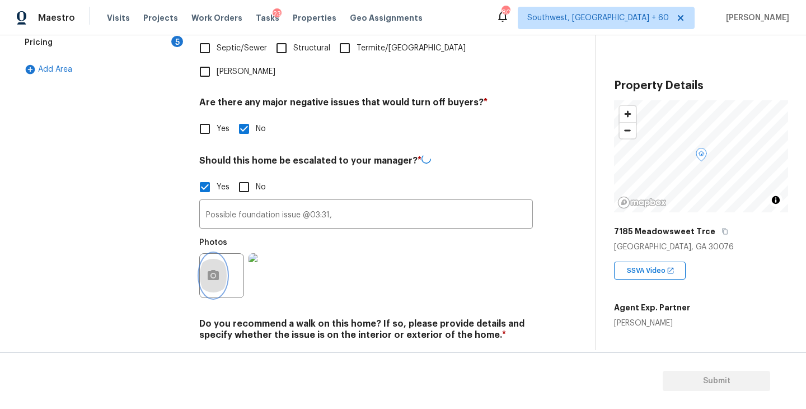
click at [224, 255] on button "button" at bounding box center [213, 276] width 27 height 44
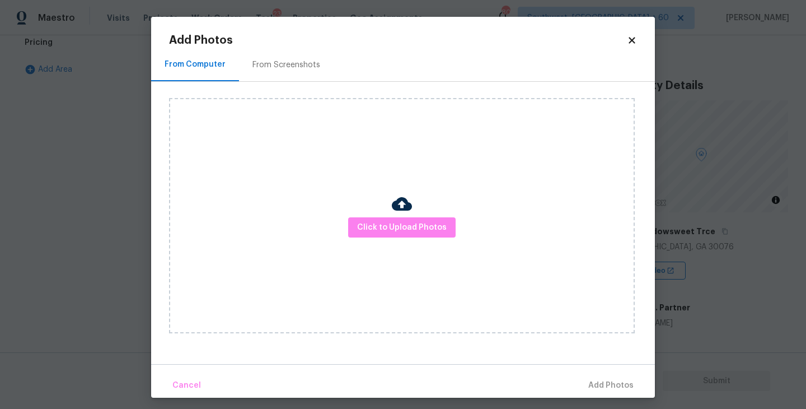
click at [406, 239] on div "Click to Upload Photos" at bounding box center [402, 215] width 466 height 235
click at [414, 227] on span "Click to Upload Photos" at bounding box center [402, 228] width 90 height 14
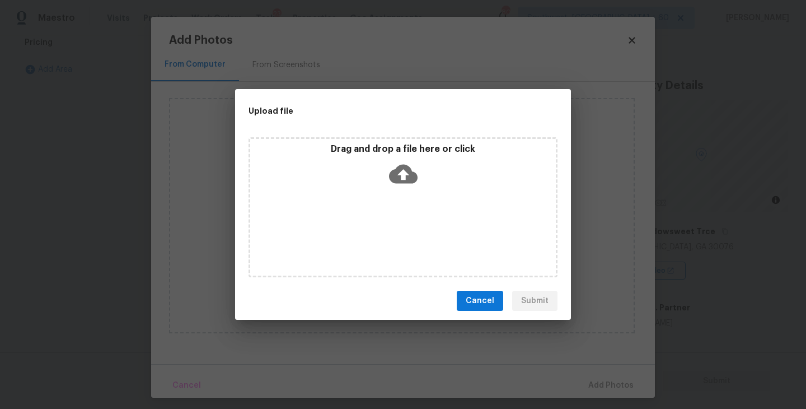
click at [414, 207] on div "Drag and drop a file here or click" at bounding box center [403, 207] width 309 height 140
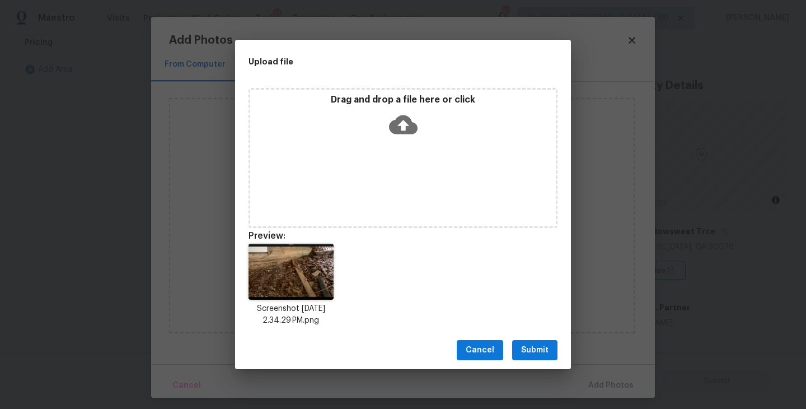
click at [539, 347] on span "Submit" at bounding box center [534, 350] width 27 height 14
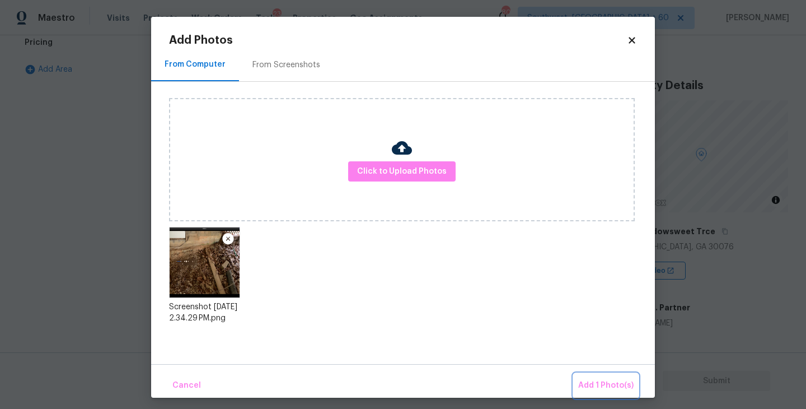
click at [579, 376] on button "Add 1 Photo(s)" at bounding box center [606, 385] width 64 height 24
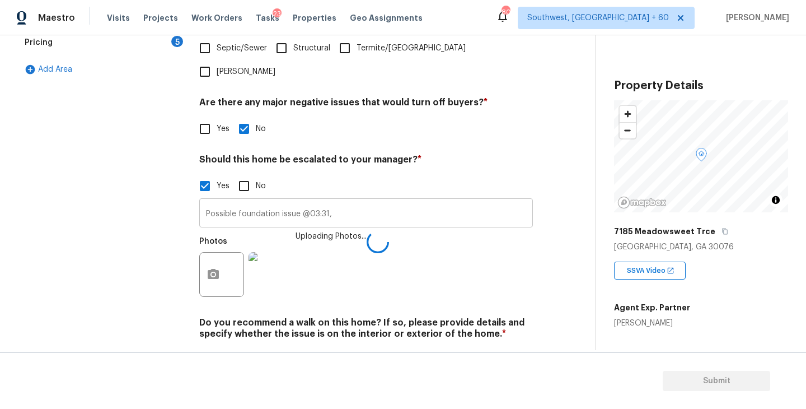
click at [392, 201] on input "Possible foundation issue @03:31," at bounding box center [366, 214] width 334 height 26
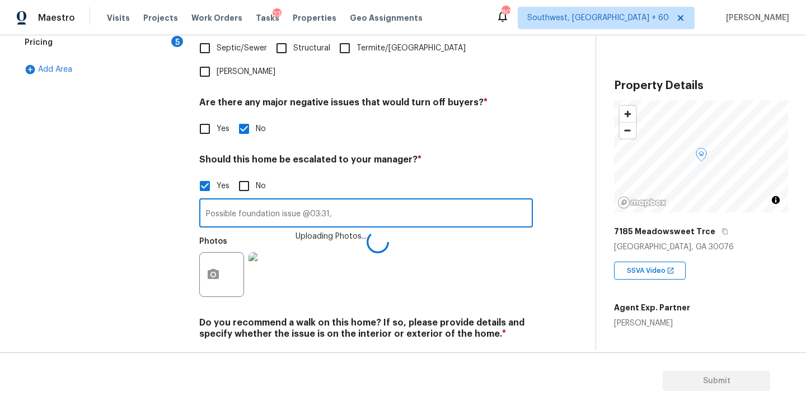
click at [383, 201] on input "Possible foundation issue @03:31," at bounding box center [366, 214] width 334 height 26
type input "Possible foundation issue @03:31, 05:31"
click at [470, 244] on div "Photos Uploading Photos..." at bounding box center [366, 267] width 334 height 73
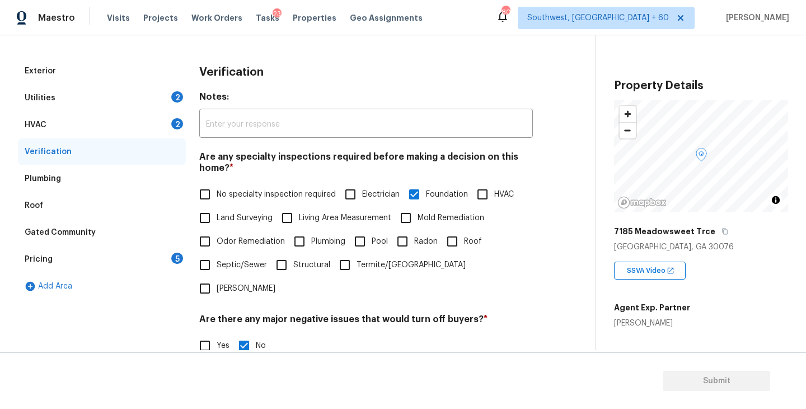
scroll to position [77, 0]
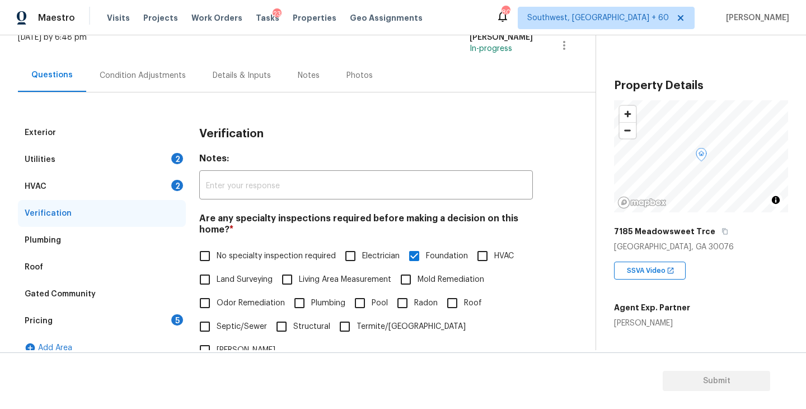
click at [150, 85] on div "Condition Adjustments" at bounding box center [142, 75] width 113 height 33
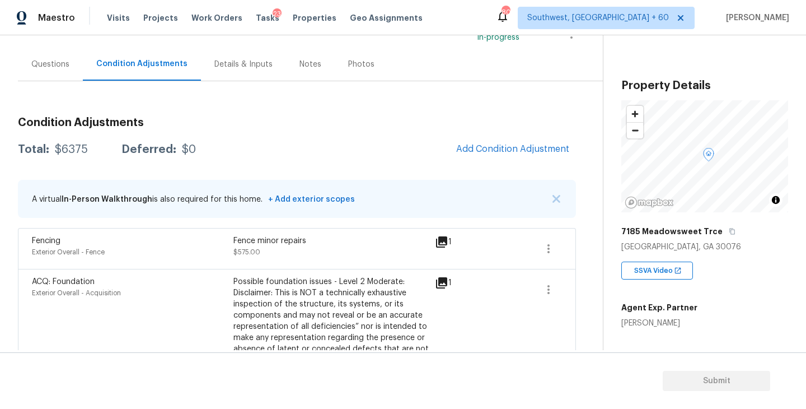
scroll to position [132, 0]
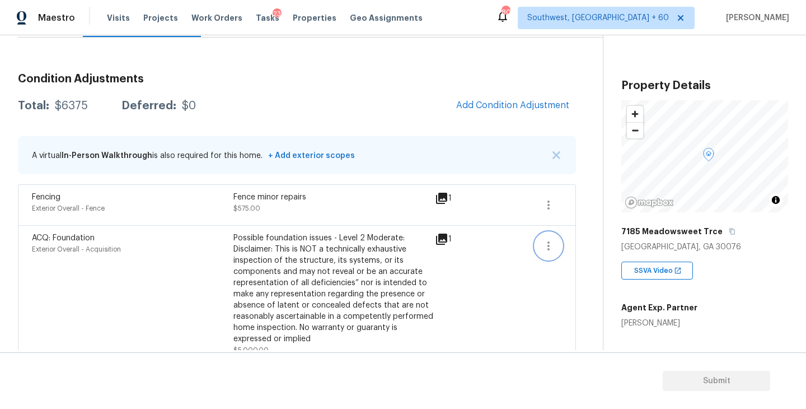
click at [550, 247] on icon "button" at bounding box center [548, 245] width 13 height 13
click at [591, 242] on div "Edit" at bounding box center [612, 243] width 87 height 11
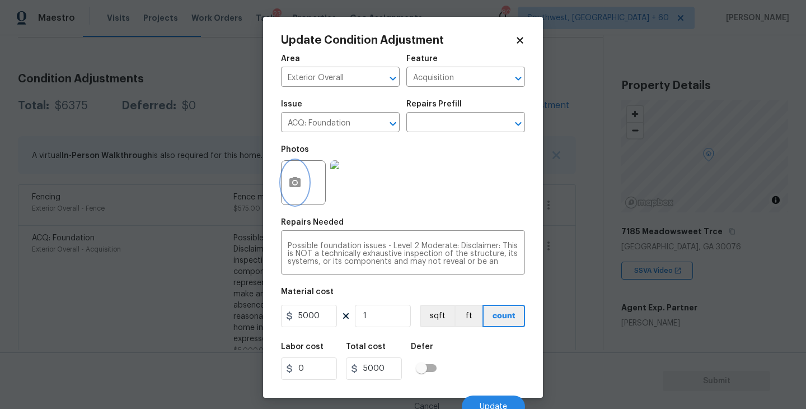
click at [293, 171] on button "button" at bounding box center [295, 183] width 27 height 44
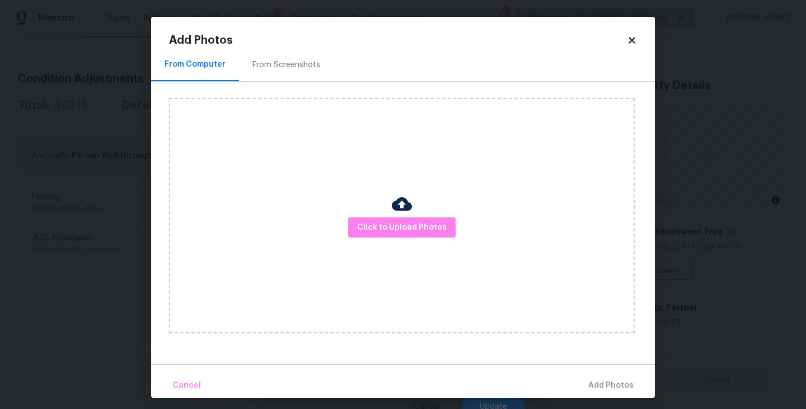
click at [397, 213] on img at bounding box center [402, 204] width 20 height 20
click at [404, 174] on div "Click to Upload Photos" at bounding box center [402, 215] width 466 height 235
click at [400, 226] on span "Click to Upload Photos" at bounding box center [402, 228] width 90 height 14
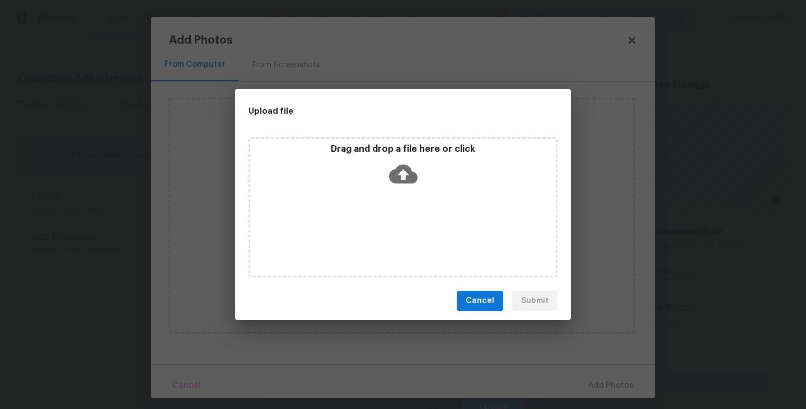
click at [413, 174] on icon at bounding box center [403, 174] width 29 height 19
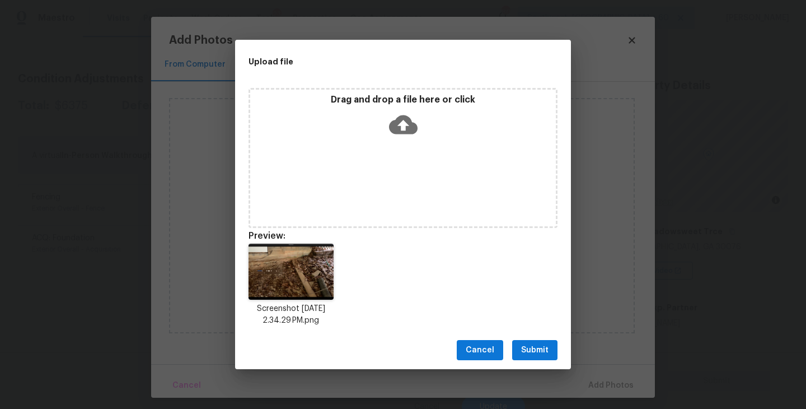
click at [544, 347] on span "Submit" at bounding box center [534, 350] width 27 height 14
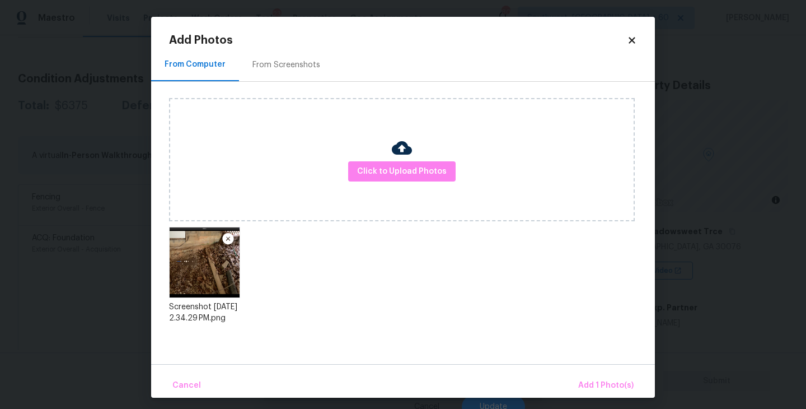
click at [575, 364] on div "Cancel Add 1 Photo(s)" at bounding box center [403, 381] width 504 height 34
click at [576, 368] on div "Cancel Add 1 Photo(s)" at bounding box center [403, 381] width 504 height 34
click at [583, 373] on button "Add 1 Photo(s)" at bounding box center [606, 385] width 64 height 24
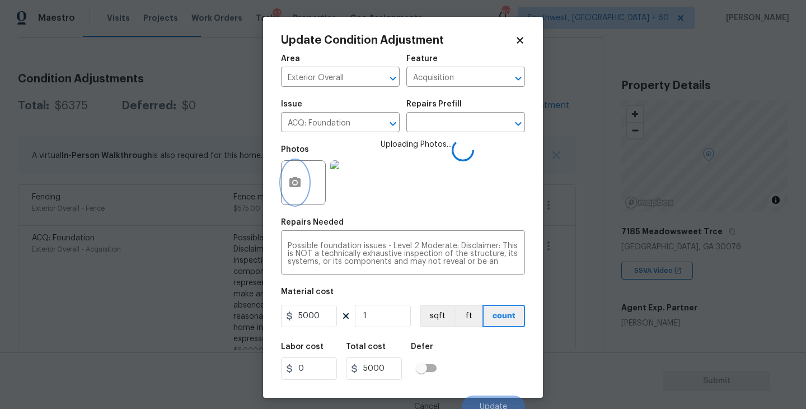
scroll to position [10, 0]
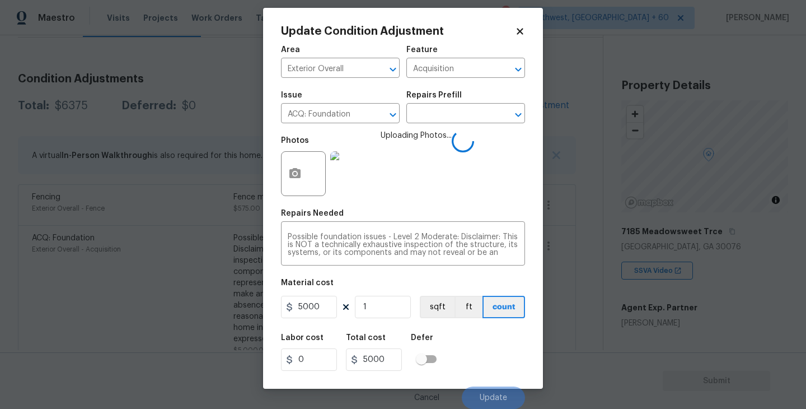
click at [504, 331] on div "Labor cost 0 Total cost 5000 Defer" at bounding box center [403, 352] width 244 height 50
click at [497, 336] on div "Labor cost 0 Total cost 5000 Defer" at bounding box center [403, 352] width 244 height 50
click at [498, 344] on div "Labor cost 0 Total cost 5000 Defer" at bounding box center [403, 352] width 244 height 50
click at [465, 344] on div "Labor cost 0 Total cost 5000 Defer" at bounding box center [403, 352] width 244 height 50
click at [483, 391] on button "Update" at bounding box center [493, 397] width 63 height 22
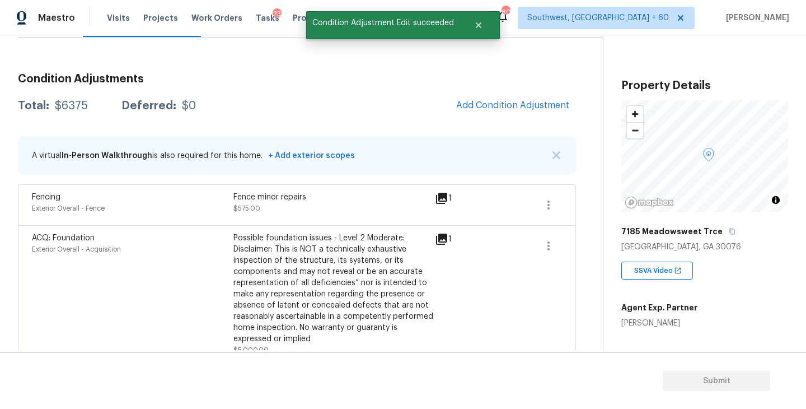
scroll to position [0, 0]
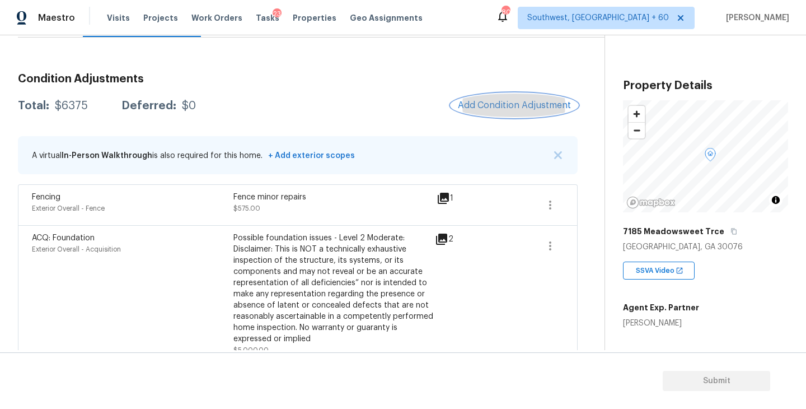
click at [498, 102] on span "Add Condition Adjustment" at bounding box center [514, 105] width 113 height 10
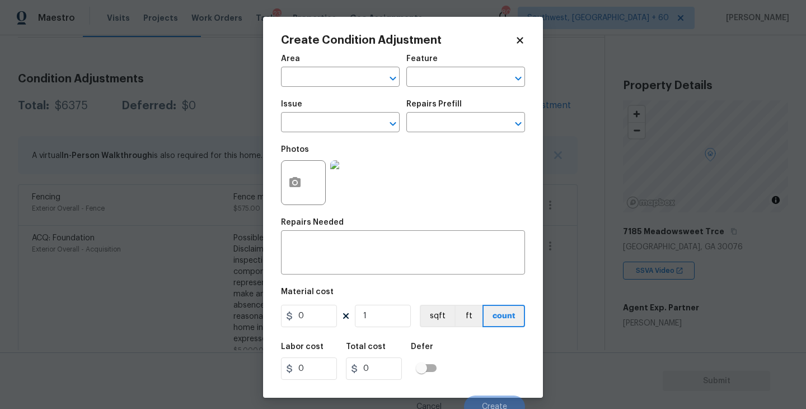
click at [310, 64] on div "Area" at bounding box center [340, 62] width 119 height 15
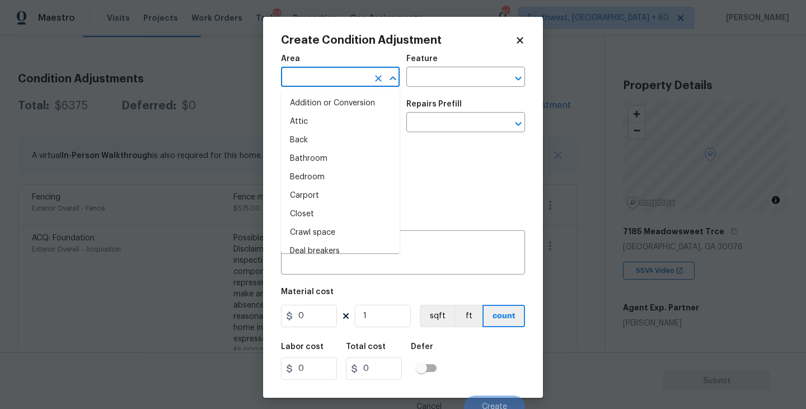
click at [285, 82] on input "text" at bounding box center [324, 77] width 87 height 17
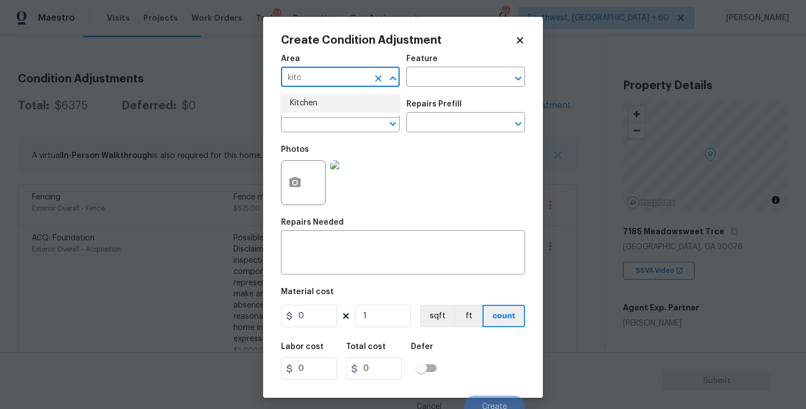
click at [319, 102] on li "Kitchen" at bounding box center [340, 103] width 119 height 18
type input "Kitchen"
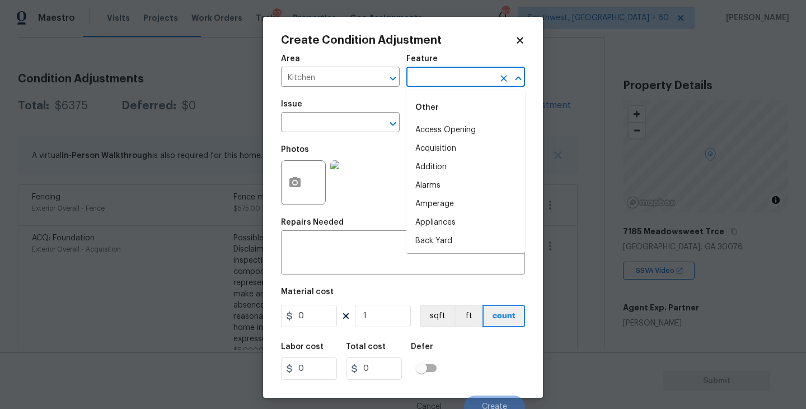
click at [416, 86] on input "text" at bounding box center [449, 77] width 87 height 17
click at [422, 129] on li "Cabinets" at bounding box center [465, 130] width 119 height 18
type input "Cabinets"
click at [351, 128] on input "text" at bounding box center [324, 123] width 87 height 17
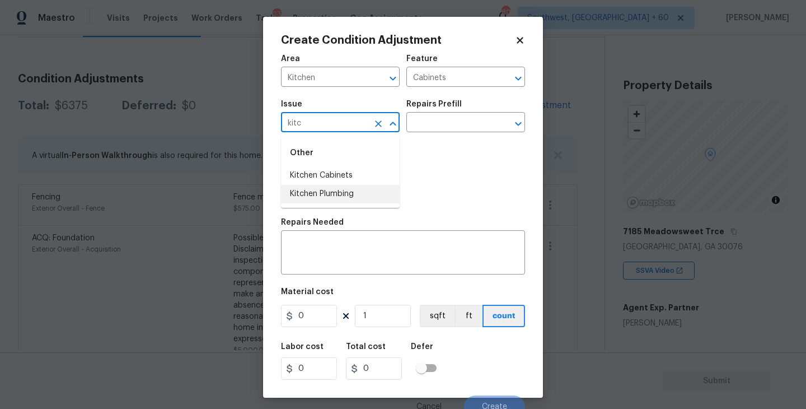
click at [353, 173] on li "Kitchen Cabinets" at bounding box center [340, 175] width 119 height 18
type input "Kitchen Cabinets"
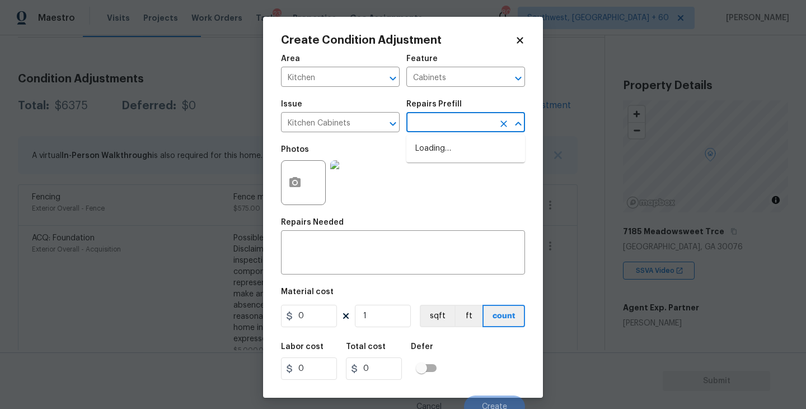
click at [451, 118] on input "text" at bounding box center [449, 123] width 87 height 17
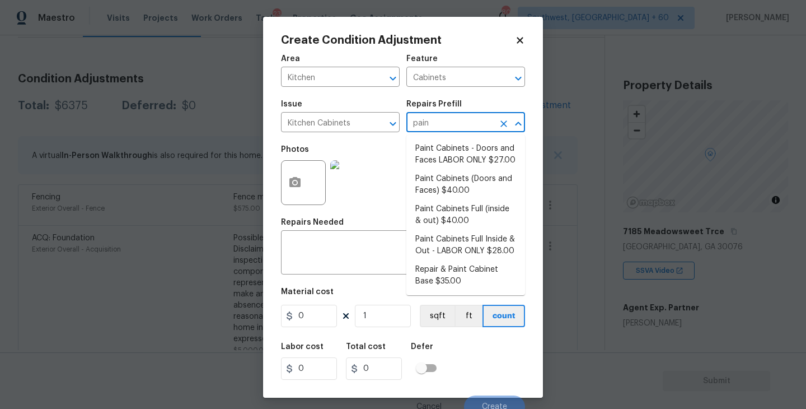
type input "paint"
click at [462, 216] on li "Paint Cabinets Full (inside & out) $40.00" at bounding box center [465, 215] width 119 height 30
type textarea "Prep, sand, mask and apply 2 coats of paint to the kitchen cabinet doors, inter…"
type input "40"
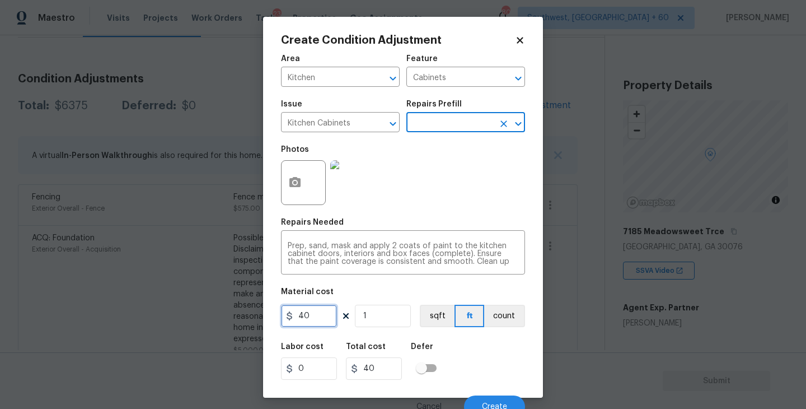
drag, startPoint x: 315, startPoint y: 319, endPoint x: 228, endPoint y: 316, distance: 86.8
click at [228, 316] on div "Create Condition Adjustment Area Kitchen ​ Feature Cabinets ​ Issue Kitchen Cab…" at bounding box center [403, 204] width 806 height 409
type input "1200"
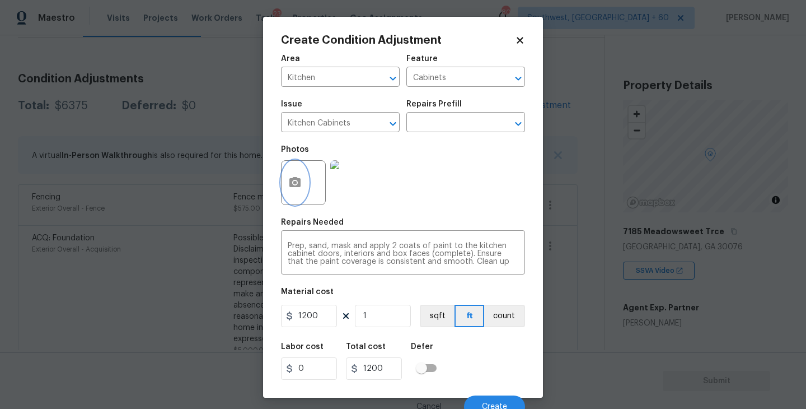
click at [305, 194] on button "button" at bounding box center [295, 183] width 27 height 44
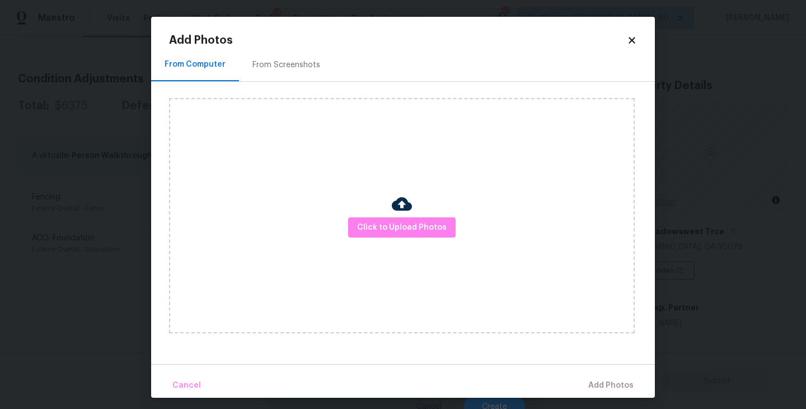
click at [409, 238] on div "Click to Upload Photos" at bounding box center [402, 215] width 466 height 235
click at [409, 208] on img at bounding box center [402, 204] width 20 height 20
click at [402, 223] on span "Click to Upload Photos" at bounding box center [402, 228] width 90 height 14
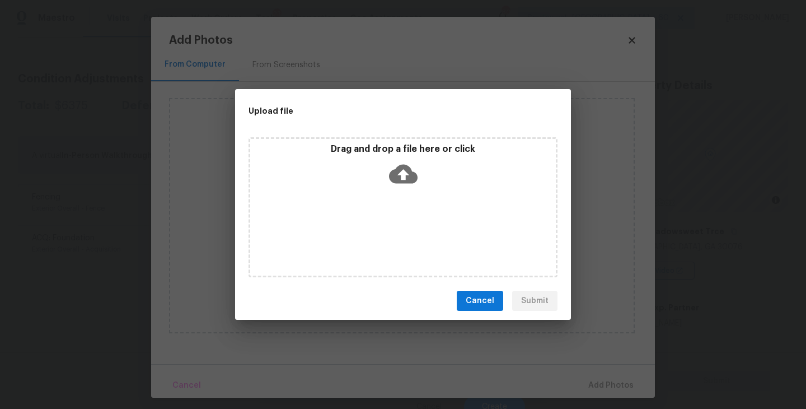
click at [402, 197] on div "Drag and drop a file here or click" at bounding box center [403, 207] width 309 height 140
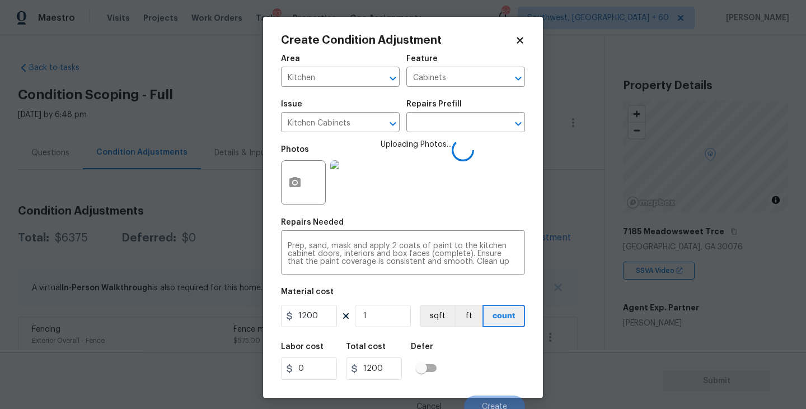
scroll to position [10, 0]
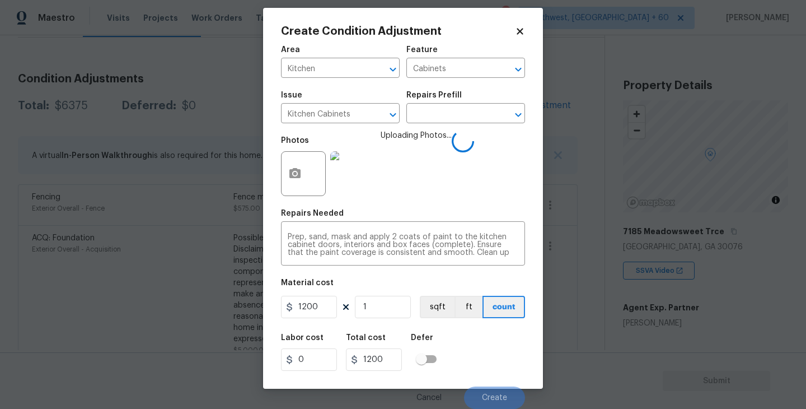
click at [485, 347] on div "Labor cost 0 Total cost 1200 Defer" at bounding box center [403, 352] width 244 height 50
click at [489, 363] on div "Labor cost 0 Total cost 1200 Defer" at bounding box center [403, 352] width 244 height 50
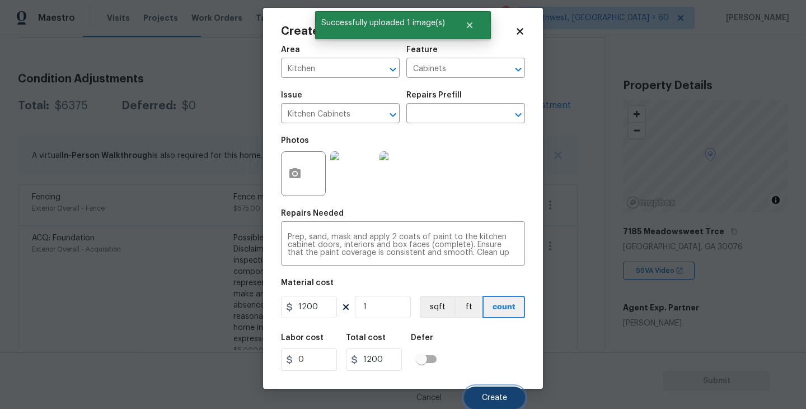
click at [495, 397] on span "Create" at bounding box center [494, 398] width 25 height 8
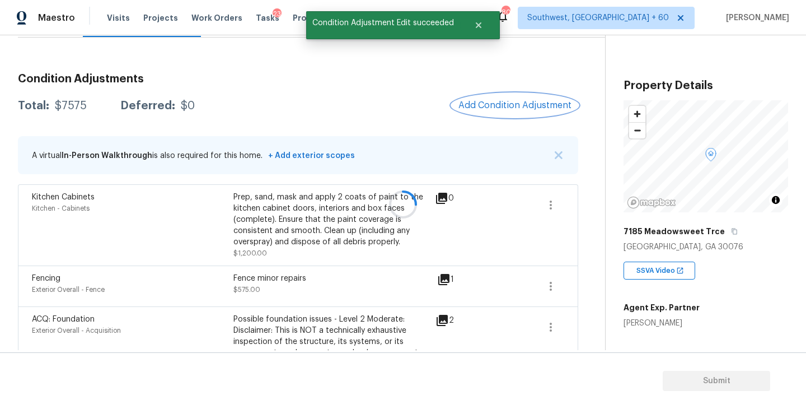
scroll to position [0, 0]
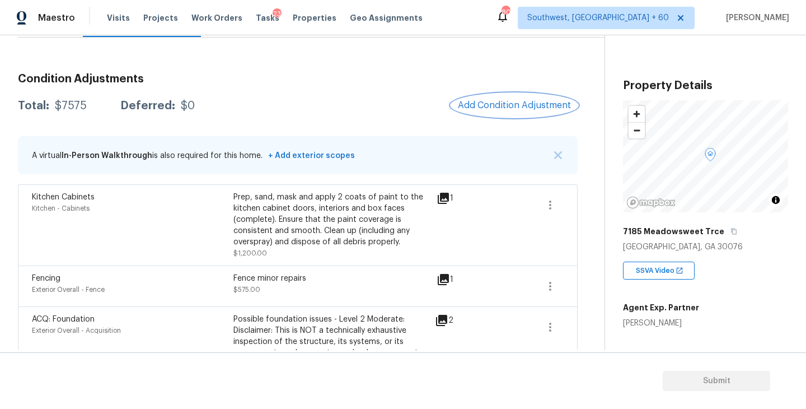
click at [502, 105] on span "Add Condition Adjustment" at bounding box center [514, 105] width 113 height 10
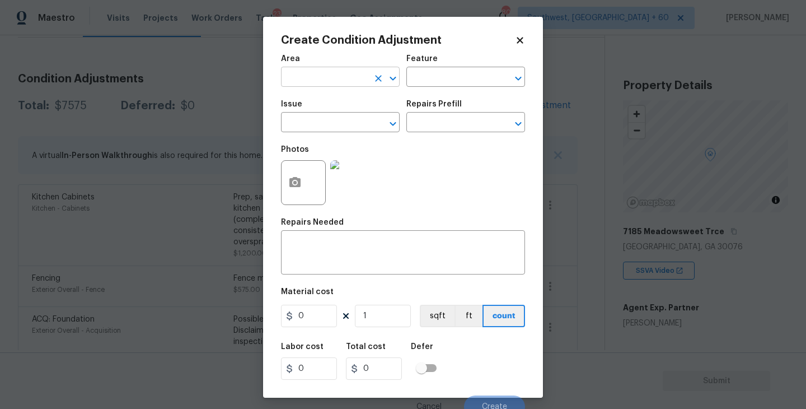
click at [330, 85] on input "text" at bounding box center [324, 77] width 87 height 17
click at [334, 124] on li "Exterior Overall" at bounding box center [340, 122] width 119 height 18
type input "Exterior Overall"
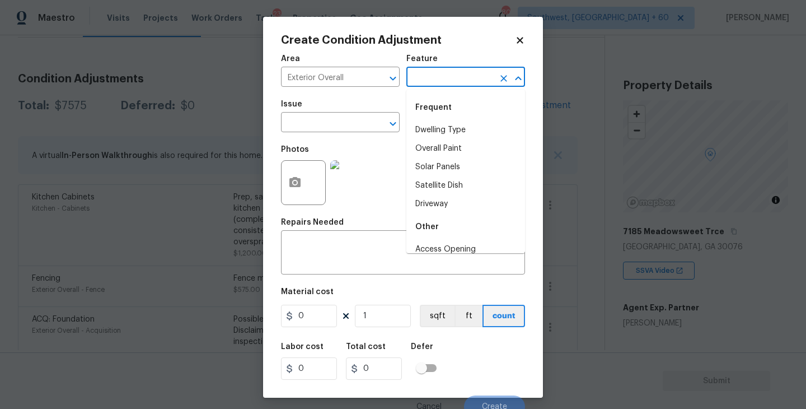
click at [448, 82] on input "text" at bounding box center [449, 77] width 87 height 17
type input "p"
click at [378, 79] on icon "Clear" at bounding box center [378, 78] width 11 height 11
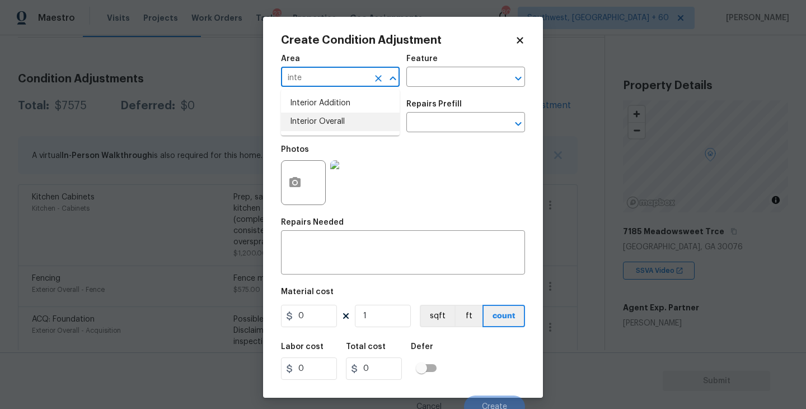
click at [374, 120] on li "Interior Overall" at bounding box center [340, 122] width 119 height 18
type input "Interior Overall"
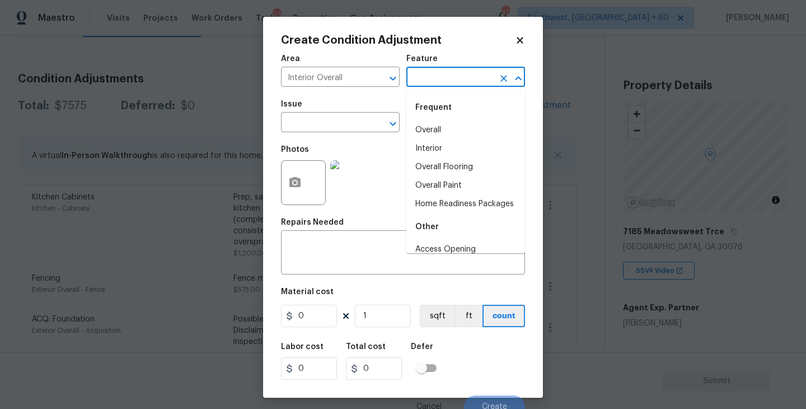
click at [449, 76] on input "text" at bounding box center [449, 77] width 87 height 17
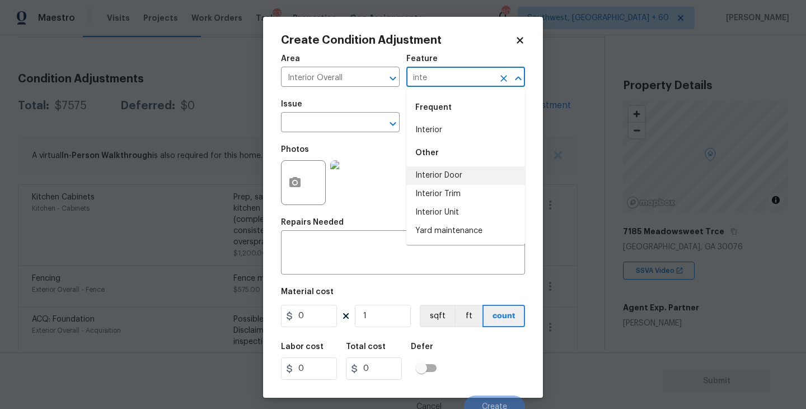
click at [442, 173] on li "Interior Door" at bounding box center [465, 175] width 119 height 18
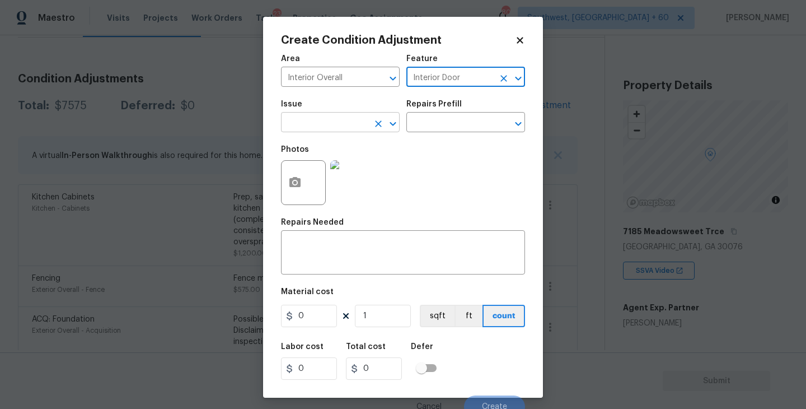
type input "Interior Door"
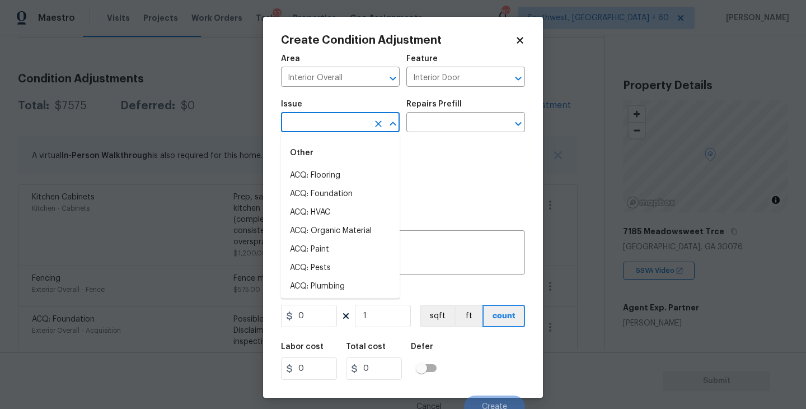
click at [358, 132] on input "text" at bounding box center [324, 123] width 87 height 17
click at [423, 263] on textarea at bounding box center [403, 254] width 231 height 24
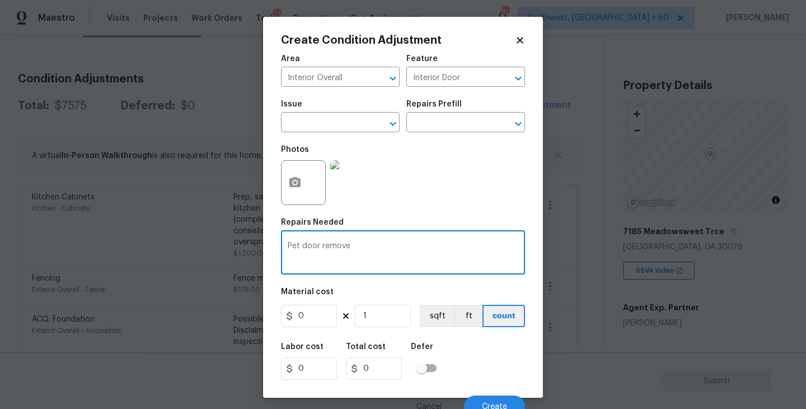
type textarea "Pet door remove"
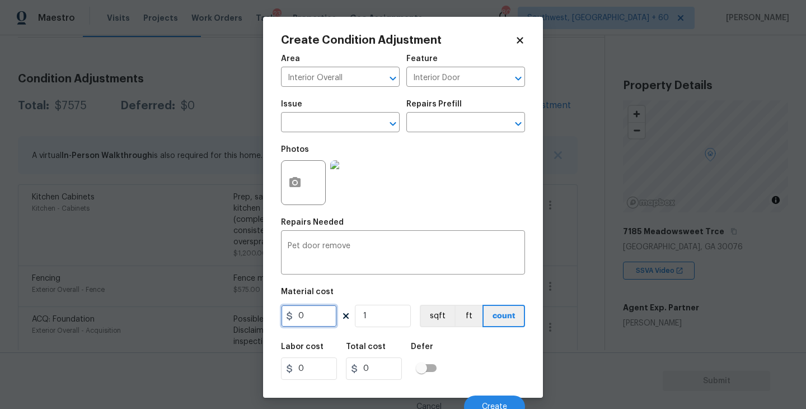
drag, startPoint x: 318, startPoint y: 308, endPoint x: 289, endPoint y: 308, distance: 29.1
click at [289, 308] on input "0" at bounding box center [309, 316] width 56 height 22
type input "250"
click at [291, 177] on icon "button" at bounding box center [294, 182] width 13 height 13
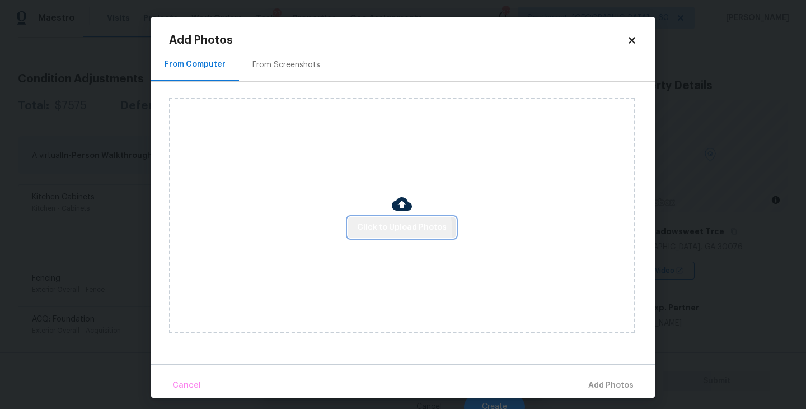
click at [382, 230] on span "Click to Upload Photos" at bounding box center [402, 228] width 90 height 14
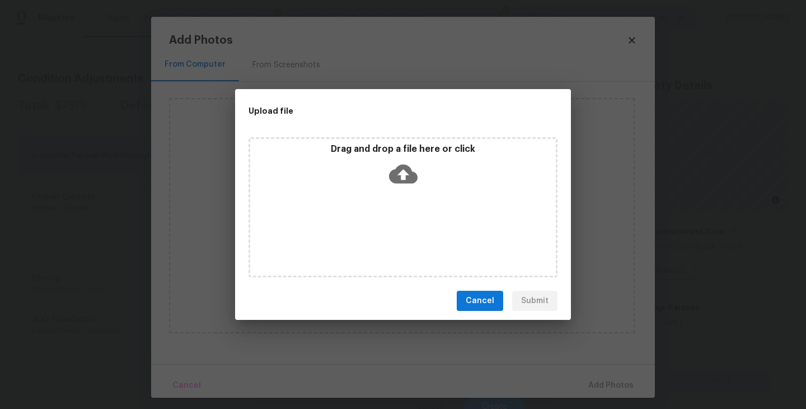
click at [408, 191] on div "Drag and drop a file here or click" at bounding box center [403, 207] width 309 height 140
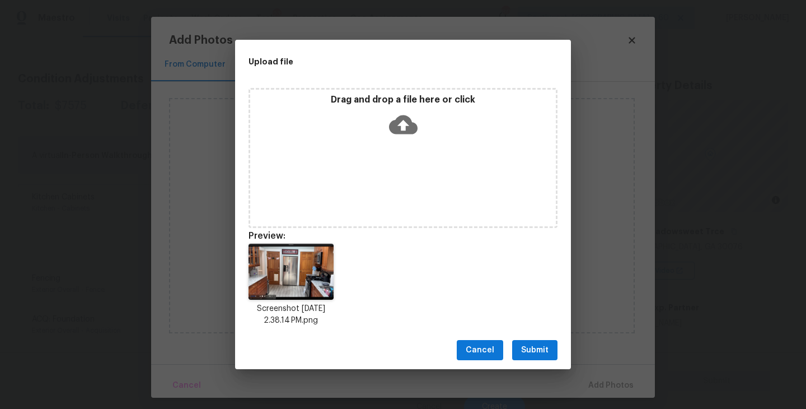
click at [534, 341] on button "Submit" at bounding box center [534, 350] width 45 height 21
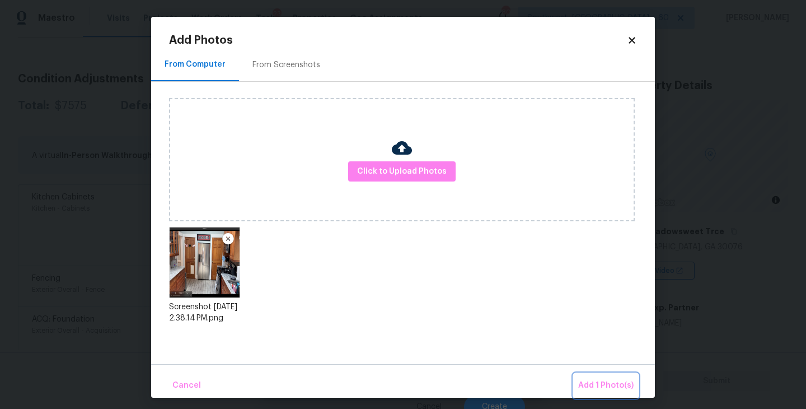
click at [579, 382] on button "Add 1 Photo(s)" at bounding box center [606, 385] width 64 height 24
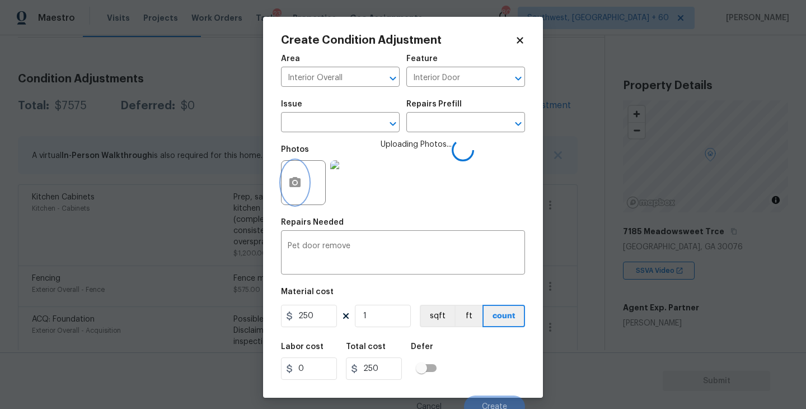
scroll to position [10, 0]
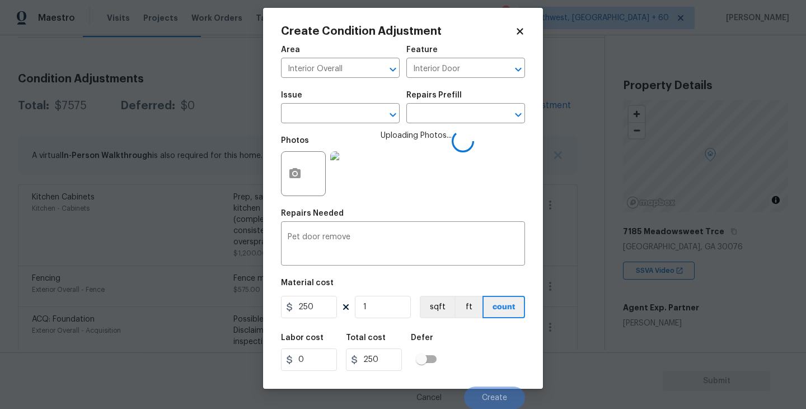
click at [479, 335] on div "Labor cost 0 Total cost 250 Defer" at bounding box center [403, 352] width 244 height 50
click at [481, 340] on div "Labor cost 0 Total cost 250 Defer" at bounding box center [403, 352] width 244 height 50
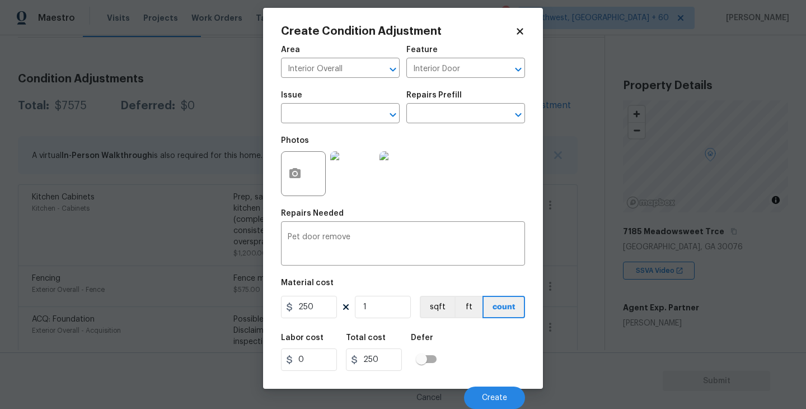
click at [481, 340] on div "Labor cost 0 Total cost 250 Defer" at bounding box center [403, 352] width 244 height 50
click at [498, 395] on span "Create" at bounding box center [494, 398] width 25 height 8
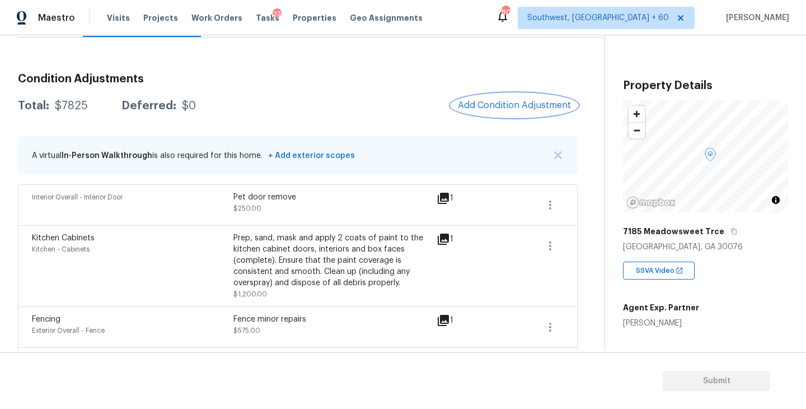
scroll to position [64, 0]
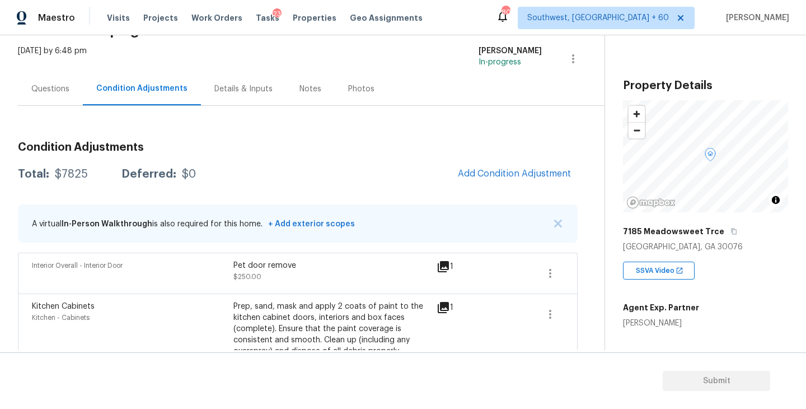
click at [55, 101] on div "Questions" at bounding box center [50, 88] width 65 height 33
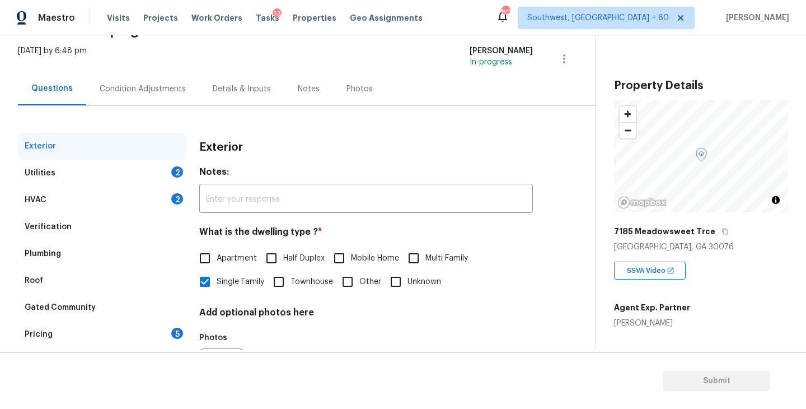
click at [64, 224] on div "Verification" at bounding box center [48, 226] width 47 height 11
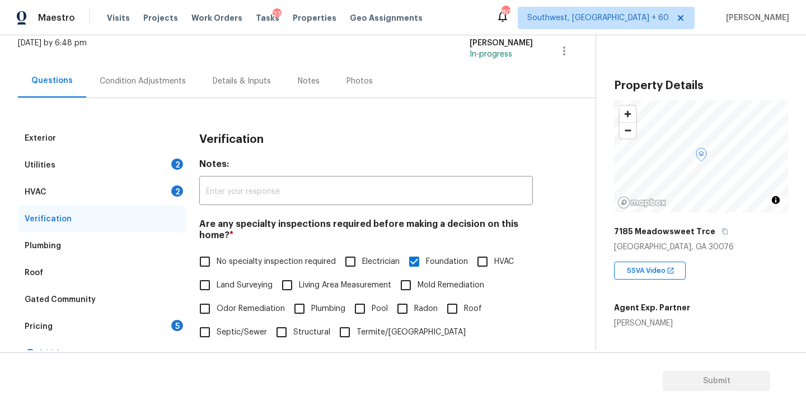
scroll to position [153, 0]
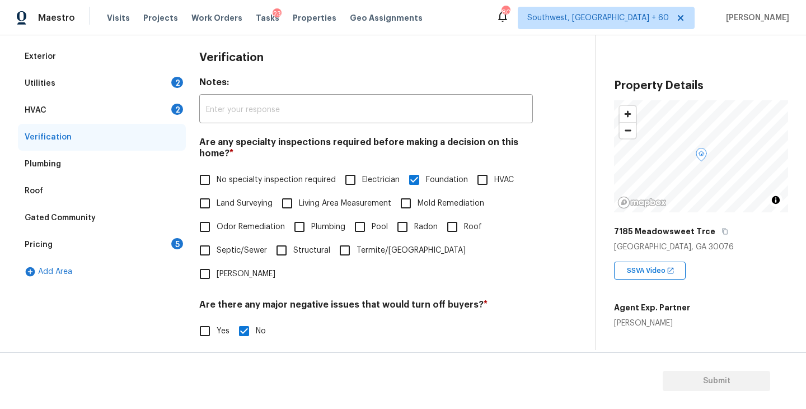
click at [96, 244] on div "Pricing 5" at bounding box center [102, 244] width 168 height 27
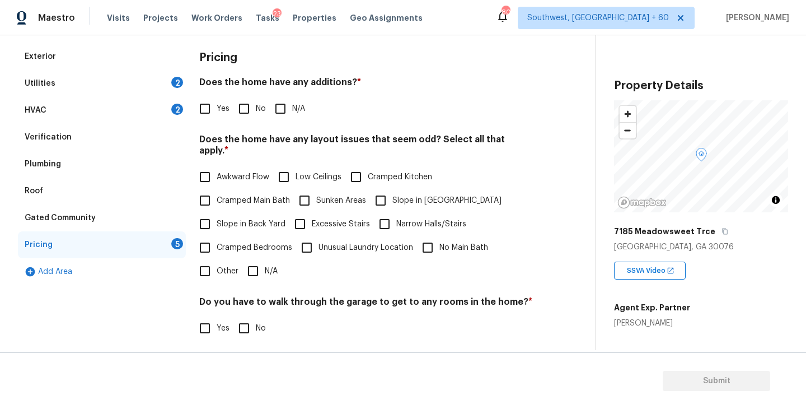
click at [209, 123] on div "Pricing Does the home have any additions? * Yes No N/A Does the home have any l…" at bounding box center [366, 255] width 334 height 424
click at [209, 118] on input "Yes" at bounding box center [205, 109] width 24 height 24
checkbox input "true"
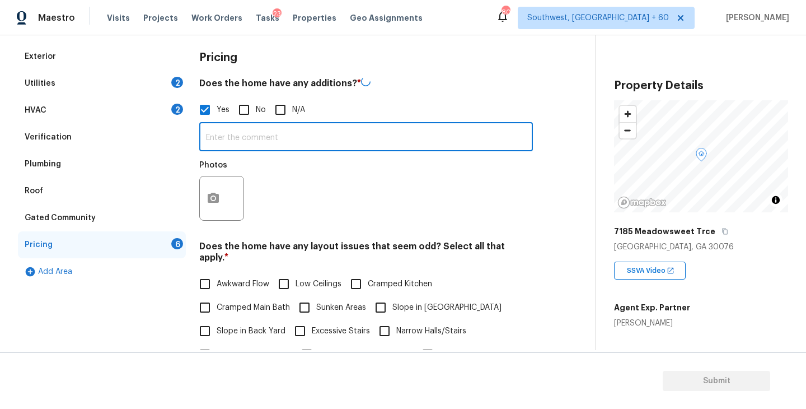
click at [244, 151] on input "text" at bounding box center [366, 138] width 334 height 26
type input "Possible sunroom"
click at [306, 190] on div "Photos" at bounding box center [366, 189] width 334 height 73
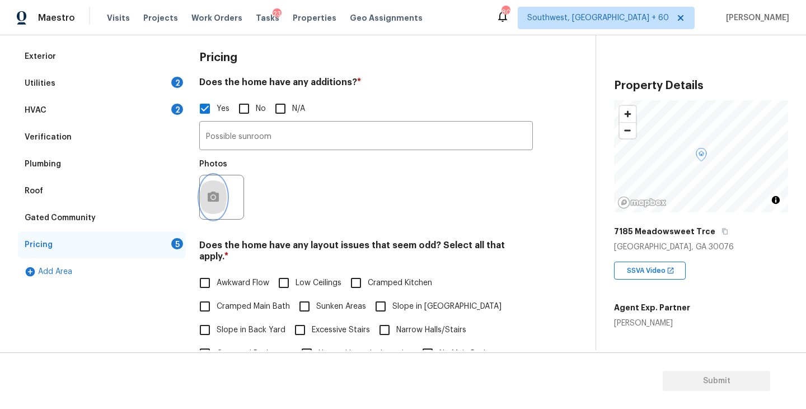
click at [216, 199] on icon "button" at bounding box center [213, 196] width 11 height 10
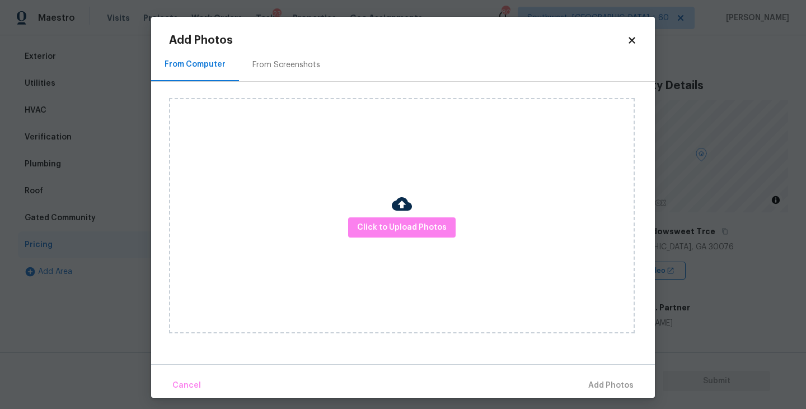
click at [374, 209] on div "Click to Upload Photos" at bounding box center [402, 215] width 466 height 235
click at [377, 217] on button "Click to Upload Photos" at bounding box center [401, 227] width 107 height 21
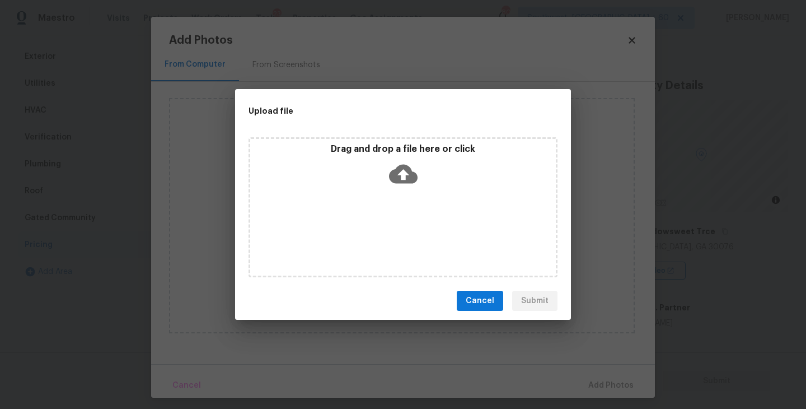
click at [395, 194] on div "Drag and drop a file here or click" at bounding box center [403, 207] width 309 height 140
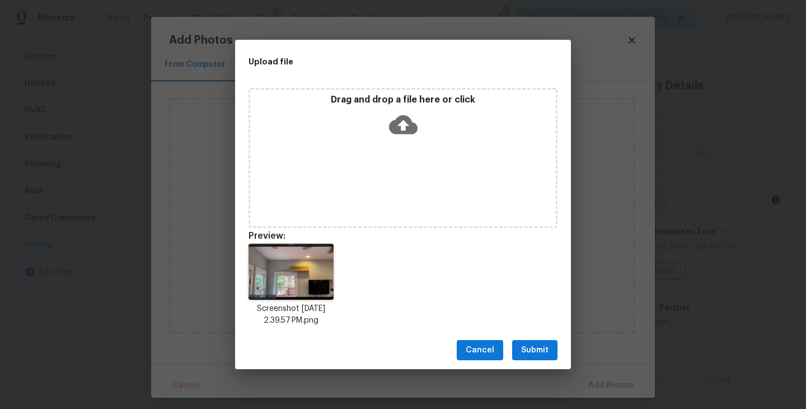
click at [535, 348] on span "Submit" at bounding box center [534, 350] width 27 height 14
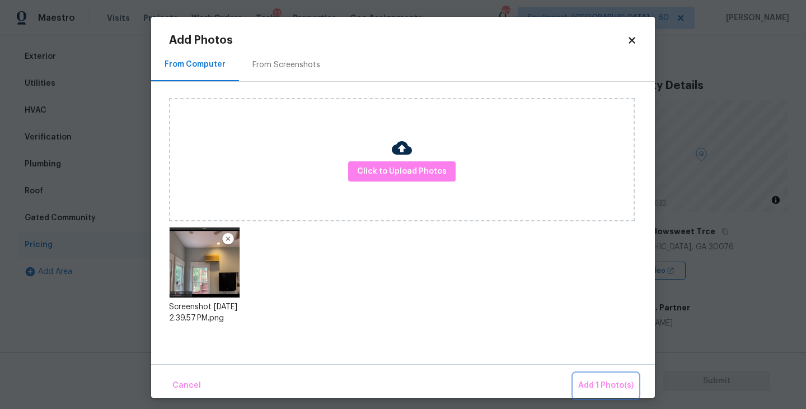
click at [594, 389] on span "Add 1 Photo(s)" at bounding box center [605, 385] width 55 height 14
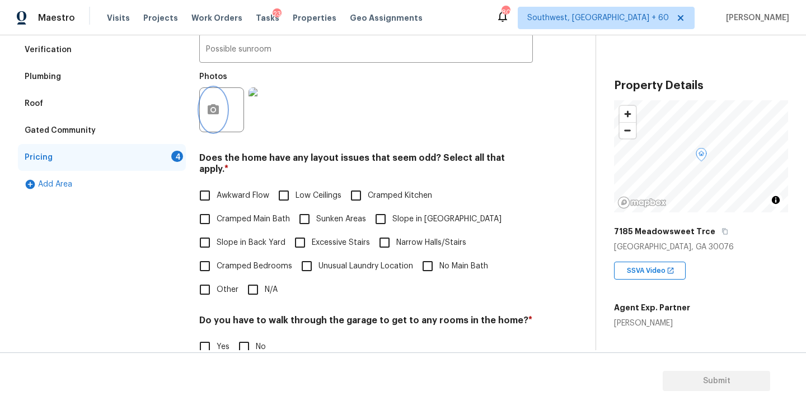
scroll to position [256, 0]
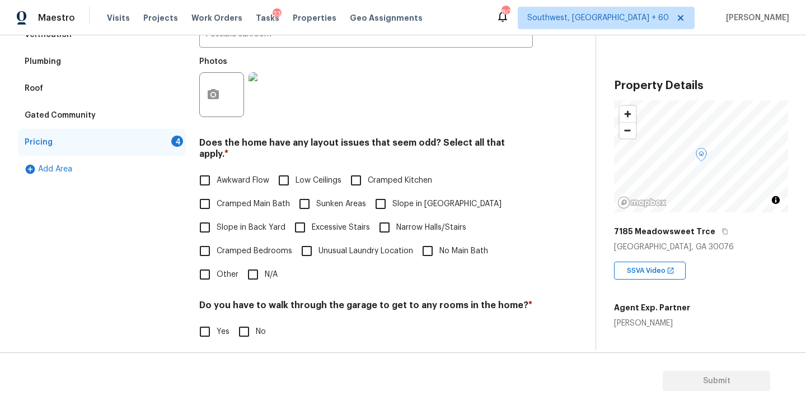
click at [399, 198] on span "Slope in Front Yard" at bounding box center [446, 204] width 109 height 12
click at [392, 198] on input "Slope in Front Yard" at bounding box center [381, 204] width 24 height 24
checkbox input "true"
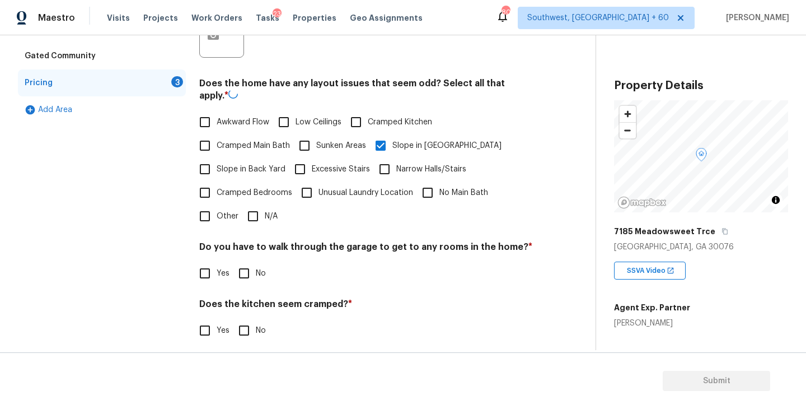
scroll to position [369, 0]
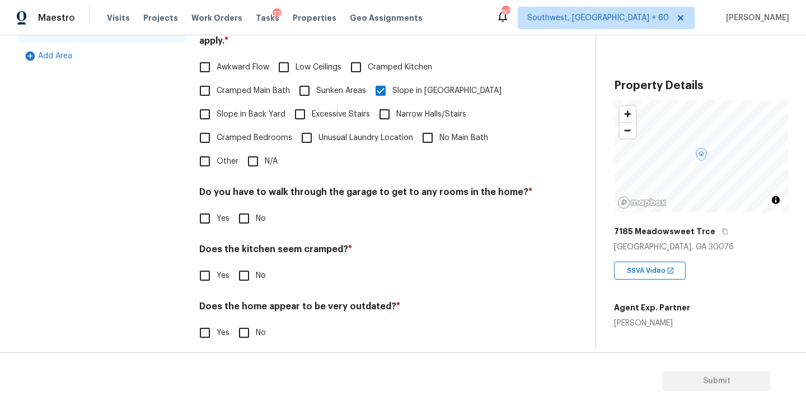
click at [245, 208] on input "No" at bounding box center [244, 219] width 24 height 24
checkbox input "true"
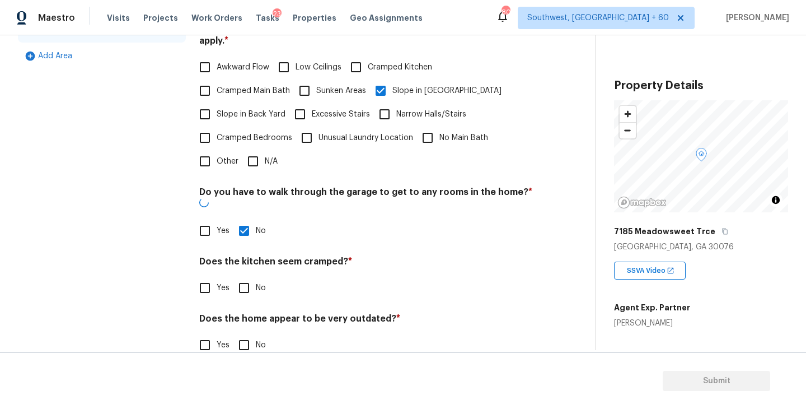
click at [244, 256] on div "Does the kitchen seem cramped? * Yes No" at bounding box center [366, 278] width 334 height 44
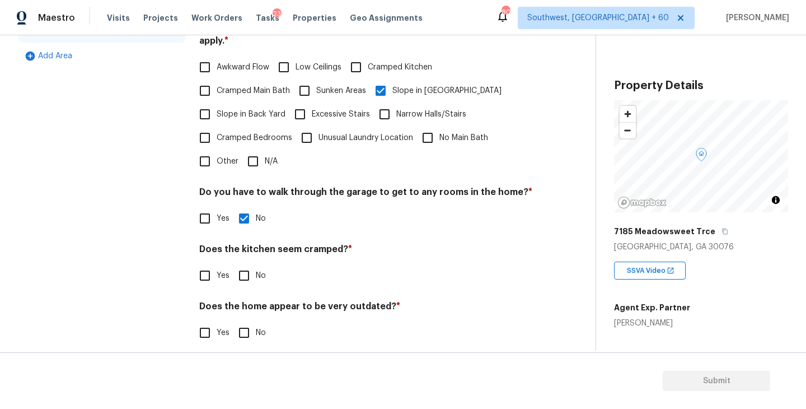
click at [244, 268] on input "No" at bounding box center [244, 276] width 24 height 24
checkbox input "true"
click at [244, 309] on div "Does the home appear to be very outdated? * Yes No" at bounding box center [366, 324] width 334 height 44
click at [244, 321] on input "No" at bounding box center [244, 333] width 24 height 24
checkbox input "true"
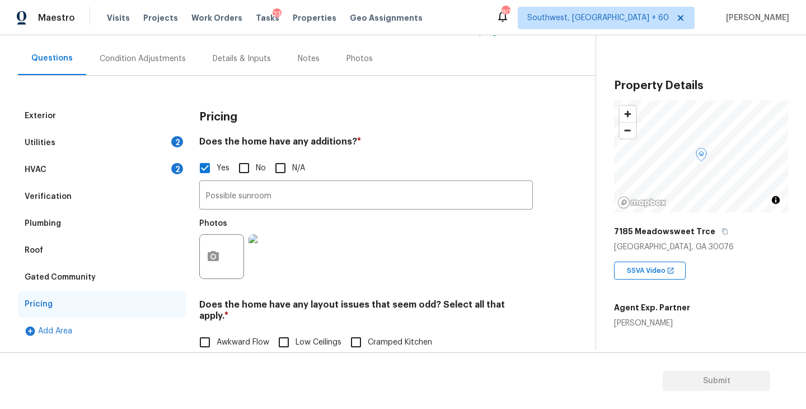
scroll to position [0, 0]
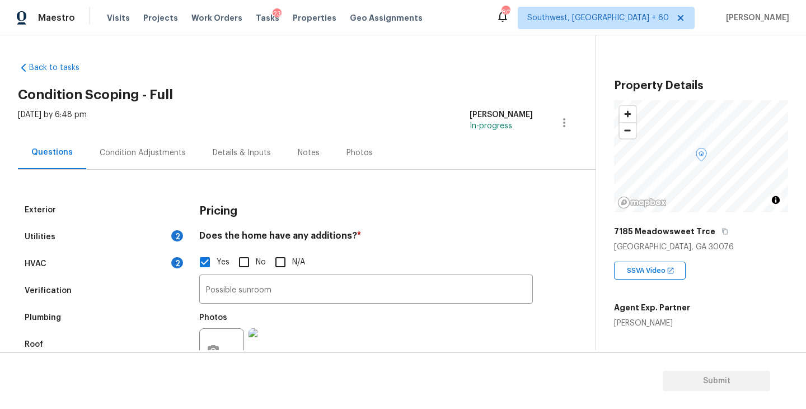
click at [162, 157] on div "Condition Adjustments" at bounding box center [143, 152] width 86 height 11
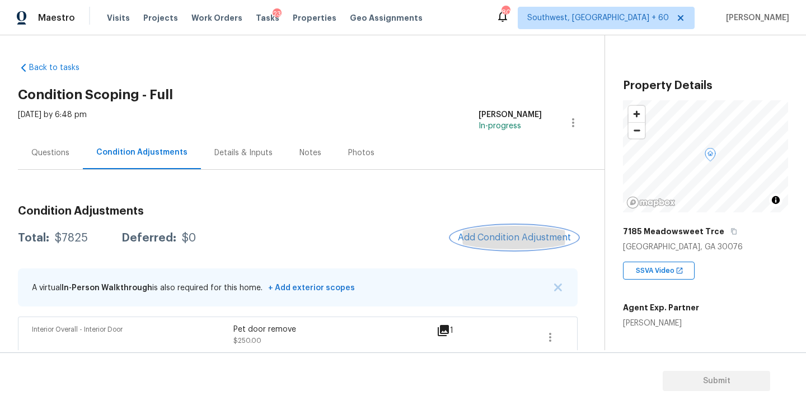
click at [494, 240] on span "Add Condition Adjustment" at bounding box center [514, 237] width 113 height 10
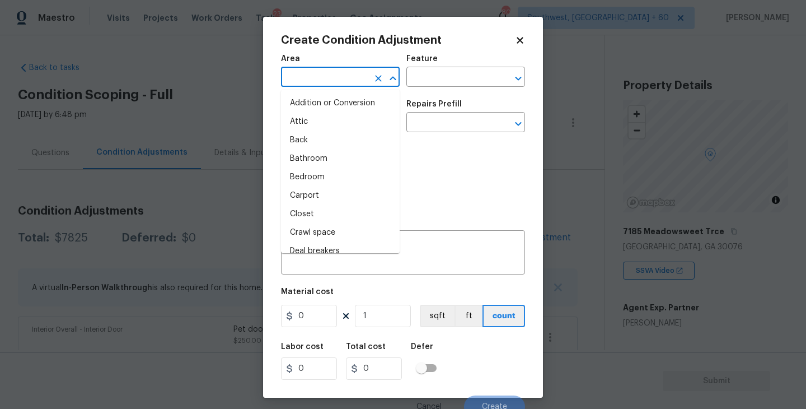
click at [320, 81] on input "text" at bounding box center [324, 77] width 87 height 17
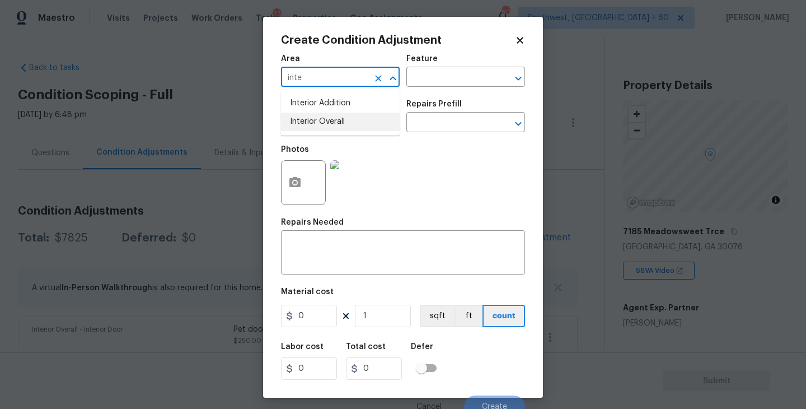
click at [330, 118] on li "Interior Overall" at bounding box center [340, 122] width 119 height 18
click at [400, 80] on button "Open" at bounding box center [393, 79] width 16 height 16
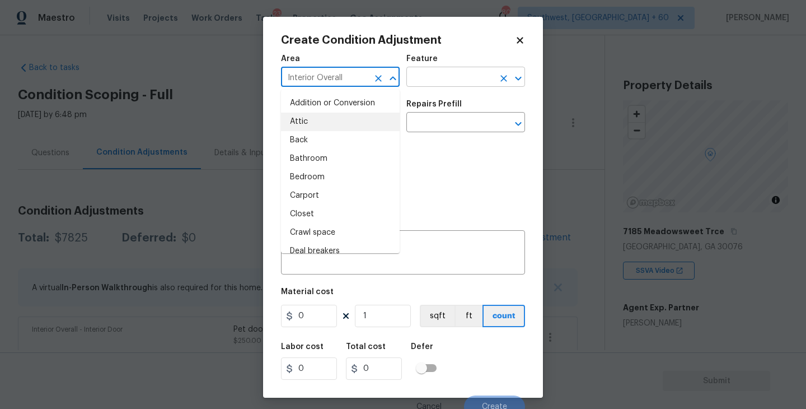
type input "Interior Overall"
click at [430, 79] on input "text" at bounding box center [449, 77] width 87 height 17
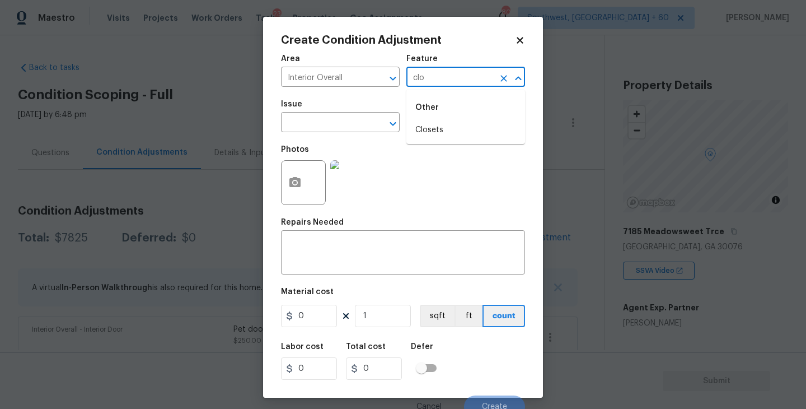
click at [422, 125] on li "Closets" at bounding box center [465, 130] width 119 height 18
type input "Closets"
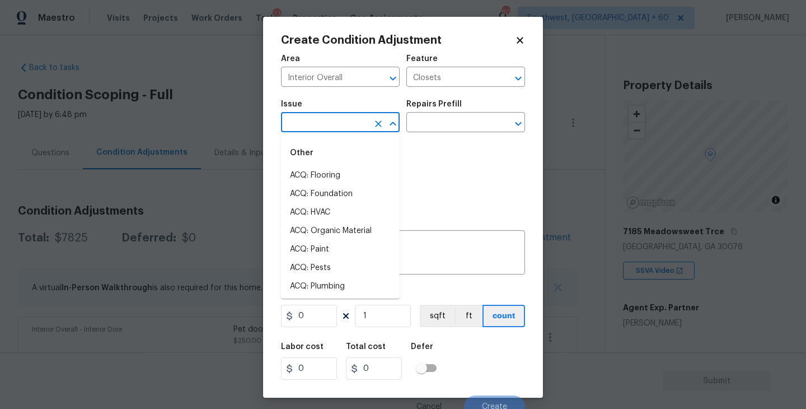
click at [340, 129] on input "text" at bounding box center [324, 123] width 87 height 17
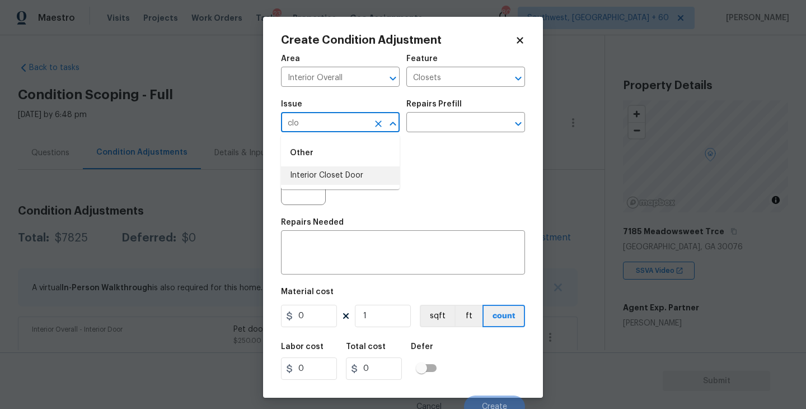
click at [335, 170] on li "Interior Closet Door" at bounding box center [340, 175] width 119 height 18
type input "Interior Closet Door"
click at [466, 109] on div "Repairs Prefill" at bounding box center [465, 107] width 119 height 15
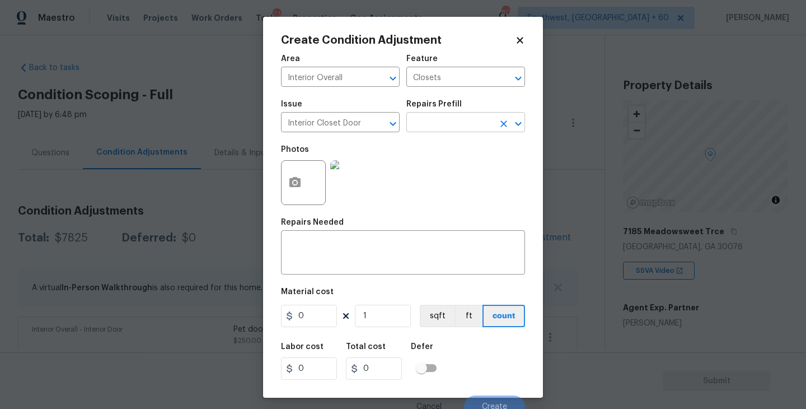
click at [465, 121] on input "text" at bounding box center [449, 123] width 87 height 17
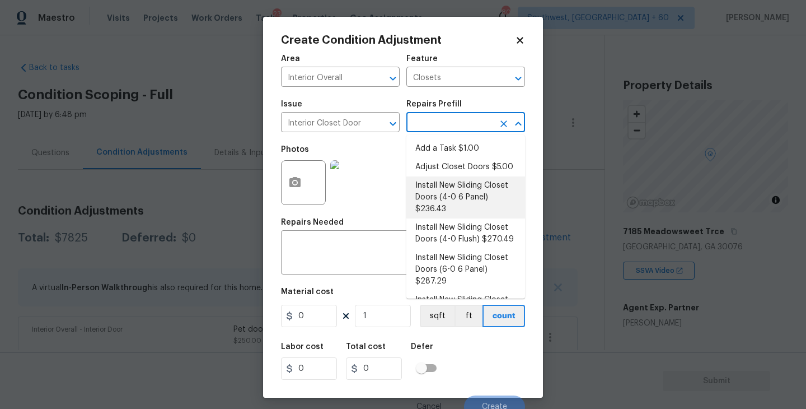
click at [464, 203] on li "Install New Sliding Closet Doors (4-0 6 Panel) $236.43" at bounding box center [465, 197] width 119 height 42
type input "Interior Door"
type textarea "Remove the existing door (if present). Install a new 4-0 bi-fold 6 panel interi…"
type input "236.43"
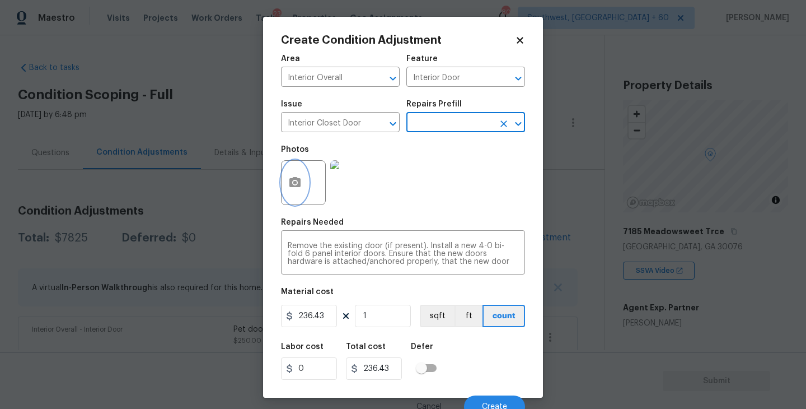
click at [295, 187] on icon "button" at bounding box center [294, 182] width 11 height 10
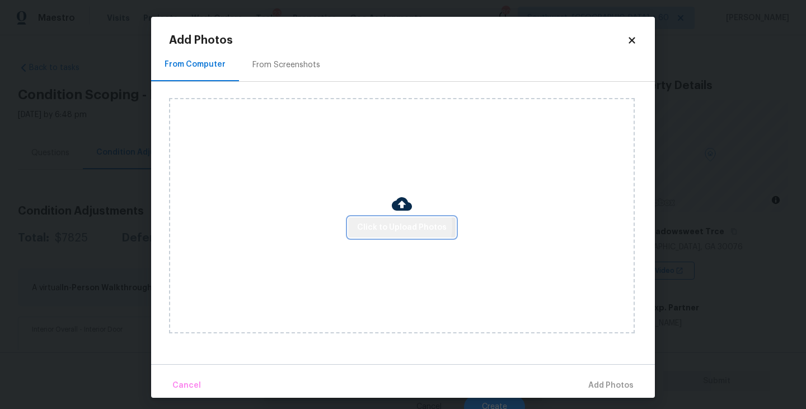
click at [399, 227] on span "Click to Upload Photos" at bounding box center [402, 228] width 90 height 14
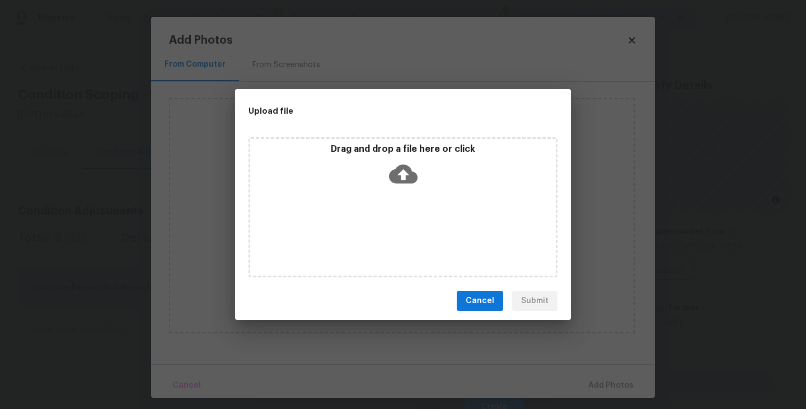
drag, startPoint x: 399, startPoint y: 227, endPoint x: 403, endPoint y: 191, distance: 36.1
click at [403, 191] on div "Drag and drop a file here or click" at bounding box center [403, 207] width 309 height 140
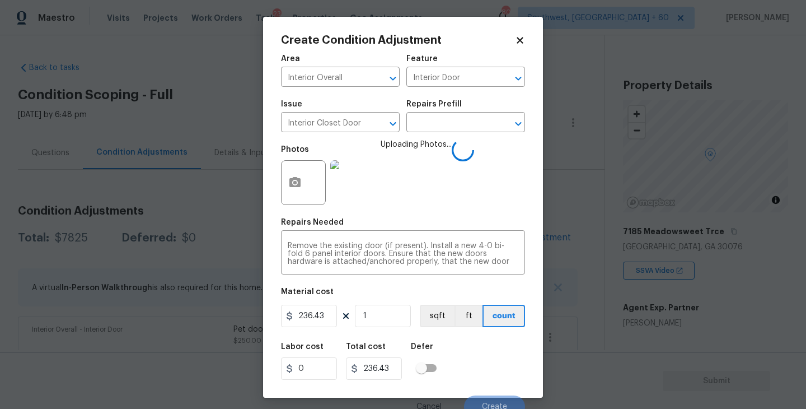
scroll to position [10, 0]
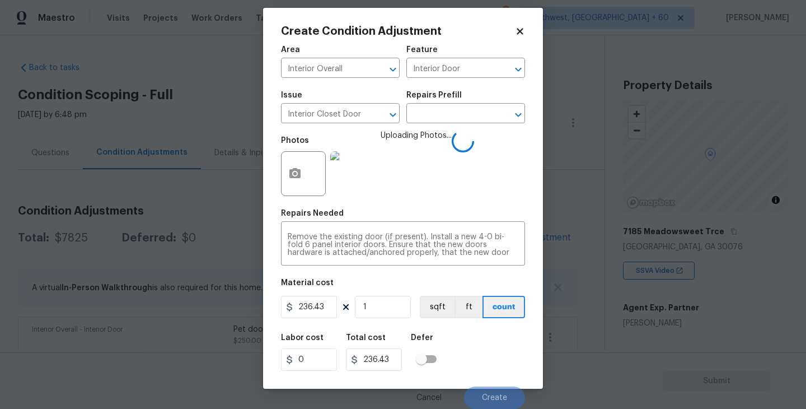
drag, startPoint x: 0, startPoint y: 0, endPoint x: 500, endPoint y: 353, distance: 611.8
click at [500, 353] on div "Labor cost 0 Total cost 236.43 Defer" at bounding box center [403, 352] width 244 height 50
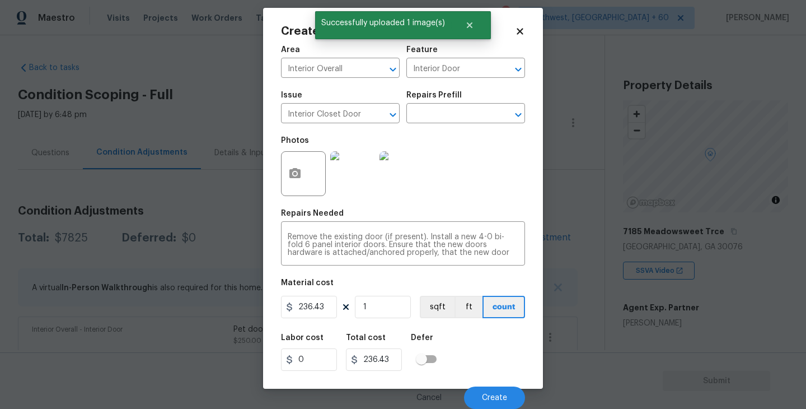
click at [500, 353] on div "Labor cost 0 Total cost 236.43 Defer" at bounding box center [403, 352] width 244 height 50
click at [498, 390] on button "Create" at bounding box center [494, 397] width 61 height 22
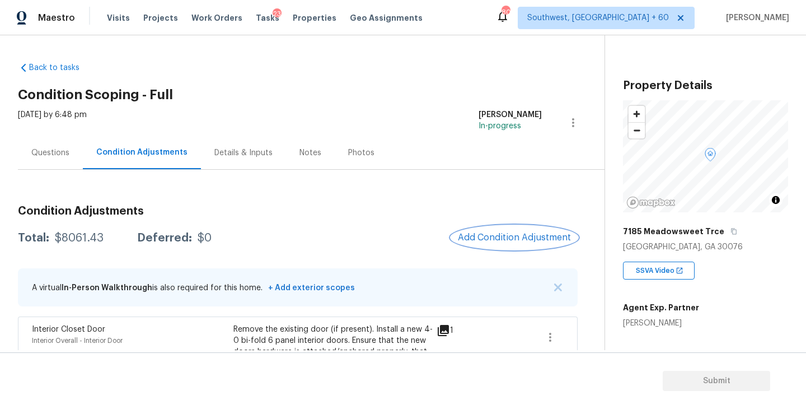
scroll to position [54, 0]
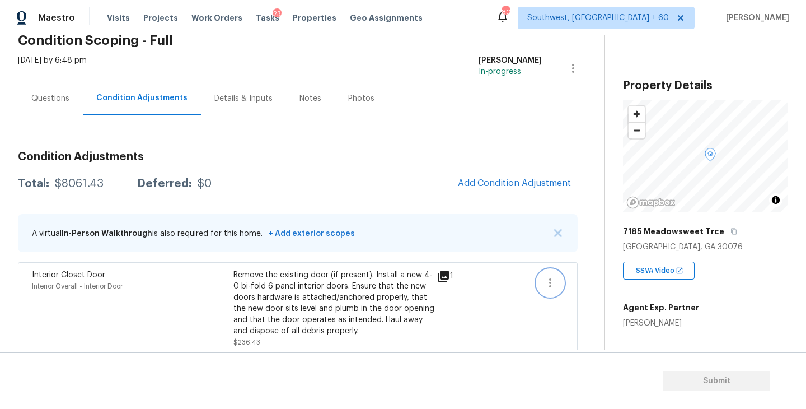
click at [542, 287] on button "button" at bounding box center [550, 282] width 27 height 27
click at [579, 274] on link "Edit" at bounding box center [613, 280] width 95 height 17
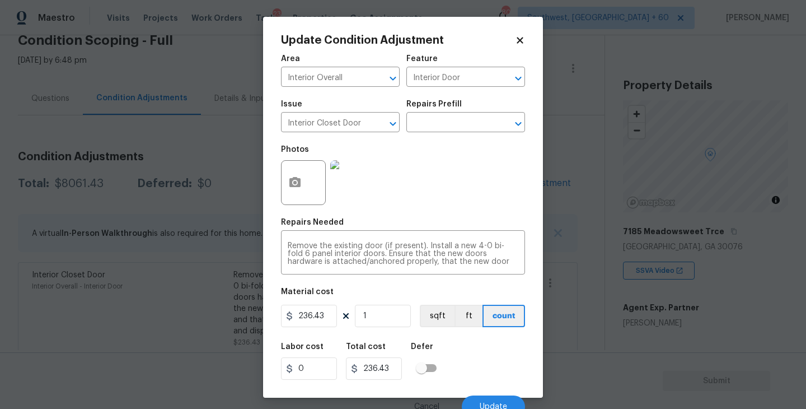
click at [310, 181] on div at bounding box center [303, 182] width 45 height 45
click at [384, 218] on div "Area Interior Overall ​ Feature Interior Door ​ Issue Interior Closet Door ​ Re…" at bounding box center [403, 232] width 244 height 369
click at [295, 199] on button "button" at bounding box center [295, 183] width 27 height 44
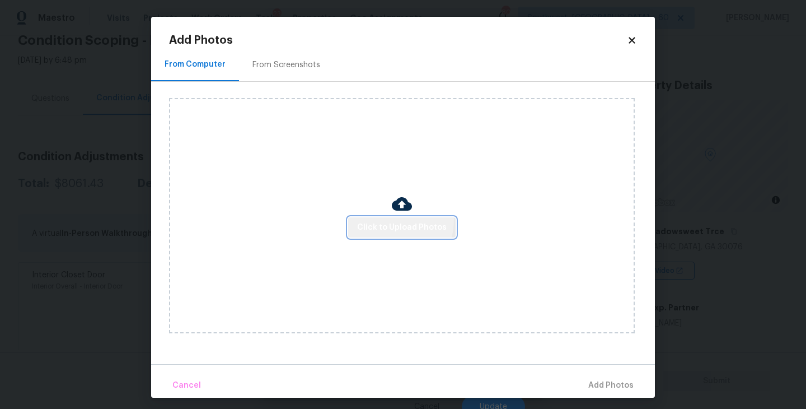
click at [390, 220] on button "Click to Upload Photos" at bounding box center [401, 227] width 107 height 21
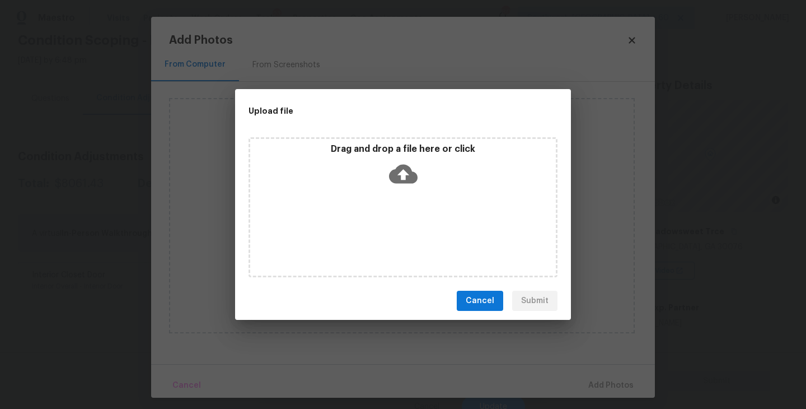
click at [410, 169] on icon at bounding box center [403, 174] width 29 height 19
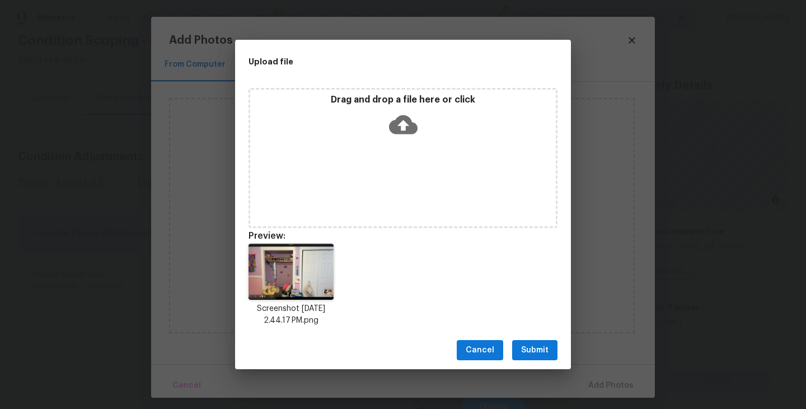
click at [534, 357] on button "Submit" at bounding box center [534, 350] width 45 height 21
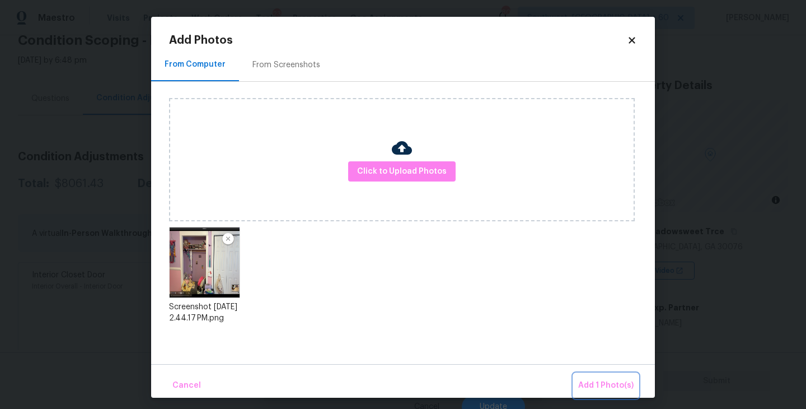
click at [589, 381] on span "Add 1 Photo(s)" at bounding box center [605, 385] width 55 height 14
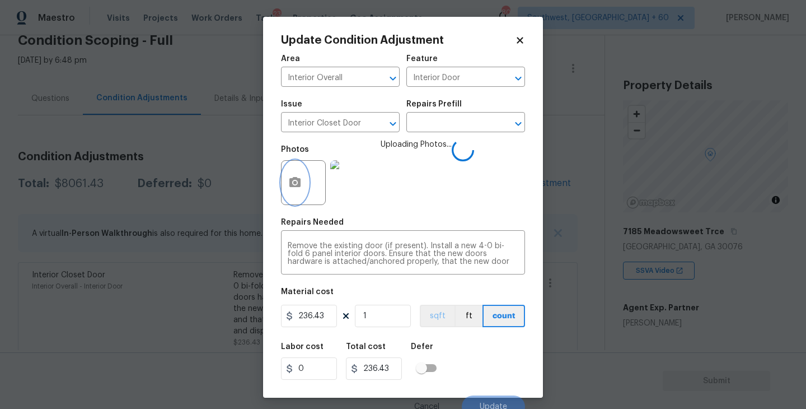
scroll to position [10, 0]
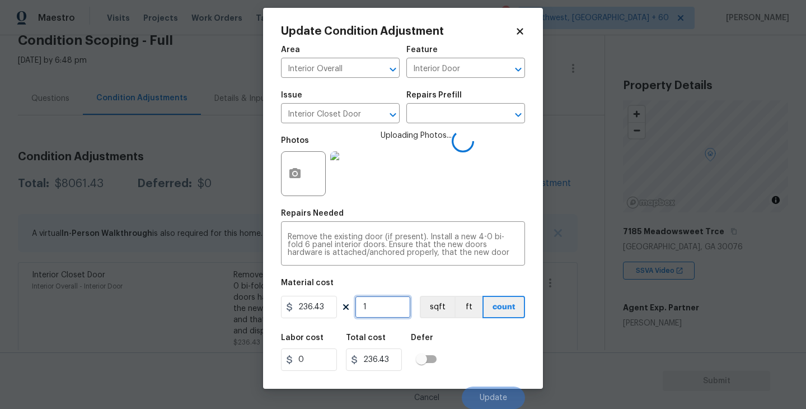
click at [399, 310] on input "1" at bounding box center [383, 307] width 56 height 22
type input "0"
type input "2"
type input "472.86"
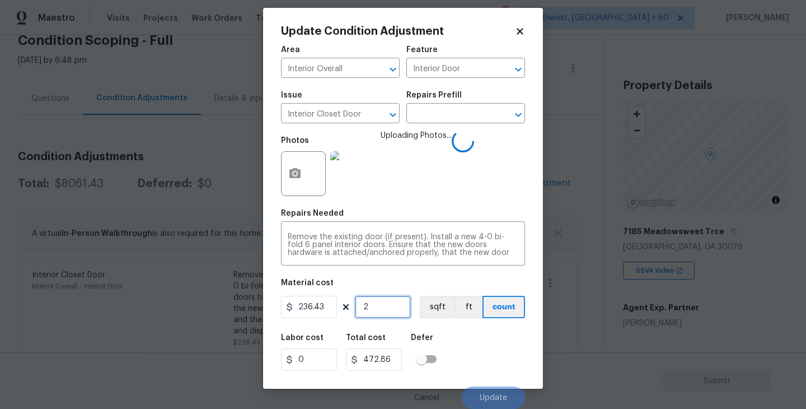
type input "2"
click at [478, 348] on div "Labor cost 0 Total cost 472.86 Defer" at bounding box center [403, 352] width 244 height 50
click at [476, 121] on input "text" at bounding box center [449, 114] width 87 height 17
click at [490, 343] on div "Labor cost 0 Total cost 472.86 Defer" at bounding box center [403, 352] width 244 height 50
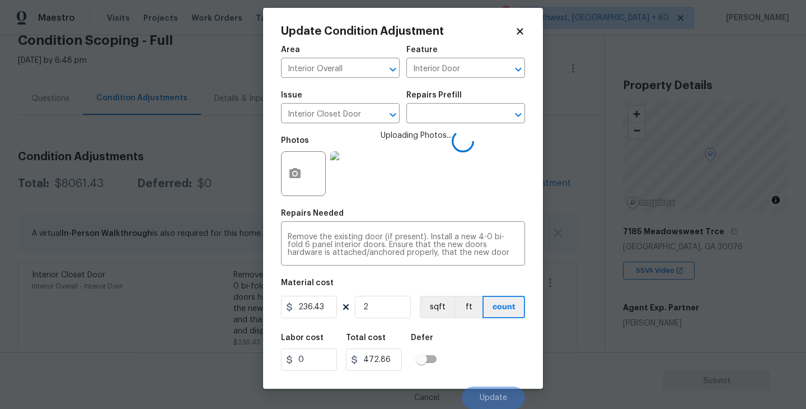
click at [494, 369] on div "Labor cost 0 Total cost 472.86 Defer" at bounding box center [403, 352] width 244 height 50
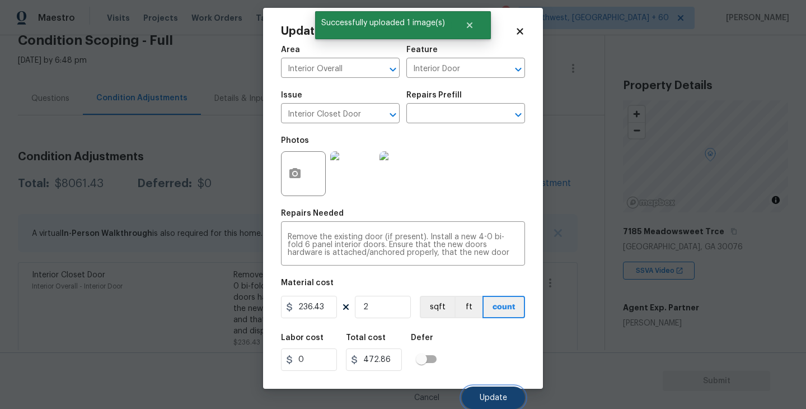
click at [498, 396] on span "Update" at bounding box center [493, 398] width 27 height 8
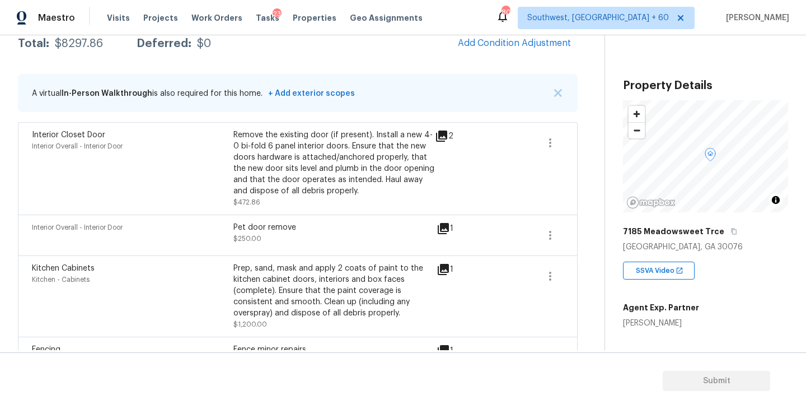
scroll to position [133, 0]
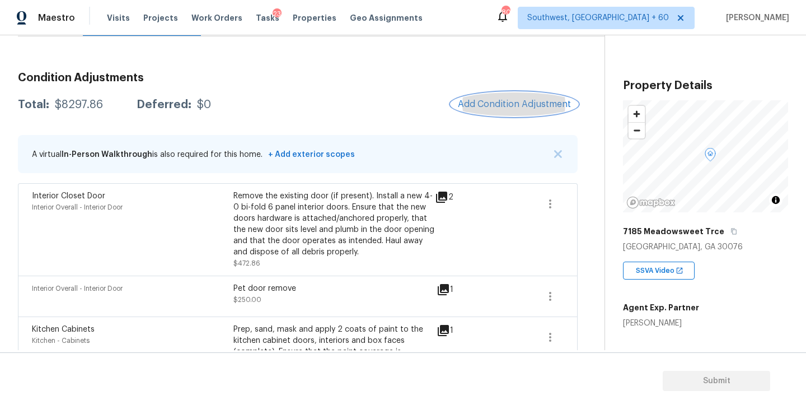
click at [480, 103] on span "Add Condition Adjustment" at bounding box center [514, 104] width 113 height 10
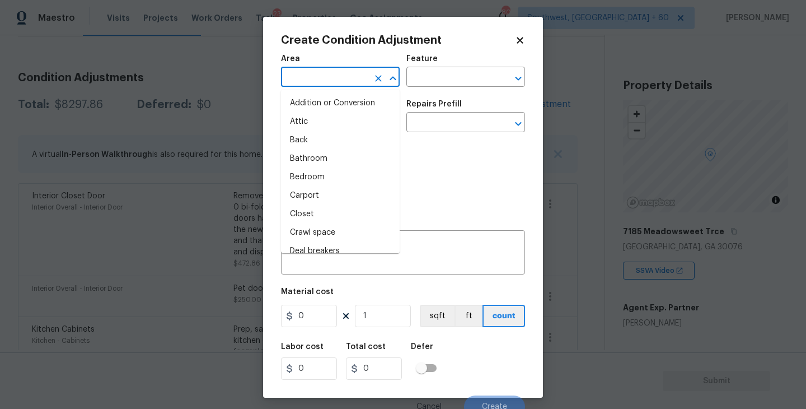
click at [344, 82] on input "text" at bounding box center [324, 77] width 87 height 17
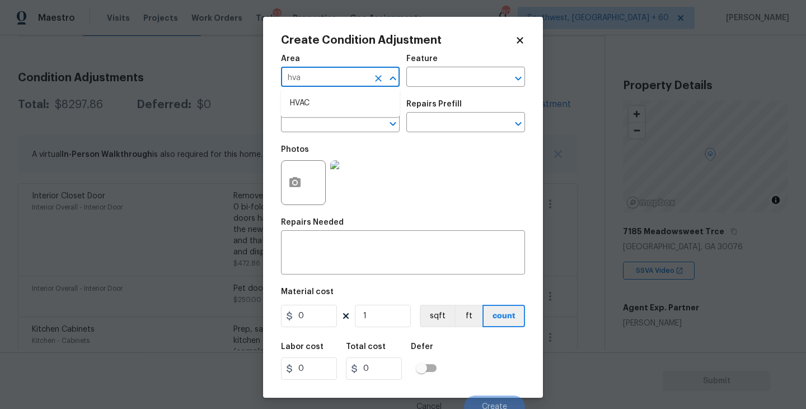
click at [336, 109] on li "HVAC" at bounding box center [340, 103] width 119 height 18
type input "HVAC"
click at [403, 90] on div "Area HVAC ​ Feature ​" at bounding box center [403, 70] width 244 height 45
click at [429, 79] on input "text" at bounding box center [449, 77] width 87 height 17
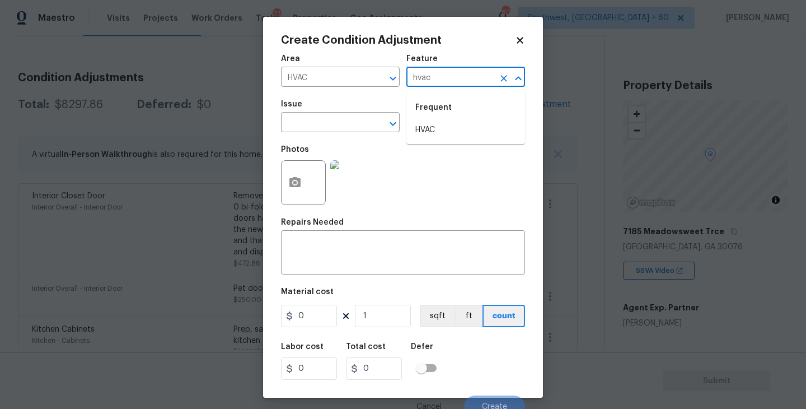
click at [427, 137] on li "HVAC" at bounding box center [465, 130] width 119 height 18
type input "HVAC"
click at [306, 121] on input "text" at bounding box center [324, 123] width 87 height 17
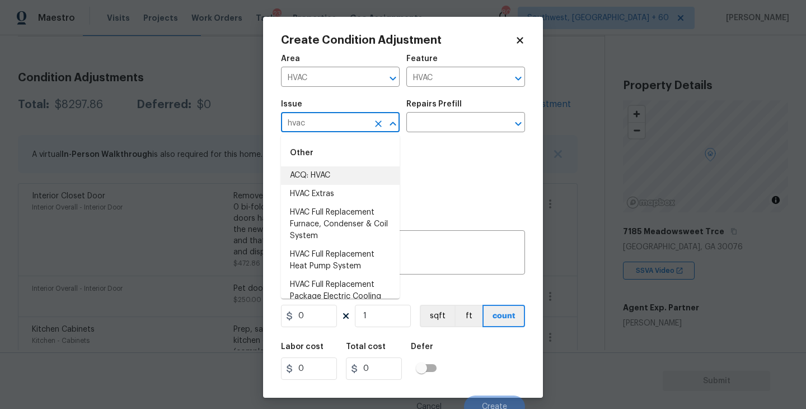
click at [316, 176] on li "ACQ: HVAC" at bounding box center [340, 175] width 119 height 18
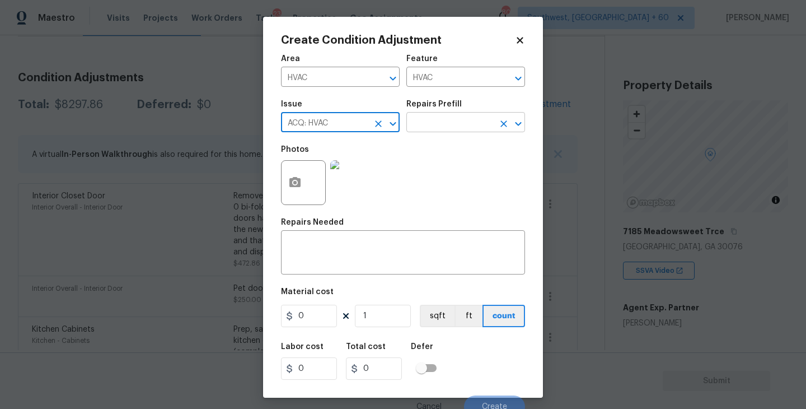
type input "ACQ: HVAC"
click at [446, 118] on input "text" at bounding box center [449, 123] width 87 height 17
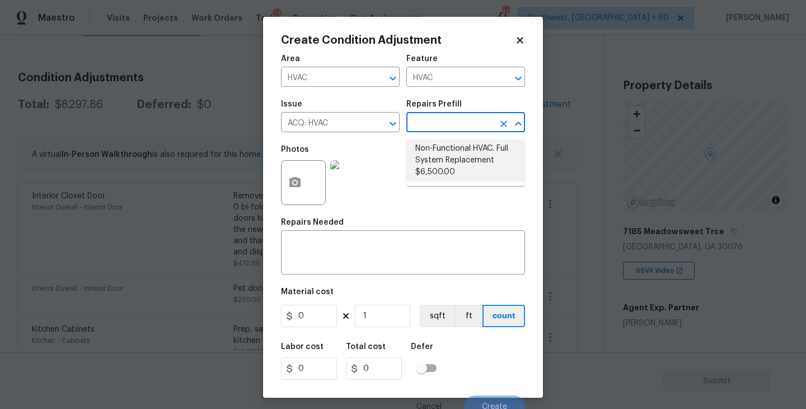
click at [451, 158] on li "Non-Functional HVAC. Full System Replacement $6,500.00" at bounding box center [465, 160] width 119 height 42
type input "Acquisition"
type textarea "Acquisition Scope: Full System Replacement"
type input "6500"
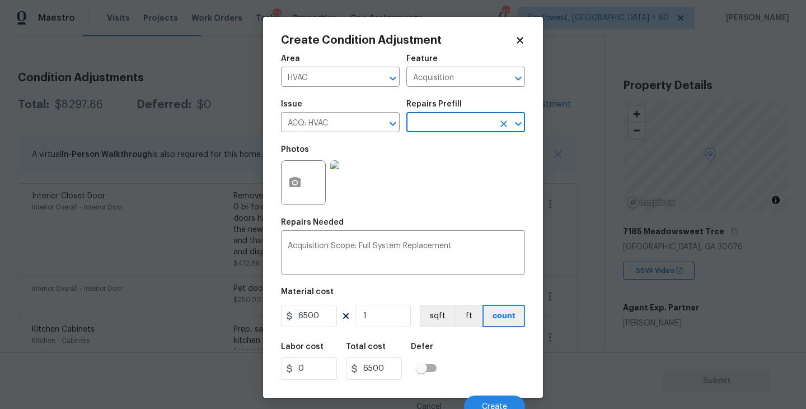
scroll to position [10, 0]
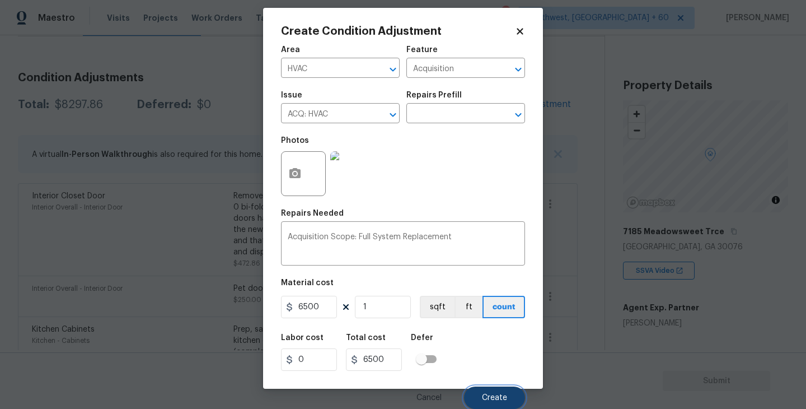
click at [488, 397] on span "Create" at bounding box center [494, 398] width 25 height 8
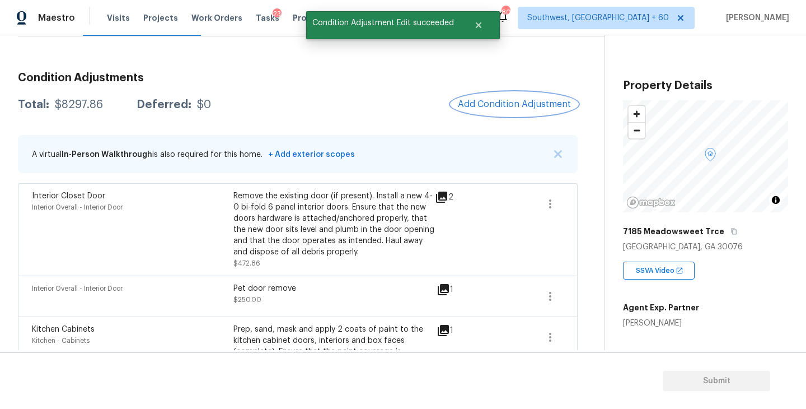
scroll to position [0, 0]
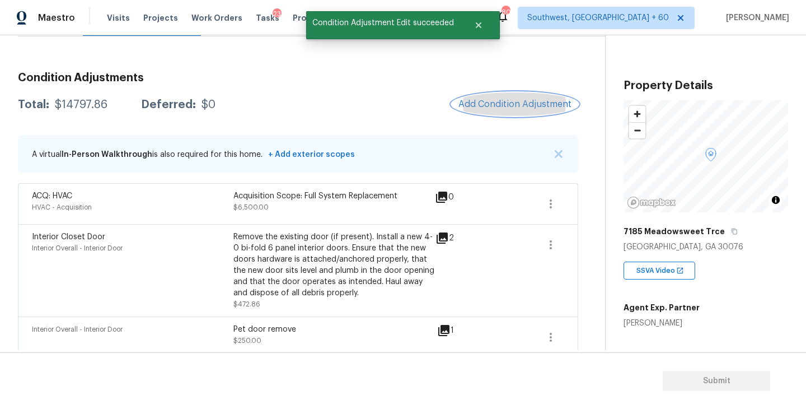
click at [518, 113] on button "Add Condition Adjustment" at bounding box center [515, 104] width 127 height 24
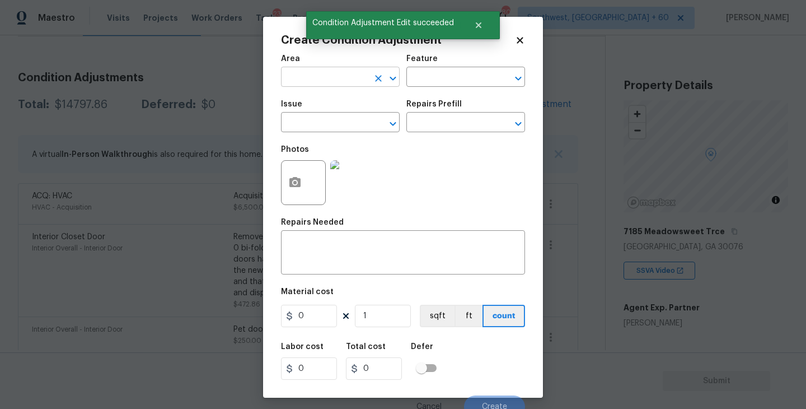
click at [315, 86] on input "text" at bounding box center [324, 77] width 87 height 17
click at [331, 124] on li "Exterior Overall" at bounding box center [340, 122] width 119 height 18
type input "Exterior Overall"
click at [425, 91] on div "Area Exterior Overall ​ Feature ​" at bounding box center [403, 70] width 244 height 45
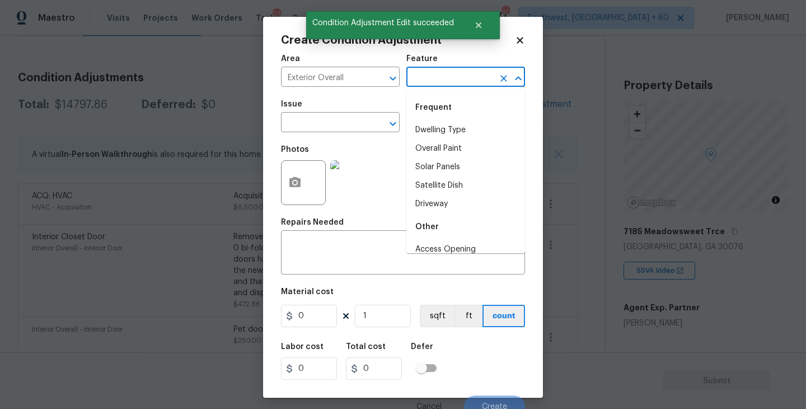
click at [449, 85] on input "text" at bounding box center [449, 77] width 87 height 17
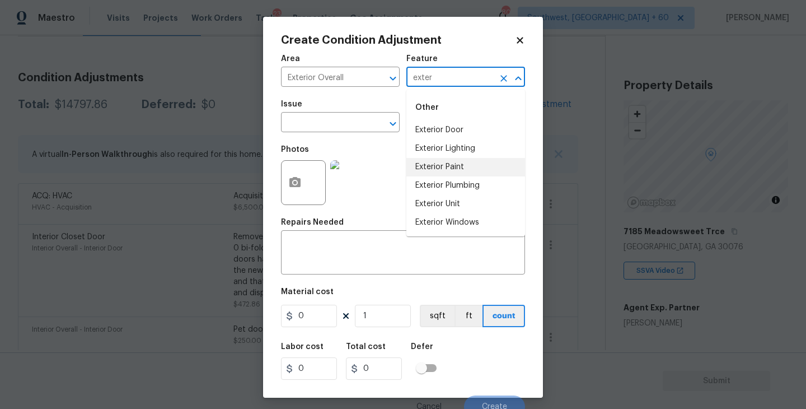
click at [444, 169] on li "Exterior Paint" at bounding box center [465, 167] width 119 height 18
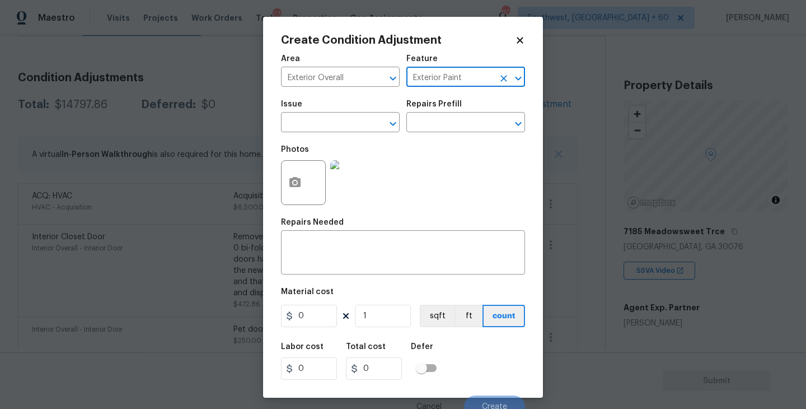
type input "Exterior Paint"
click at [336, 111] on div "Issue" at bounding box center [340, 107] width 119 height 15
click at [326, 125] on input "text" at bounding box center [324, 123] width 87 height 17
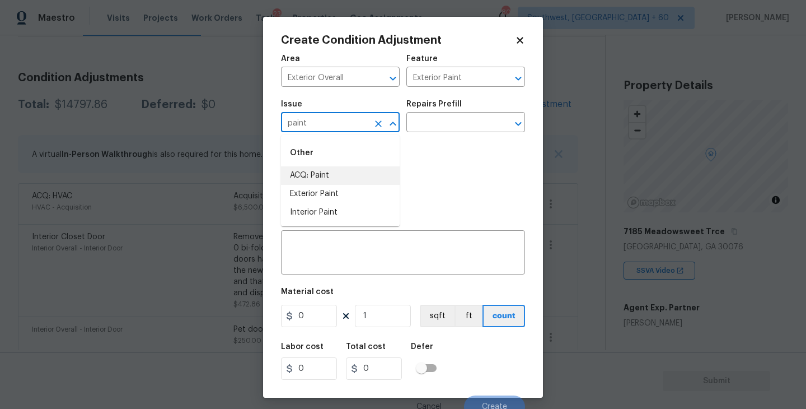
click at [320, 166] on li "ACQ: Paint" at bounding box center [340, 175] width 119 height 18
type input "ACQ: Paint"
click at [426, 140] on div "Photos" at bounding box center [403, 175] width 244 height 73
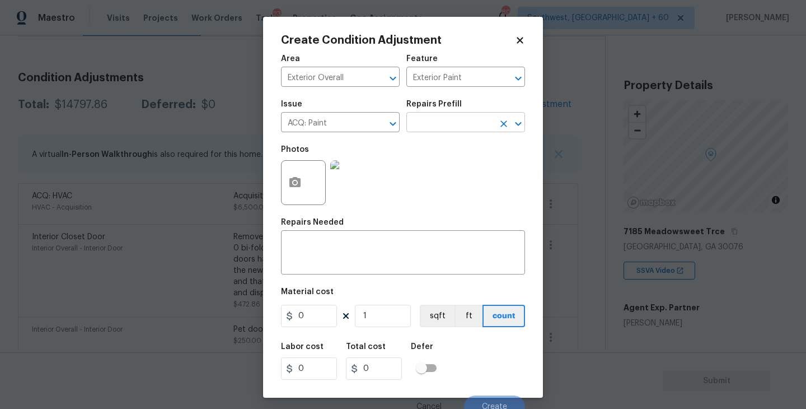
click at [465, 122] on input "text" at bounding box center [449, 123] width 87 height 17
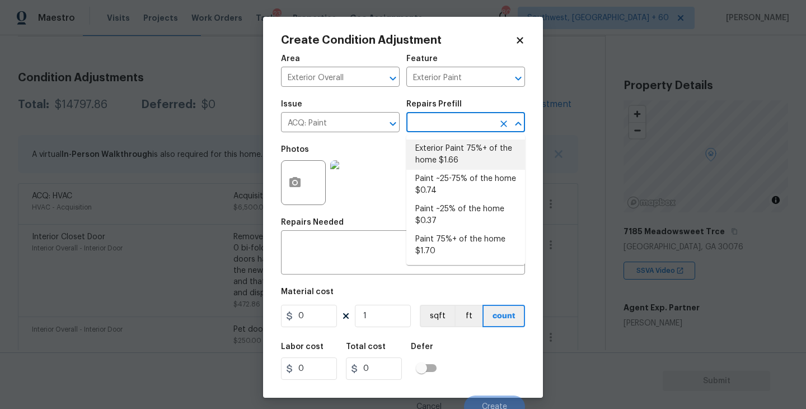
click at [461, 153] on li "Exterior Paint 75%+ of the home $1.66" at bounding box center [465, 154] width 119 height 30
type input "Acquisition"
type textarea "Acquisition Scope: 75%+ of the home exterior will likely require paint"
type input "1.66"
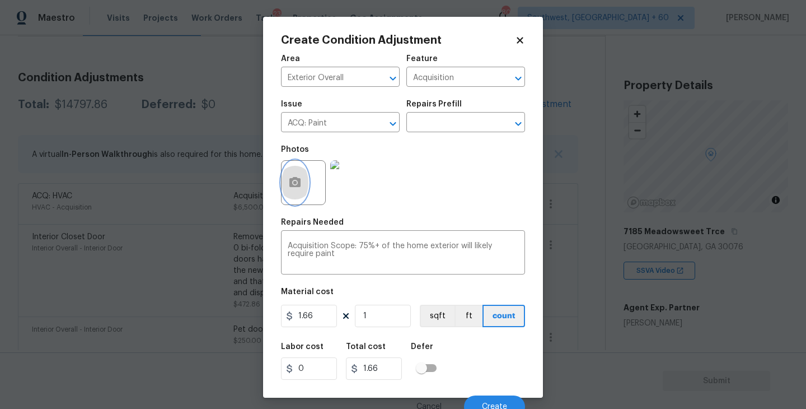
click at [288, 197] on button "button" at bounding box center [295, 183] width 27 height 44
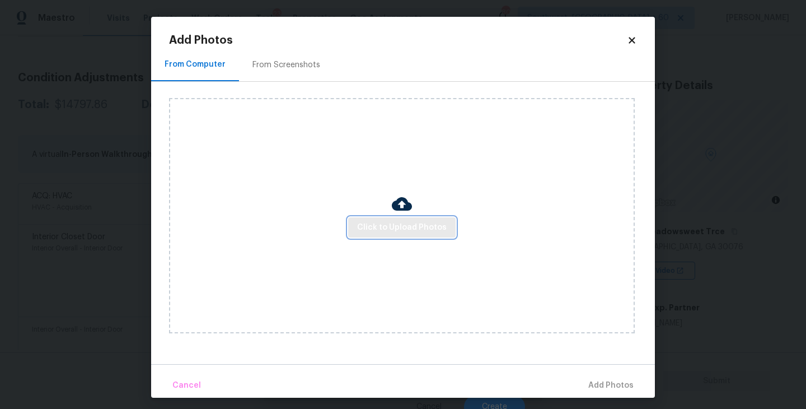
click at [364, 218] on button "Click to Upload Photos" at bounding box center [401, 227] width 107 height 21
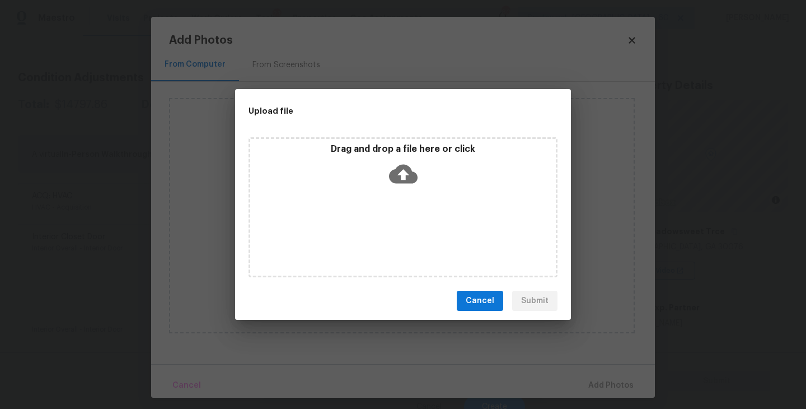
click at [403, 200] on div "Drag and drop a file here or click" at bounding box center [403, 207] width 309 height 140
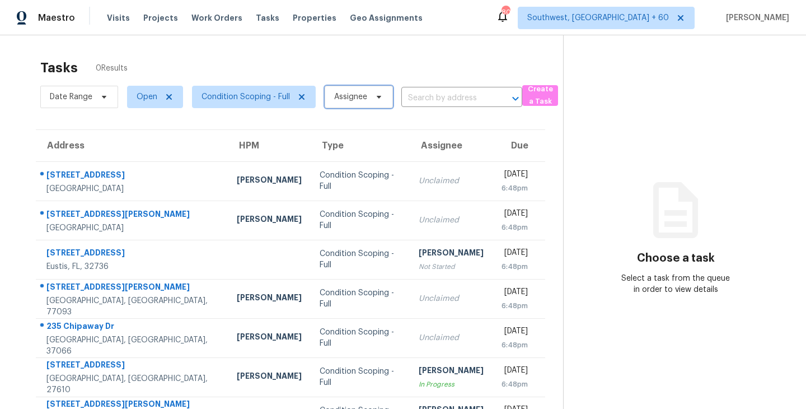
click at [368, 91] on span "Assignee" at bounding box center [359, 97] width 68 height 22
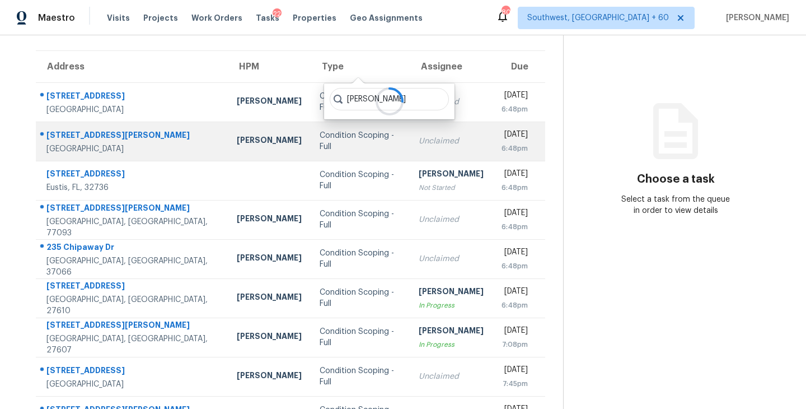
scroll to position [33, 0]
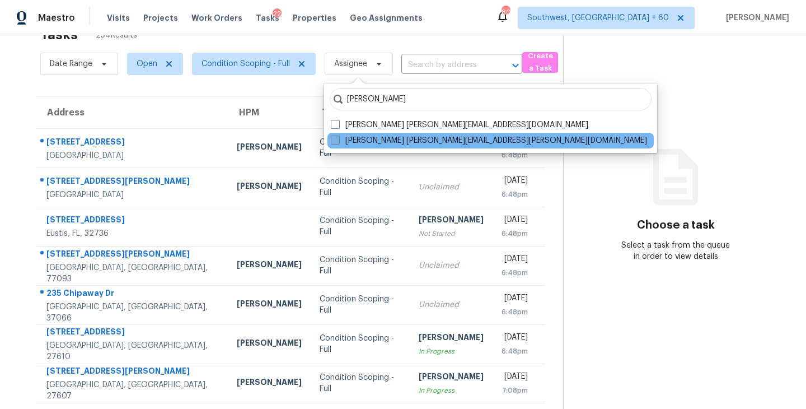
type input "[PERSON_NAME]"
click at [398, 143] on label "[PERSON_NAME] [PERSON_NAME][EMAIL_ADDRESS][PERSON_NAME][DOMAIN_NAME]" at bounding box center [489, 140] width 316 height 11
click at [338, 142] on input "[PERSON_NAME] [PERSON_NAME][EMAIL_ADDRESS][PERSON_NAME][DOMAIN_NAME]" at bounding box center [334, 138] width 7 height 7
checkbox input "true"
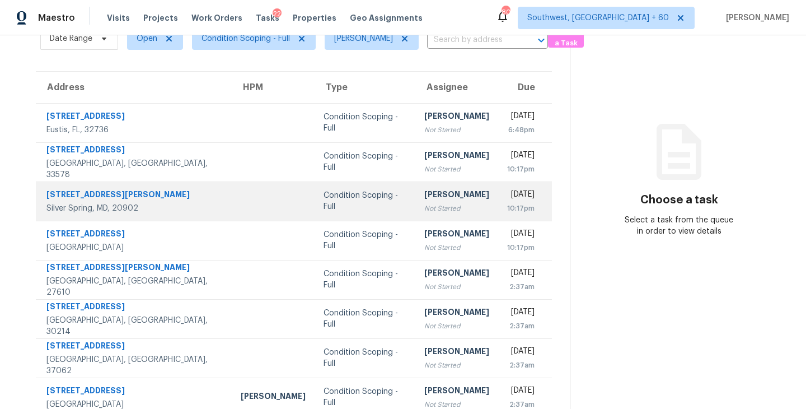
scroll to position [65, 0]
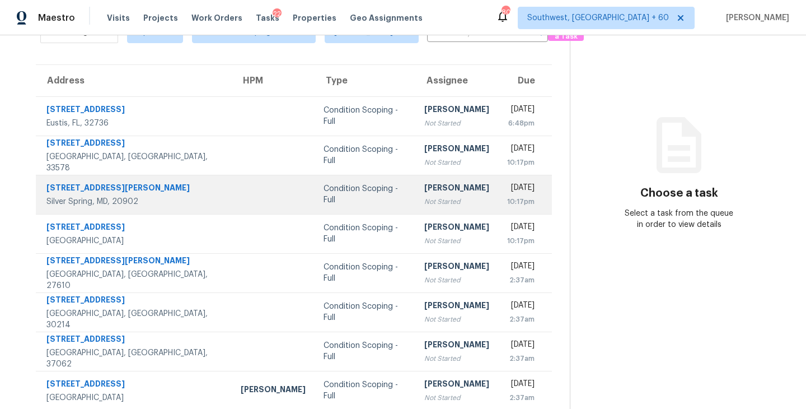
click at [424, 205] on div "Not Started" at bounding box center [456, 201] width 65 height 11
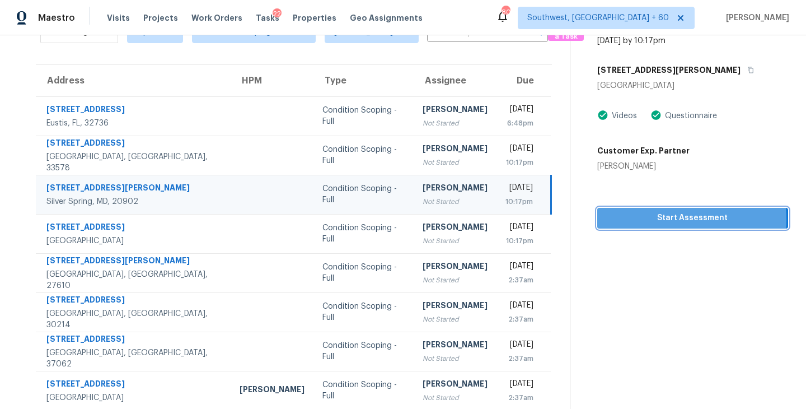
click at [666, 219] on span "Start Assessment" at bounding box center [692, 218] width 173 height 14
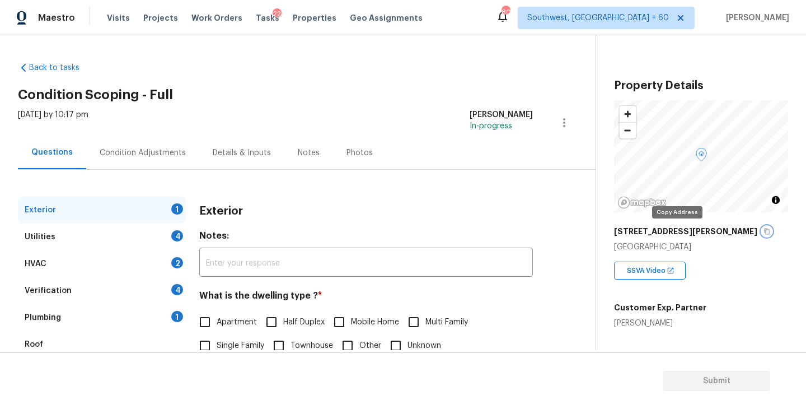
click at [764, 231] on icon "button" at bounding box center [767, 231] width 7 height 7
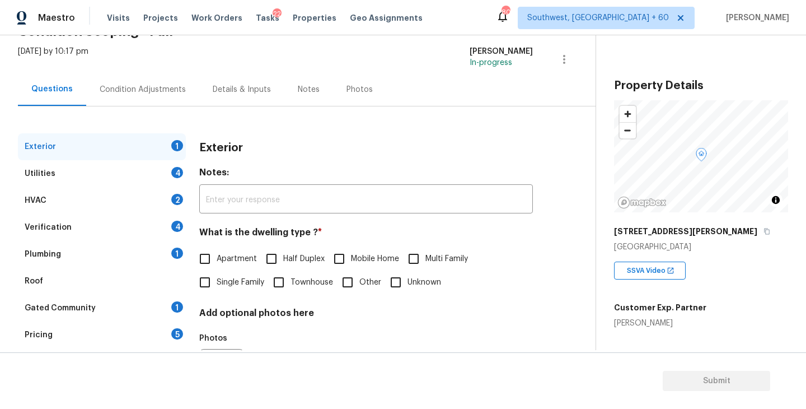
click at [244, 288] on label "Single Family" at bounding box center [228, 282] width 71 height 24
click at [217, 288] on input "Single Family" at bounding box center [205, 282] width 24 height 24
checkbox input "true"
click at [134, 182] on div "Utilities 4" at bounding box center [102, 173] width 168 height 27
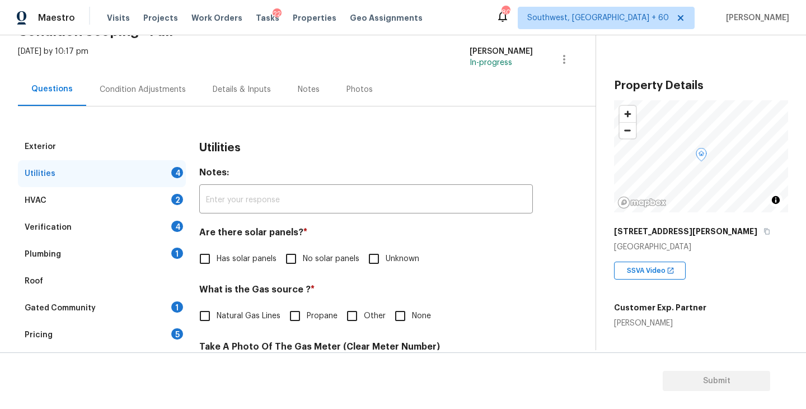
click at [314, 263] on span "No solar panels" at bounding box center [331, 259] width 57 height 12
click at [303, 263] on input "No solar panels" at bounding box center [291, 259] width 24 height 24
checkbox input "true"
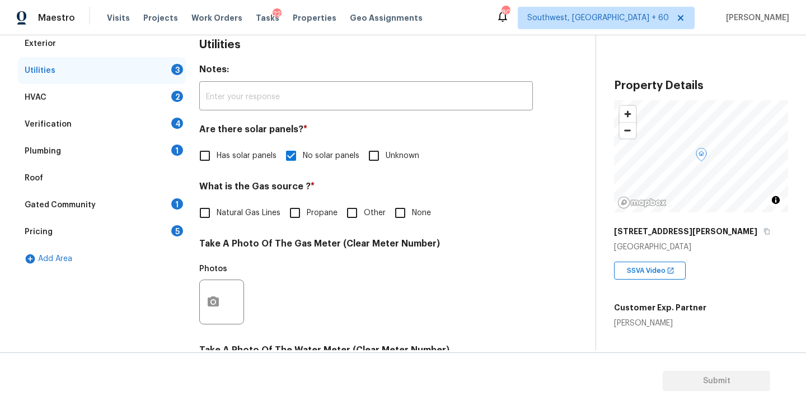
scroll to position [434, 0]
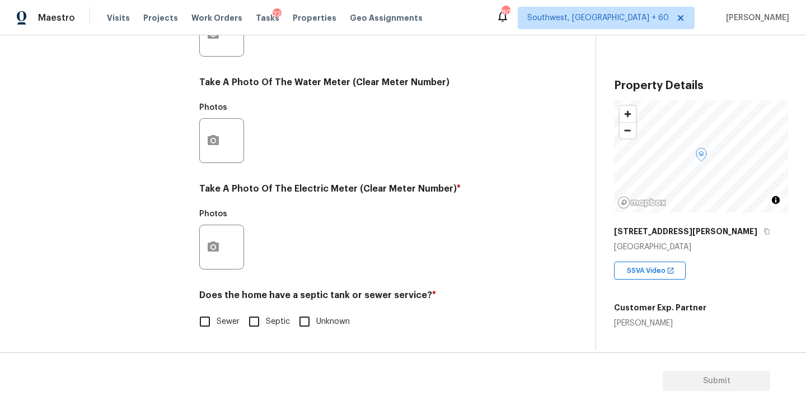
click at [226, 321] on span "Sewer" at bounding box center [228, 322] width 23 height 12
click at [217, 321] on input "Sewer" at bounding box center [205, 322] width 24 height 24
checkbox input "true"
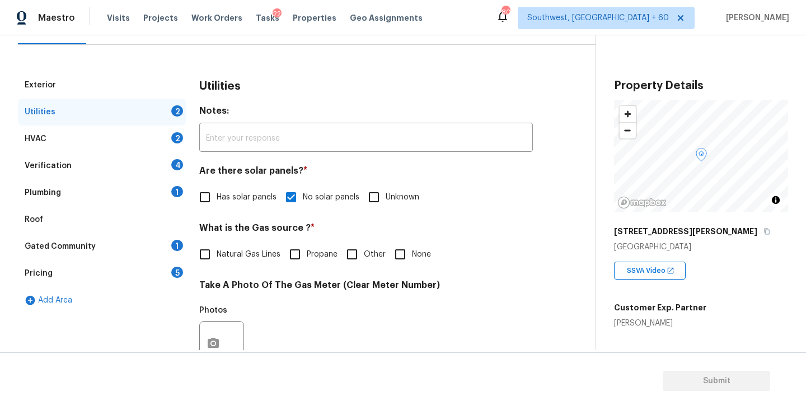
click at [136, 213] on div "Roof" at bounding box center [102, 219] width 168 height 27
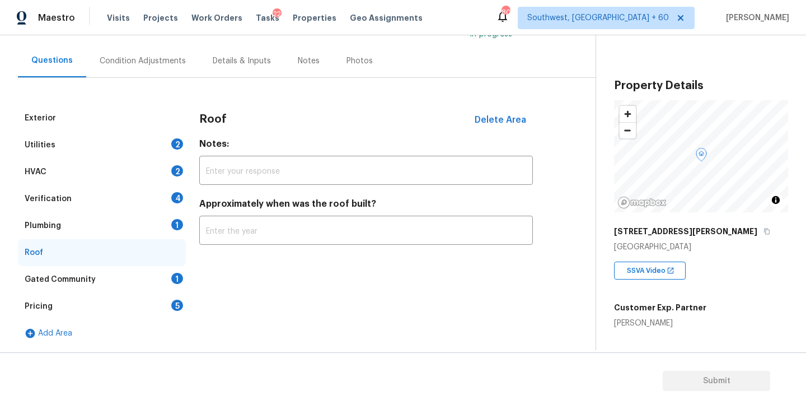
click at [144, 198] on div "Verification 4" at bounding box center [102, 198] width 168 height 27
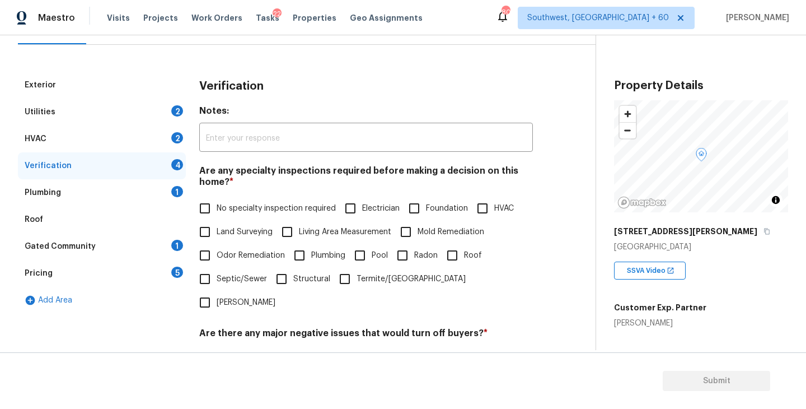
click at [124, 198] on div "Plumbing 1" at bounding box center [102, 192] width 168 height 27
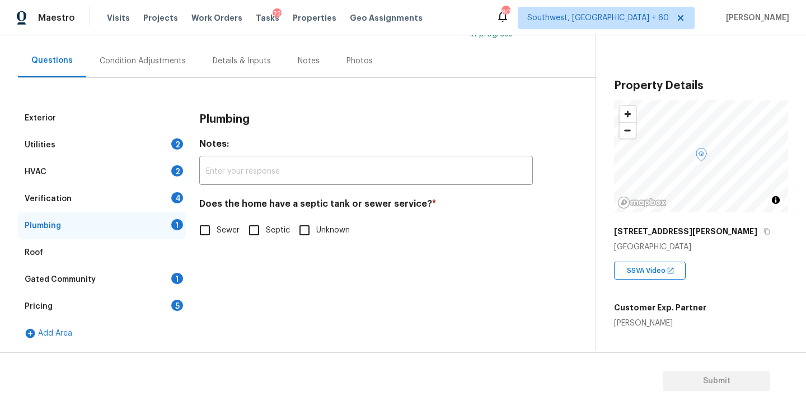
click at [198, 230] on input "Sewer" at bounding box center [205, 230] width 24 height 24
checkbox input "true"
click at [113, 277] on div "Gated Community 1" at bounding box center [102, 279] width 168 height 27
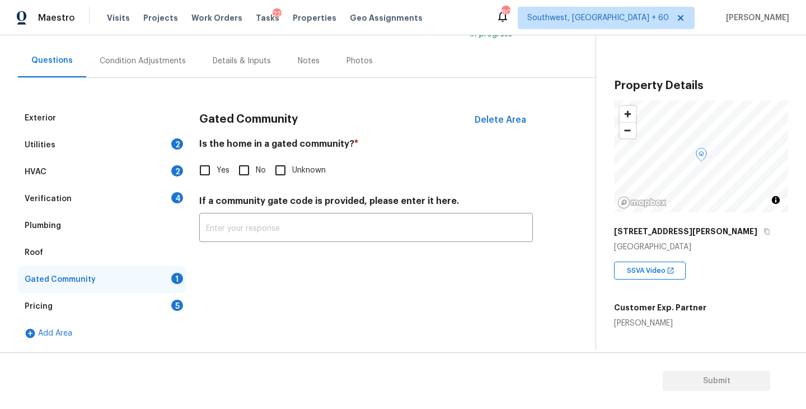
click at [247, 179] on input "No" at bounding box center [244, 170] width 24 height 24
checkbox input "true"
click at [151, 59] on div "Condition Adjustments" at bounding box center [143, 60] width 86 height 11
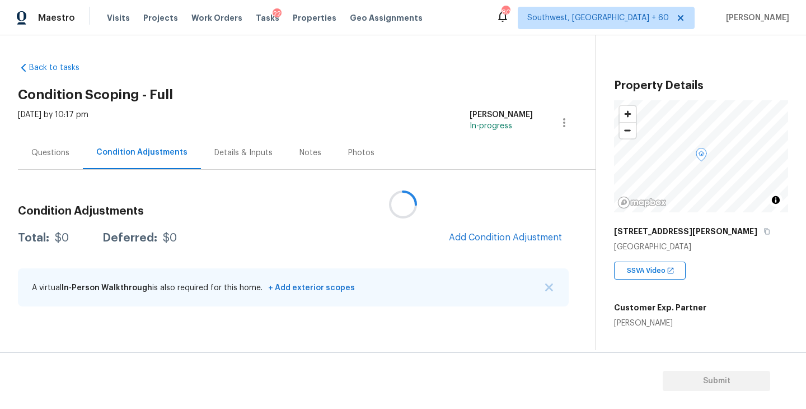
click at [447, 64] on div at bounding box center [403, 204] width 806 height 409
click at [266, 50] on div at bounding box center [403, 204] width 806 height 409
click at [366, 83] on div "Back to tasks Condition Scoping - Full [DATE] by 10:17 pm [PERSON_NAME] In-prog…" at bounding box center [307, 186] width 578 height 266
click at [472, 219] on div "Condition Adjustments Total: $0 Deferred: $0 Add Condition Adjustment A virtual…" at bounding box center [293, 256] width 551 height 120
click at [472, 232] on span "Add Condition Adjustment" at bounding box center [505, 237] width 113 height 10
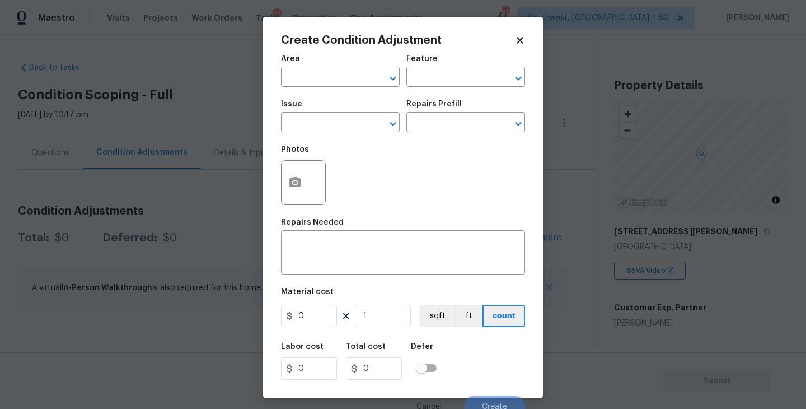
click at [337, 88] on span "Area ​" at bounding box center [340, 70] width 119 height 45
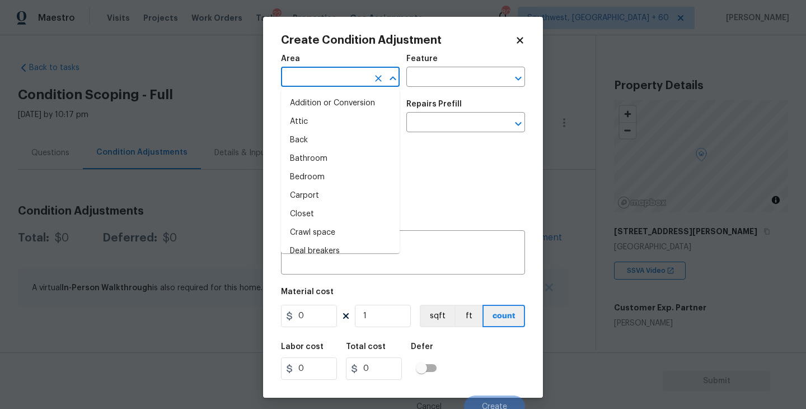
click at [330, 85] on input "text" at bounding box center [324, 77] width 87 height 17
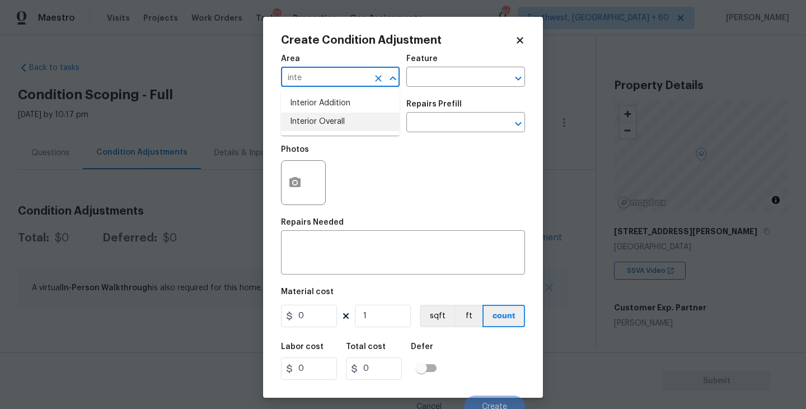
click at [333, 116] on li "Interior Overall" at bounding box center [340, 122] width 119 height 18
type input "Interior Overall"
click at [433, 90] on div "Area Interior Overall ​ Feature ​" at bounding box center [403, 70] width 244 height 45
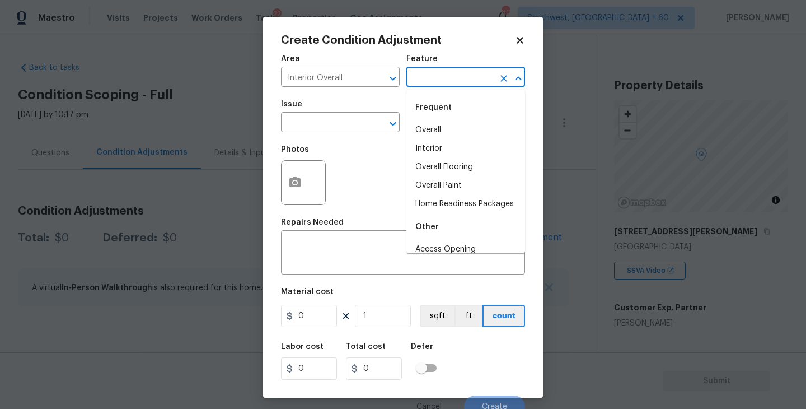
click at [458, 74] on input "text" at bounding box center [449, 77] width 87 height 17
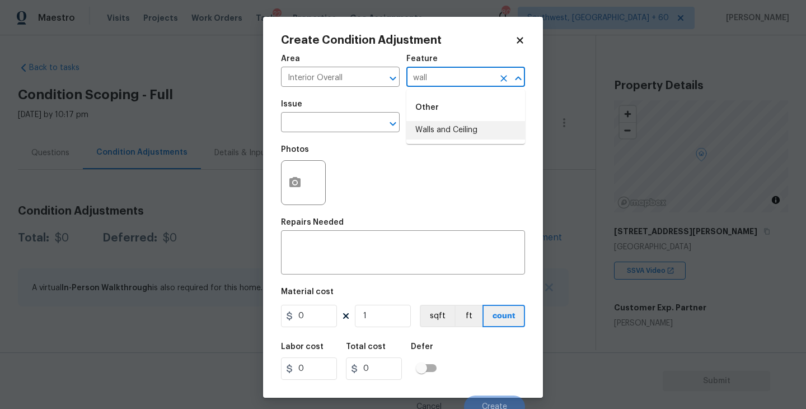
click at [460, 132] on li "Walls and Ceiling" at bounding box center [465, 130] width 119 height 18
type input "Walls and Ceiling"
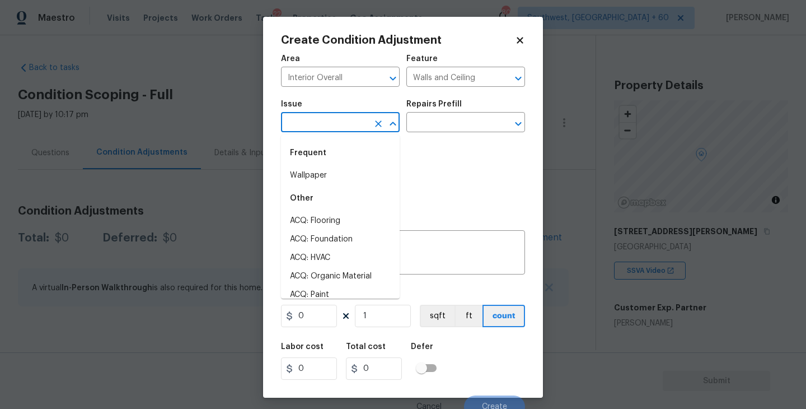
click at [322, 132] on input "text" at bounding box center [324, 123] width 87 height 17
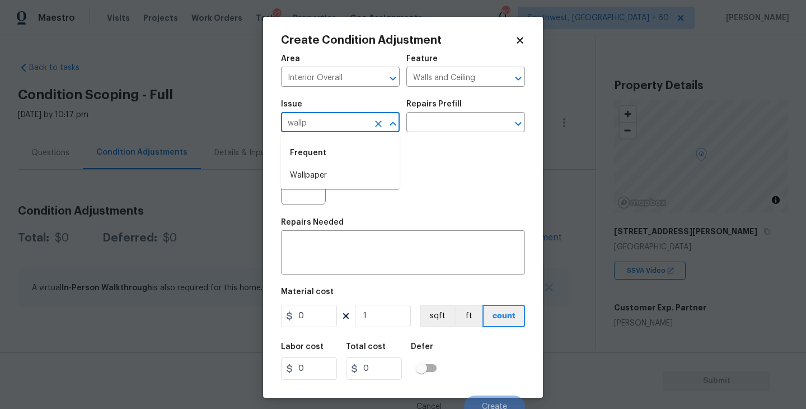
click at [315, 176] on li "Wallpaper" at bounding box center [340, 175] width 119 height 18
type input "Wallpaper"
click at [422, 135] on div "Issue Wallpaper ​ Repairs Prefill ​" at bounding box center [403, 115] width 244 height 45
click at [441, 123] on input "text" at bounding box center [449, 123] width 87 height 17
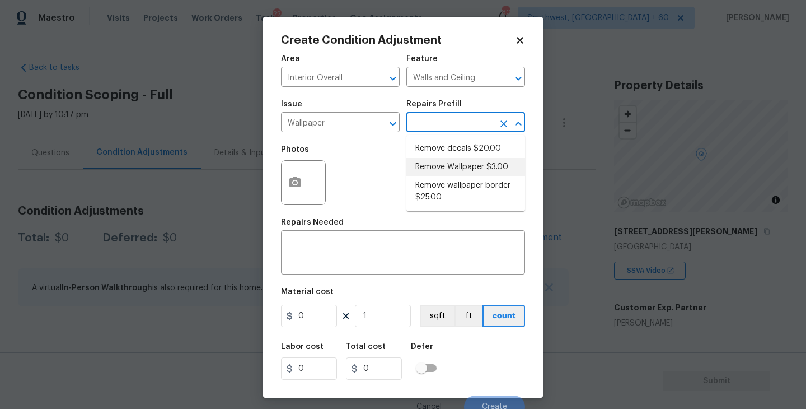
click at [446, 162] on li "Remove Wallpaper $3.00" at bounding box center [465, 167] width 119 height 18
type textarea "Remove wallpaper and texture walls to best match existing conditions"
type input "3"
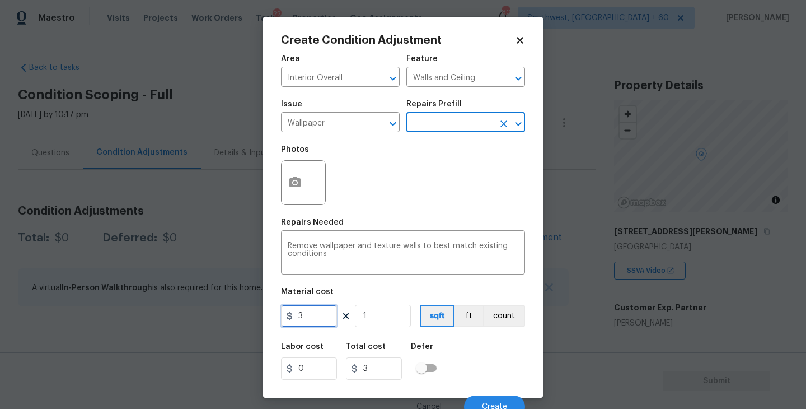
drag, startPoint x: 315, startPoint y: 321, endPoint x: 247, endPoint y: 321, distance: 67.7
click at [247, 321] on div "Create Condition Adjustment Area Interior Overall ​ Feature Walls and Ceiling ​…" at bounding box center [403, 204] width 806 height 409
type input "250"
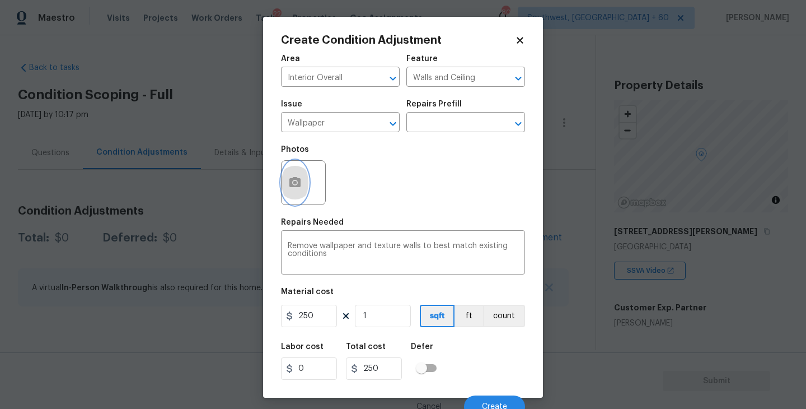
click at [299, 186] on icon "button" at bounding box center [294, 182] width 11 height 10
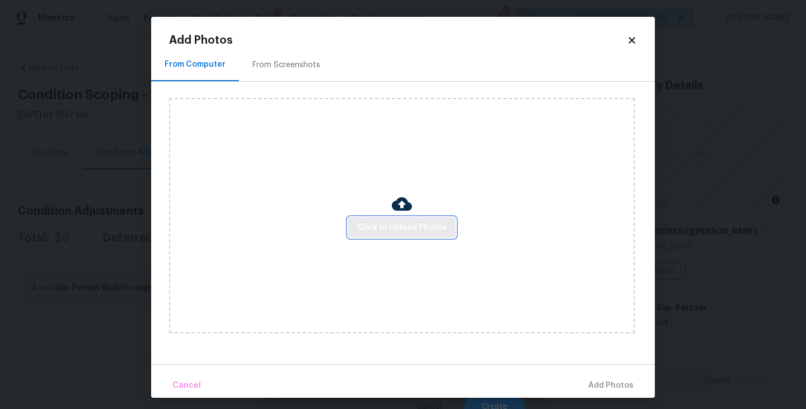
click at [391, 236] on button "Click to Upload Photos" at bounding box center [401, 227] width 107 height 21
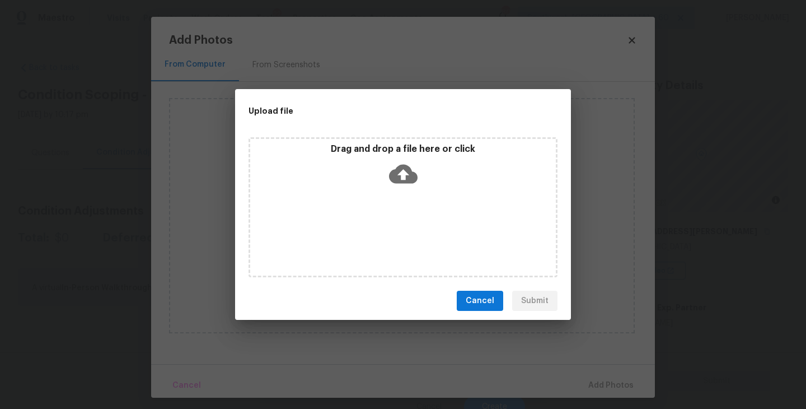
click at [401, 209] on div "Drag and drop a file here or click" at bounding box center [403, 207] width 309 height 140
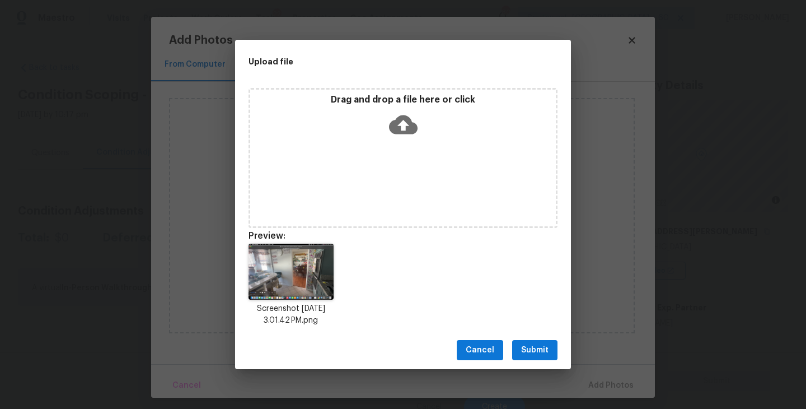
click at [546, 350] on span "Submit" at bounding box center [534, 350] width 27 height 14
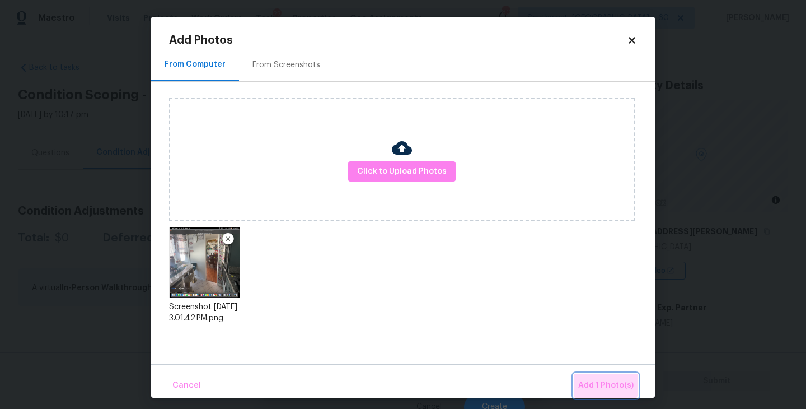
click at [582, 377] on button "Add 1 Photo(s)" at bounding box center [606, 385] width 64 height 24
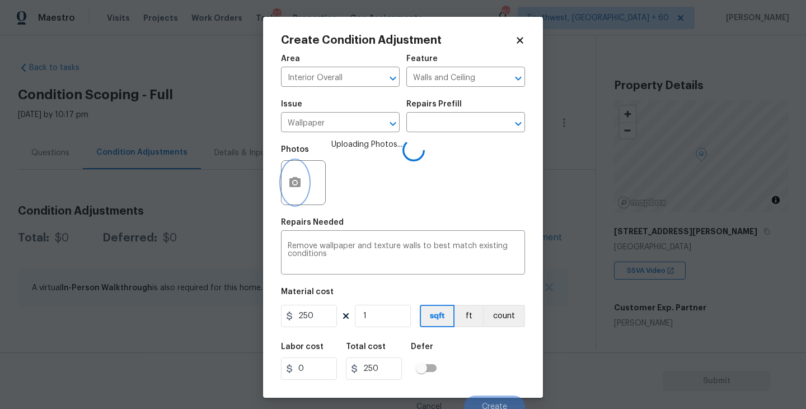
scroll to position [10, 0]
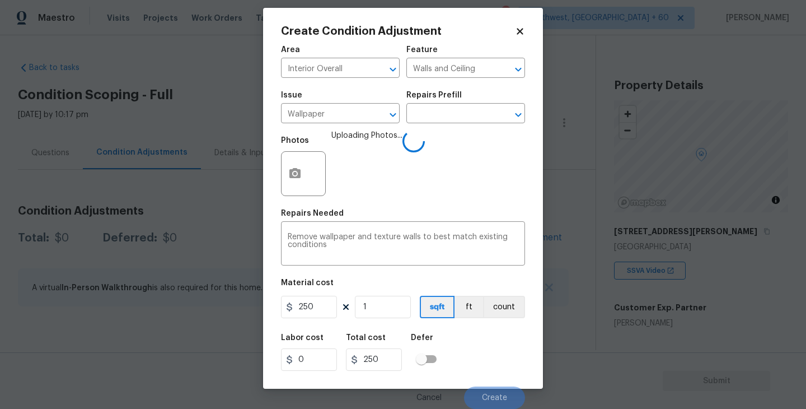
click at [485, 348] on div "Labor cost 0 Total cost 250 Defer" at bounding box center [403, 352] width 244 height 50
click at [485, 349] on div "Labor cost 0 Total cost 250 Defer" at bounding box center [403, 352] width 244 height 50
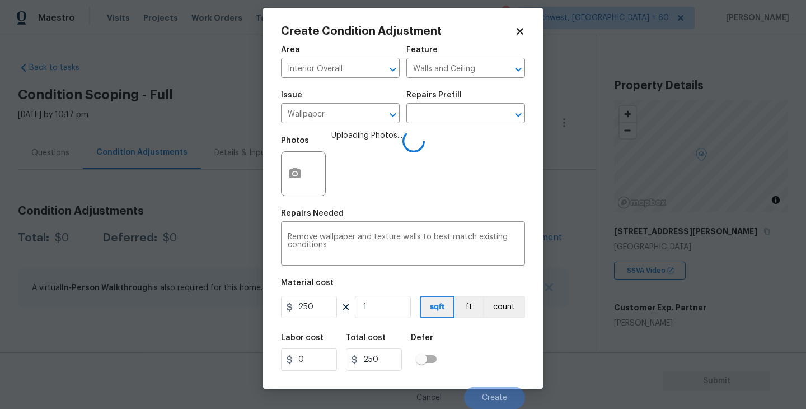
click at [488, 358] on div "Labor cost 0 Total cost 250 Defer" at bounding box center [403, 352] width 244 height 50
click at [489, 360] on div "Labor cost 0 Total cost 250 Defer" at bounding box center [403, 352] width 244 height 50
click at [494, 389] on button "Create" at bounding box center [494, 397] width 61 height 22
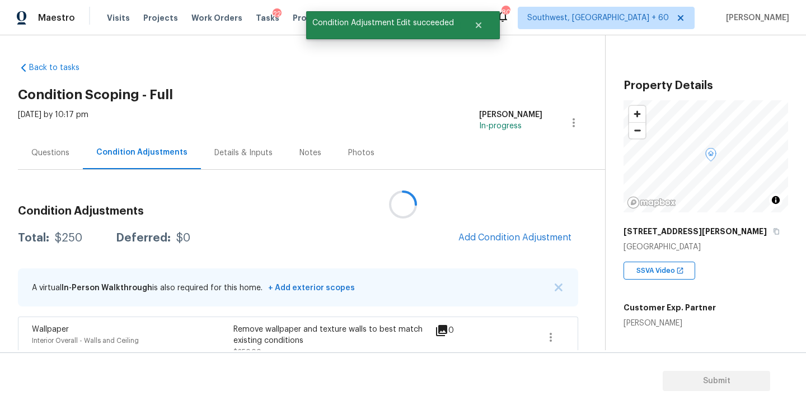
scroll to position [0, 0]
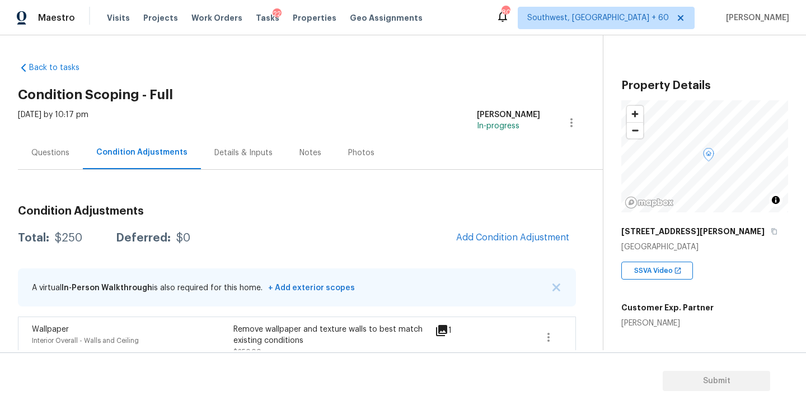
click at [55, 148] on div "Questions" at bounding box center [50, 152] width 38 height 11
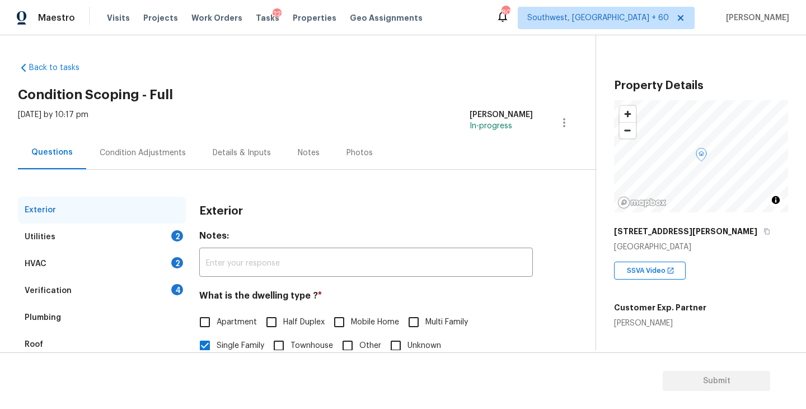
click at [82, 237] on div "Utilities 2" at bounding box center [102, 236] width 168 height 27
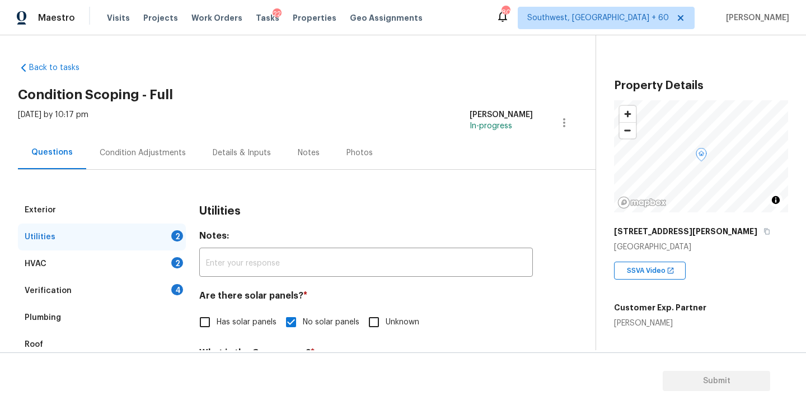
scroll to position [62, 0]
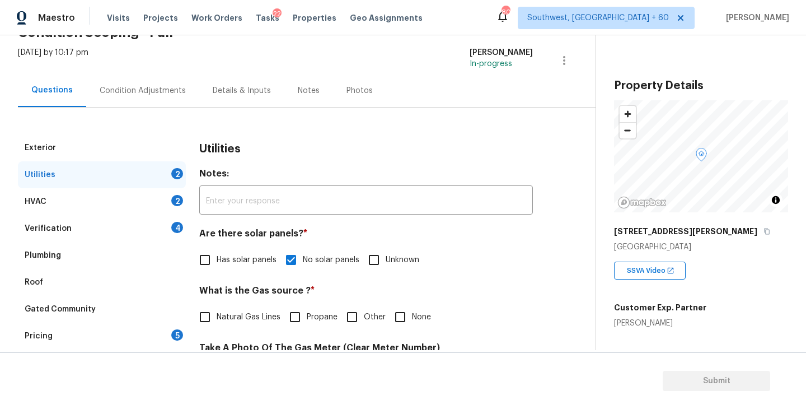
click at [226, 313] on span "Natural Gas Lines" at bounding box center [249, 317] width 64 height 12
click at [217, 313] on input "Natural Gas Lines" at bounding box center [205, 317] width 24 height 24
checkbox input "true"
click at [161, 104] on div "Condition Adjustments" at bounding box center [142, 90] width 113 height 33
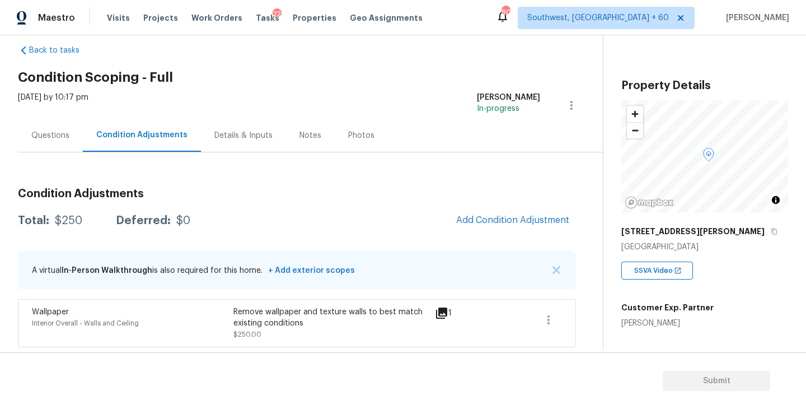
scroll to position [18, 0]
click at [542, 316] on icon "button" at bounding box center [548, 318] width 13 height 13
click at [578, 310] on link "Edit" at bounding box center [612, 316] width 95 height 17
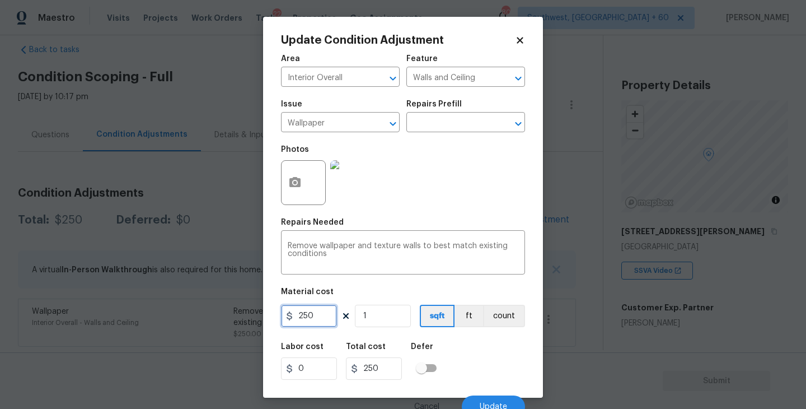
drag, startPoint x: 321, startPoint y: 316, endPoint x: 212, endPoint y: 321, distance: 109.3
click at [212, 321] on div "Update Condition Adjustment Area Interior Overall ​ Feature Walls and Ceiling ​…" at bounding box center [403, 204] width 806 height 409
type input "700"
click at [297, 181] on icon "button" at bounding box center [294, 182] width 11 height 10
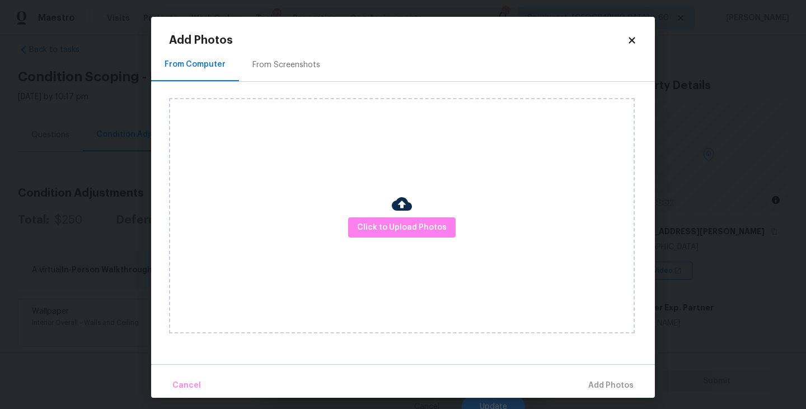
click at [390, 240] on div "Click to Upload Photos" at bounding box center [402, 215] width 466 height 235
click at [400, 226] on span "Click to Upload Photos" at bounding box center [402, 228] width 90 height 14
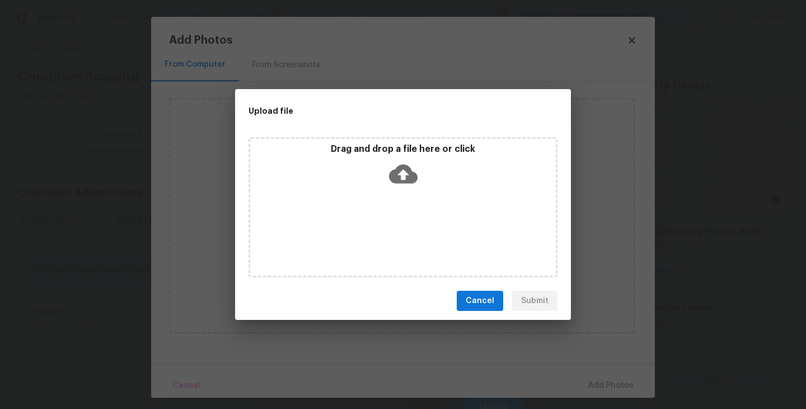
click at [408, 189] on div "Drag and drop a file here or click" at bounding box center [403, 167] width 306 height 48
